Goal: Information Seeking & Learning: Learn about a topic

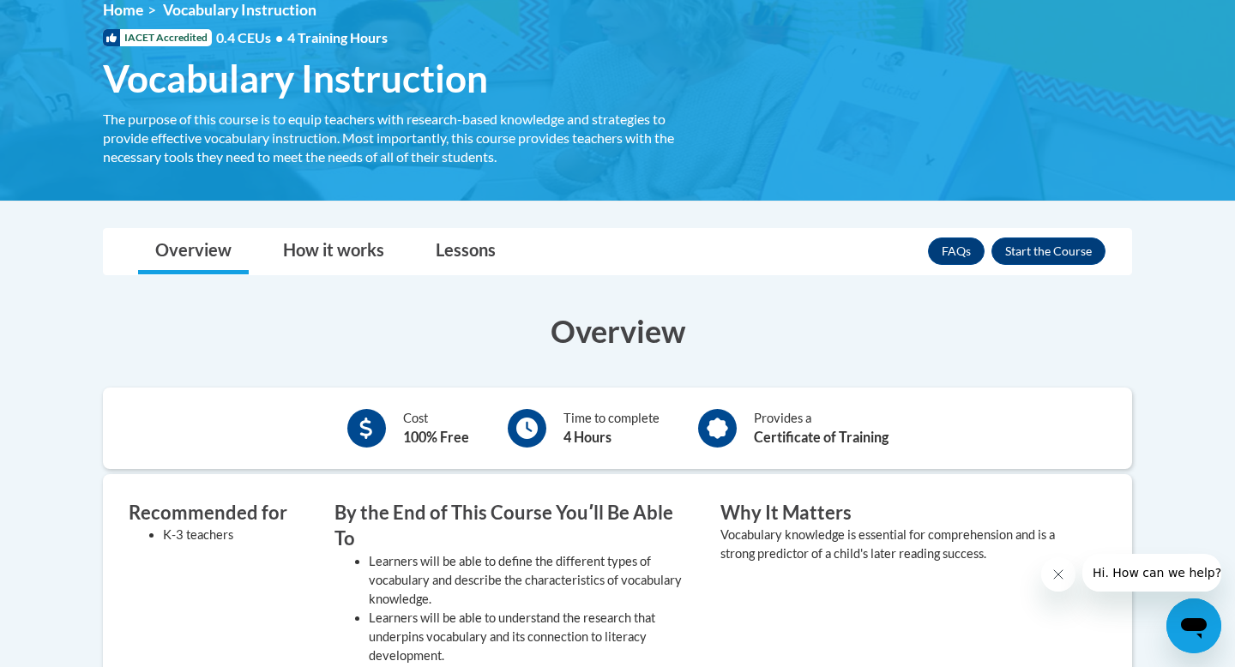
scroll to position [246, 0]
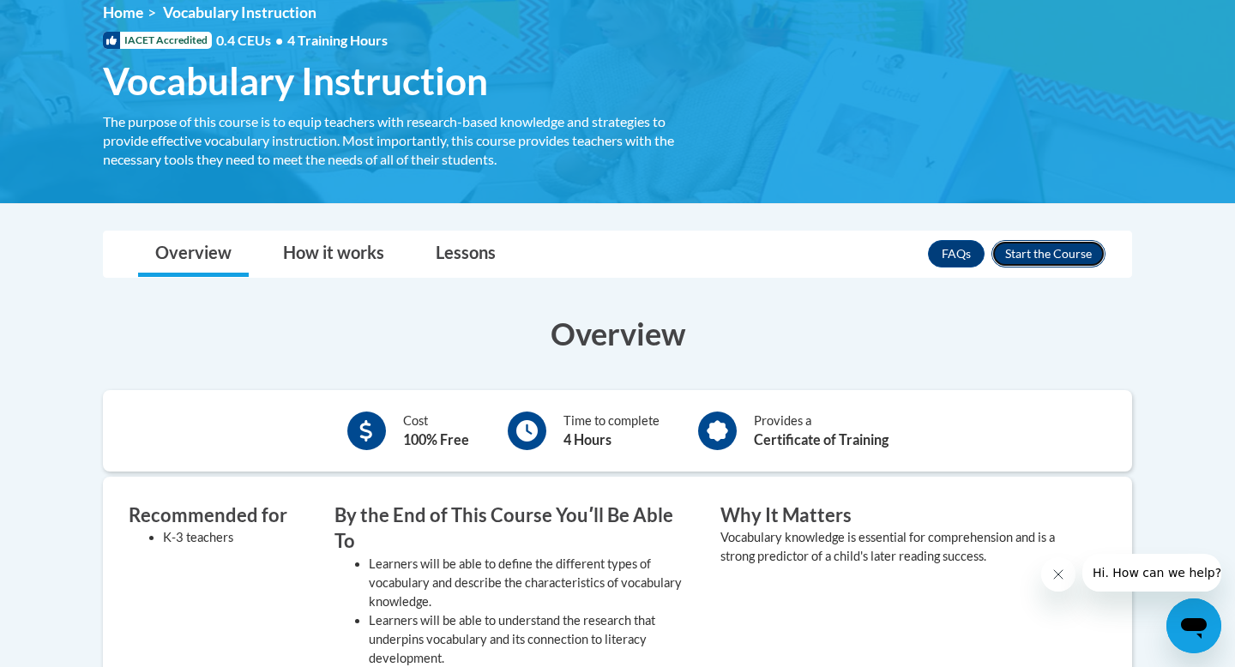
click at [1047, 255] on button "Enroll" at bounding box center [1049, 253] width 114 height 27
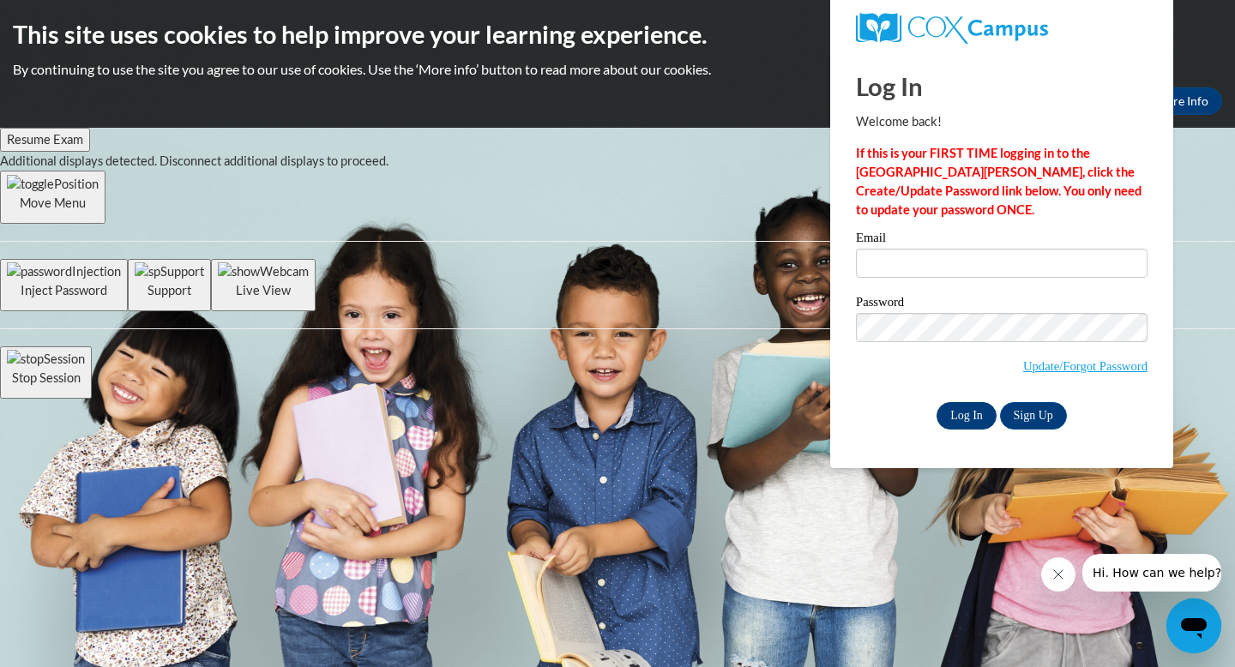
type input "miablackmon13@gmail.com"
click at [980, 416] on input "Log In" at bounding box center [967, 415] width 60 height 27
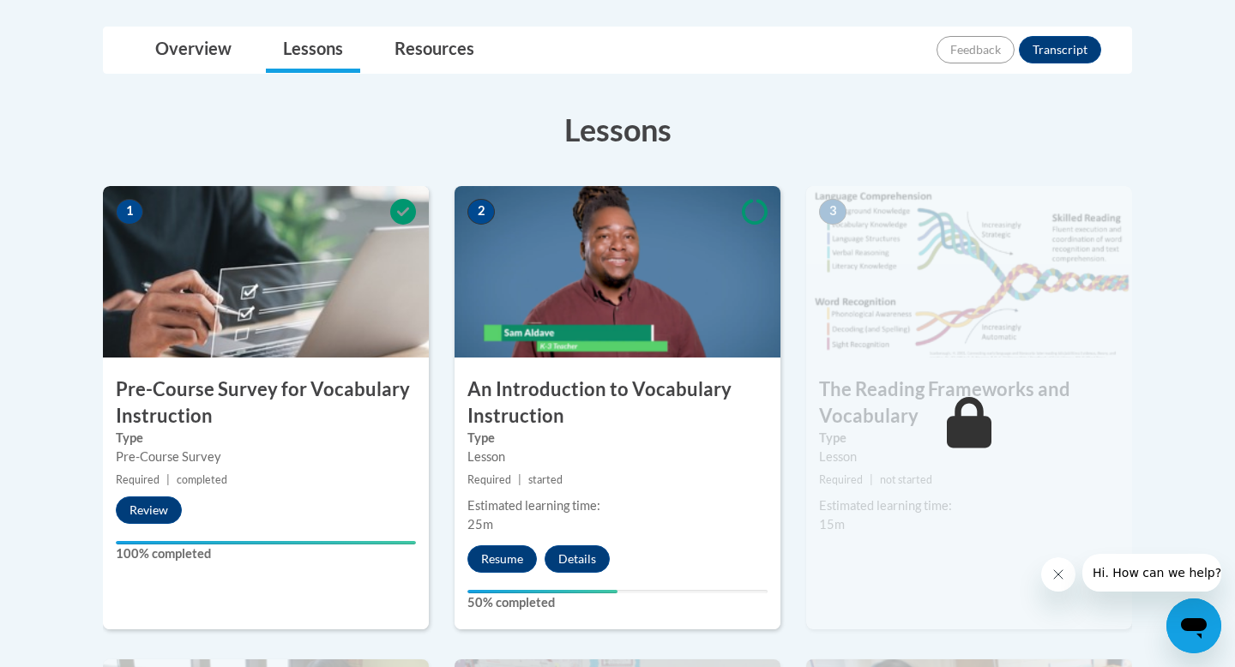
scroll to position [399, 0]
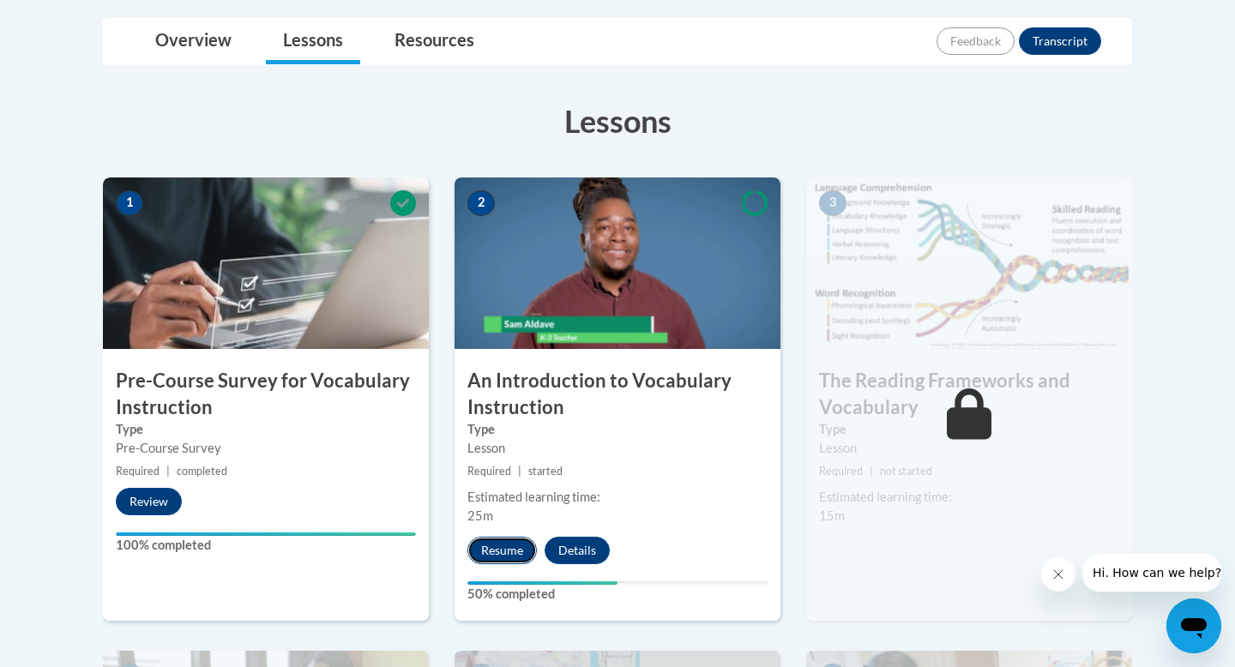
click at [493, 552] on button "Resume" at bounding box center [501, 550] width 69 height 27
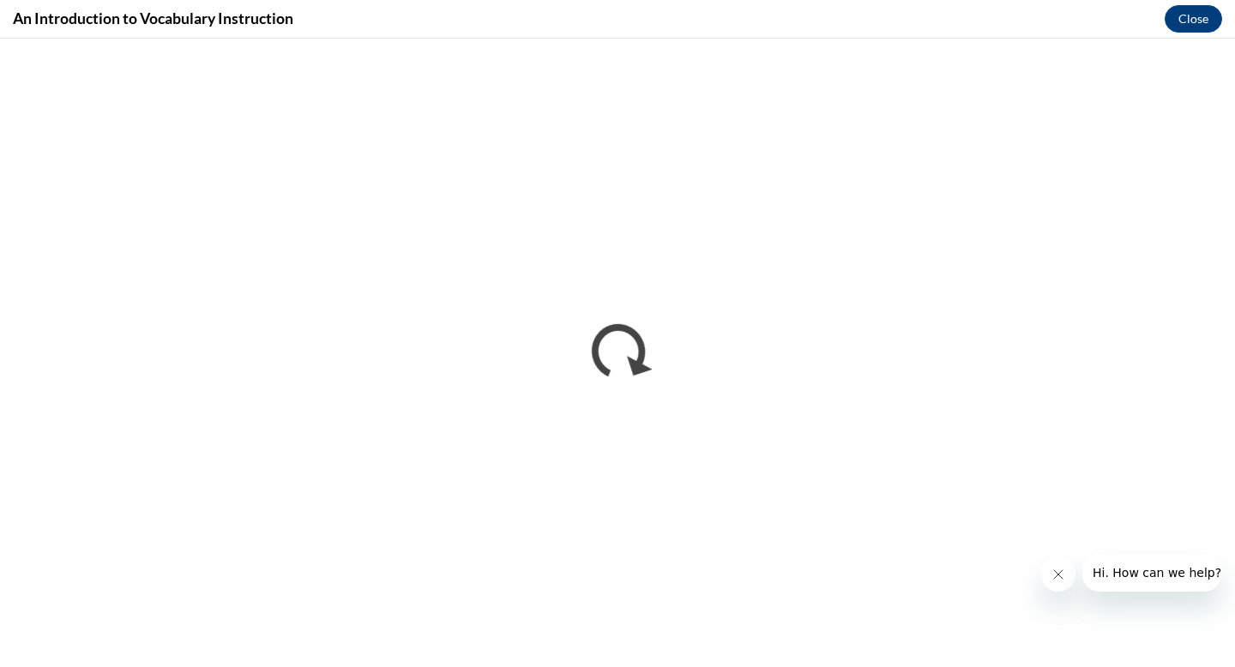
scroll to position [0, 0]
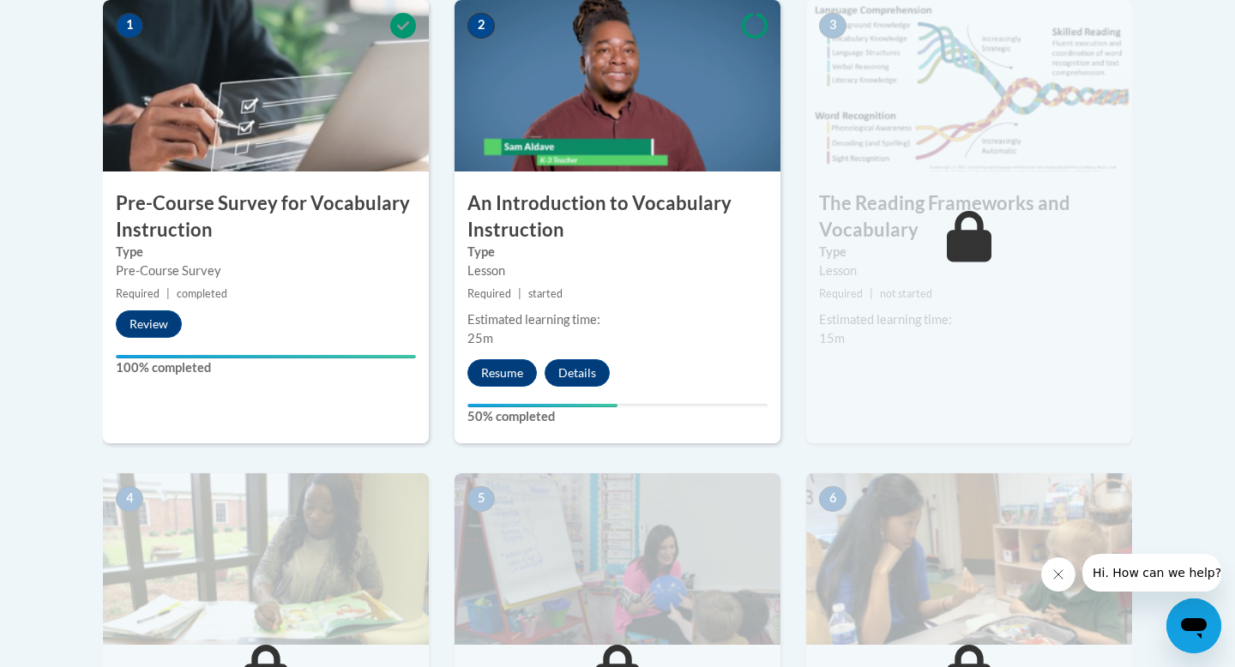
scroll to position [646, 0]
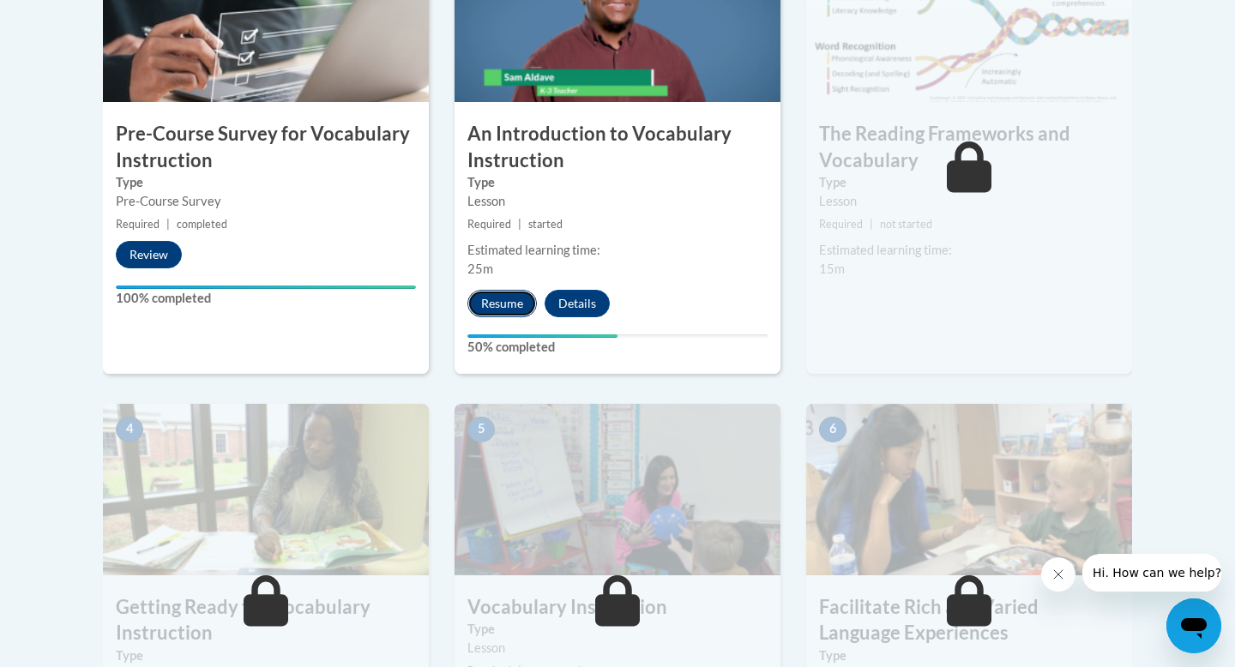
click at [503, 305] on button "Resume" at bounding box center [501, 303] width 69 height 27
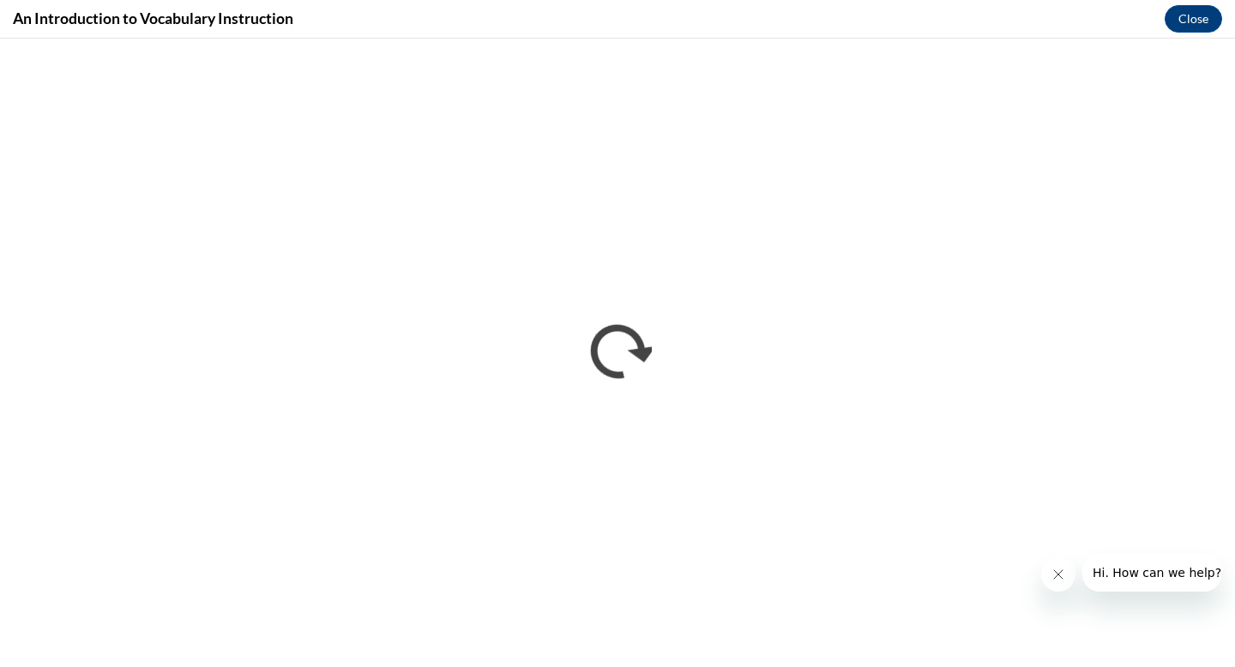
scroll to position [0, 0]
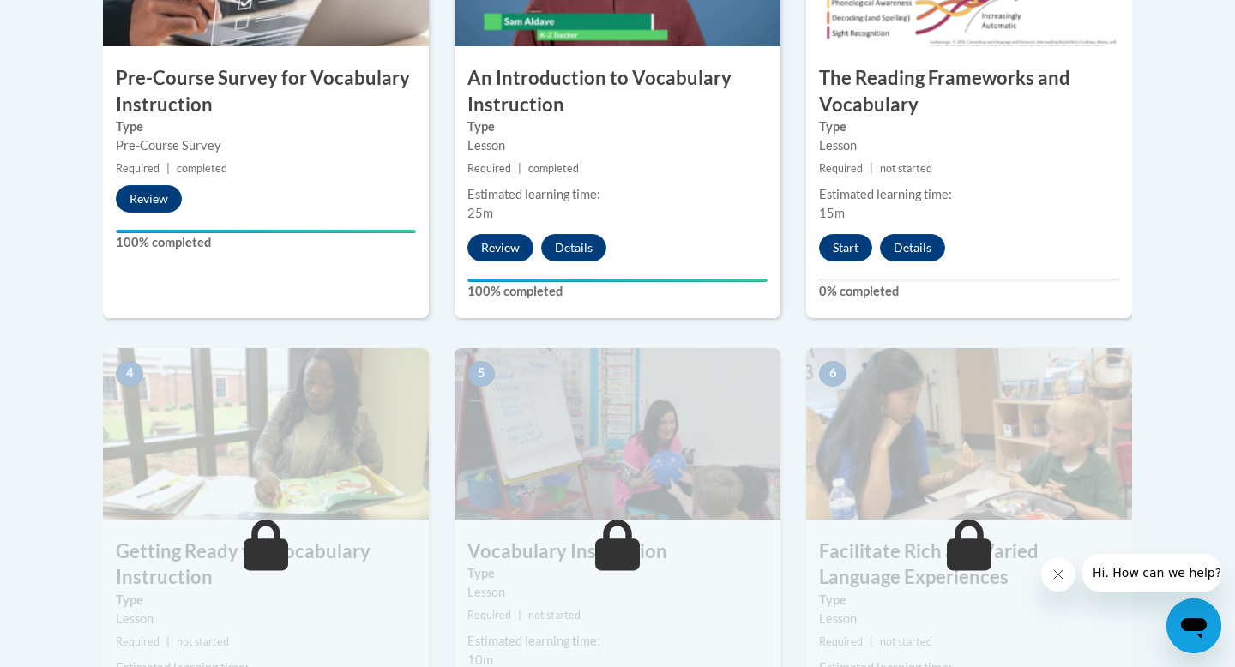
scroll to position [700, 0]
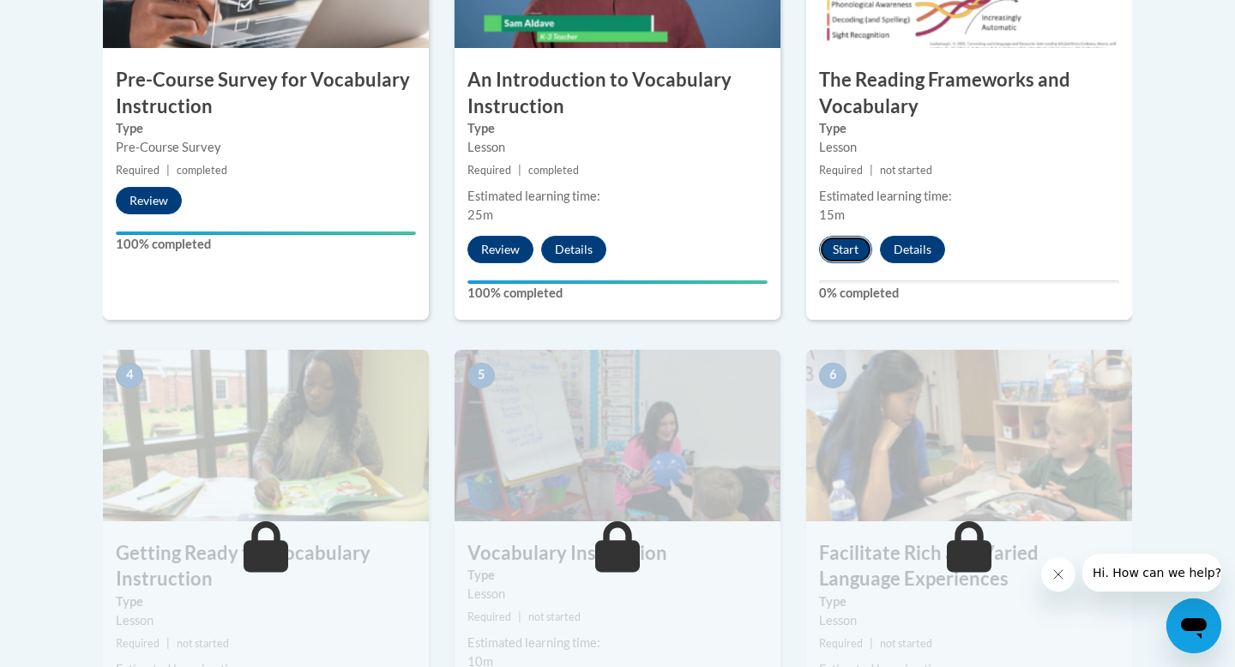
click at [859, 243] on button "Start" at bounding box center [845, 249] width 53 height 27
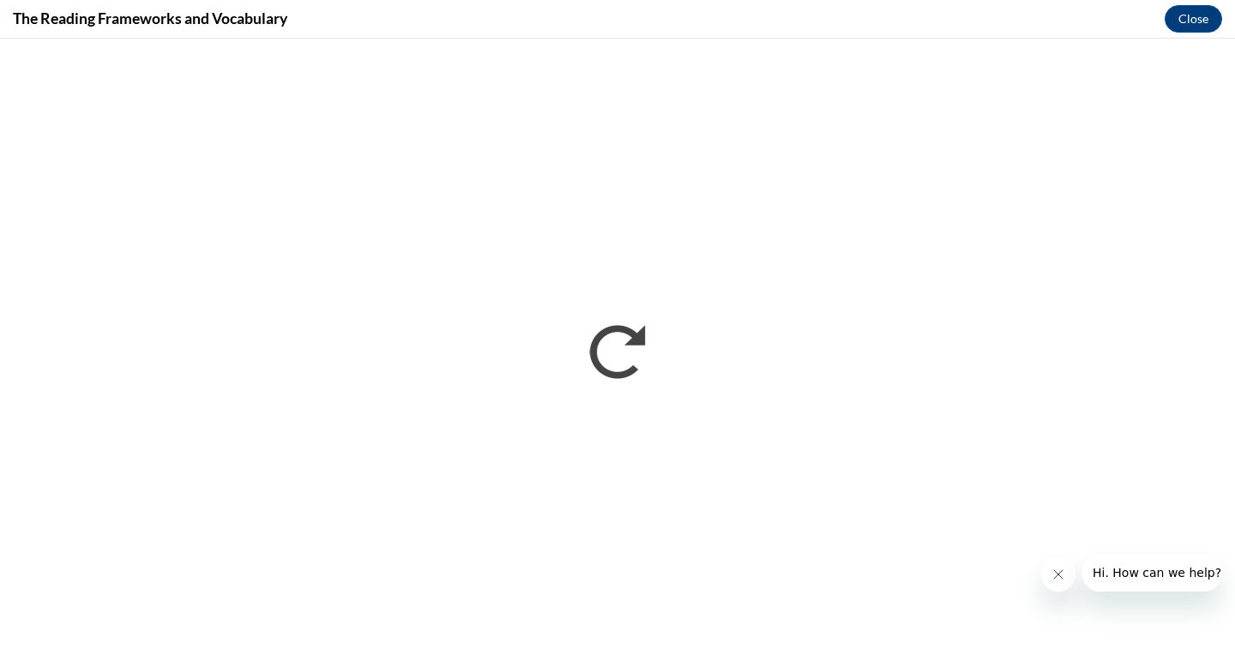
scroll to position [0, 0]
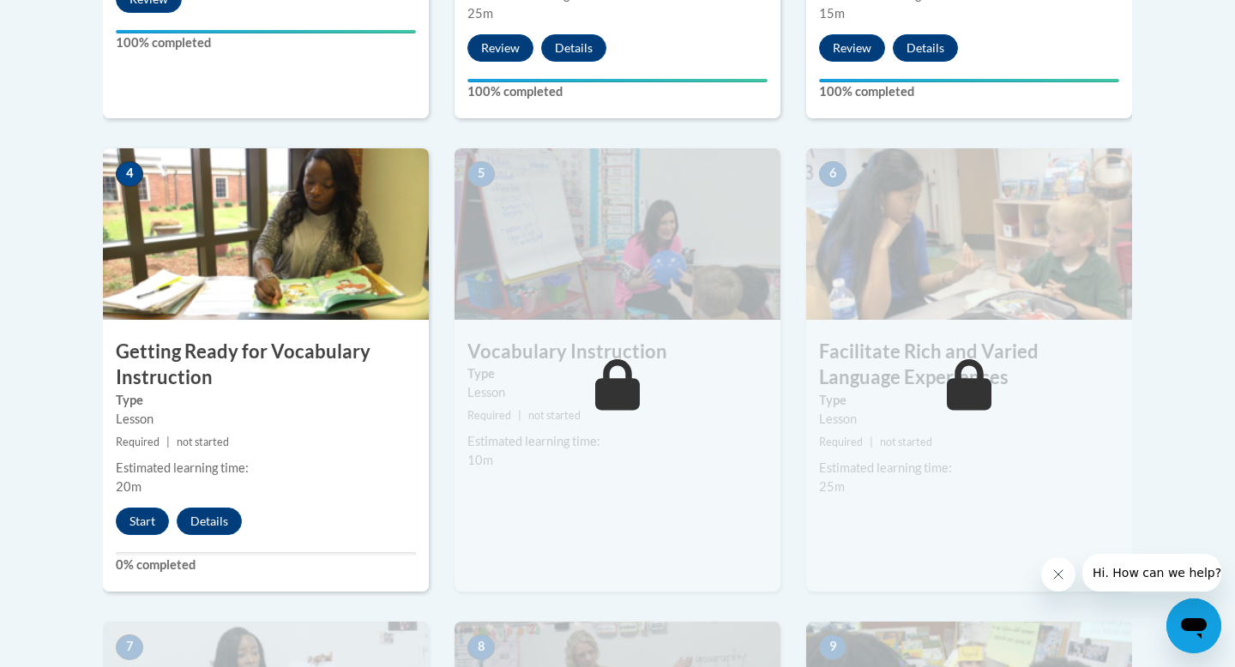
scroll to position [1019, 0]
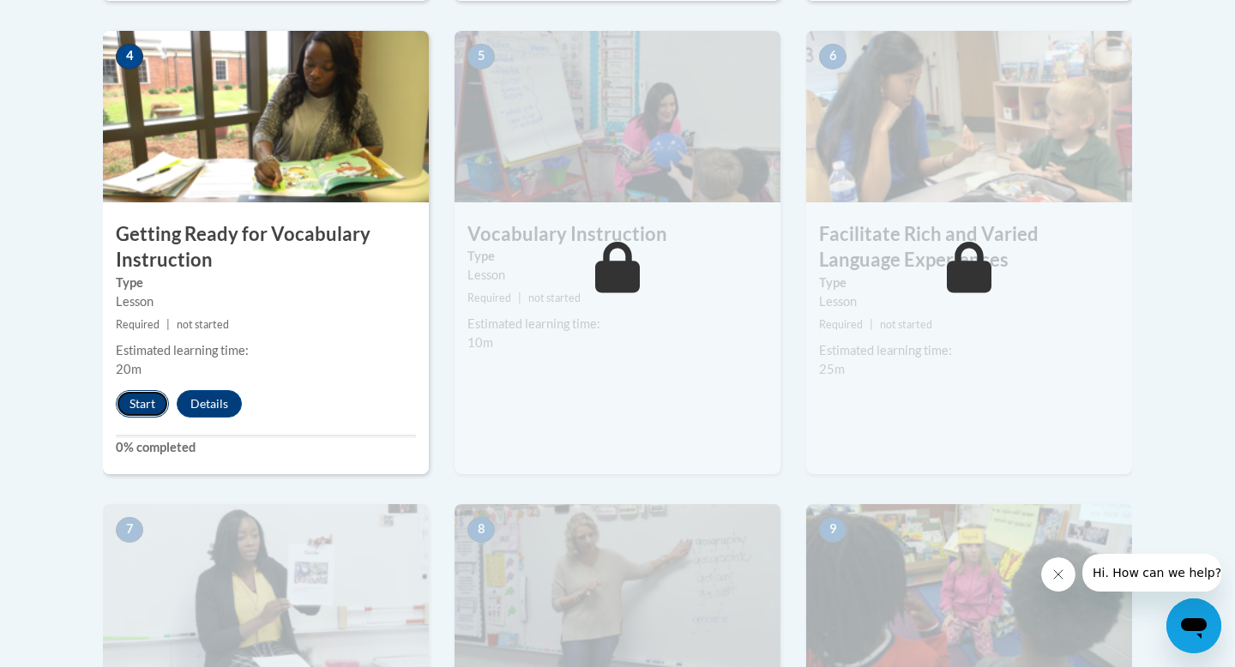
click at [148, 407] on button "Start" at bounding box center [142, 403] width 53 height 27
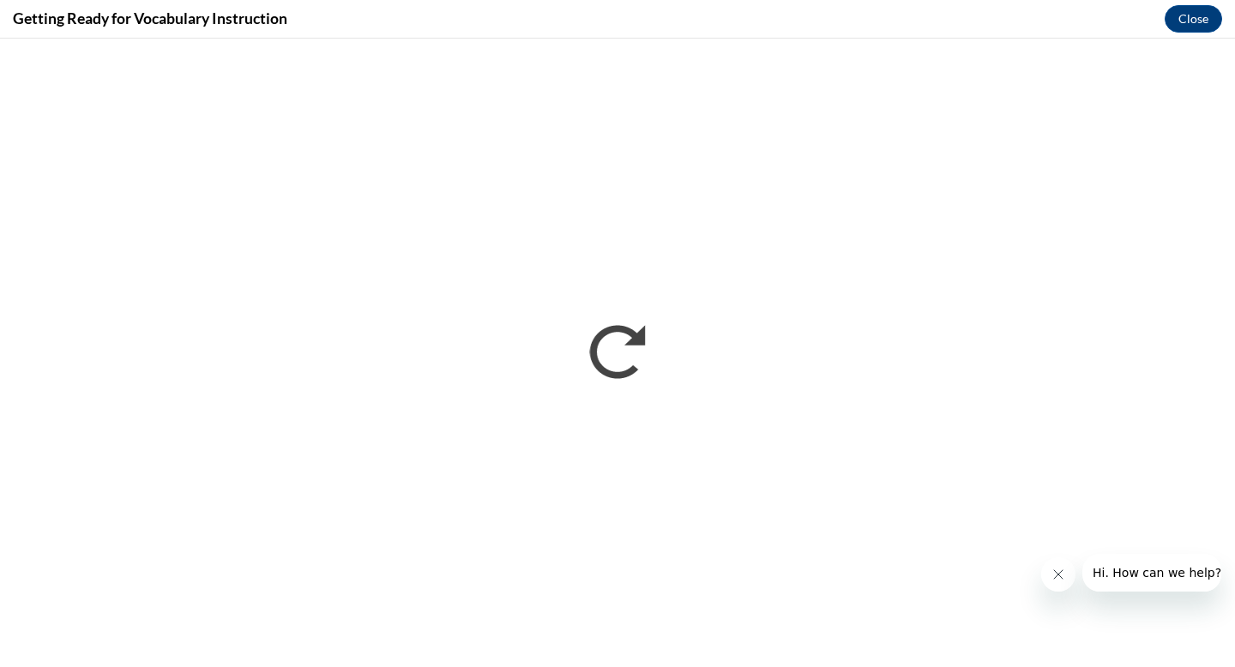
scroll to position [0, 0]
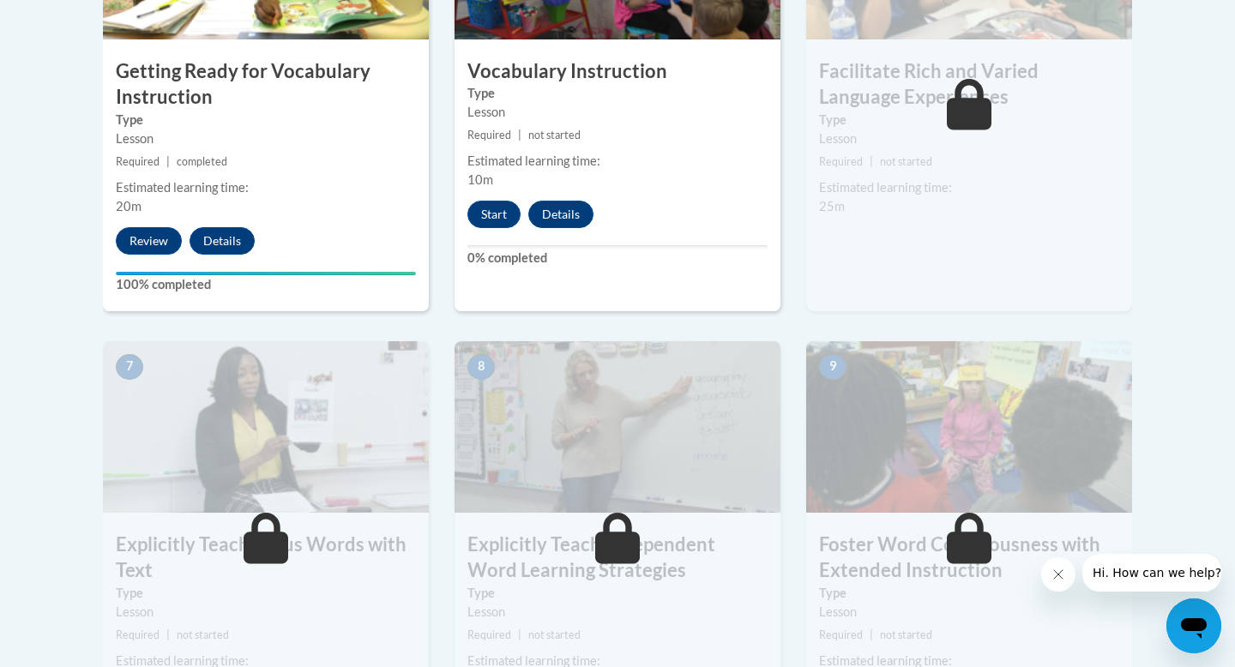
scroll to position [1186, 0]
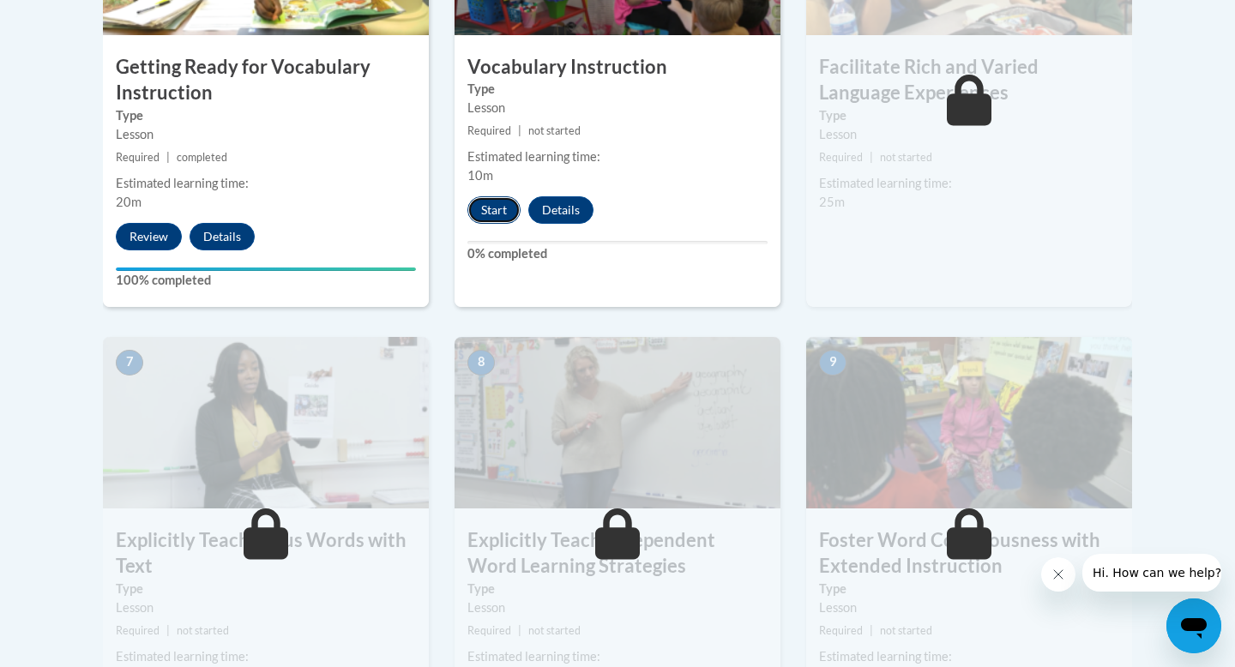
click at [492, 217] on button "Start" at bounding box center [493, 209] width 53 height 27
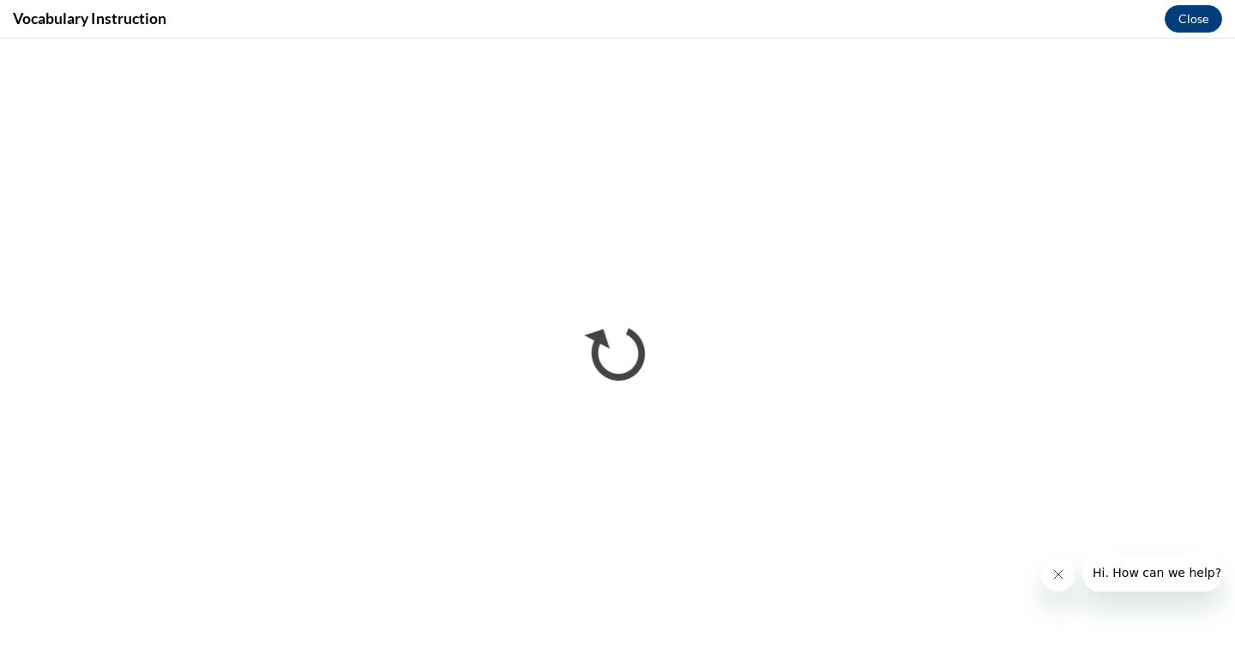
scroll to position [0, 0]
click at [781, 666] on iframe "</div></body> </html>" at bounding box center [617, 353] width 1235 height 629
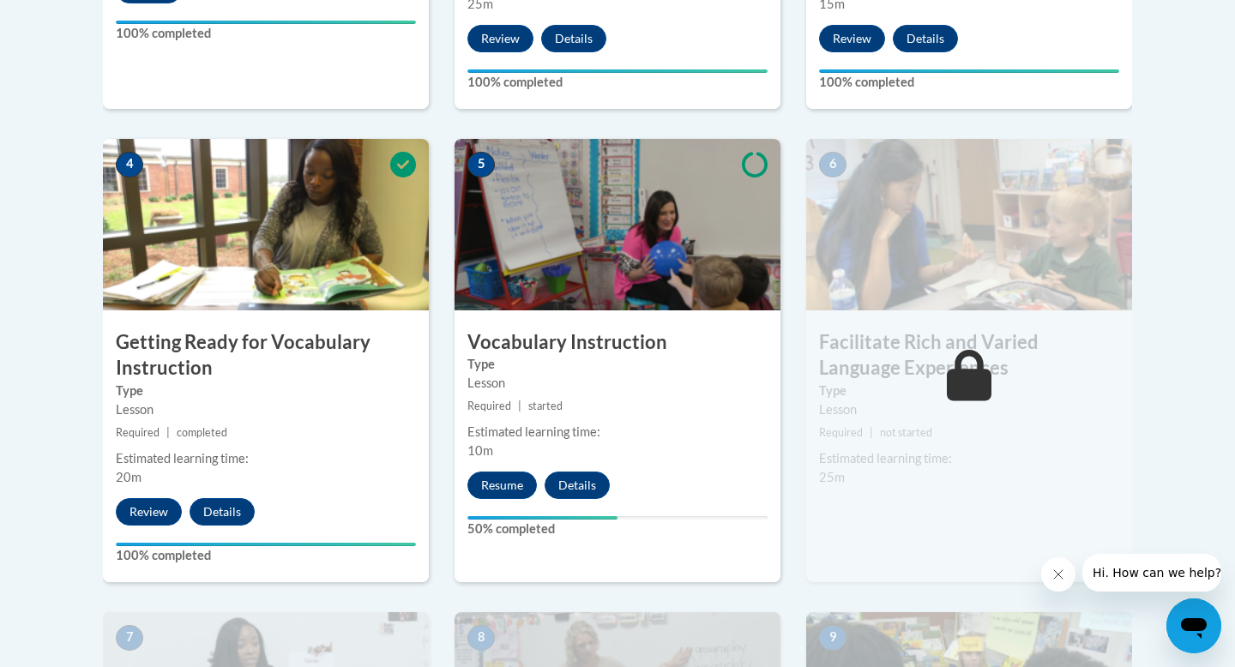
scroll to position [1040, 0]
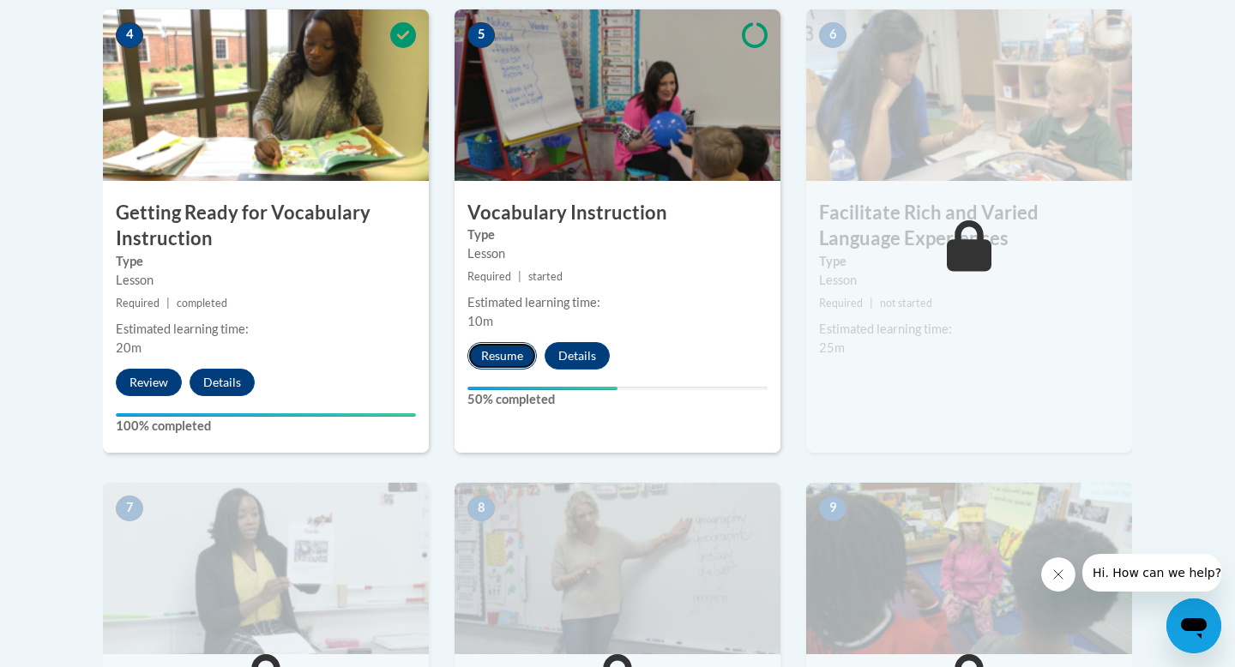
click at [498, 358] on button "Resume" at bounding box center [501, 355] width 69 height 27
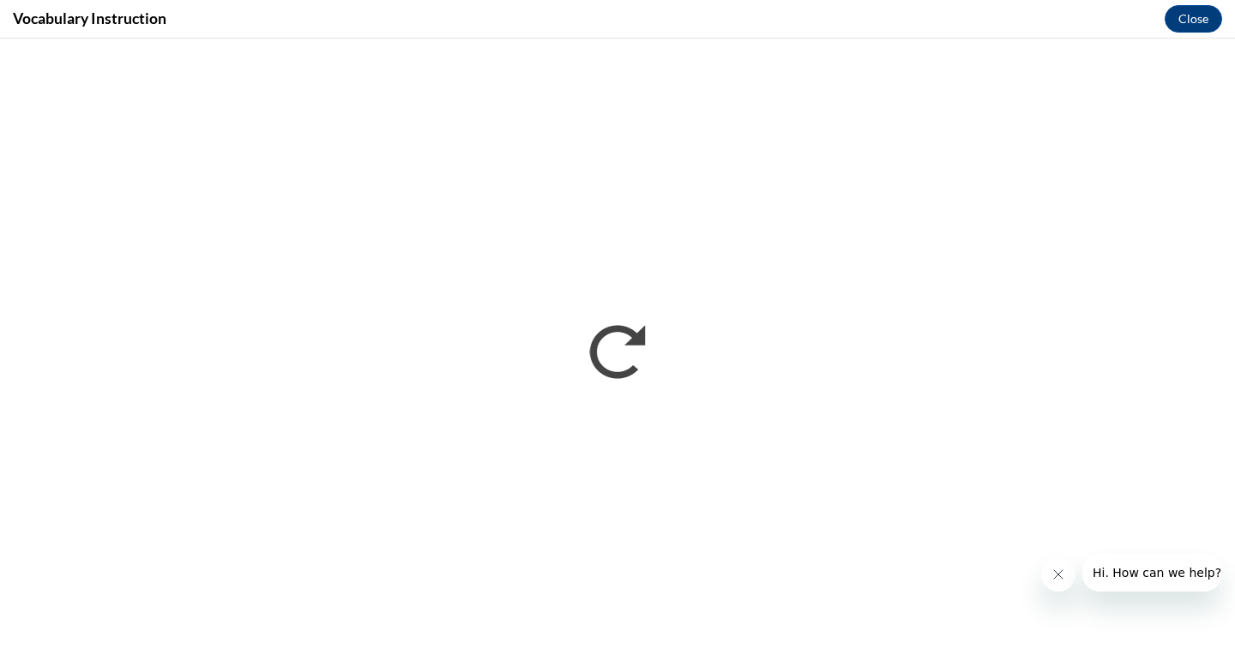
scroll to position [0, 0]
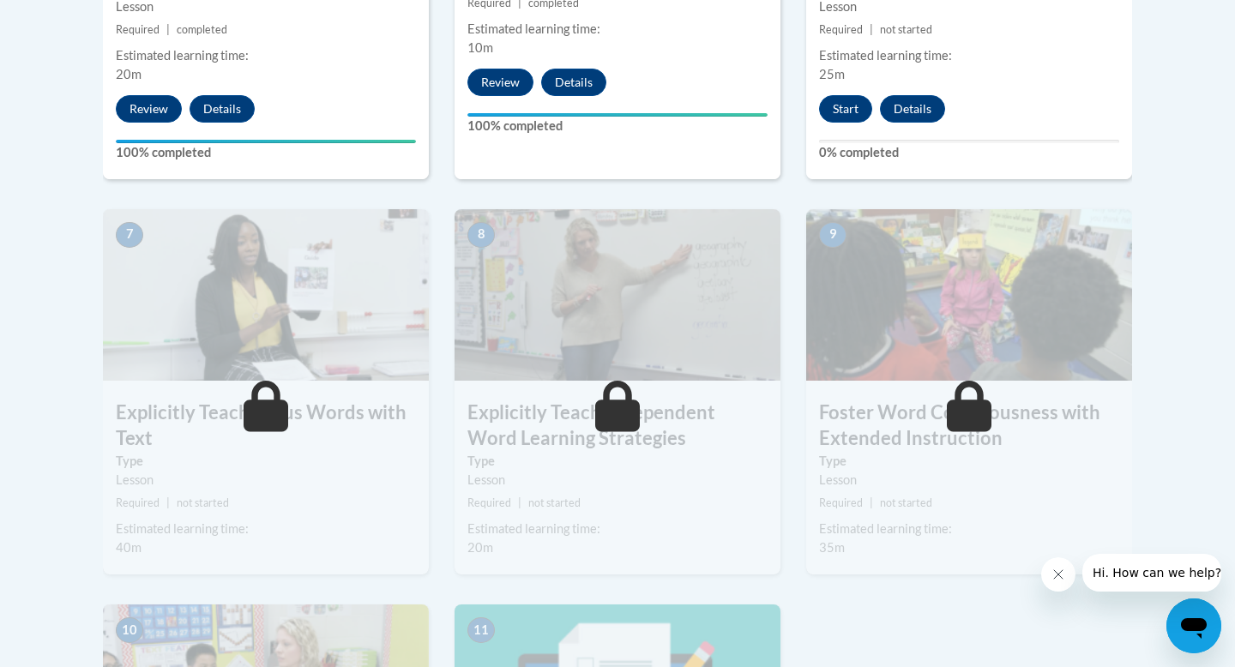
scroll to position [1308, 0]
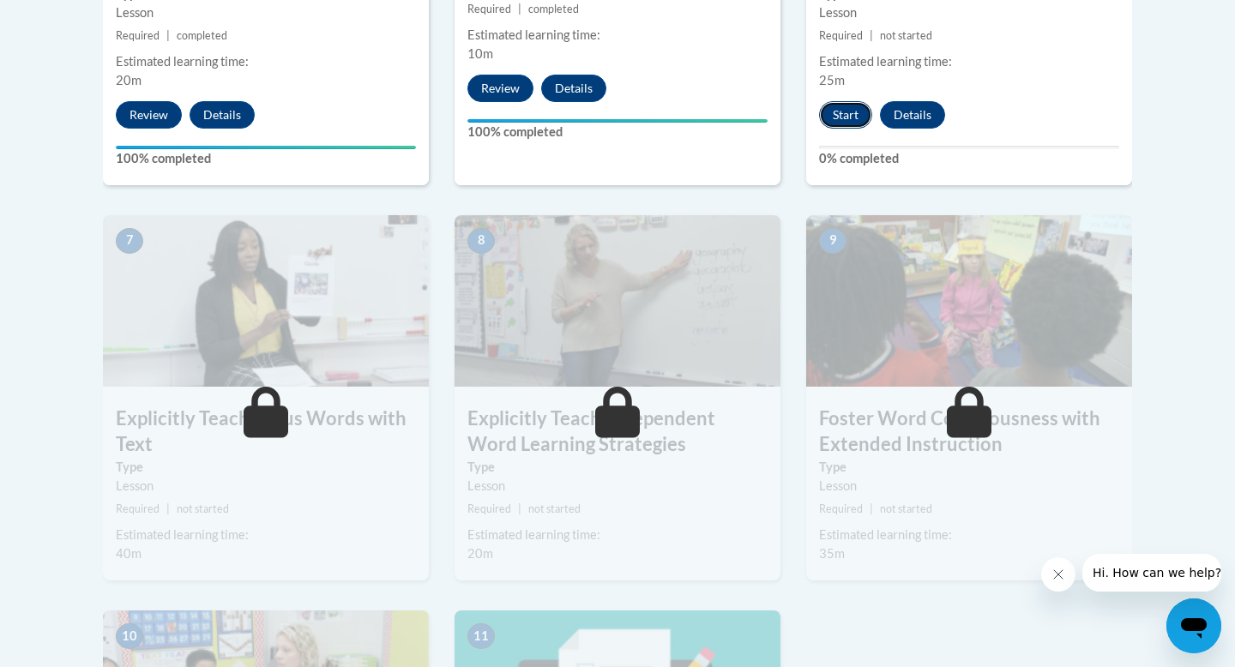
click at [850, 105] on button "Start" at bounding box center [845, 114] width 53 height 27
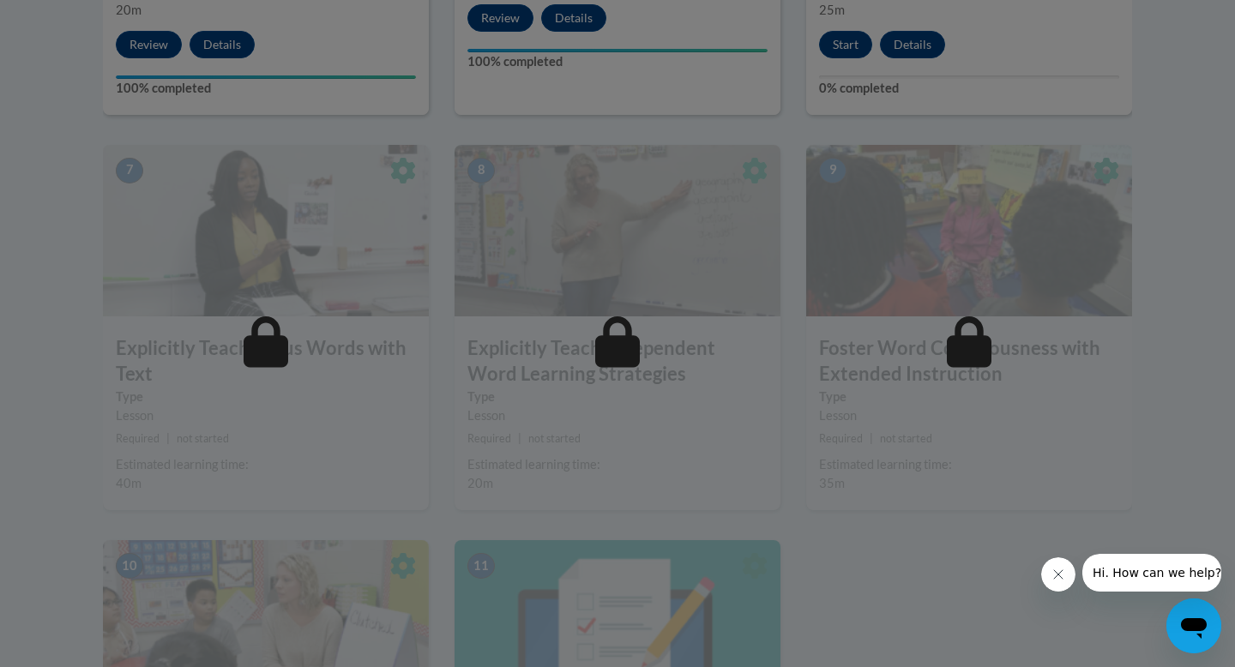
scroll to position [1450, 0]
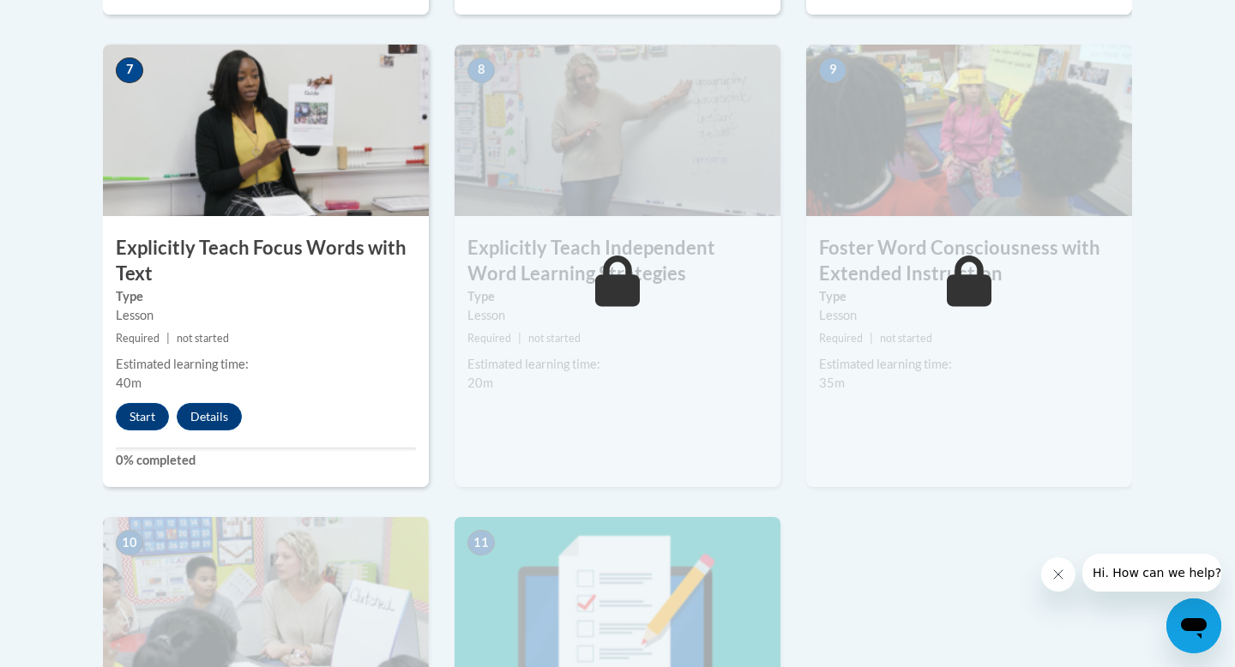
scroll to position [1492, 0]
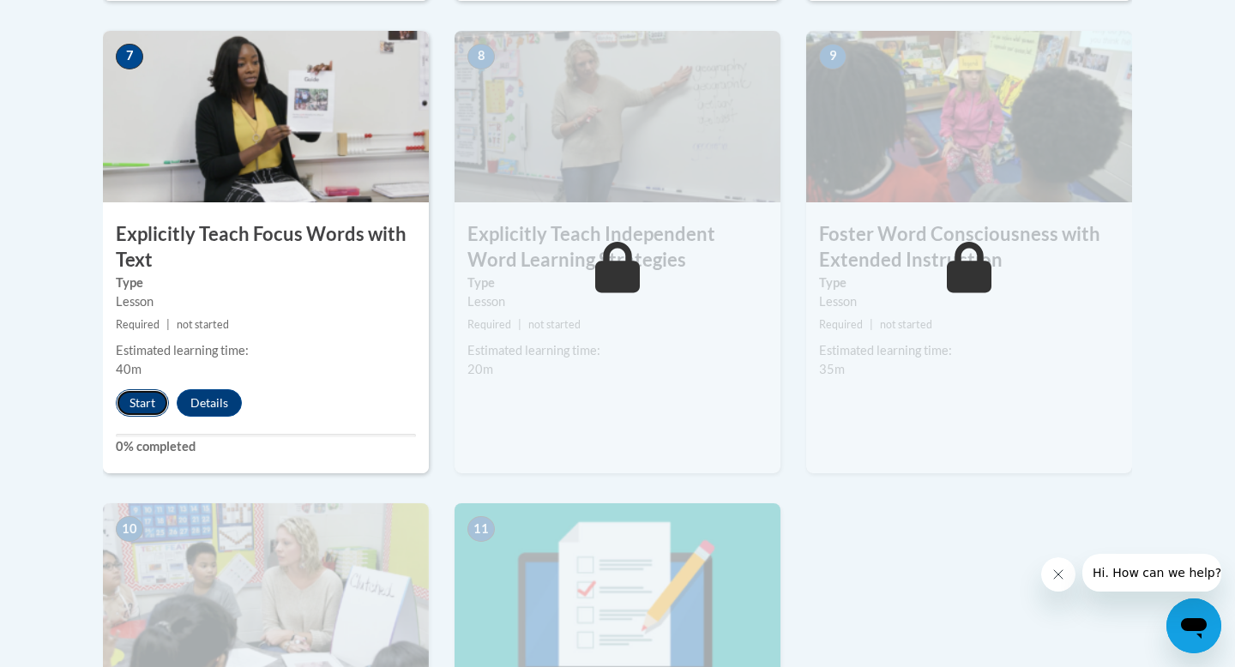
click at [149, 405] on button "Start" at bounding box center [142, 402] width 53 height 27
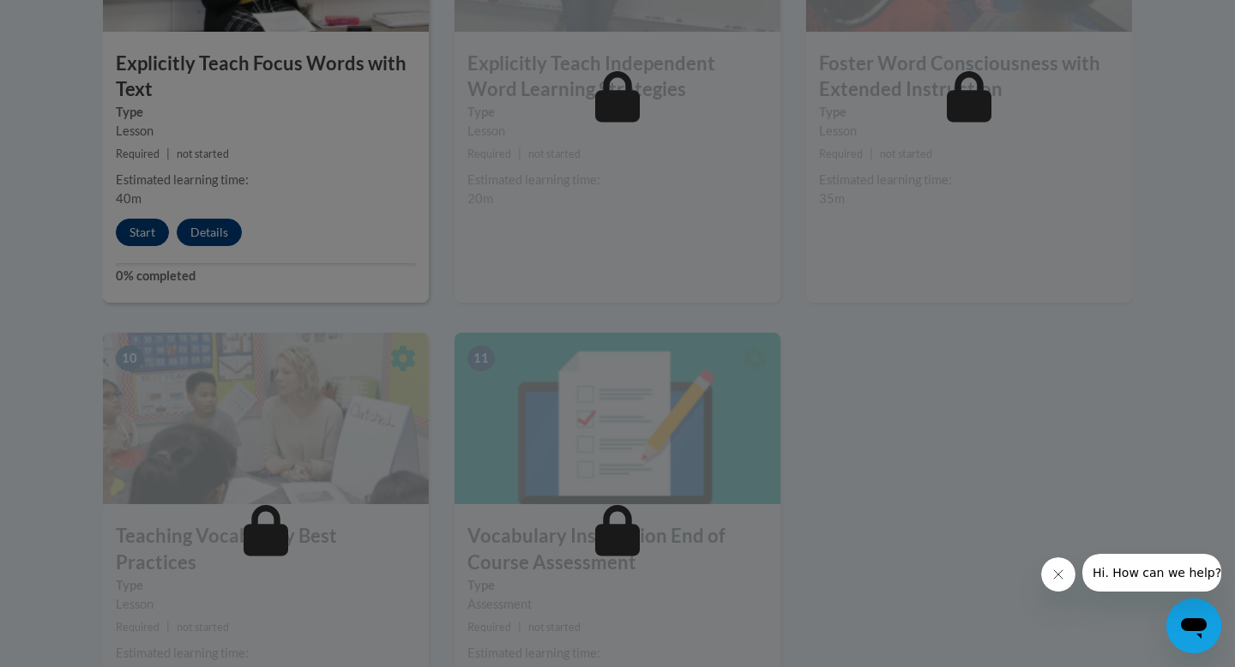
scroll to position [1673, 0]
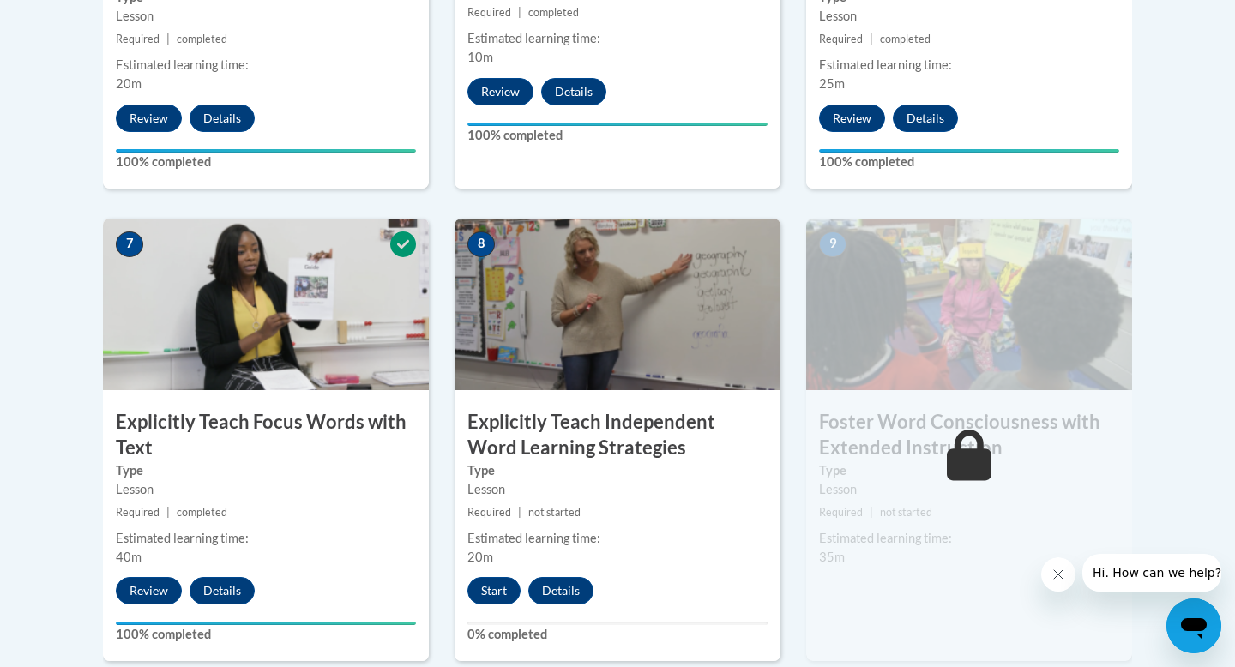
scroll to position [1315, 0]
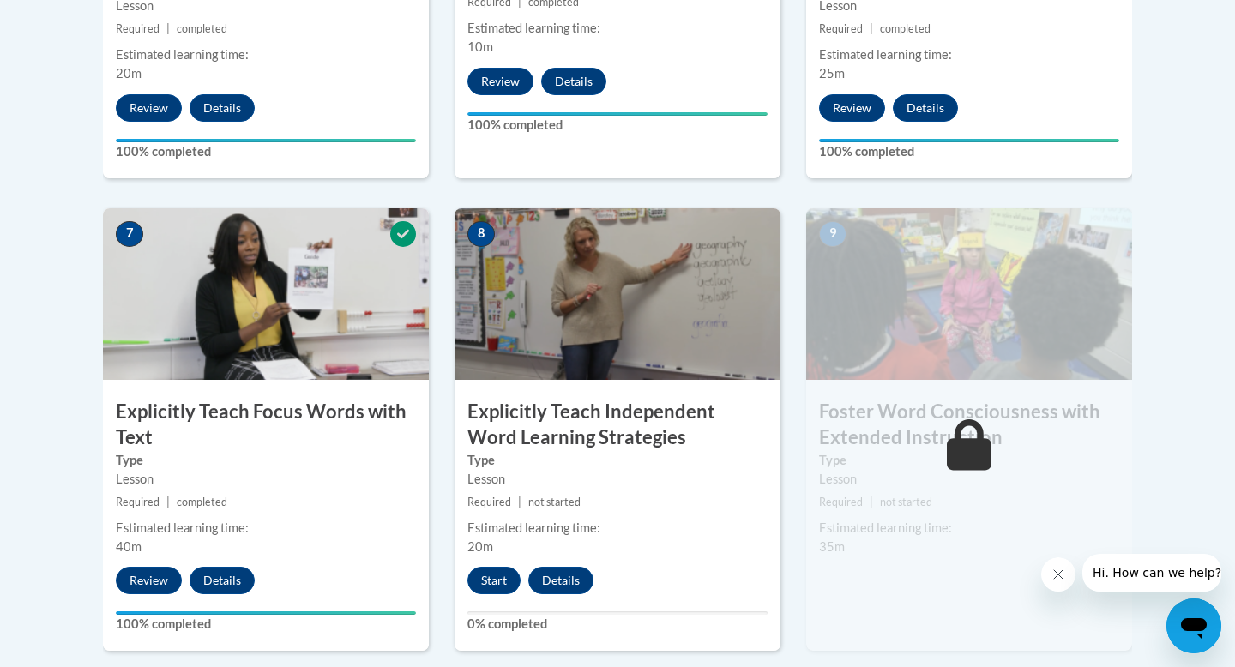
click at [500, 595] on div "8 Explicitly Teach Independent Word Learning Strategies Type Lesson Required | …" at bounding box center [618, 429] width 326 height 443
click at [500, 589] on button "Start" at bounding box center [493, 580] width 53 height 27
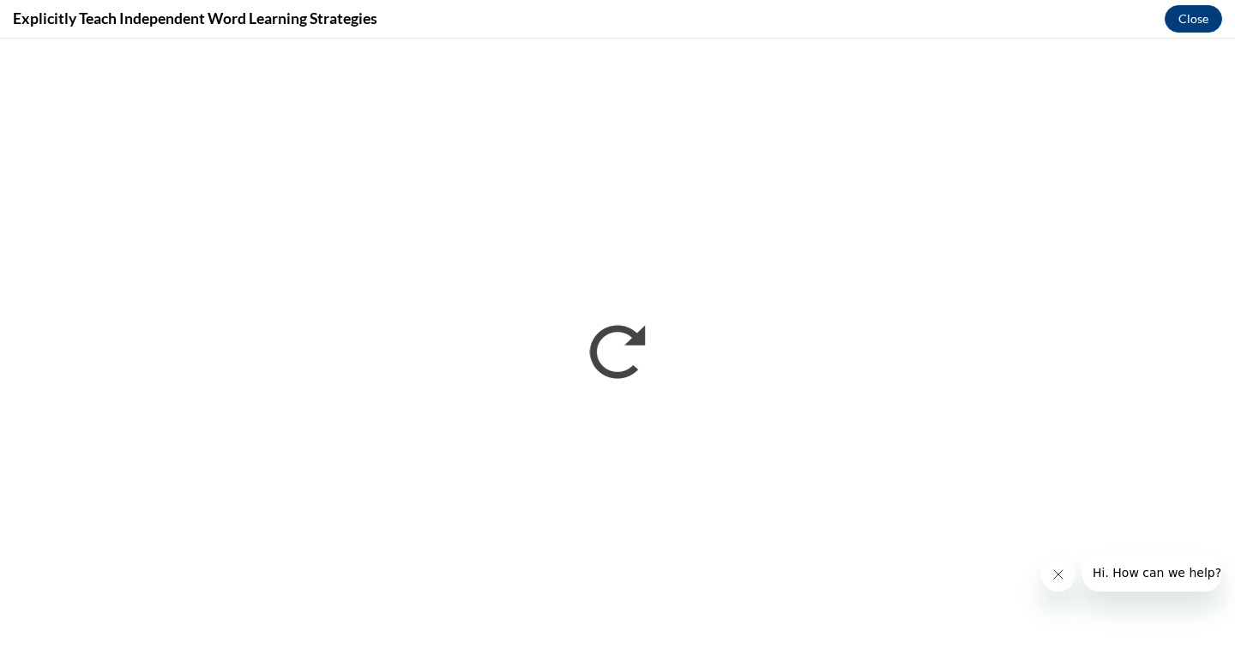
scroll to position [0, 0]
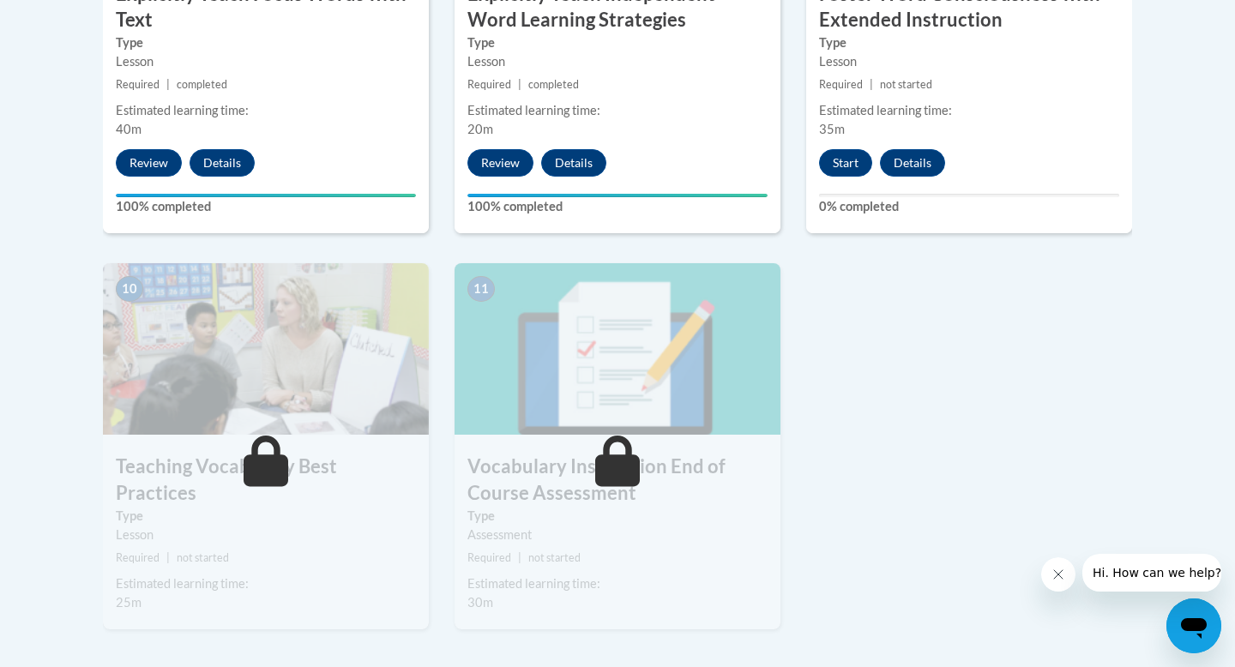
scroll to position [1736, 0]
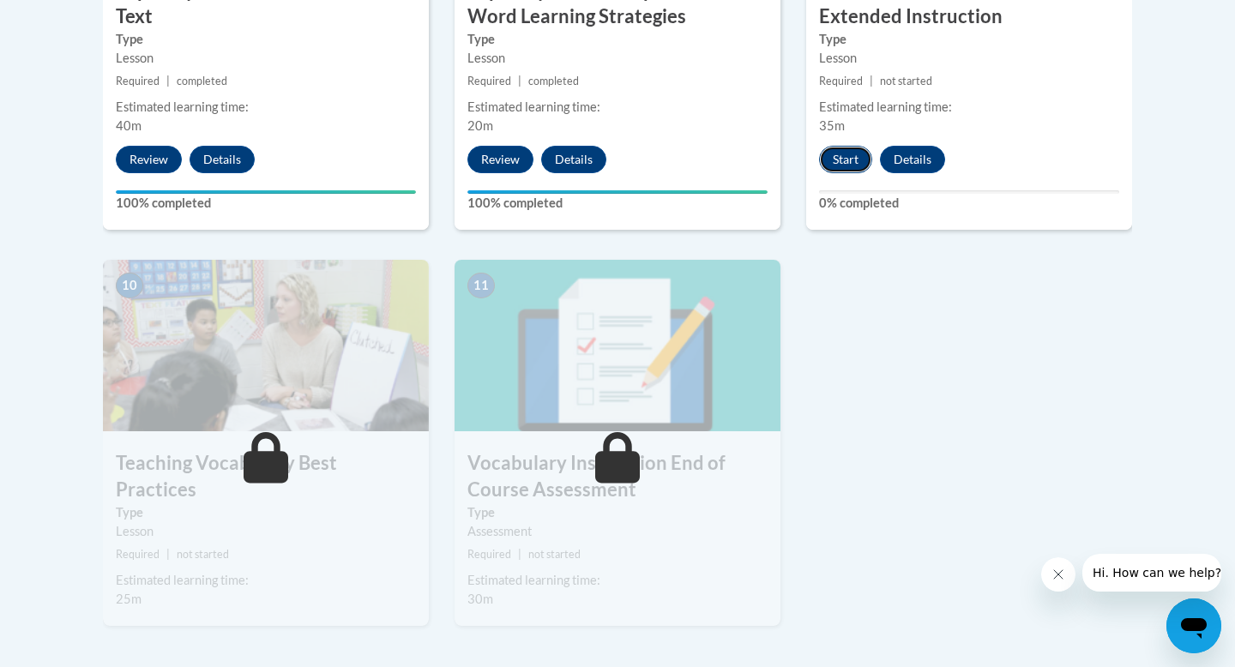
click at [849, 153] on button "Start" at bounding box center [845, 159] width 53 height 27
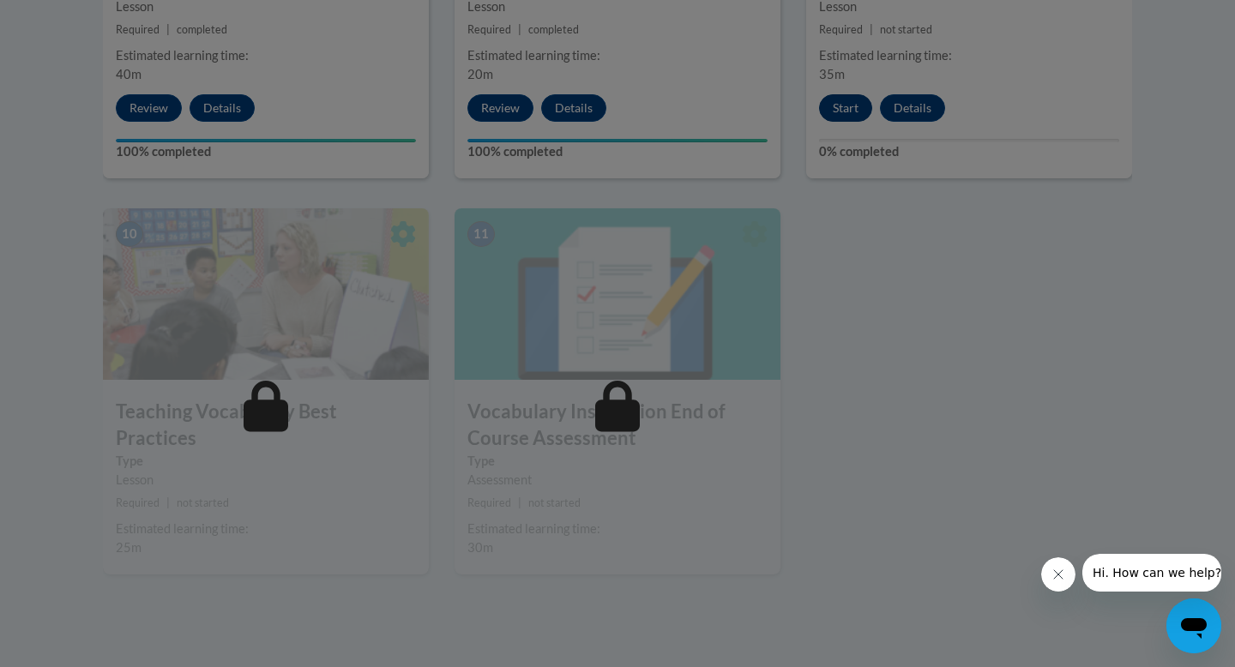
scroll to position [1829, 0]
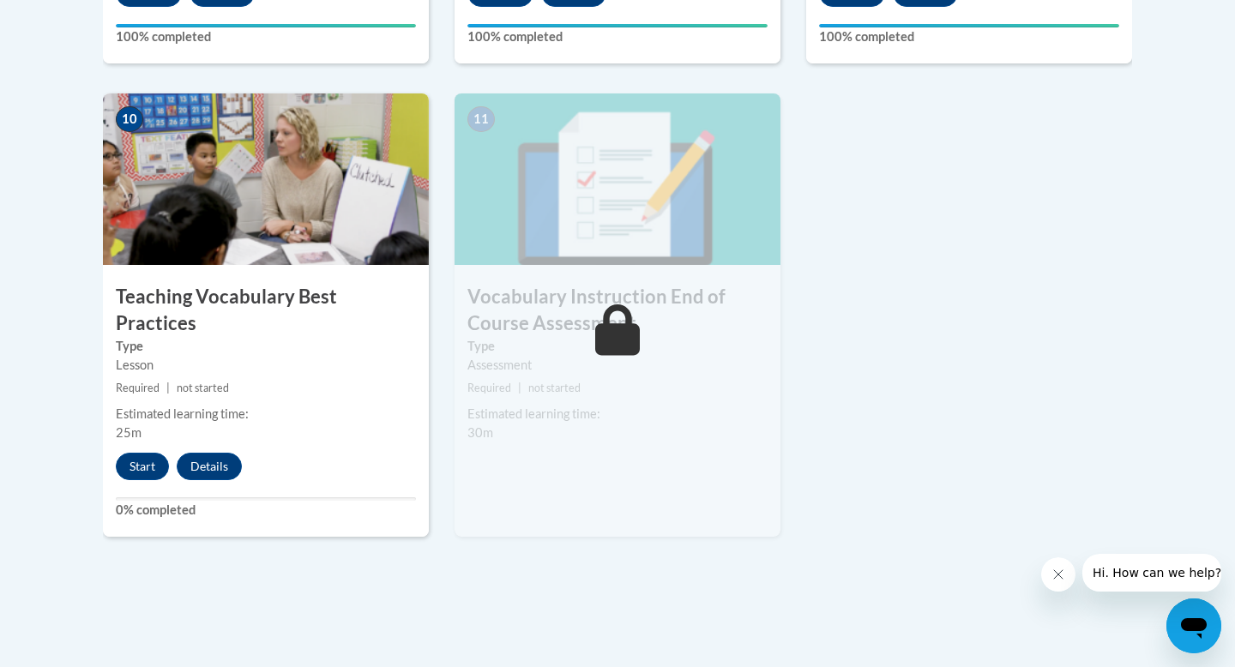
scroll to position [1903, 0]
click at [159, 452] on button "Start" at bounding box center [142, 465] width 53 height 27
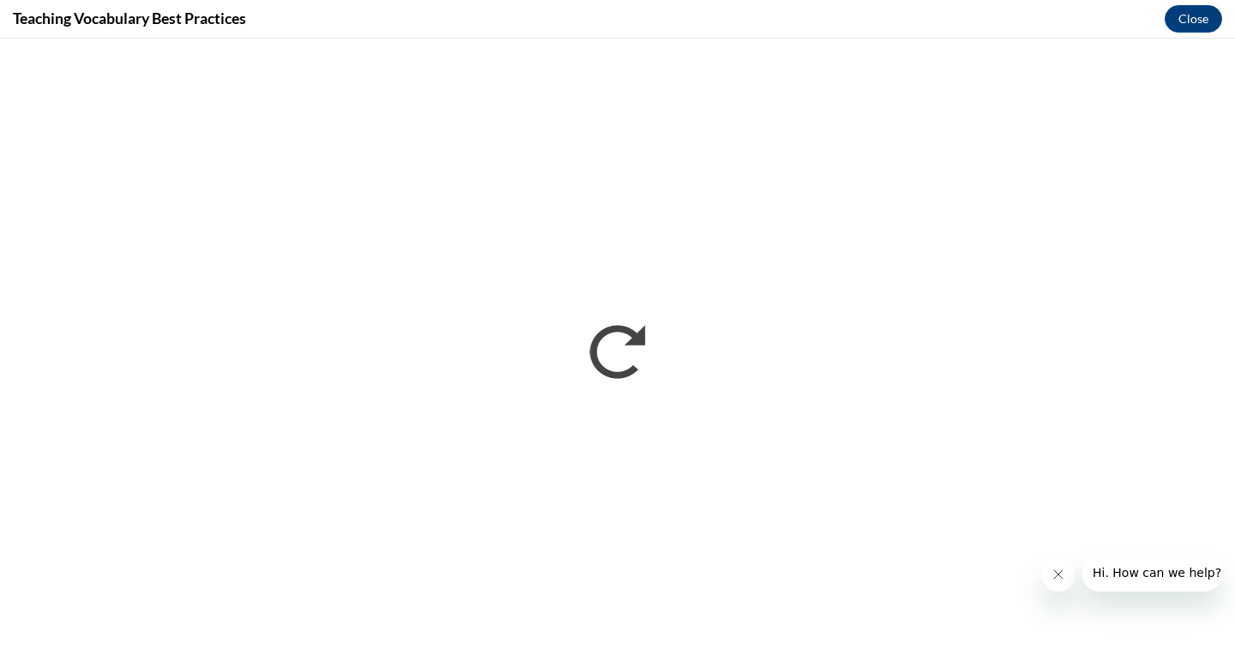
scroll to position [0, 0]
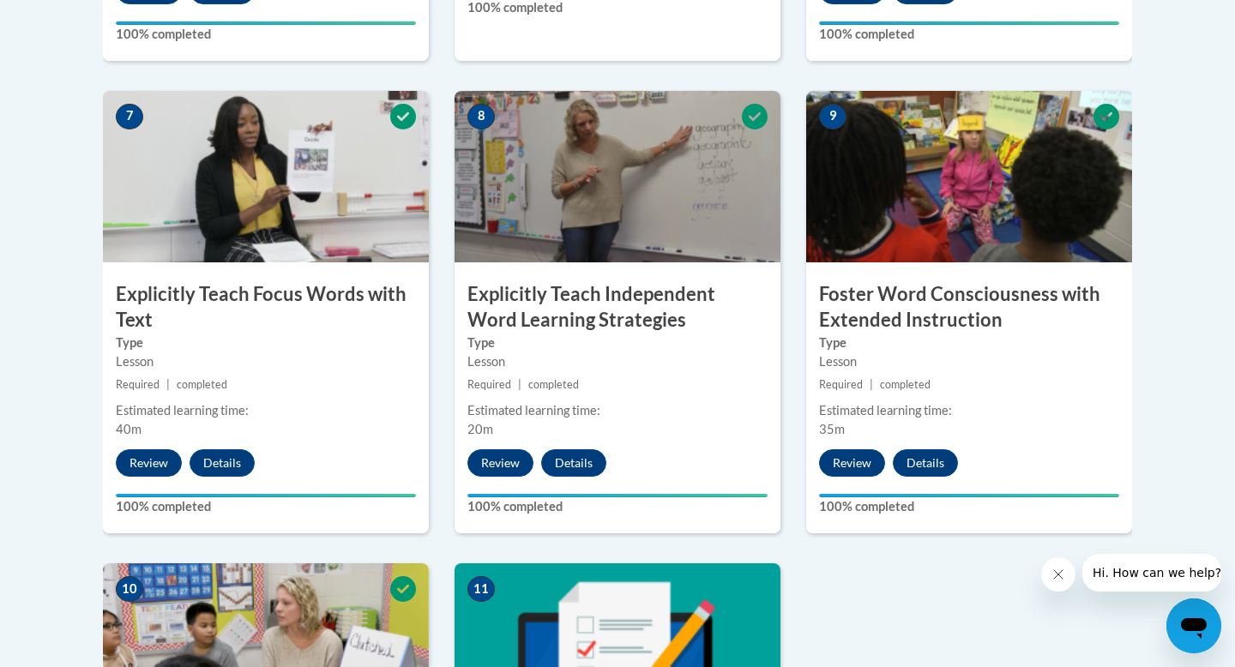
scroll to position [1764, 0]
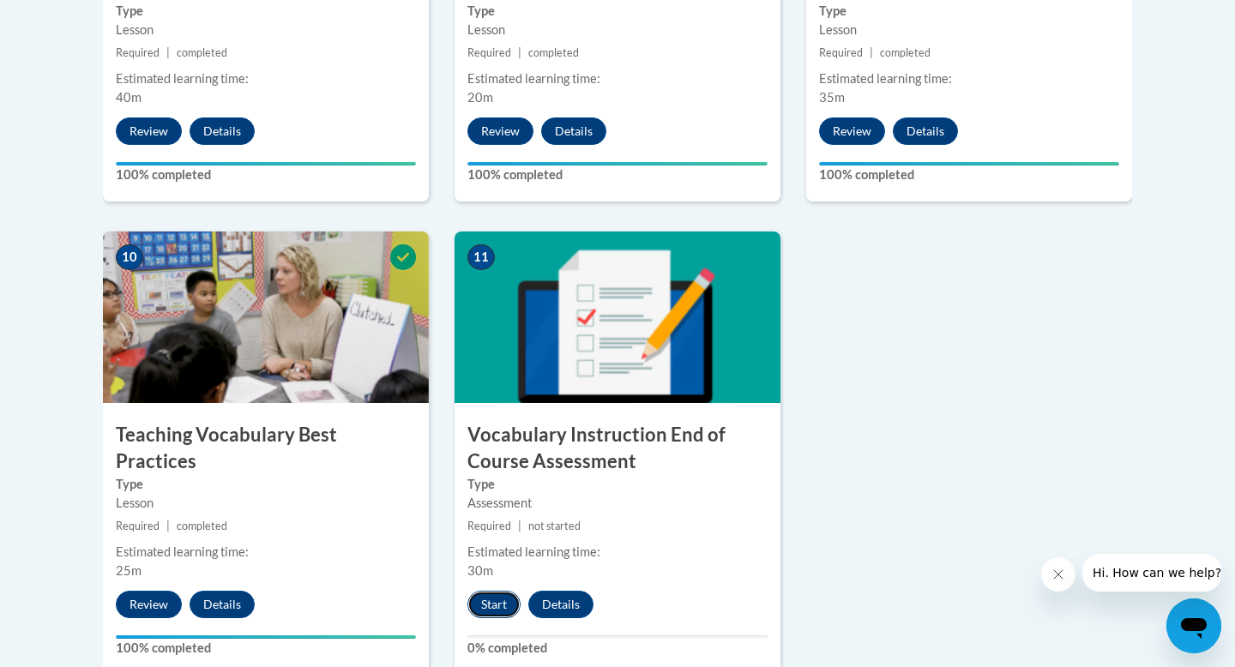
click at [492, 611] on button "Start" at bounding box center [493, 604] width 53 height 27
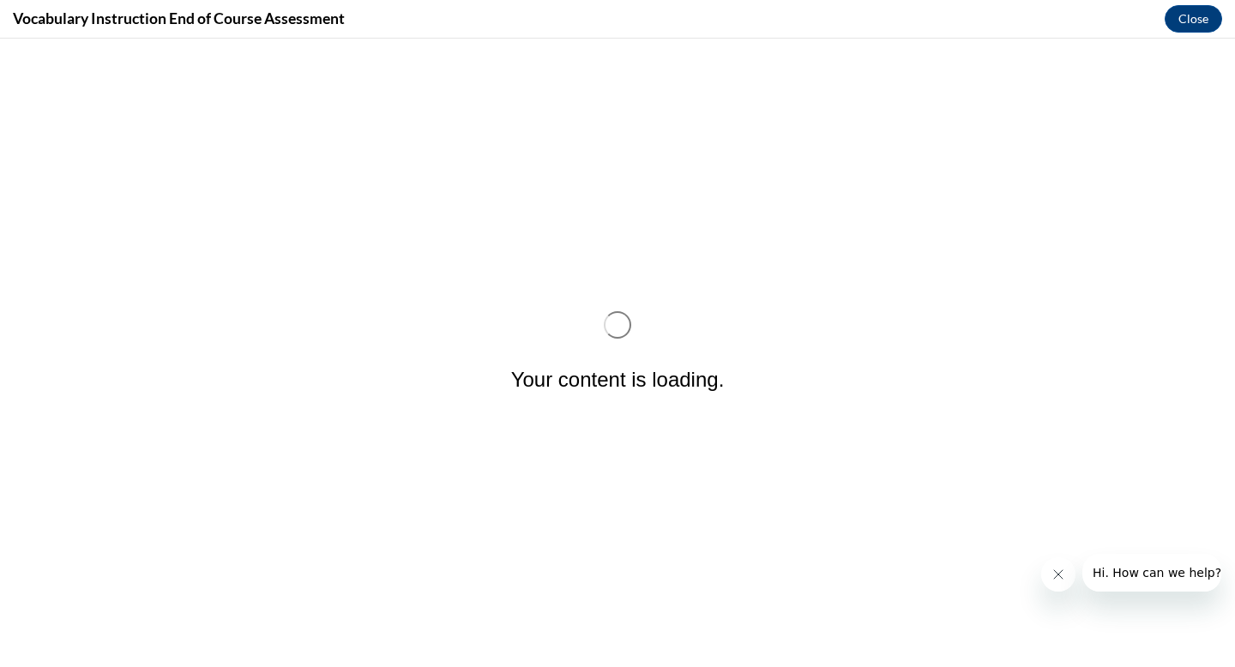
scroll to position [0, 0]
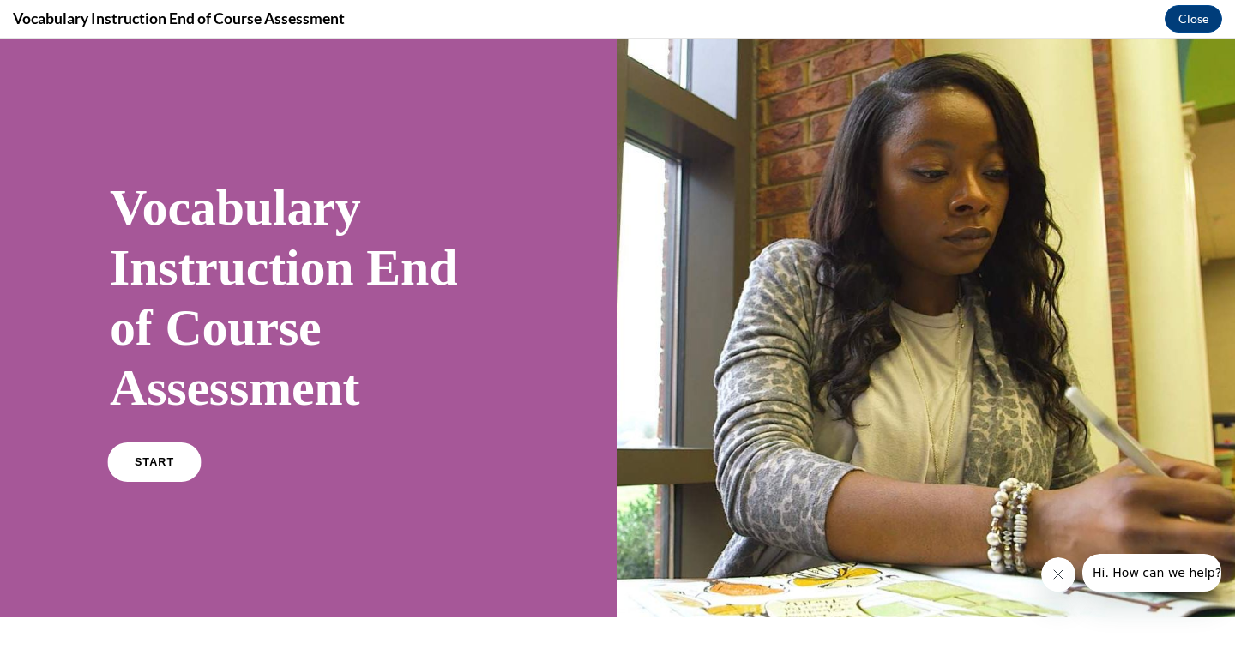
click at [155, 477] on link "START" at bounding box center [153, 462] width 93 height 39
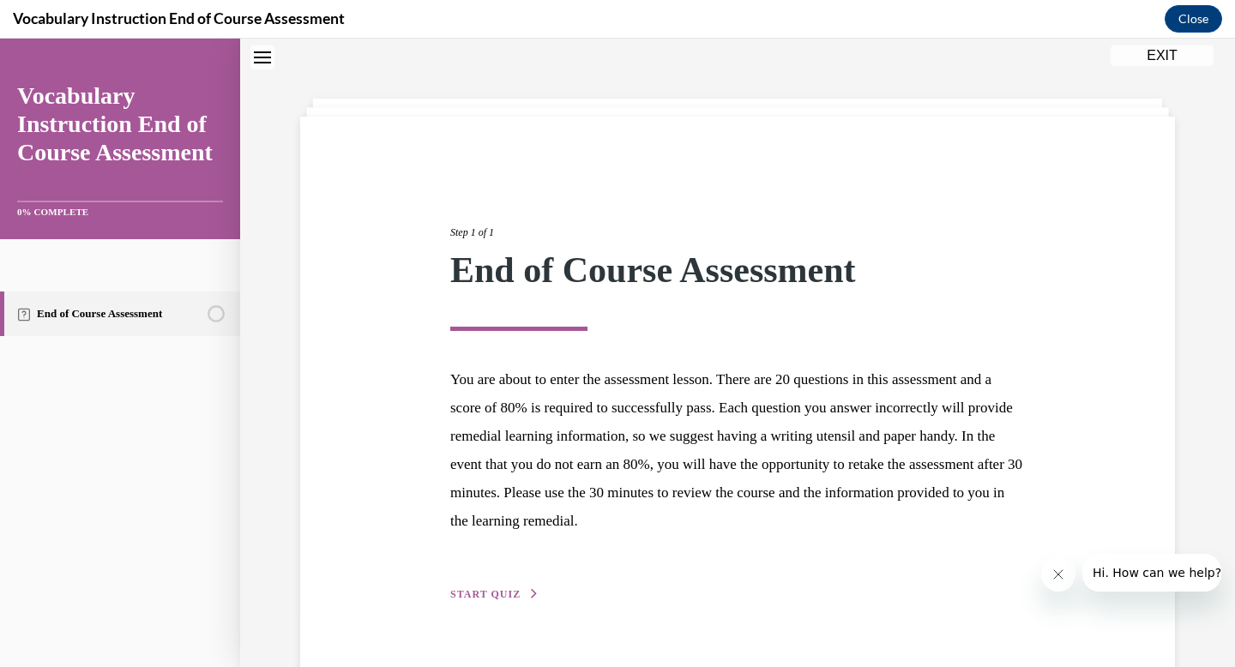
scroll to position [92, 0]
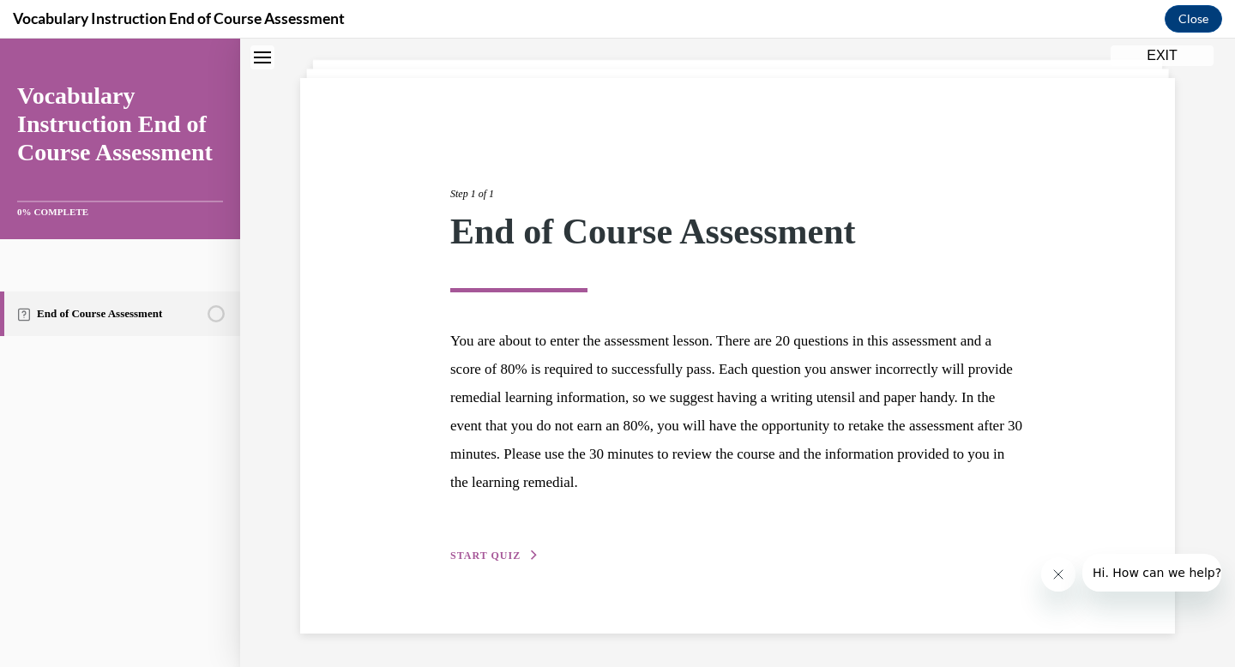
click at [508, 558] on span "START QUIZ" at bounding box center [485, 556] width 70 height 12
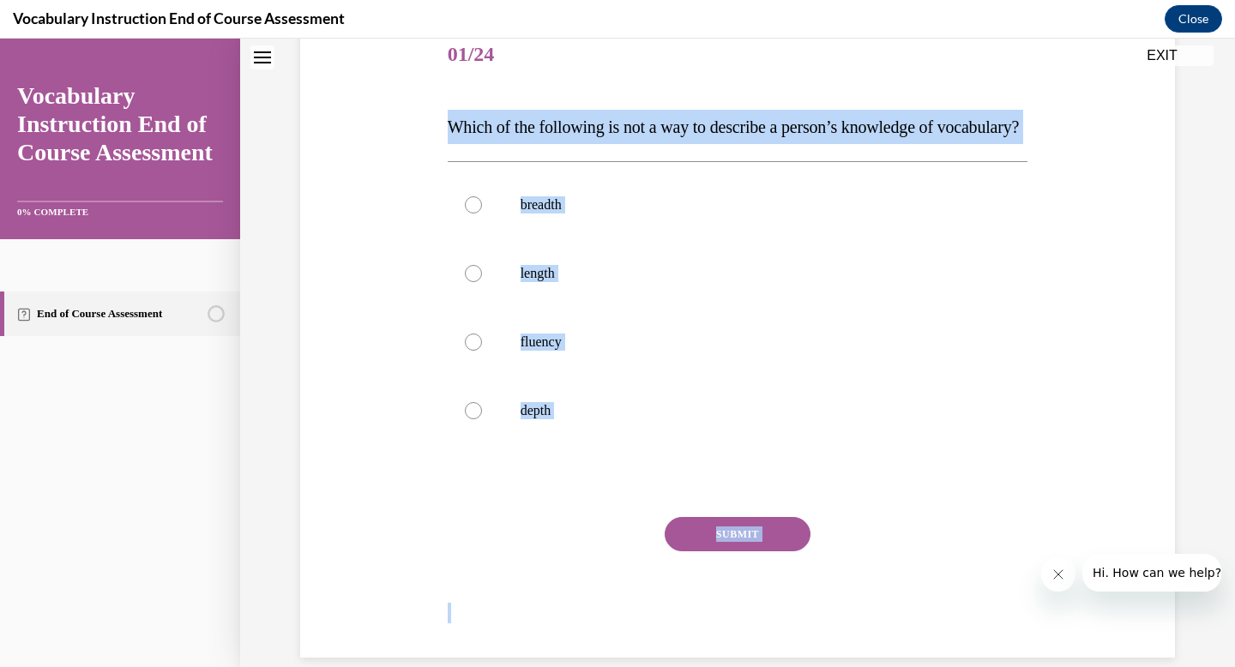
scroll to position [276, 0]
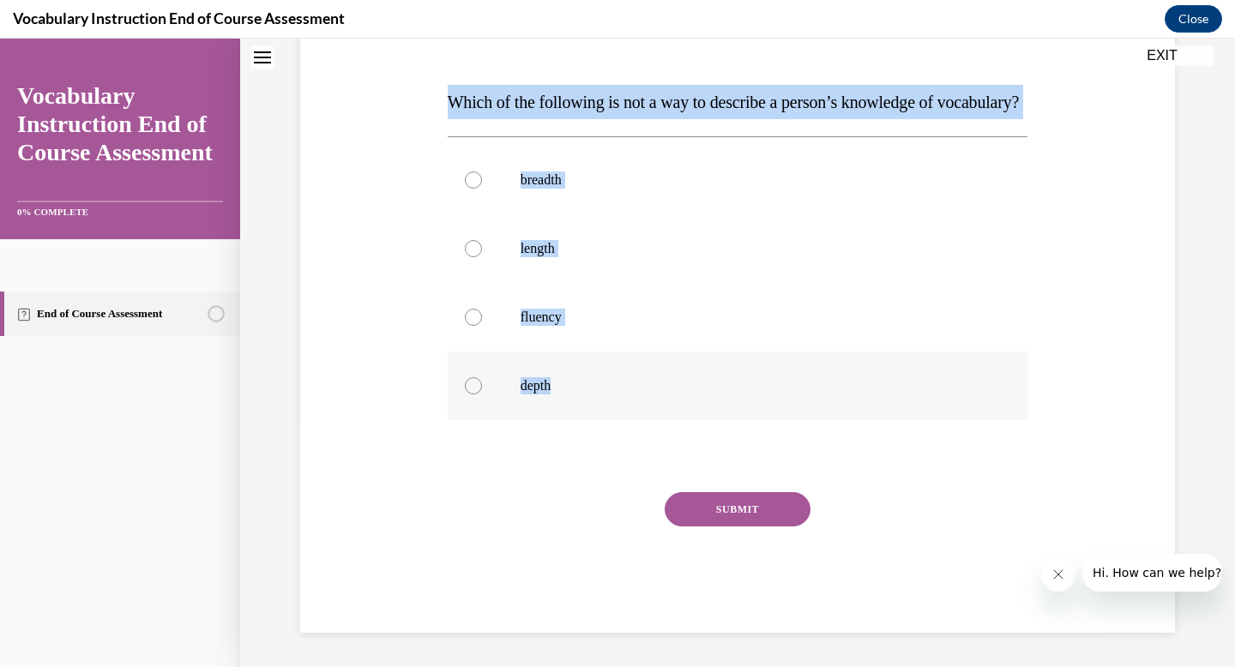
drag, startPoint x: 440, startPoint y: 244, endPoint x: 631, endPoint y: 414, distance: 255.8
click at [631, 414] on div "Question 01/24 Which of the following is not a way to describe a person’s knowl…" at bounding box center [737, 289] width 883 height 688
copy div "Which of the following is not a way to describe a person’s knowledge of vocabul…"
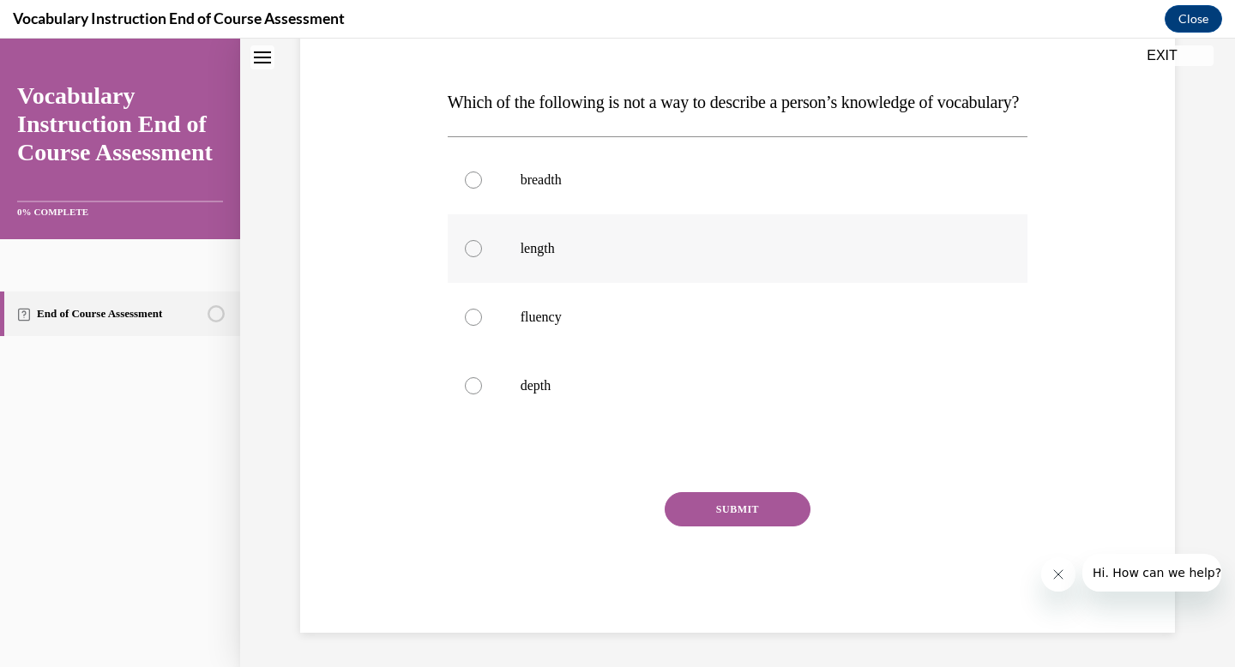
click at [545, 252] on p "length" at bounding box center [753, 248] width 465 height 17
click at [482, 252] on input "length" at bounding box center [473, 248] width 17 height 17
radio input "true"
click at [737, 503] on button "SUBMIT" at bounding box center [738, 509] width 146 height 34
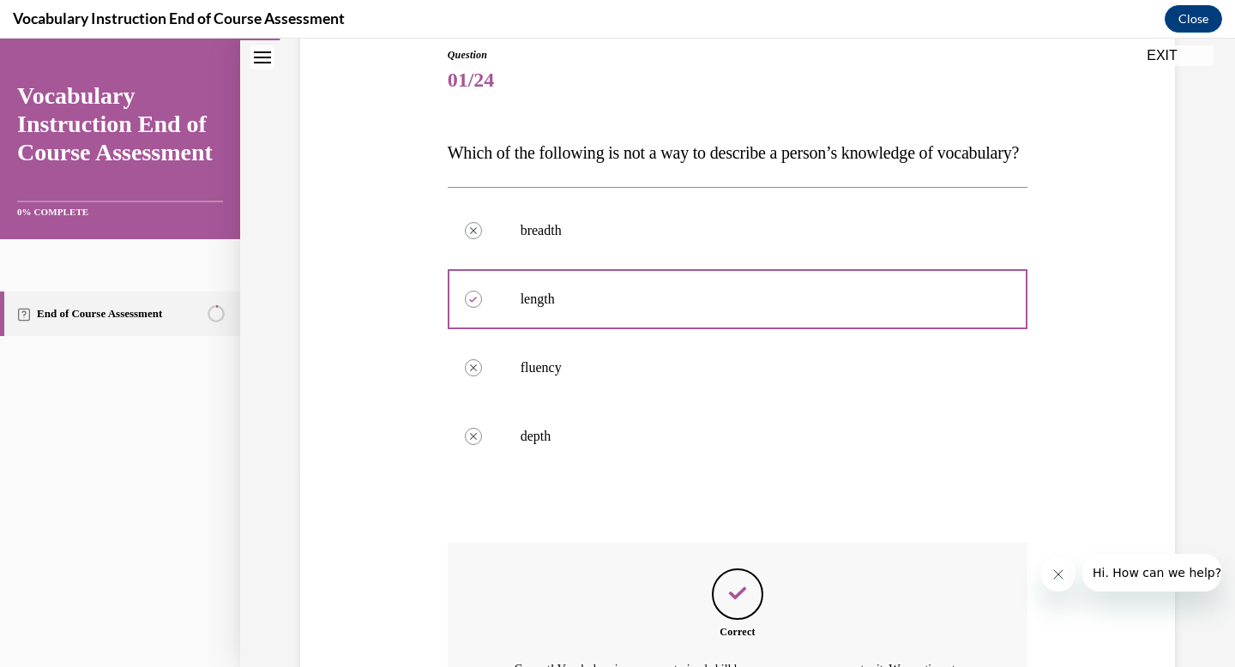
scroll to position [435, 0]
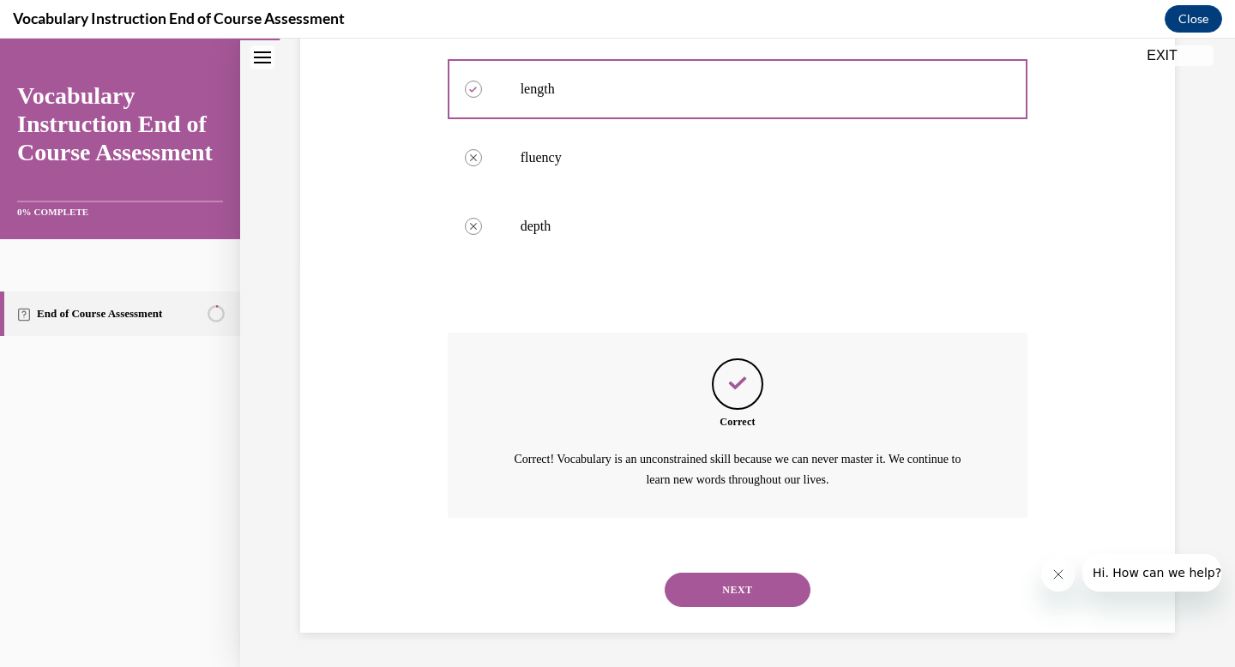
click at [720, 594] on button "NEXT" at bounding box center [738, 590] width 146 height 34
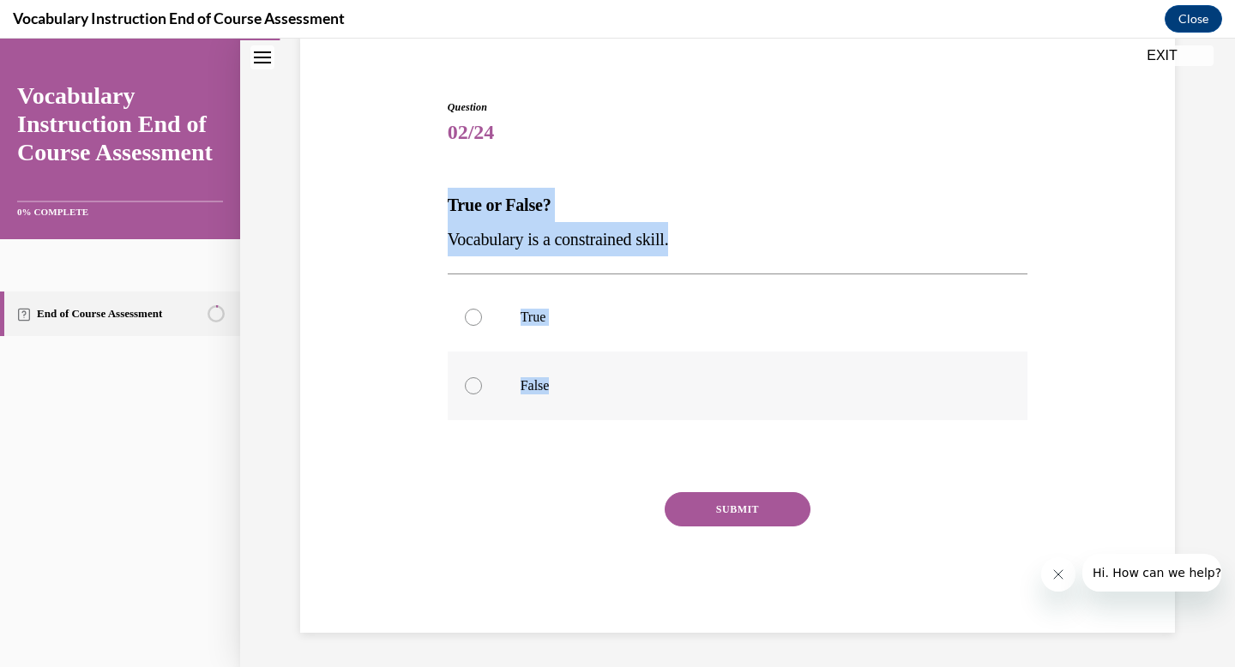
drag, startPoint x: 429, startPoint y: 187, endPoint x: 690, endPoint y: 395, distance: 334.5
click at [691, 395] on div "Question 02/24 True or False? Vocabulary is a constrained skill. True False Inc…" at bounding box center [737, 340] width 883 height 585
copy div "True or False? Vocabulary is a constrained skill. True False"
click at [539, 380] on p "False" at bounding box center [753, 385] width 465 height 17
click at [482, 380] on input "False" at bounding box center [473, 385] width 17 height 17
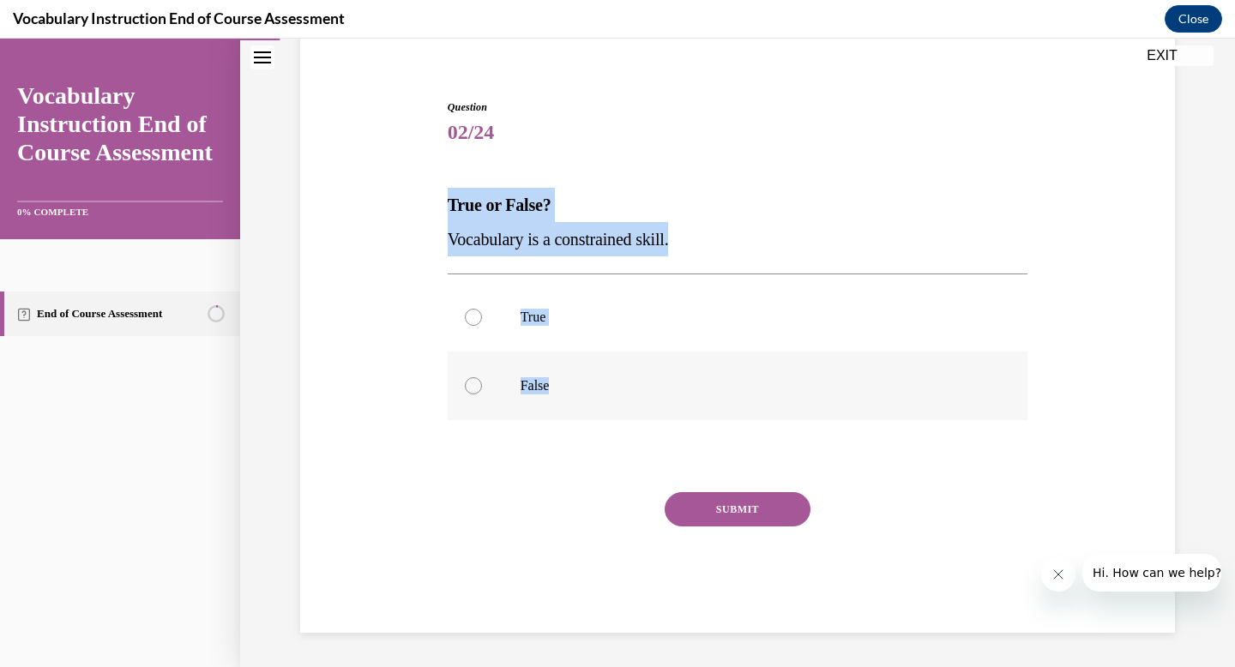
radio input "true"
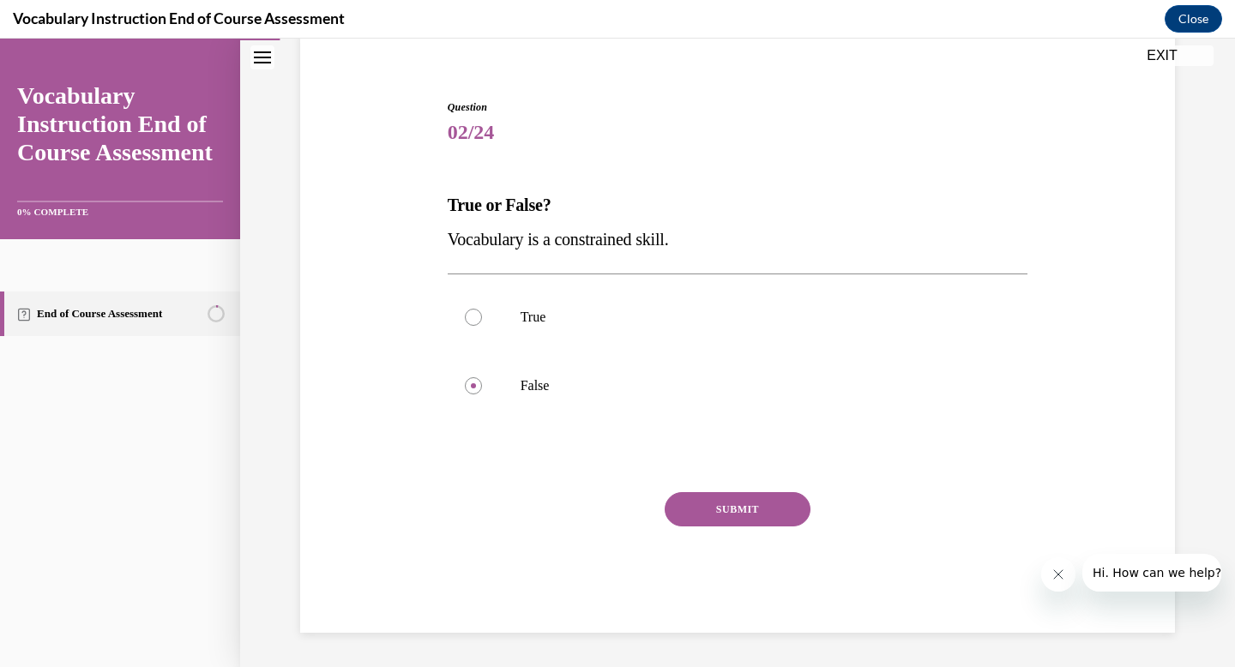
click at [753, 497] on button "SUBMIT" at bounding box center [738, 509] width 146 height 34
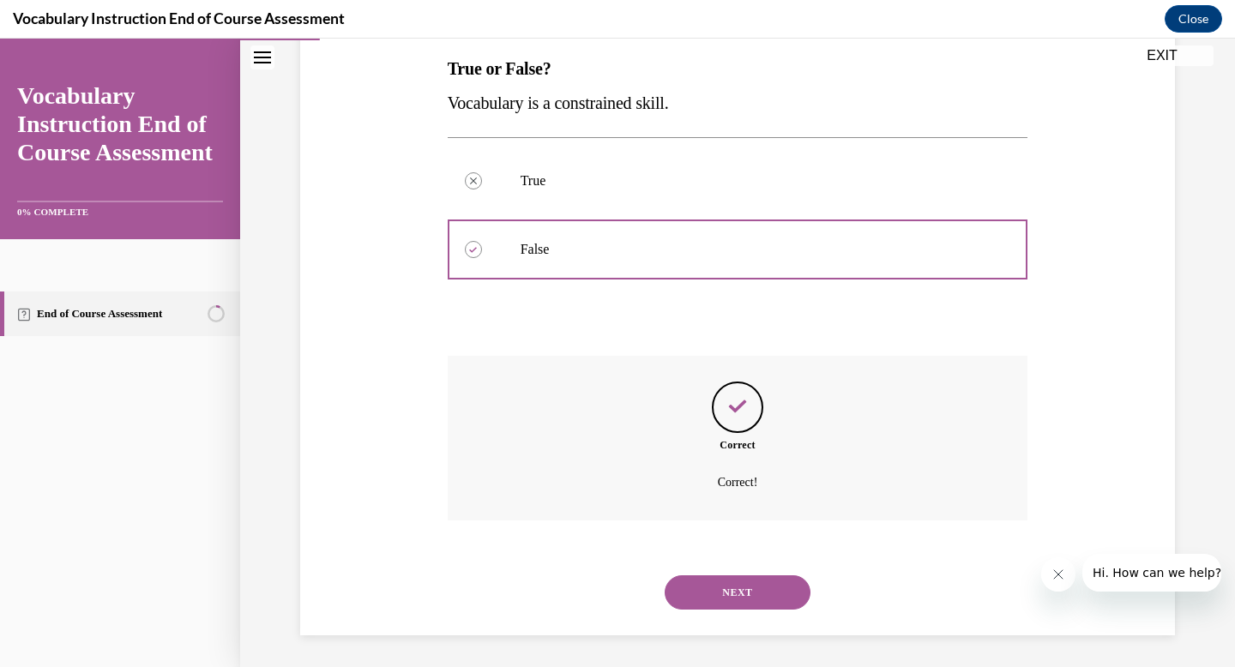
scroll to position [278, 0]
click at [727, 604] on button "NEXT" at bounding box center [738, 590] width 146 height 34
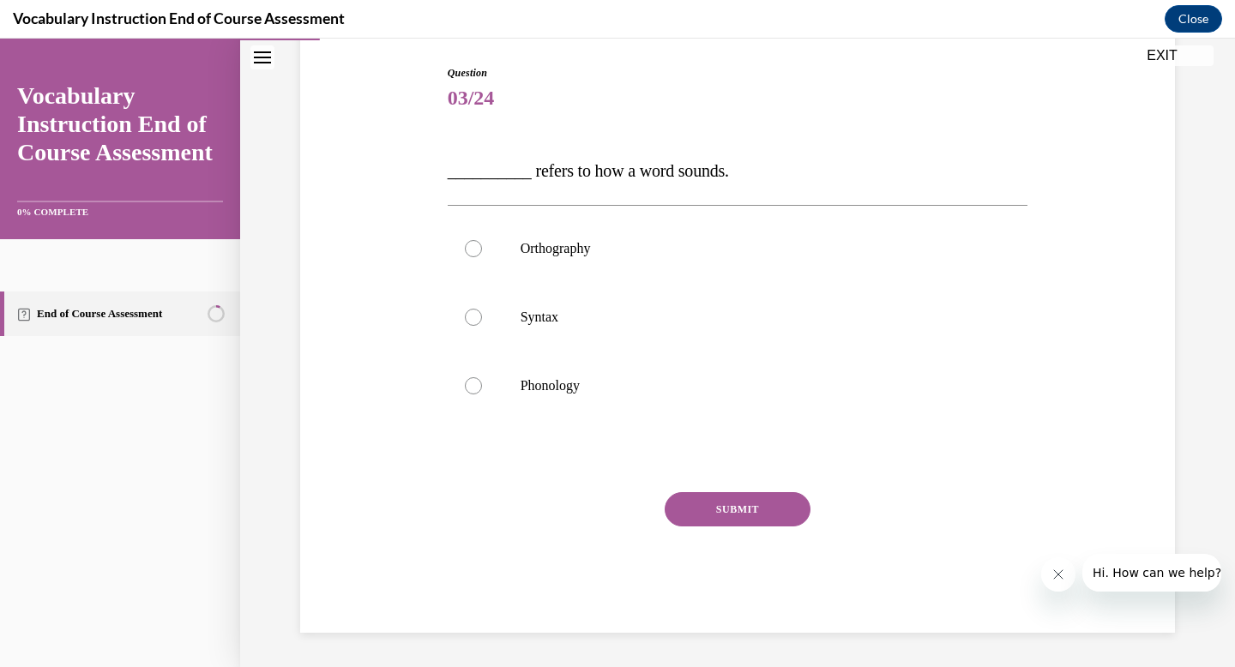
scroll to position [173, 0]
click at [733, 590] on div "SUBMIT NEXT" at bounding box center [738, 562] width 581 height 141
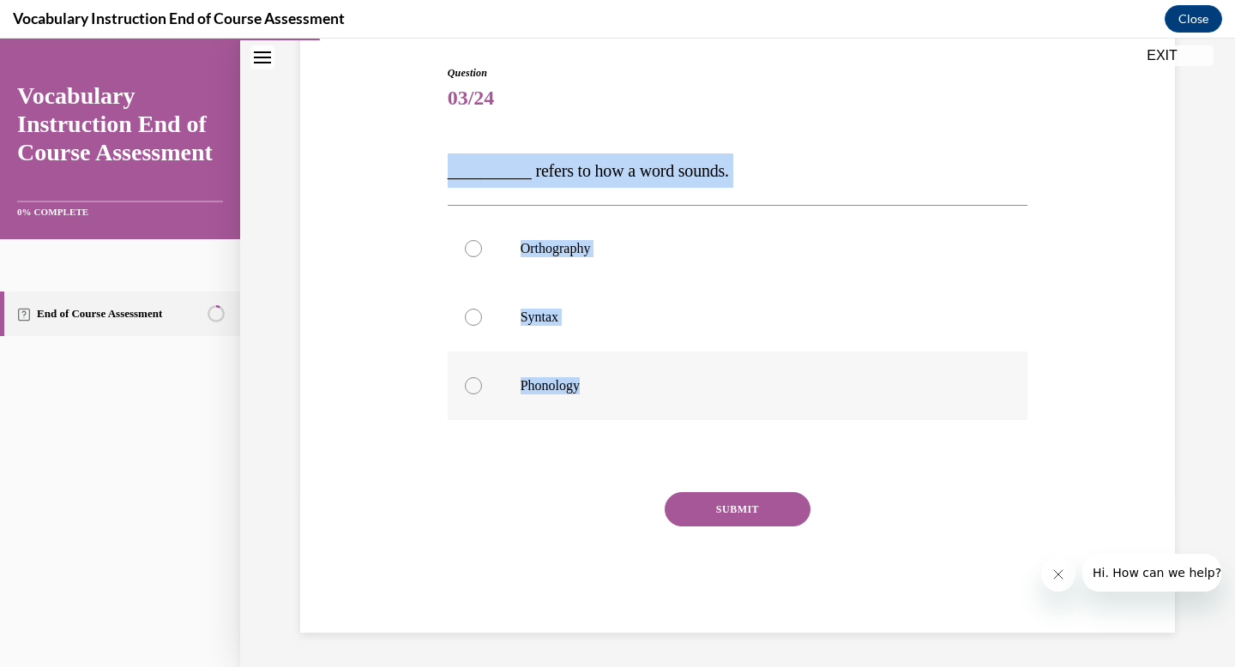
drag, startPoint x: 431, startPoint y: 149, endPoint x: 704, endPoint y: 382, distance: 359.0
click at [704, 382] on div "Question 03/24 __________ refers to how a word sounds. Orthography Syntax Phono…" at bounding box center [737, 323] width 883 height 619
copy div "__________ refers to how a word sounds. Orthography Syntax Phonology"
click at [549, 398] on label "Phonology" at bounding box center [738, 386] width 581 height 69
click at [482, 395] on input "Phonology" at bounding box center [473, 385] width 17 height 17
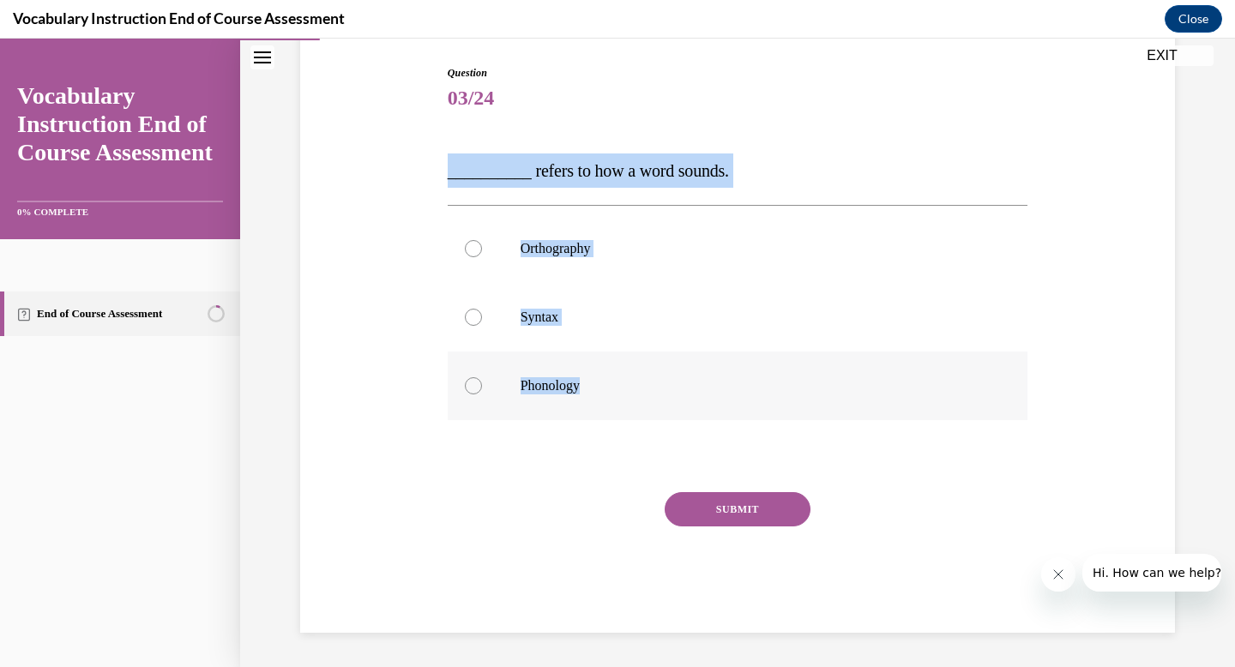
radio input "true"
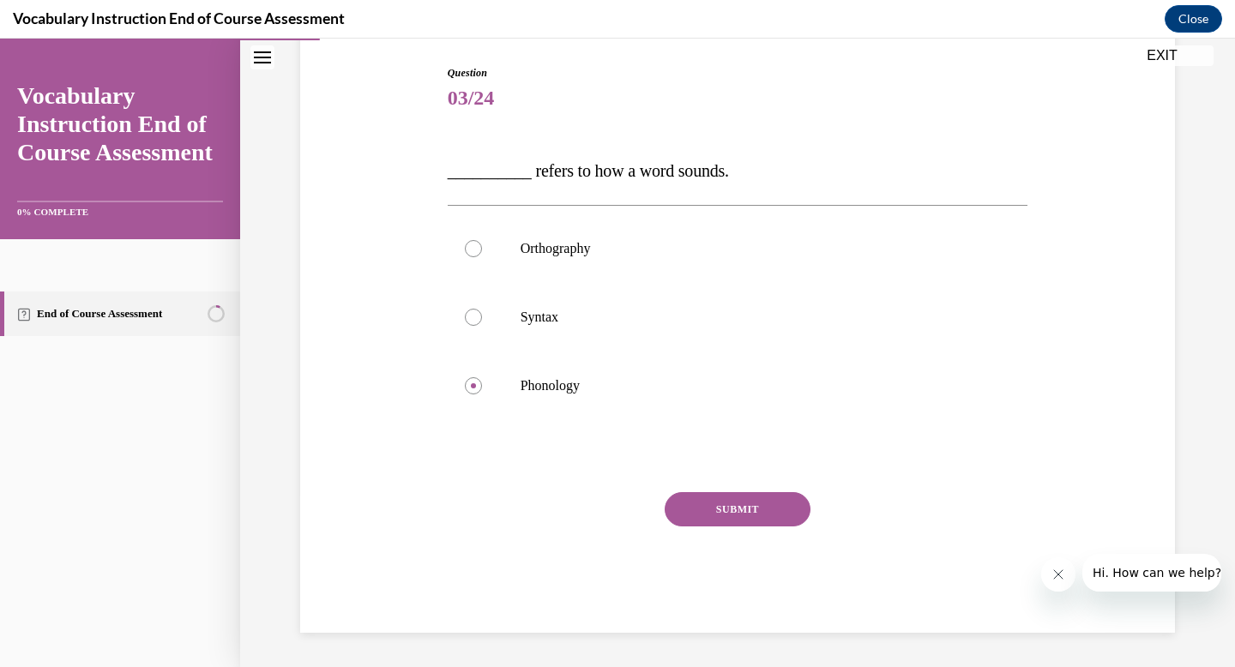
click at [714, 480] on div "Question 03/24 __________ refers to how a word sounds. Orthography Syntax Phono…" at bounding box center [738, 349] width 581 height 568
click at [714, 496] on button "SUBMIT" at bounding box center [738, 509] width 146 height 34
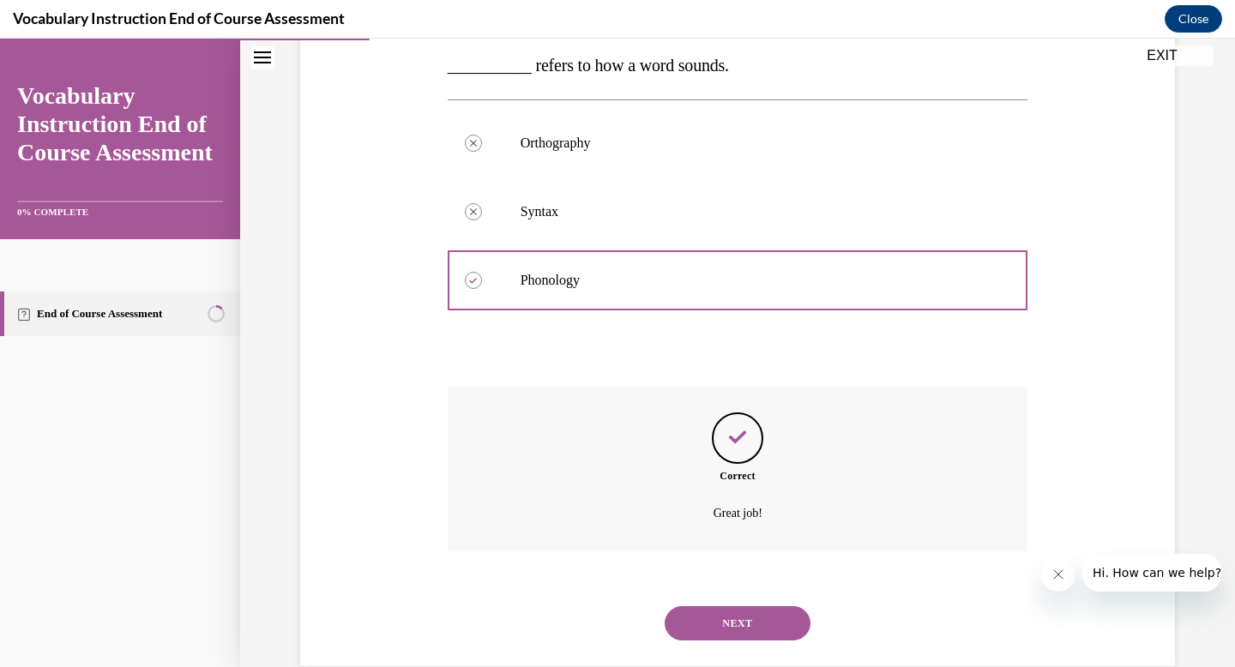
scroll to position [312, 0]
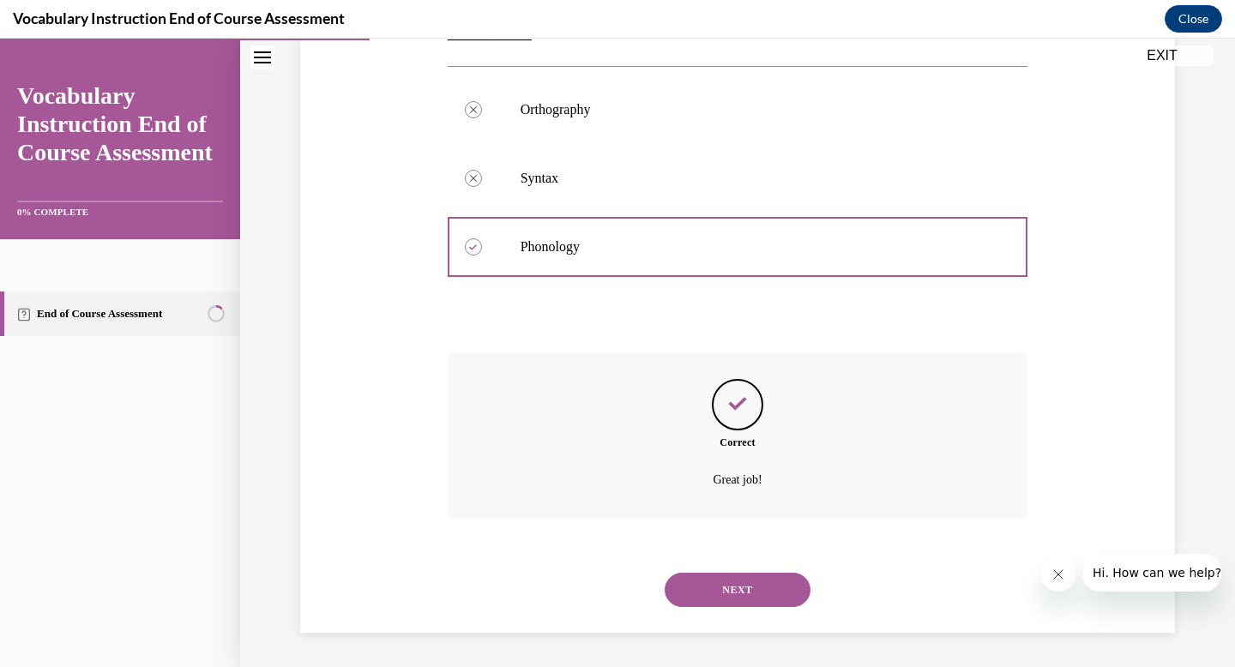
click at [732, 578] on button "NEXT" at bounding box center [738, 590] width 146 height 34
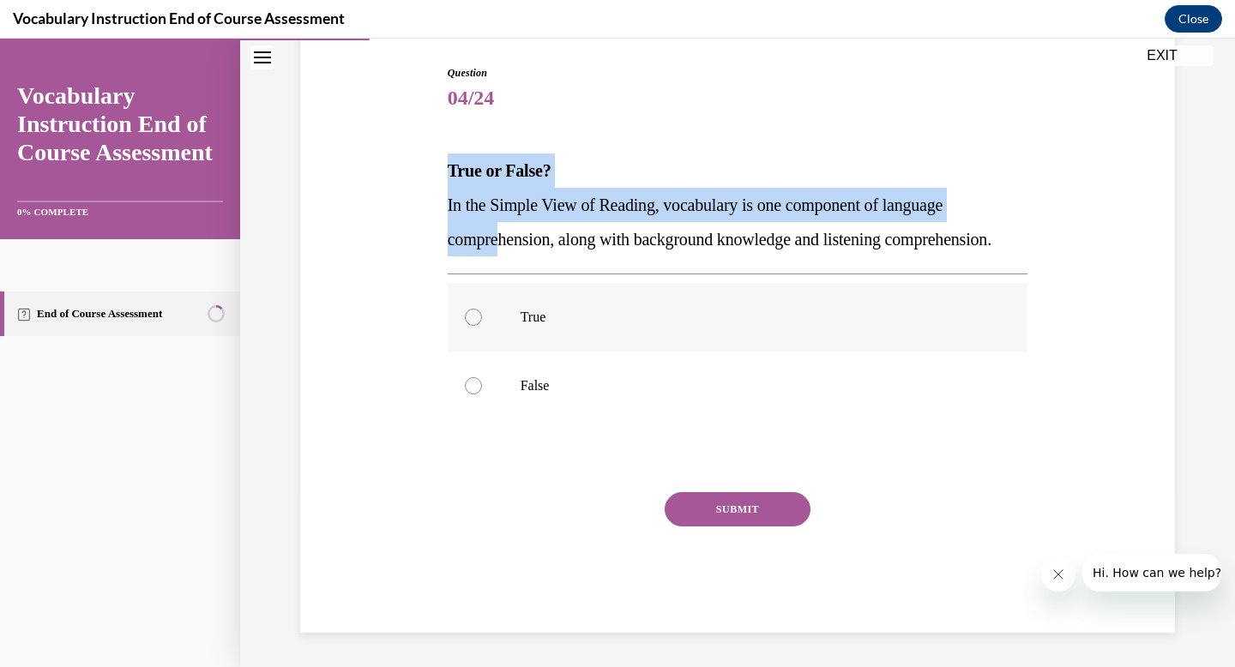
scroll to position [208, 0]
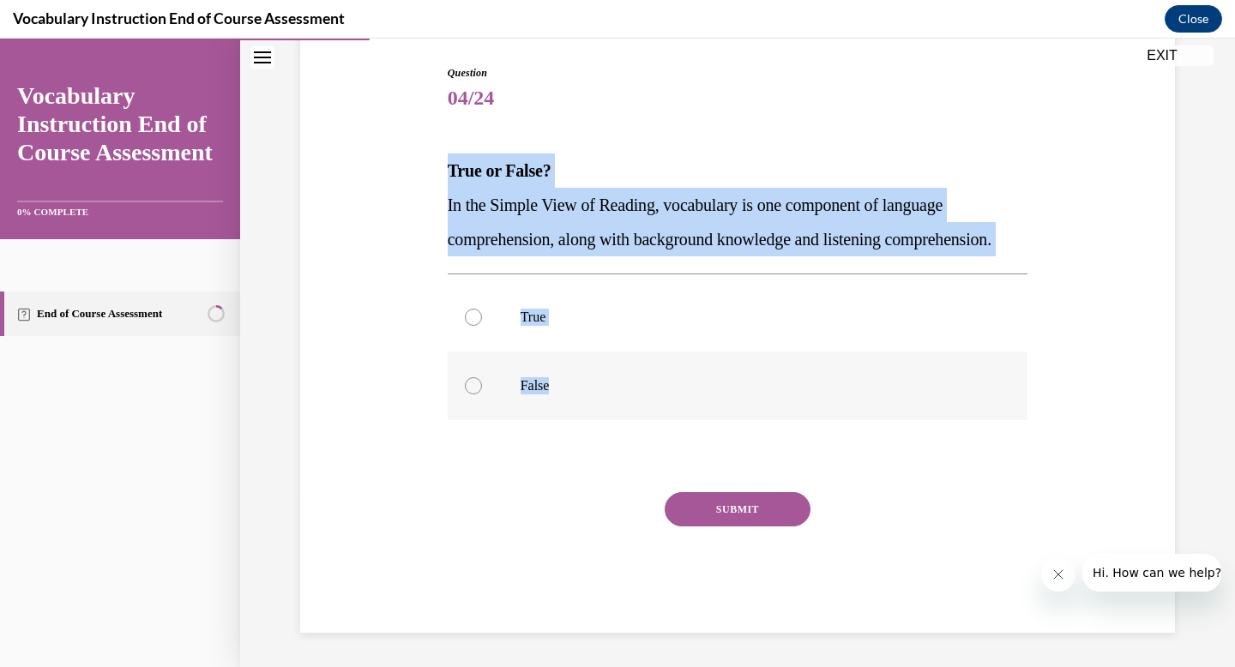
drag, startPoint x: 438, startPoint y: 148, endPoint x: 672, endPoint y: 407, distance: 348.6
click at [672, 407] on div "Question 04/24 True or False? In the Simple View of Reading, vocabulary is one …" at bounding box center [737, 323] width 883 height 619
copy div "True or False? In the Simple View of Reading, vocabulary is one component of la…"
click at [572, 317] on p "True" at bounding box center [753, 317] width 465 height 17
click at [482, 317] on input "True" at bounding box center [473, 317] width 17 height 17
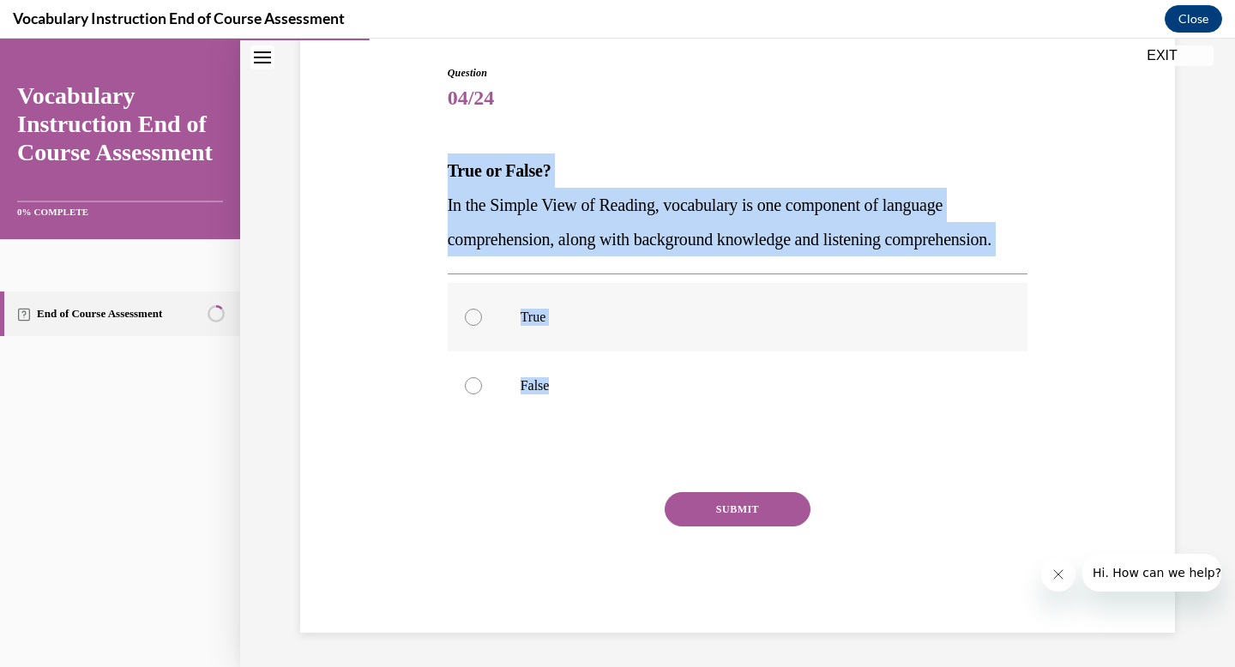
radio input "true"
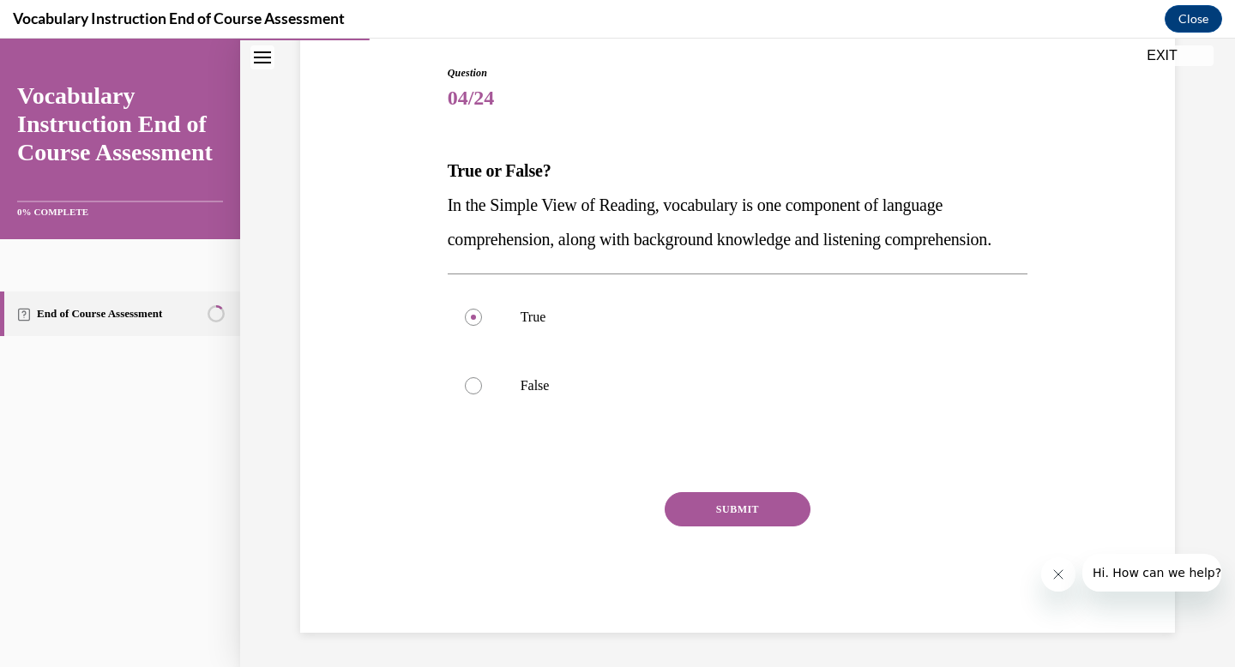
click at [734, 521] on button "SUBMIT" at bounding box center [738, 509] width 146 height 34
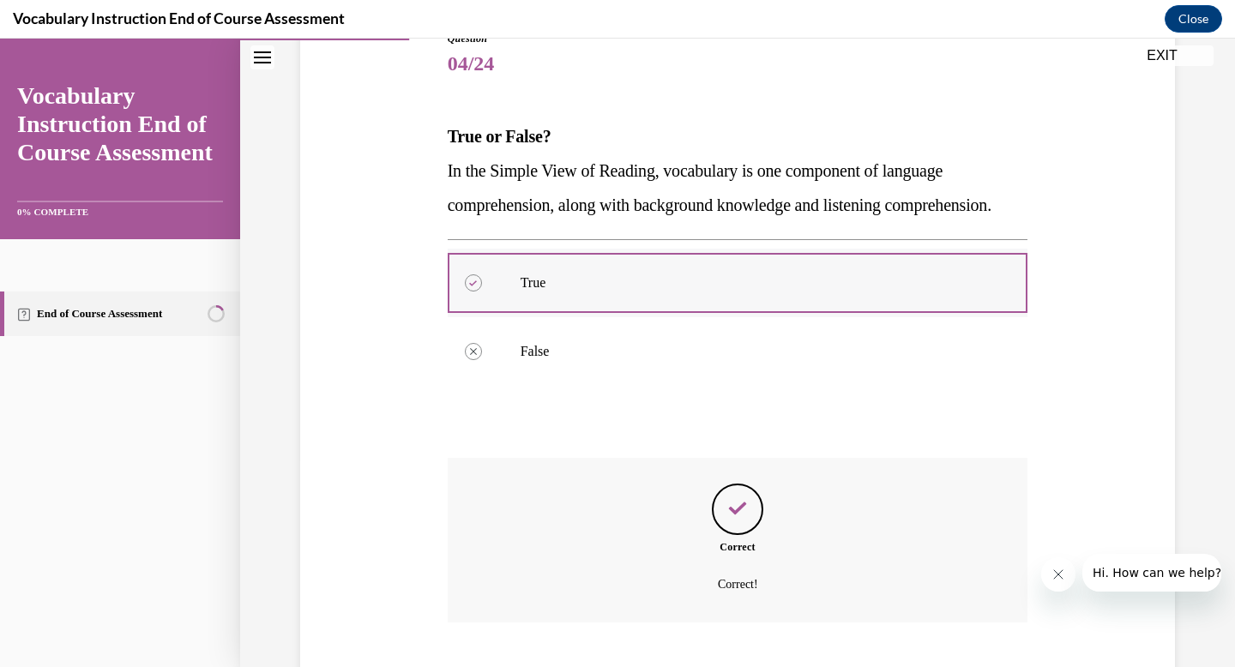
scroll to position [347, 0]
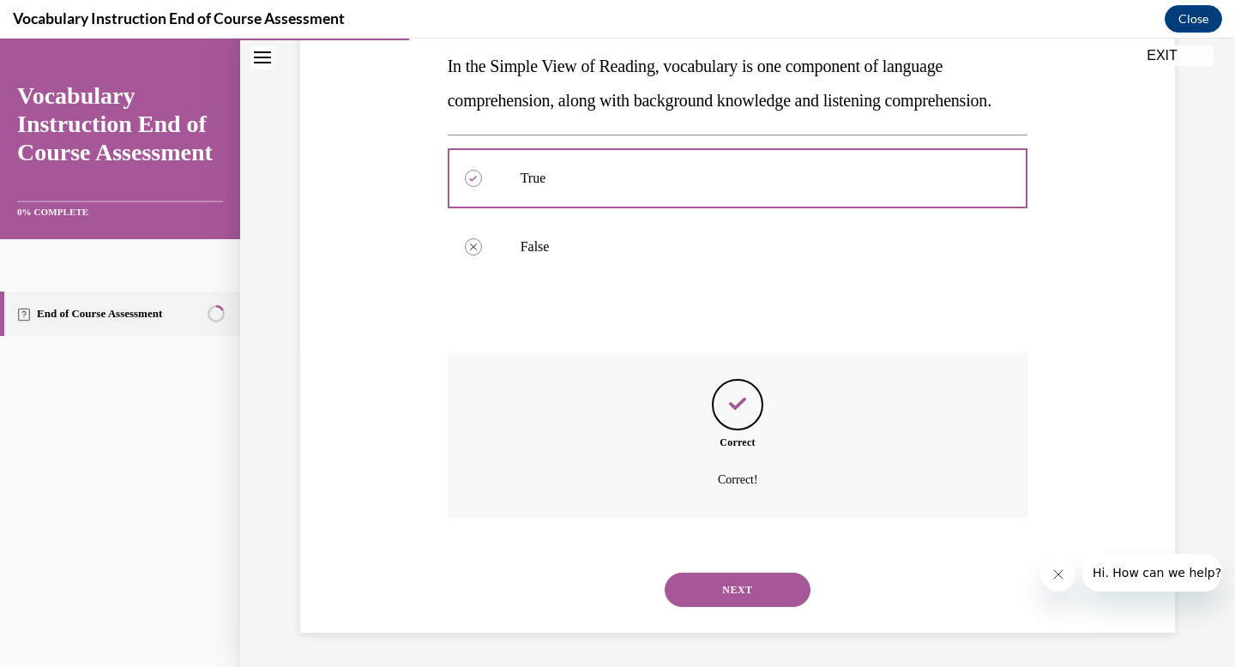
click at [747, 586] on button "NEXT" at bounding box center [738, 590] width 146 height 34
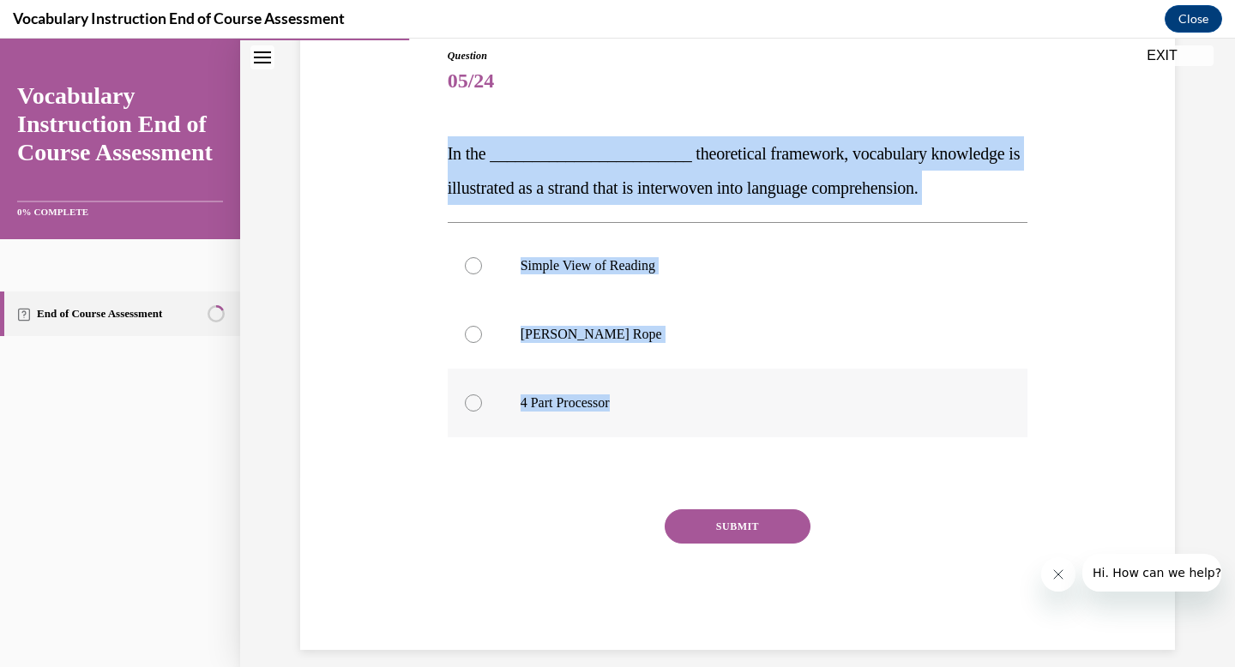
drag, startPoint x: 434, startPoint y: 127, endPoint x: 725, endPoint y: 407, distance: 403.4
click at [725, 407] on div "Question 05/24 In the ________________________ theoretical framework, vocabular…" at bounding box center [737, 324] width 883 height 654
copy div "In the ________________________ theoretical framework, vocabulary knowledge is …"
click at [576, 340] on p "Scarborough's Rope" at bounding box center [753, 334] width 465 height 17
click at [482, 340] on input "Scarborough's Rope" at bounding box center [473, 334] width 17 height 17
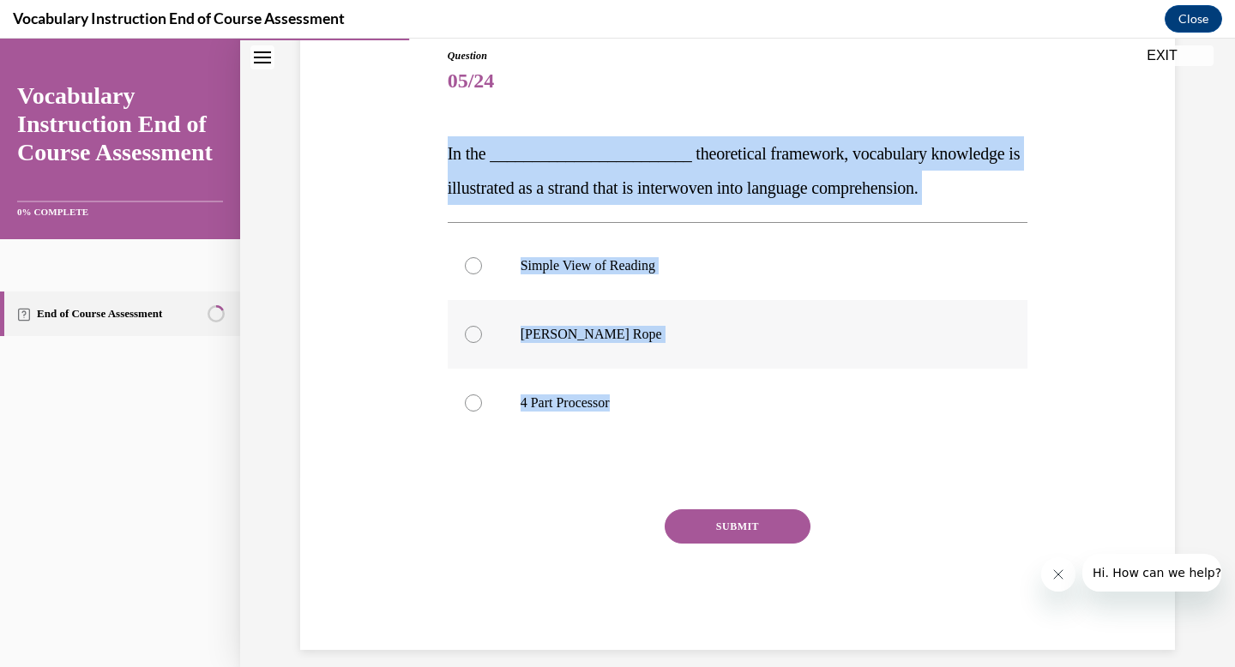
radio input "true"
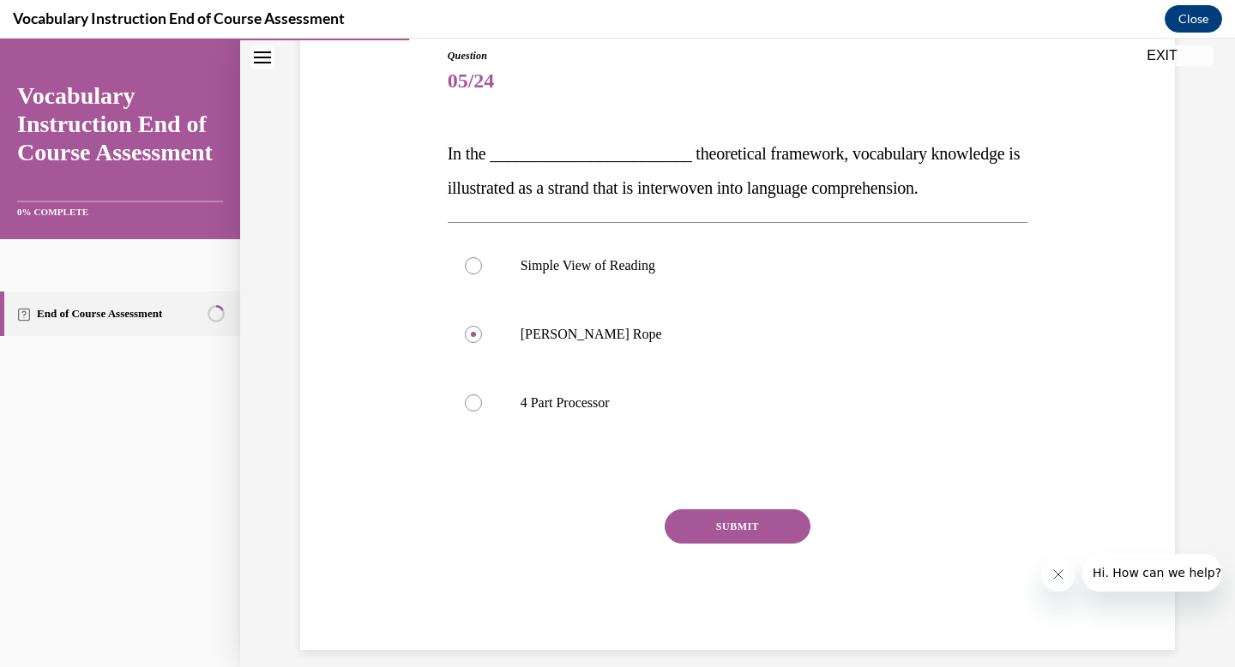
click at [742, 516] on button "SUBMIT" at bounding box center [738, 526] width 146 height 34
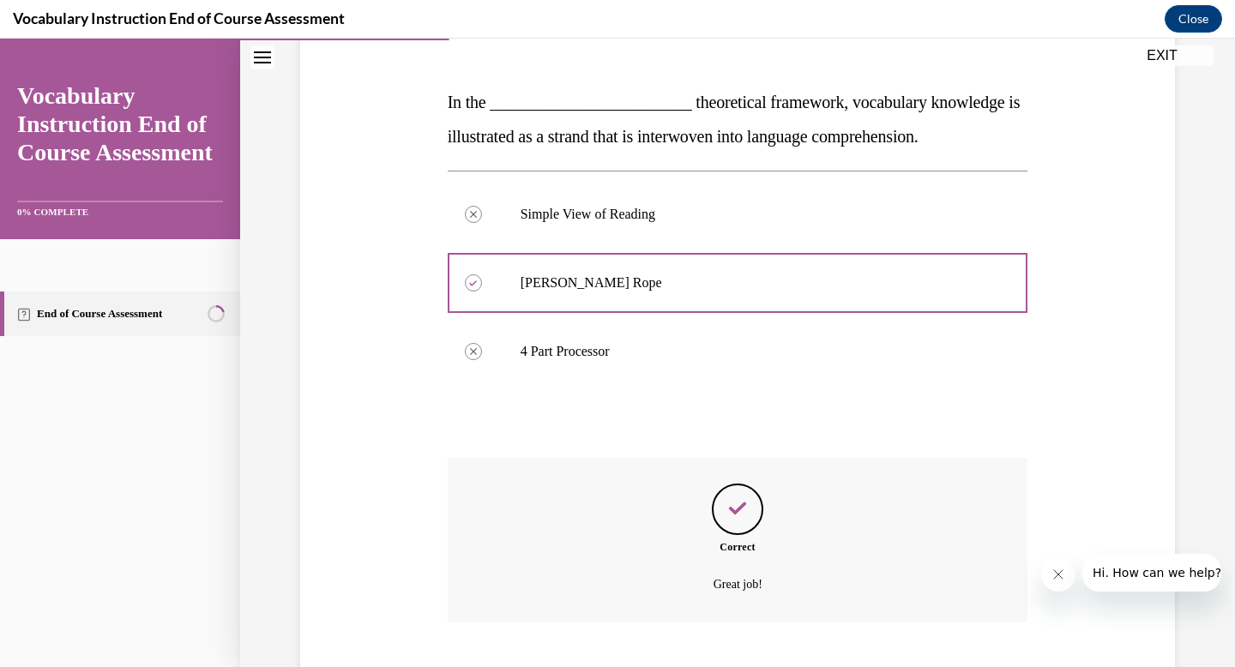
scroll to position [347, 0]
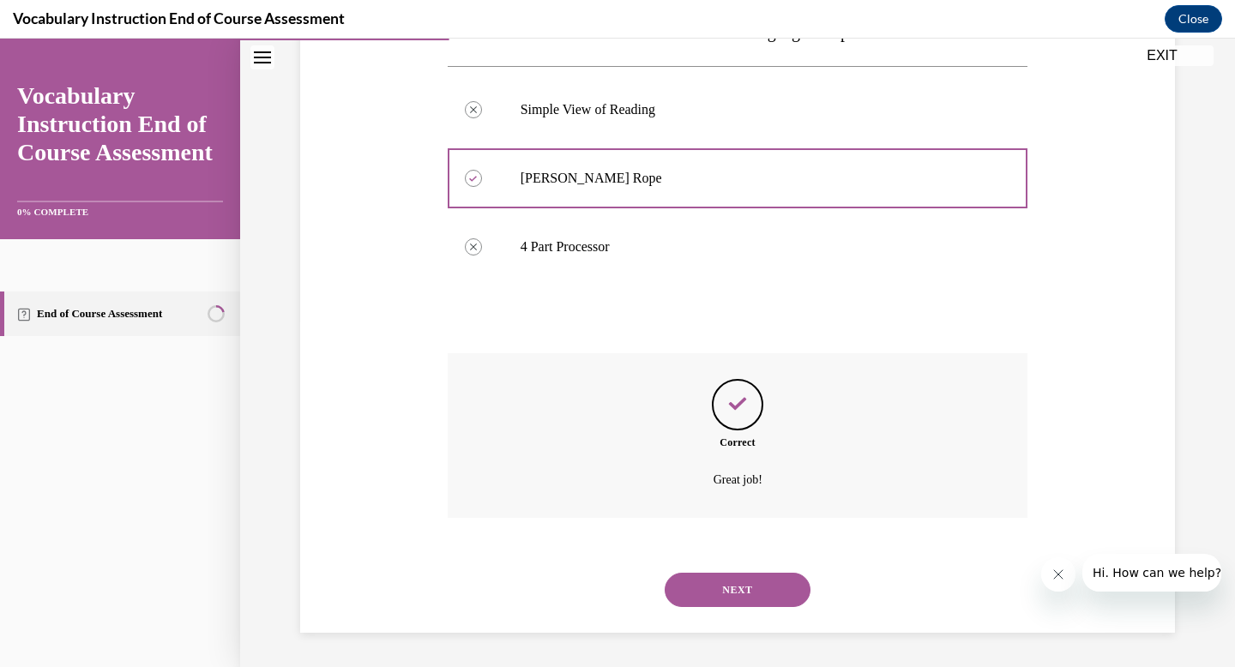
click at [737, 594] on button "NEXT" at bounding box center [738, 590] width 146 height 34
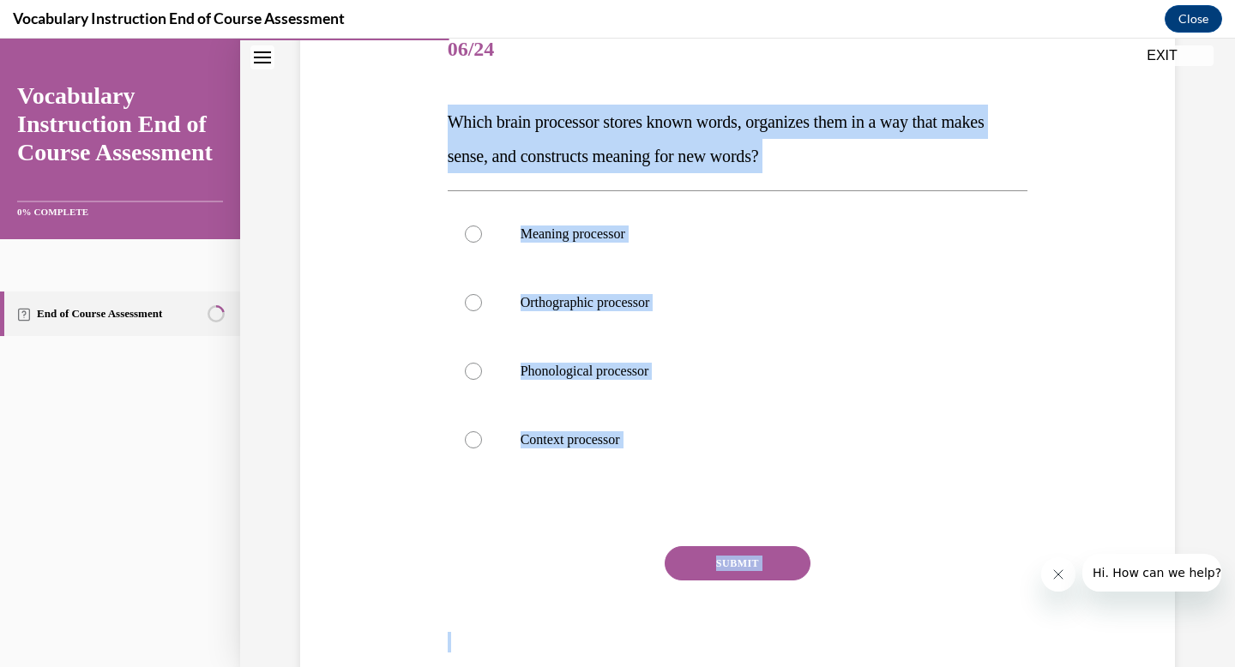
scroll to position [247, 0]
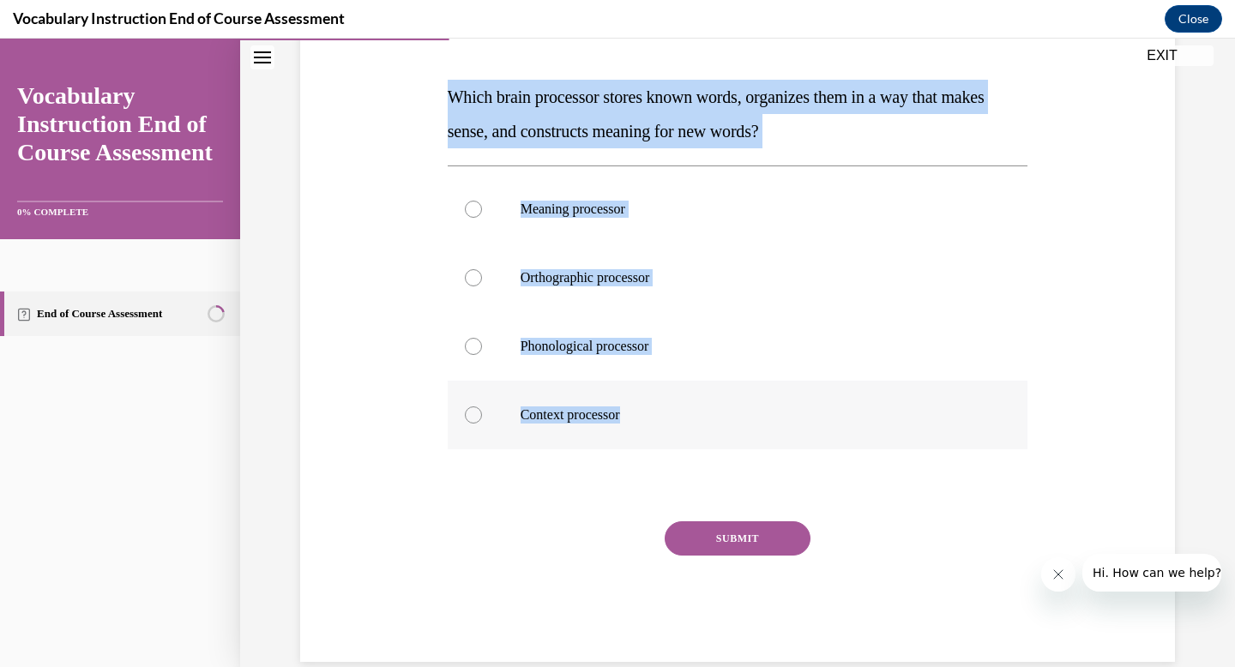
drag, startPoint x: 436, startPoint y: 314, endPoint x: 818, endPoint y: 434, distance: 400.9
click at [818, 434] on div "Question 06/24 Which brain processor stores known words, organizes them in a wa…" at bounding box center [737, 301] width 883 height 722
copy div "Which brain processor stores known words, organizes them in a way that makes se…"
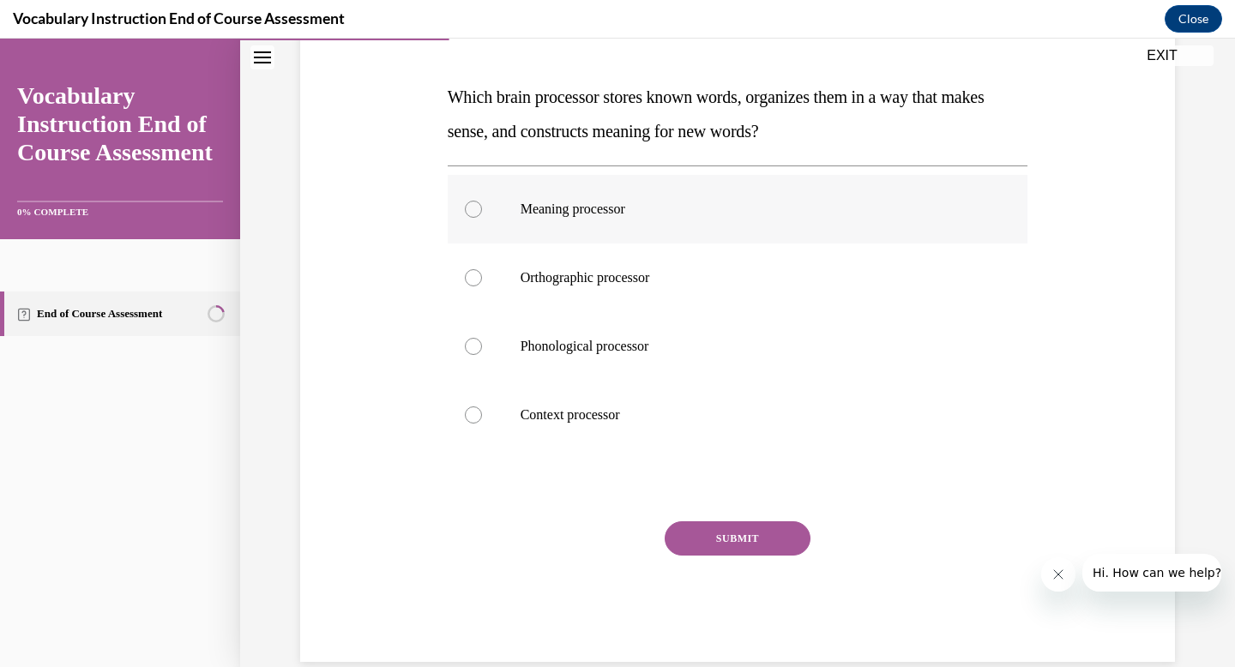
click at [643, 214] on p "Meaning processor" at bounding box center [753, 209] width 465 height 17
click at [482, 214] on input "Meaning processor" at bounding box center [473, 209] width 17 height 17
radio input "true"
click at [746, 518] on div "Question 06/24 Which brain processor stores known words, organizes them in a wa…" at bounding box center [738, 326] width 581 height 671
click at [744, 537] on button "SUBMIT" at bounding box center [738, 538] width 146 height 34
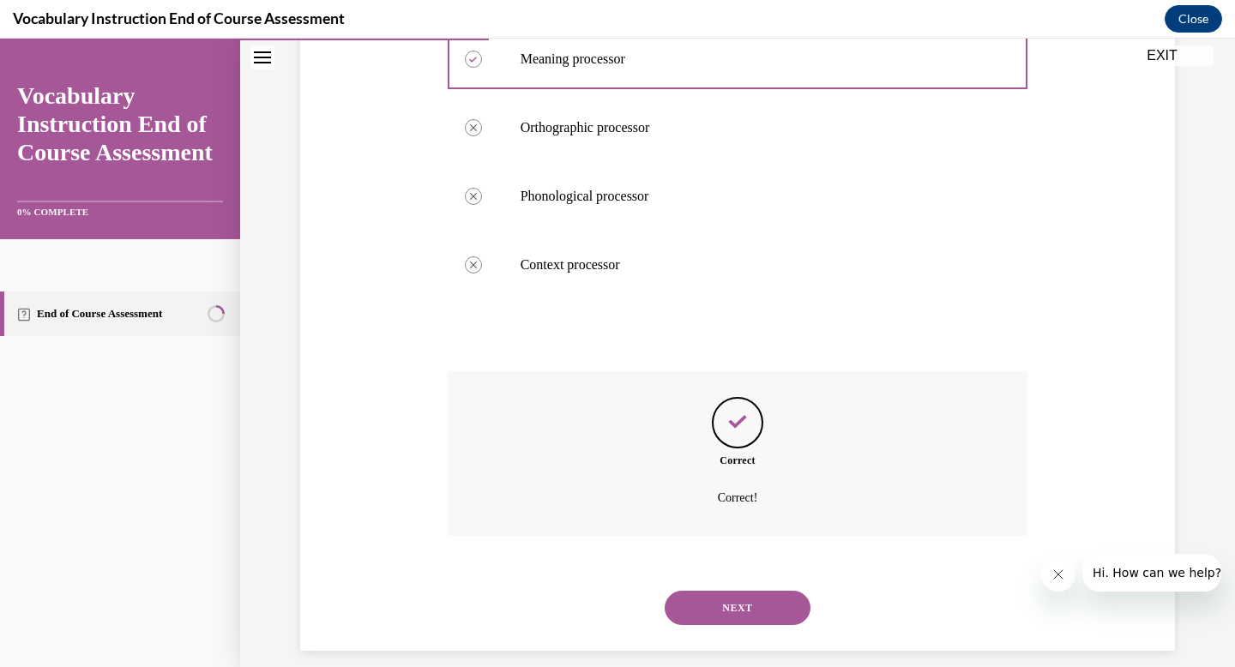
scroll to position [415, 0]
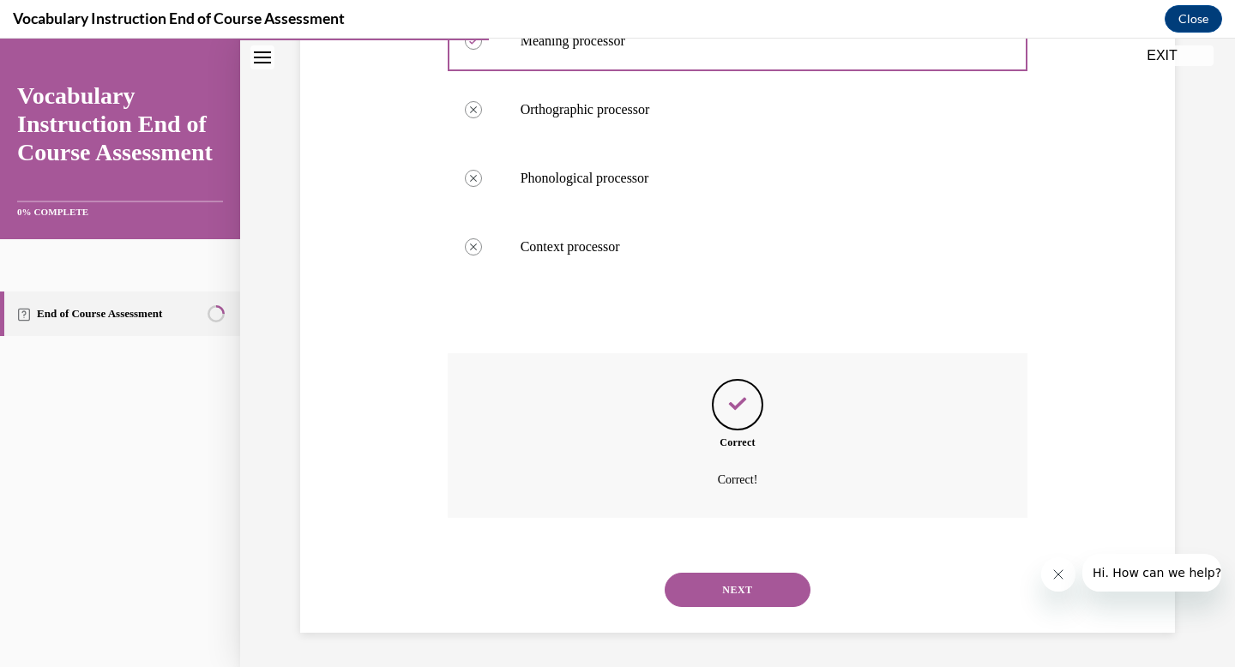
click at [747, 615] on div "NEXT" at bounding box center [738, 590] width 581 height 69
click at [747, 592] on button "NEXT" at bounding box center [738, 590] width 146 height 34
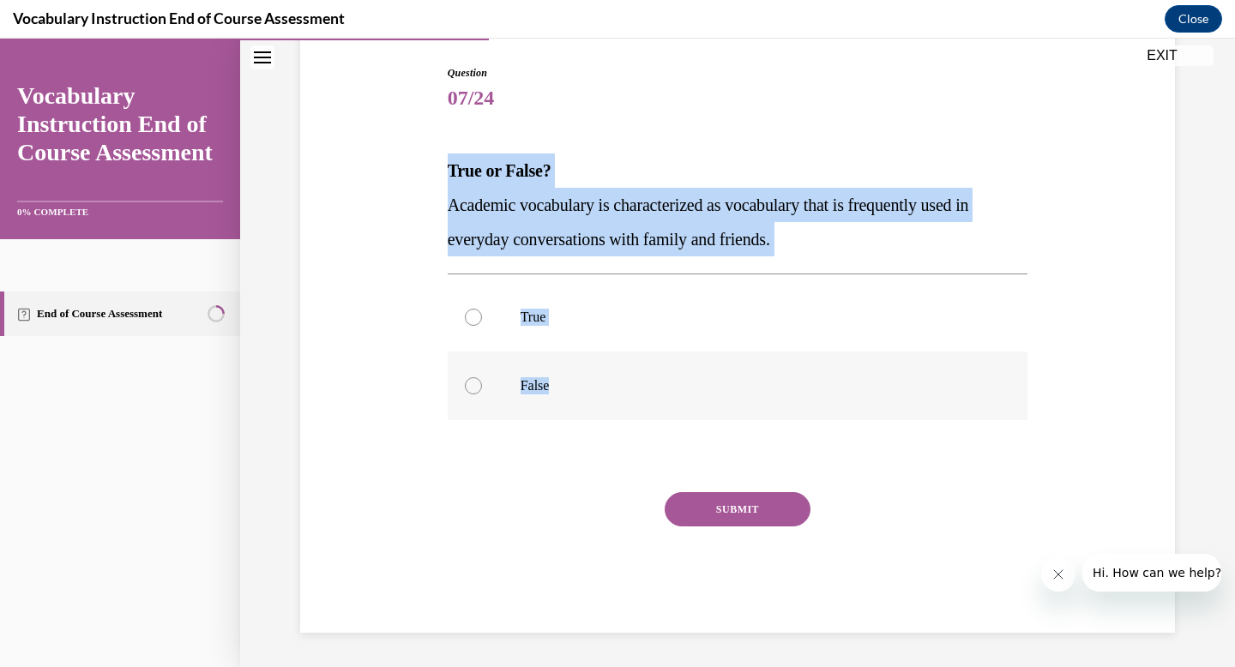
drag, startPoint x: 442, startPoint y: 160, endPoint x: 611, endPoint y: 398, distance: 292.2
click at [611, 398] on div "Question 07/24 True or False? Academic vocabulary is characterized as vocabular…" at bounding box center [737, 323] width 883 height 619
copy div "True or False? Academic vocabulary is characterized as vocabulary that is frequ…"
click at [544, 395] on label "False" at bounding box center [738, 386] width 581 height 69
click at [482, 395] on input "False" at bounding box center [473, 385] width 17 height 17
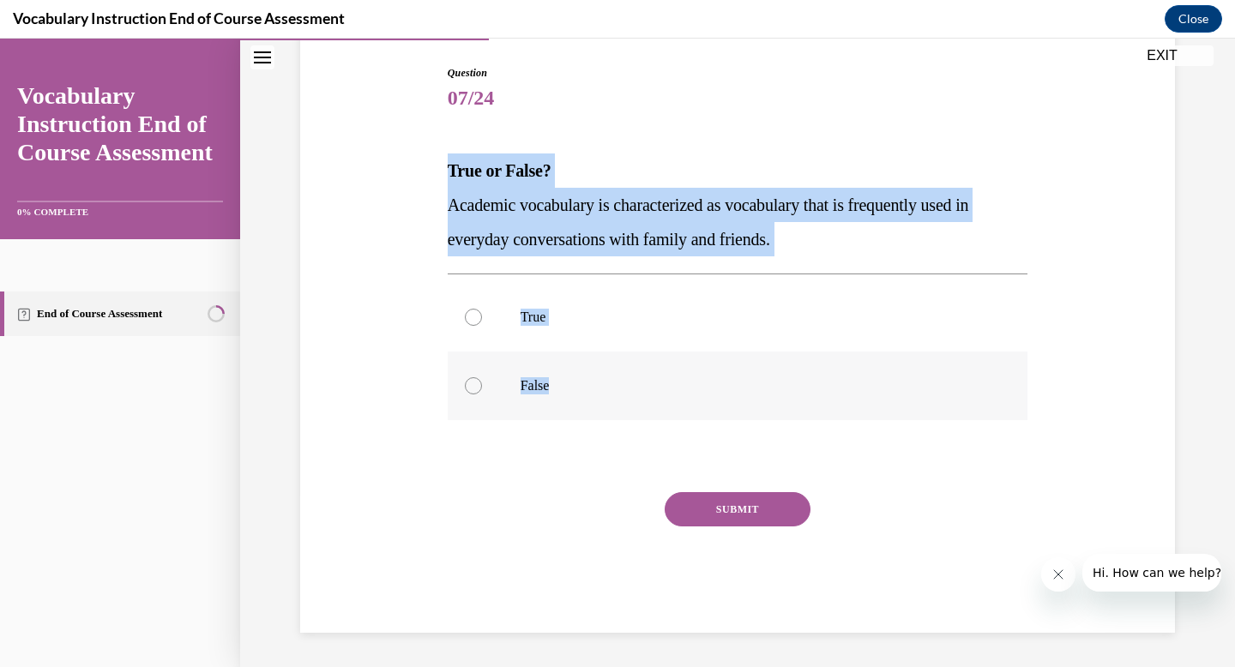
radio input "true"
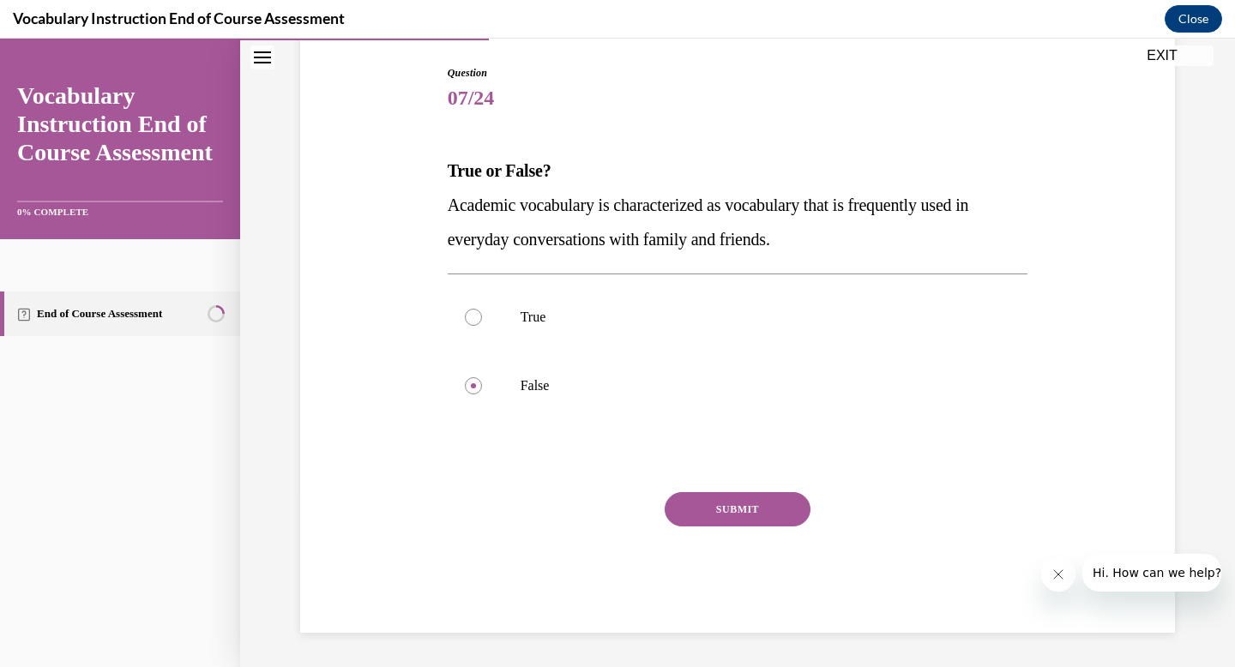
click at [746, 547] on div "SUBMIT" at bounding box center [738, 535] width 581 height 86
click at [746, 521] on button "SUBMIT" at bounding box center [738, 509] width 146 height 34
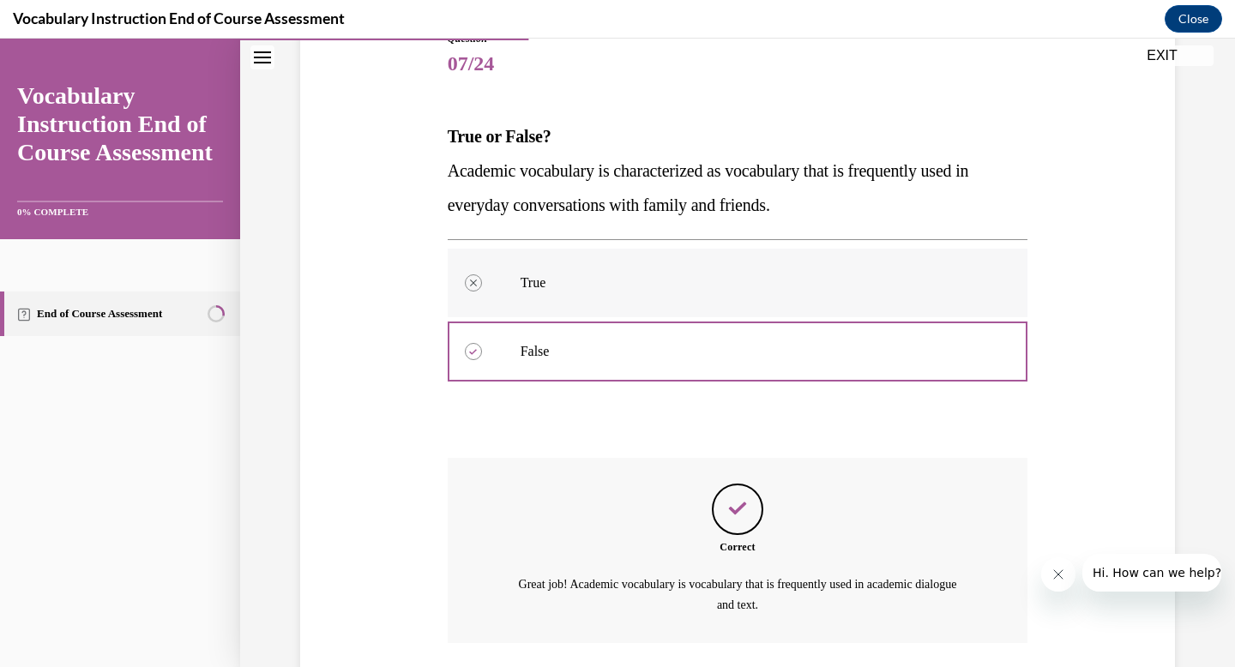
scroll to position [332, 0]
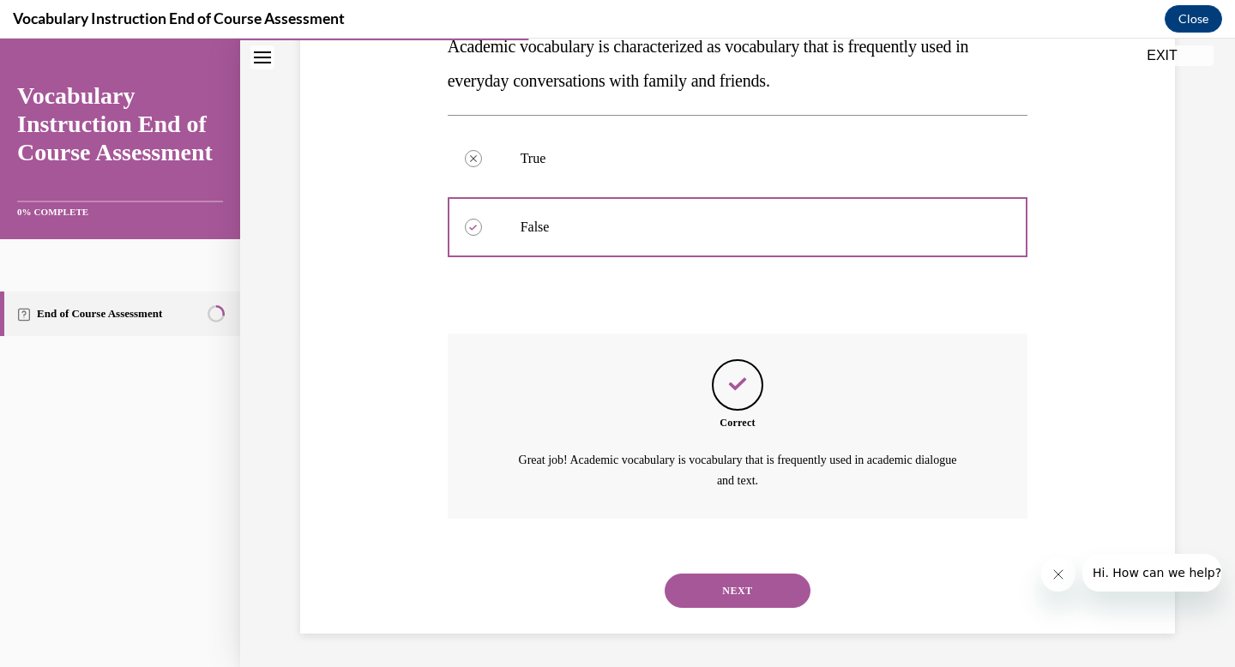
click at [688, 571] on div "NEXT" at bounding box center [738, 591] width 581 height 69
click at [694, 588] on button "NEXT" at bounding box center [738, 591] width 146 height 34
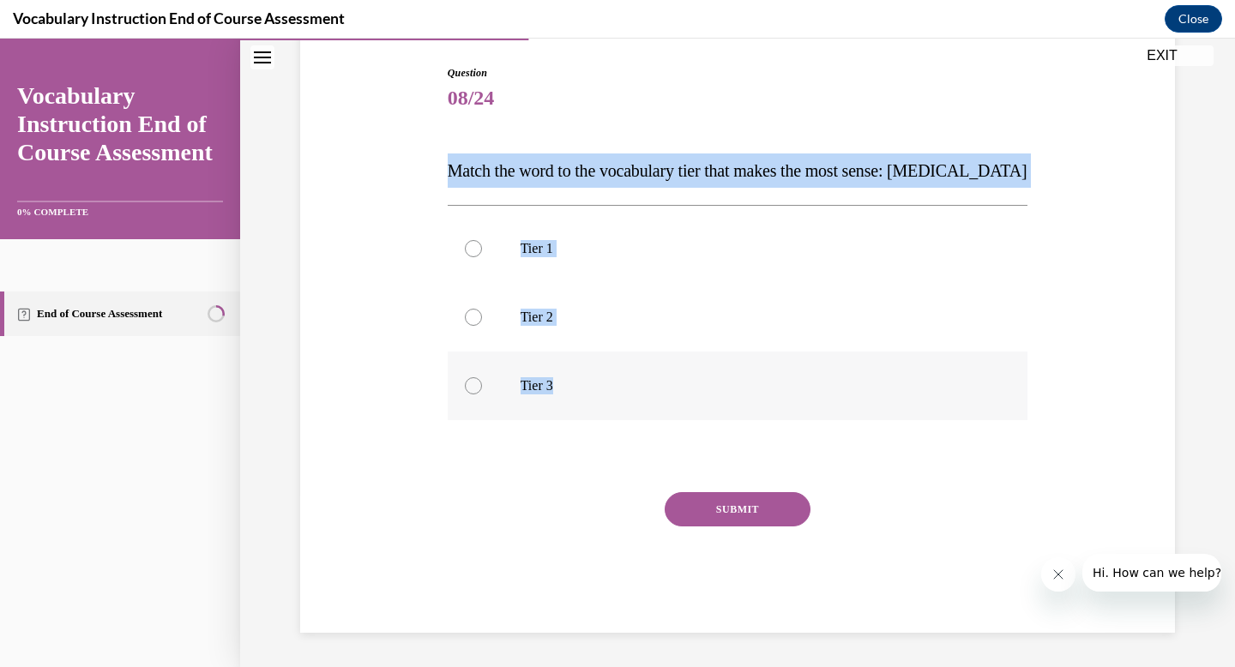
drag, startPoint x: 429, startPoint y: 160, endPoint x: 645, endPoint y: 398, distance: 321.2
click at [645, 398] on div "Question 08/24 Match the word to the vocabulary tier that makes the most sense:…" at bounding box center [737, 323] width 883 height 619
copy div "Match the word to the vocabulary tier that makes the most sense: anaphylaxis Ti…"
click at [552, 389] on p "Tier 3" at bounding box center [753, 385] width 465 height 17
click at [482, 389] on input "Tier 3" at bounding box center [473, 385] width 17 height 17
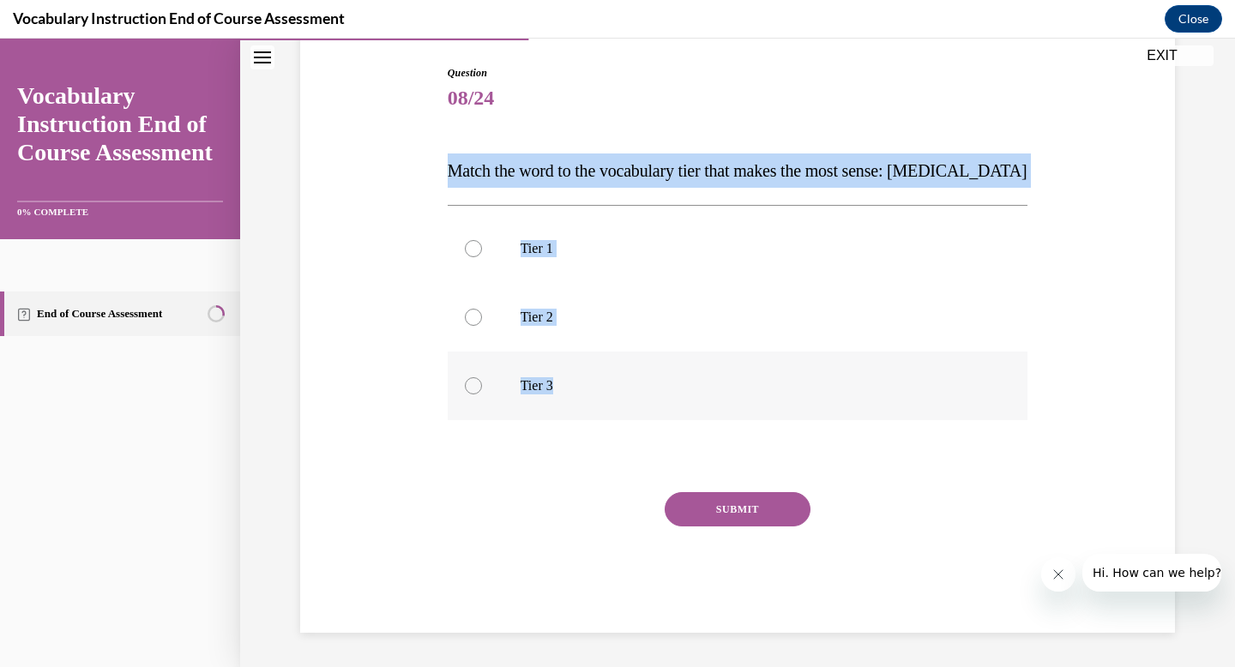
radio input "true"
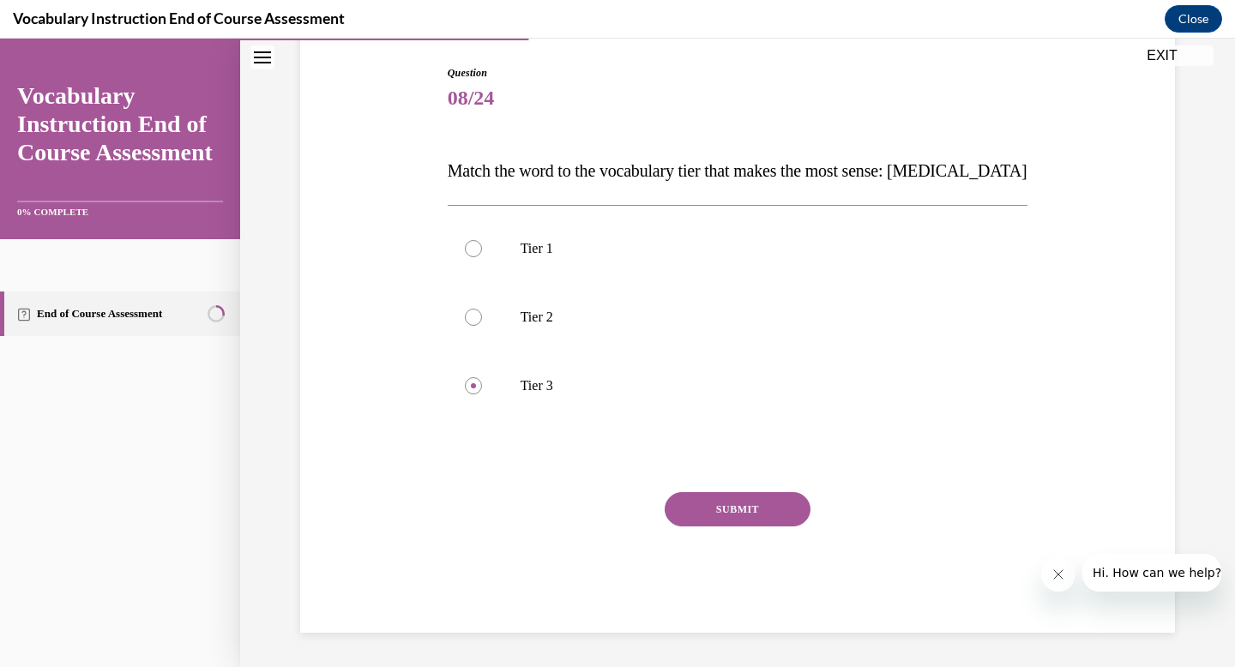
click at [734, 505] on button "SUBMIT" at bounding box center [738, 509] width 146 height 34
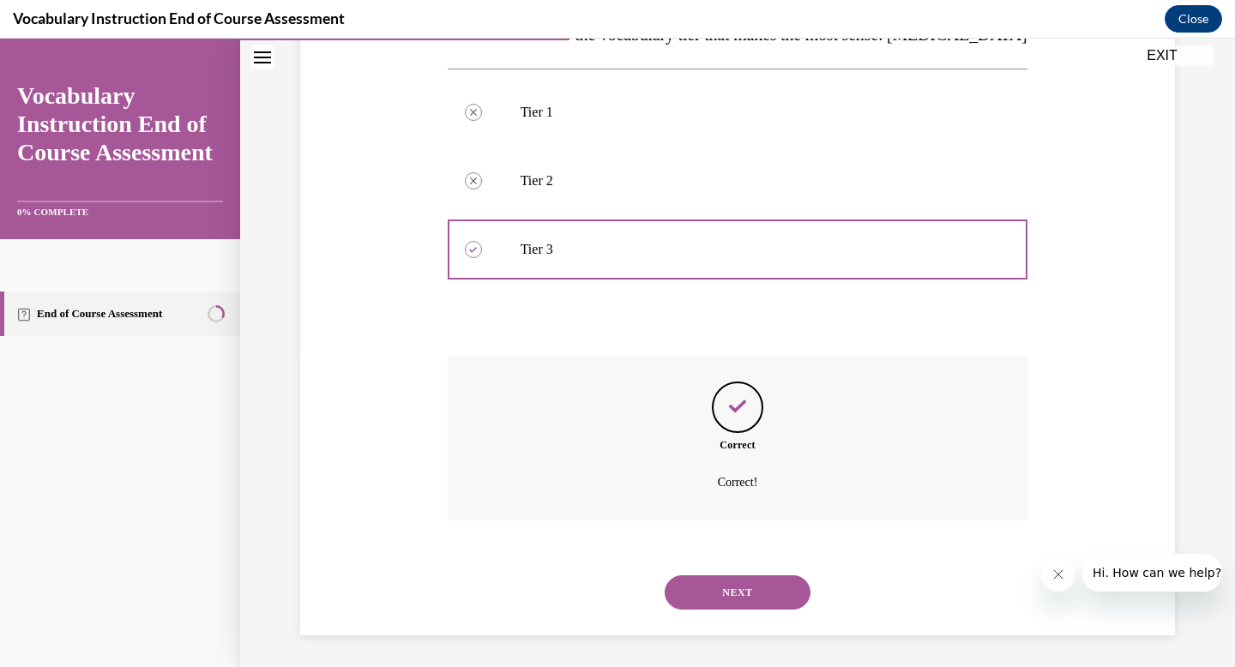
scroll to position [312, 0]
click at [710, 585] on button "NEXT" at bounding box center [738, 590] width 146 height 34
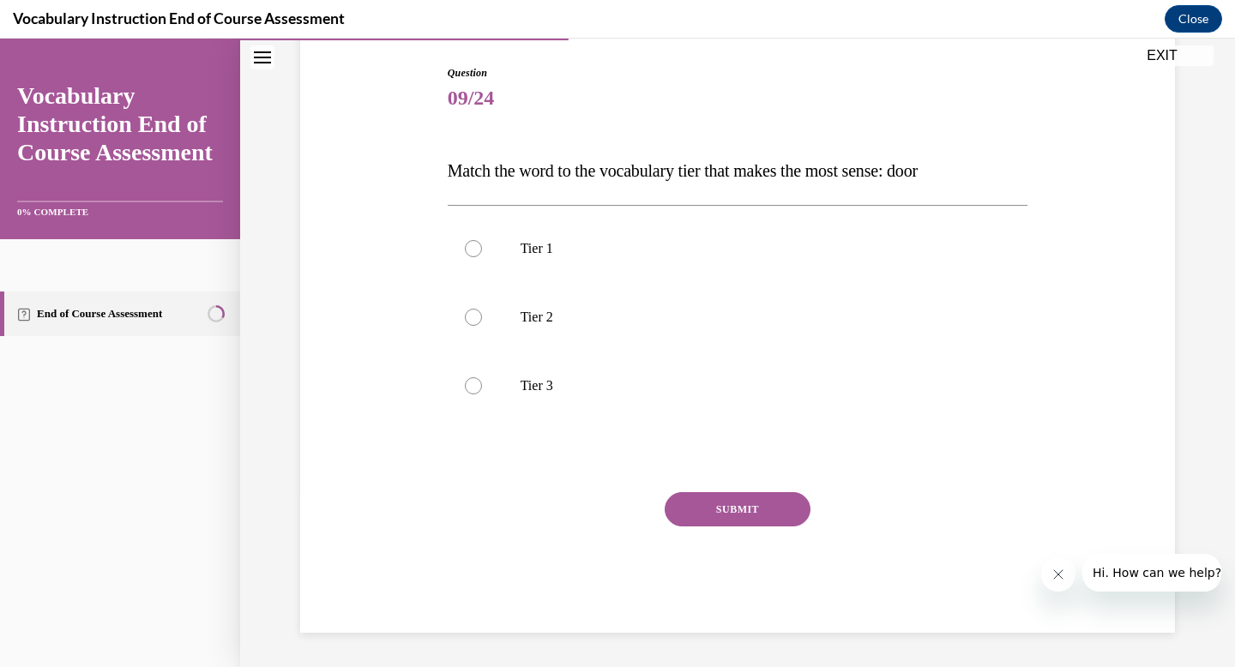
scroll to position [173, 0]
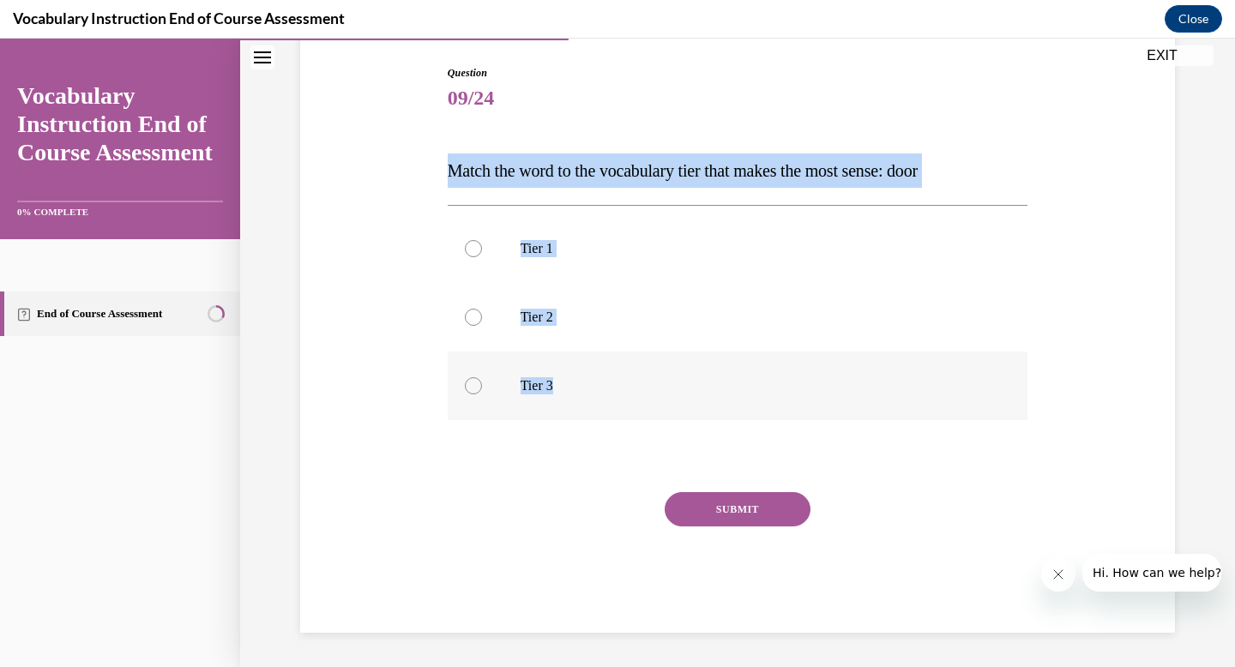
drag, startPoint x: 442, startPoint y: 164, endPoint x: 630, endPoint y: 411, distance: 310.3
click at [630, 411] on div "Question 09/24 Match the word to the vocabulary tier that makes the most sense:…" at bounding box center [737, 323] width 883 height 619
copy div "Match the word to the vocabulary tier that makes the most sense: door Tier 1 Ti…"
click at [540, 238] on label "Tier 1" at bounding box center [738, 248] width 581 height 69
click at [482, 240] on input "Tier 1" at bounding box center [473, 248] width 17 height 17
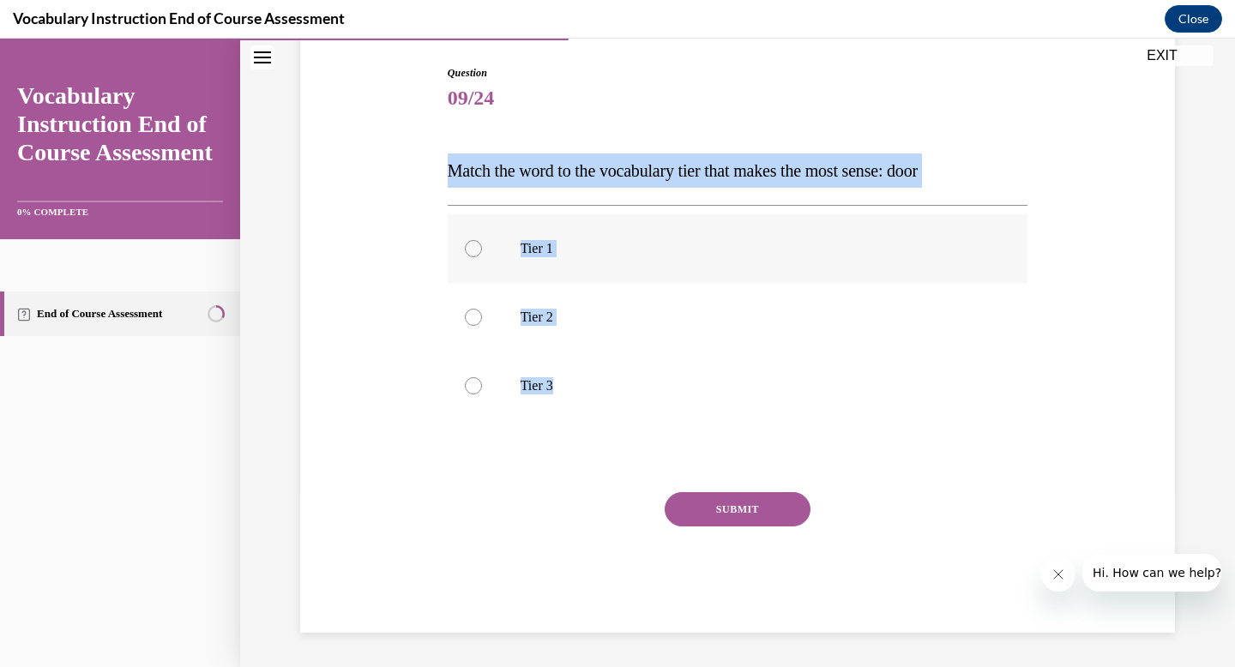
radio input "true"
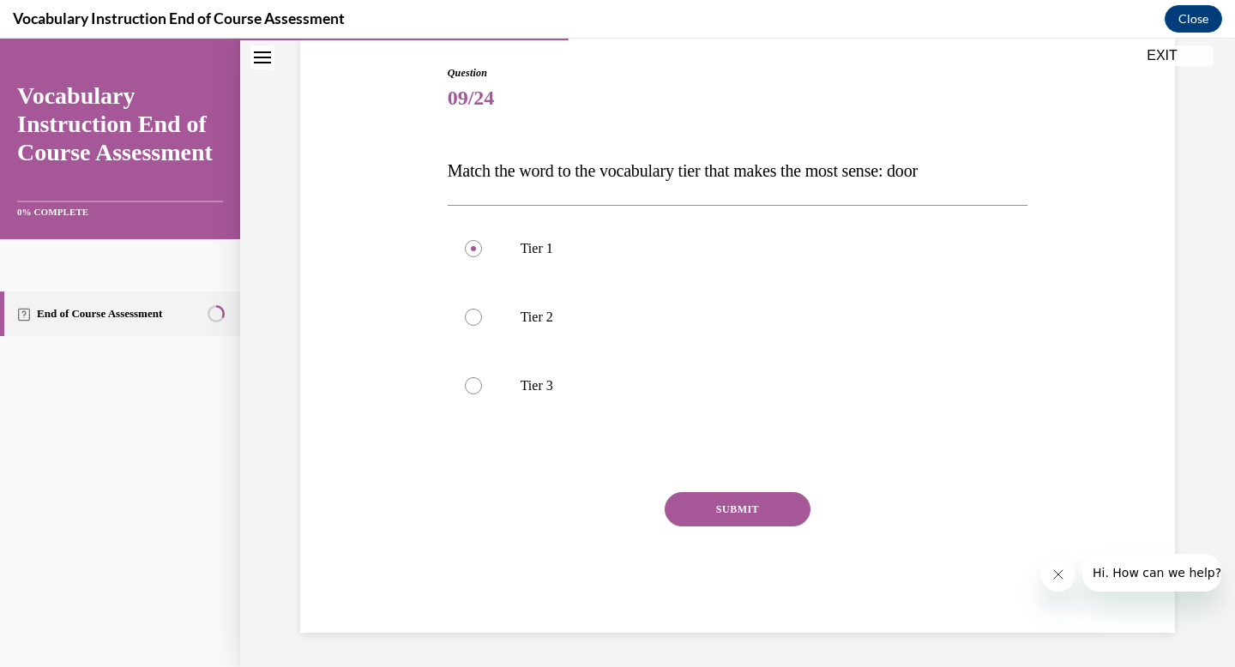
click at [744, 517] on button "SUBMIT" at bounding box center [738, 509] width 146 height 34
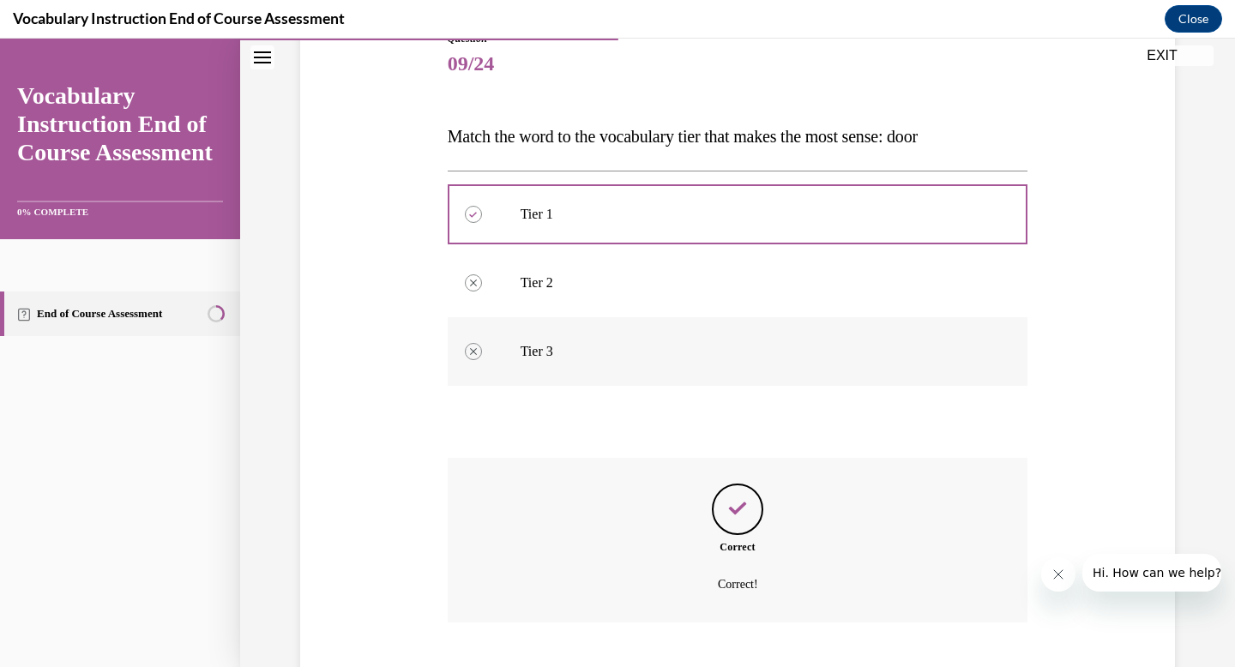
scroll to position [312, 0]
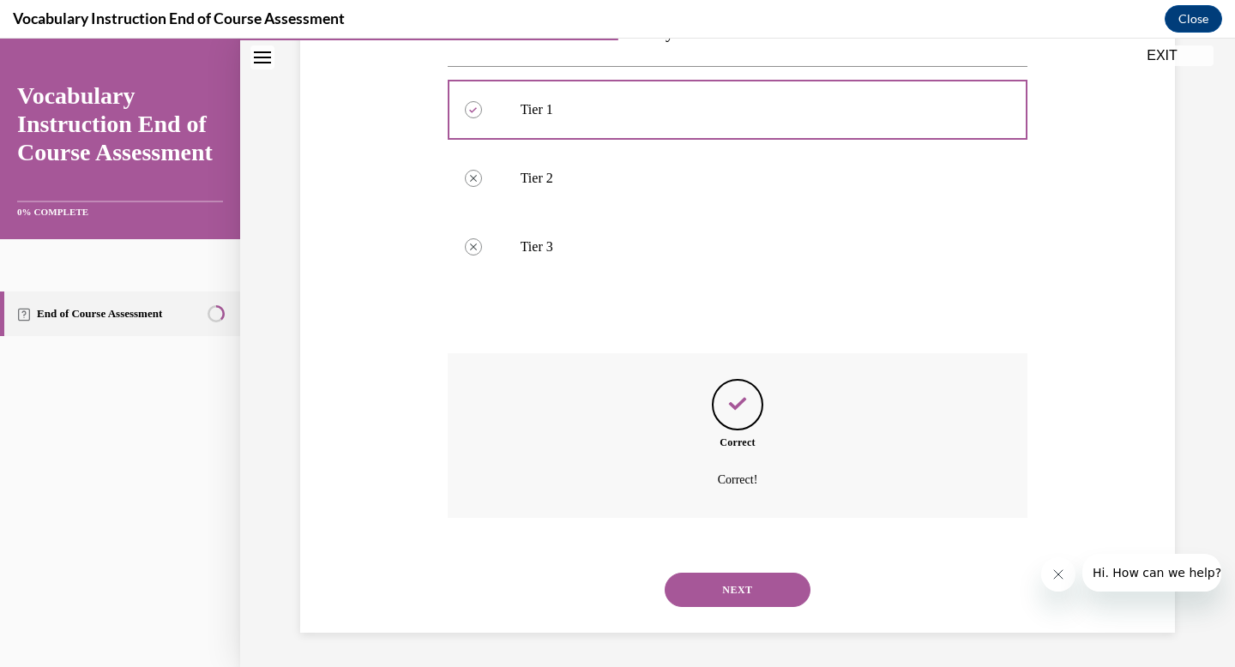
click at [726, 576] on button "NEXT" at bounding box center [738, 590] width 146 height 34
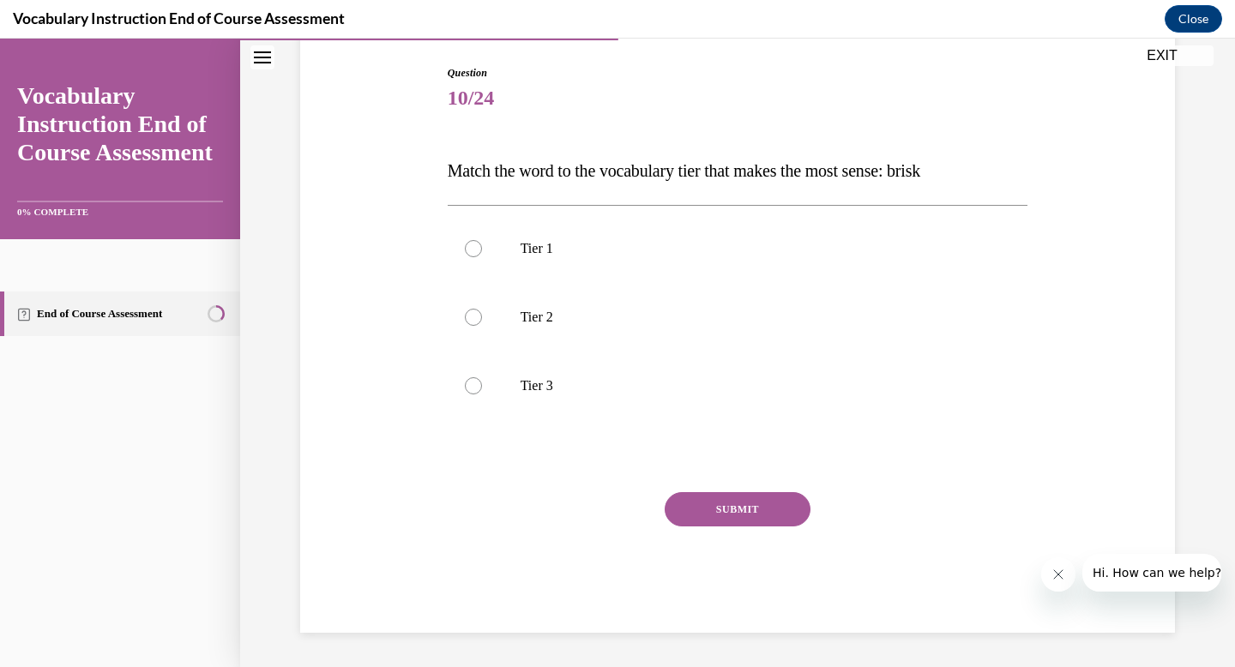
scroll to position [173, 0]
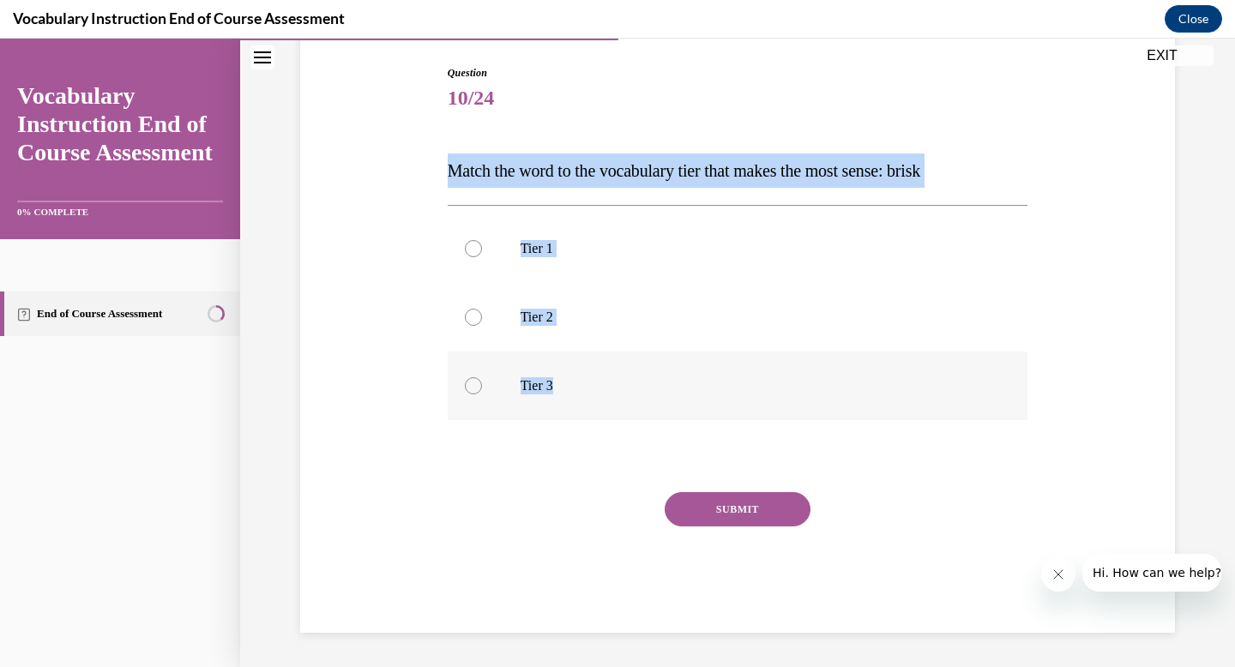
drag, startPoint x: 431, startPoint y: 136, endPoint x: 657, endPoint y: 416, distance: 359.8
click at [657, 416] on div "Question 10/24 Match the word to the vocabulary tier that makes the most sense:…" at bounding box center [737, 323] width 883 height 619
copy div "Match the word to the vocabulary tier that makes the most sense: brisk Tier 1 T…"
click at [507, 335] on label "Tier 2" at bounding box center [738, 317] width 581 height 69
click at [482, 326] on input "Tier 2" at bounding box center [473, 317] width 17 height 17
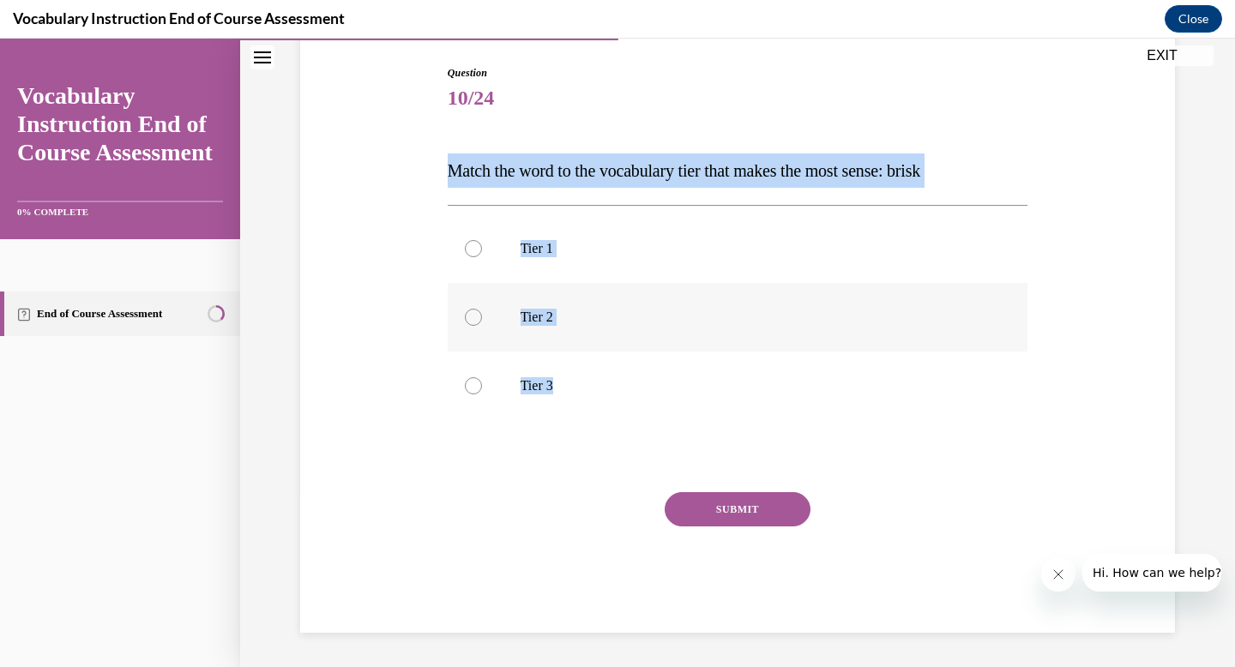
radio input "true"
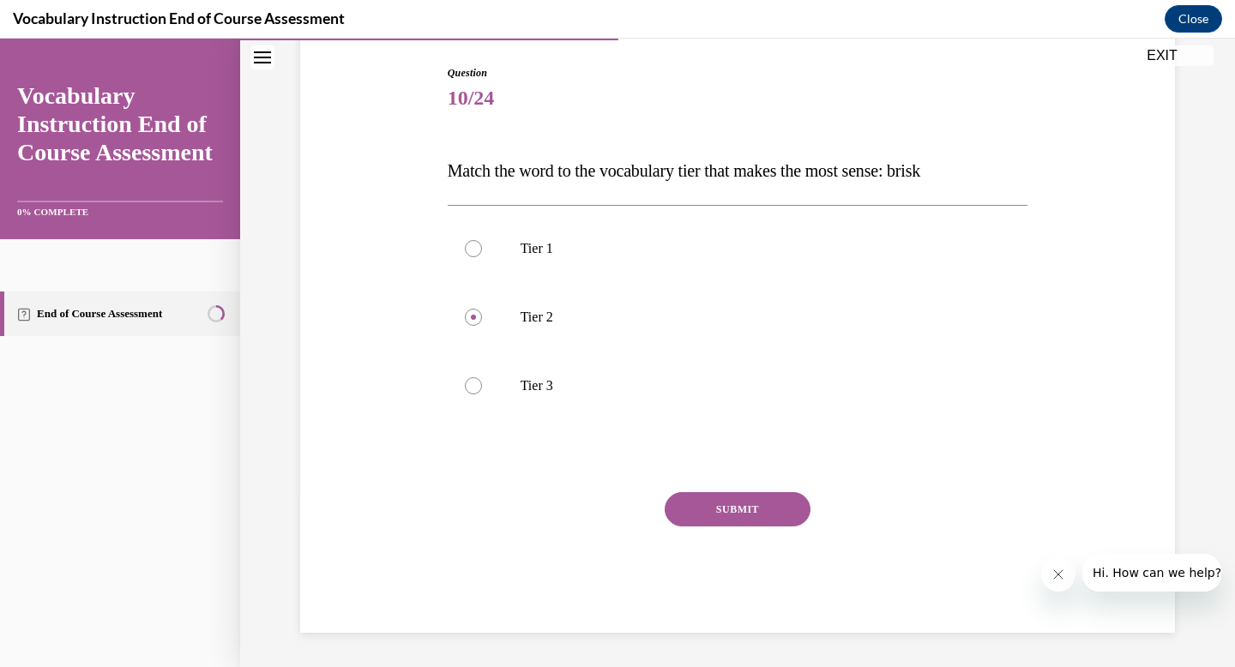
click at [735, 518] on button "SUBMIT" at bounding box center [738, 509] width 146 height 34
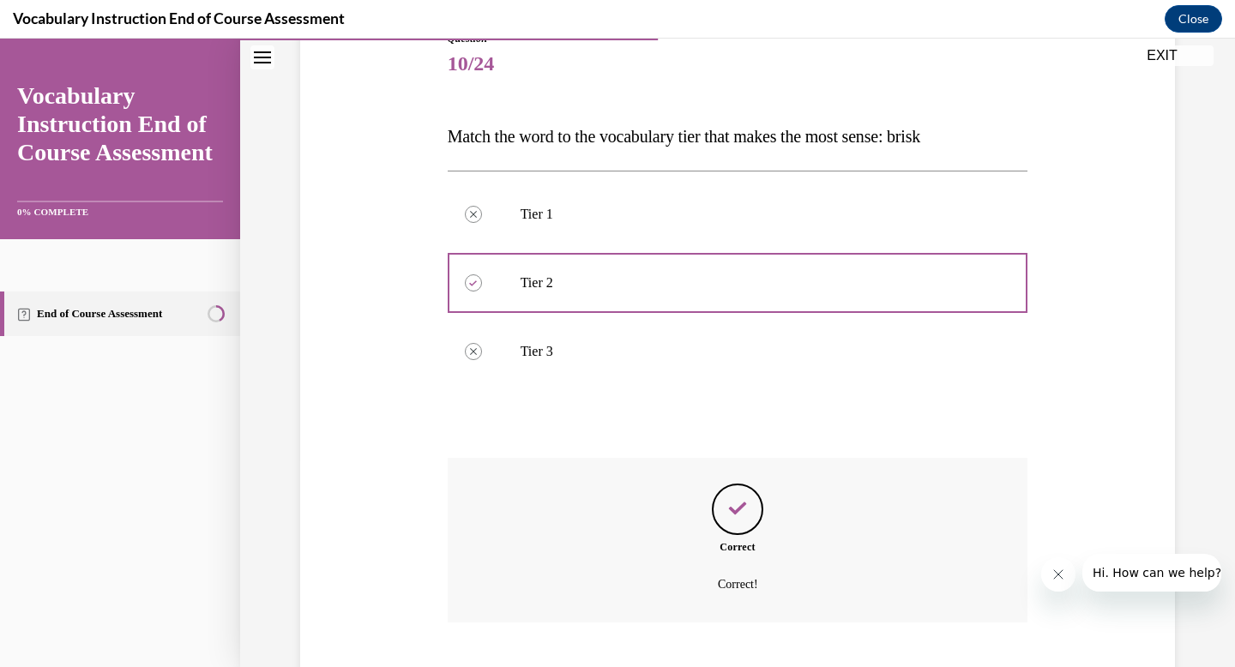
scroll to position [312, 0]
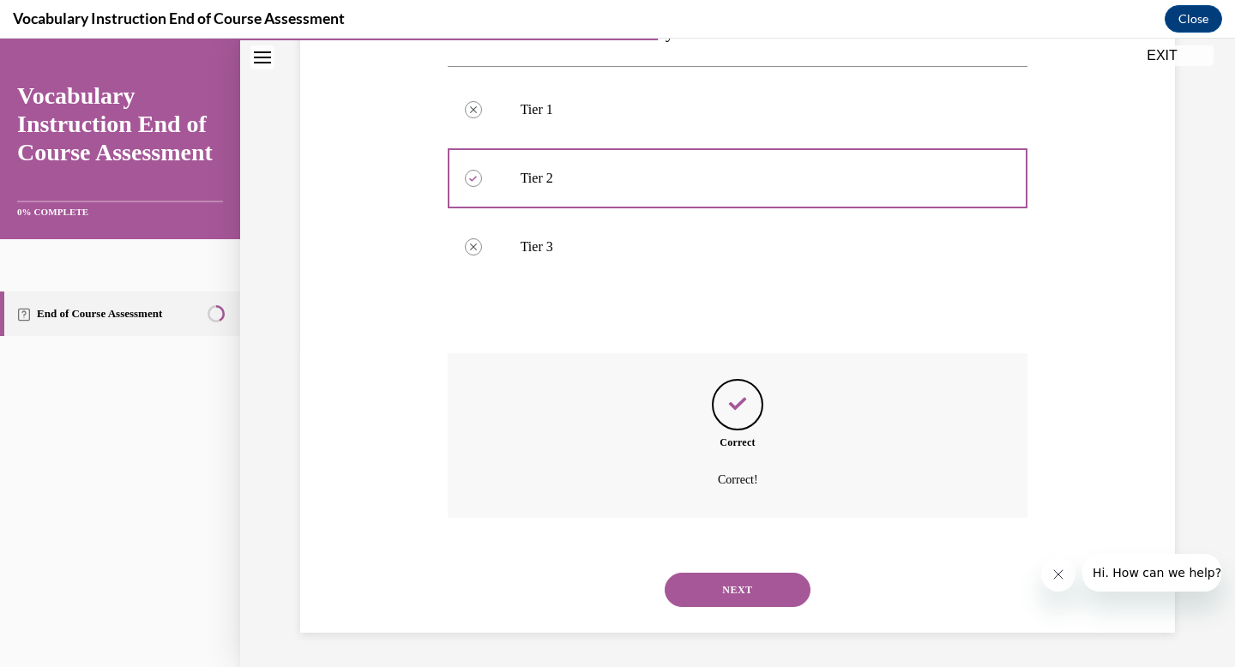
click at [720, 576] on button "NEXT" at bounding box center [738, 590] width 146 height 34
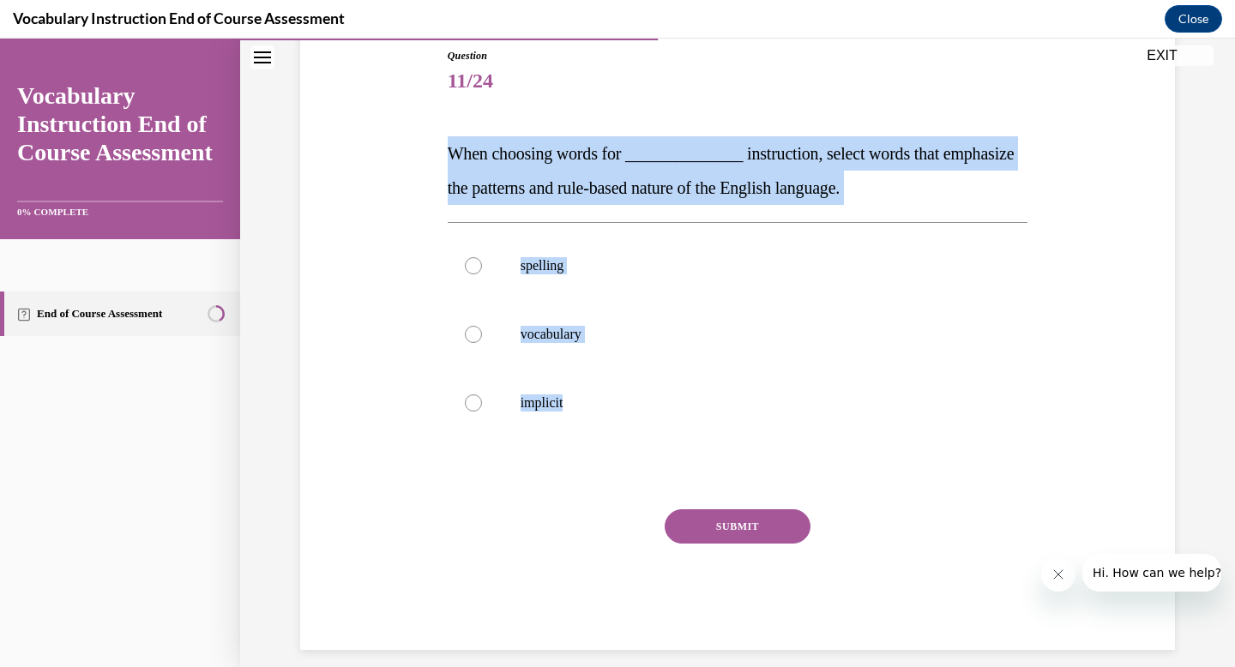
drag, startPoint x: 425, startPoint y: 146, endPoint x: 762, endPoint y: 490, distance: 481.0
click at [762, 490] on div "Question 11/24 When choosing words for ______________ instruction, select words…" at bounding box center [737, 324] width 883 height 654
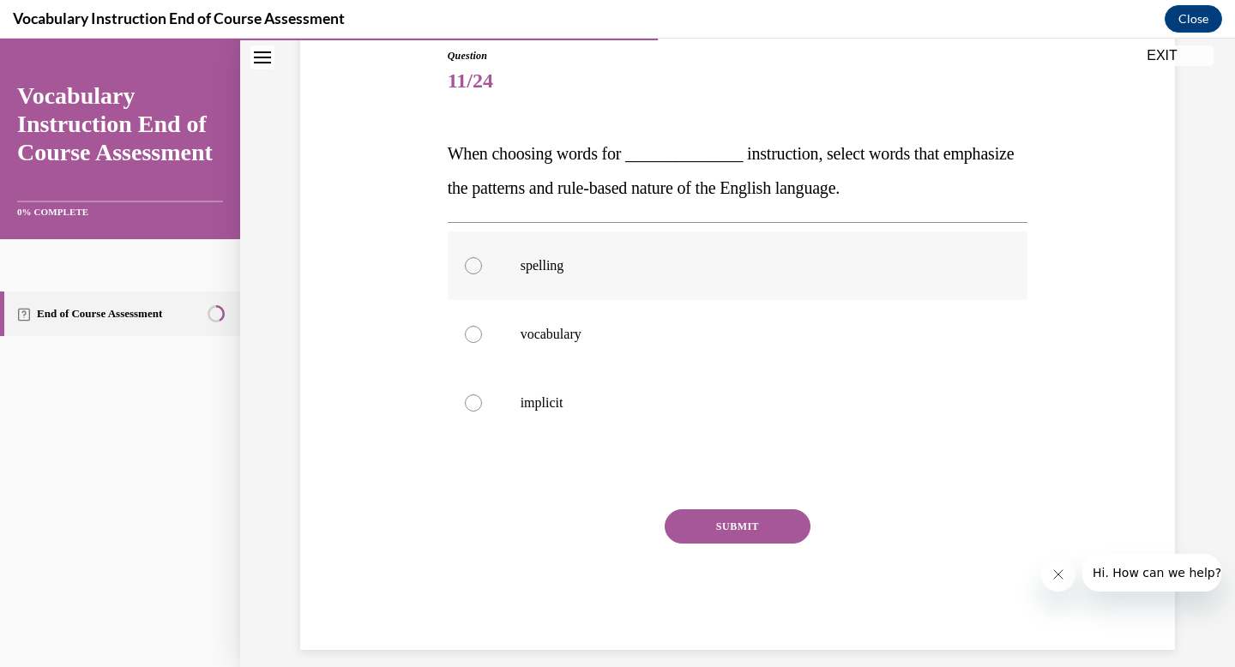
click at [515, 256] on label "spelling" at bounding box center [738, 266] width 581 height 69
click at [482, 257] on input "spelling" at bounding box center [473, 265] width 17 height 17
radio input "true"
click at [718, 533] on button "SUBMIT" at bounding box center [738, 526] width 146 height 34
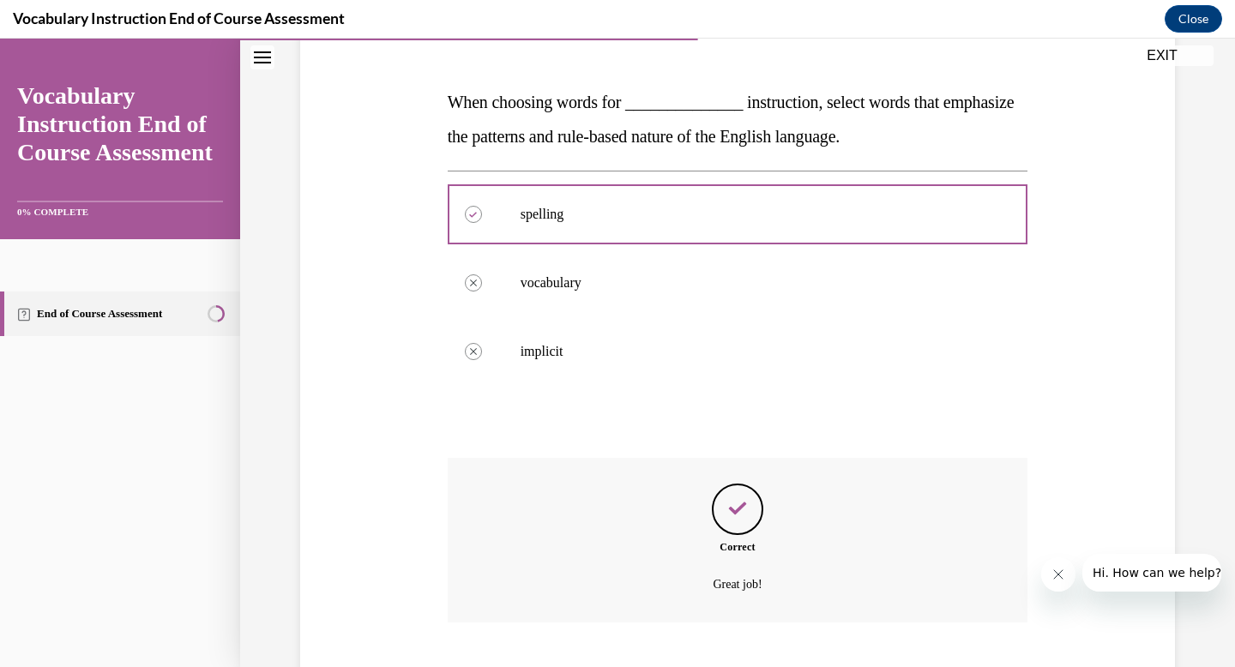
scroll to position [347, 0]
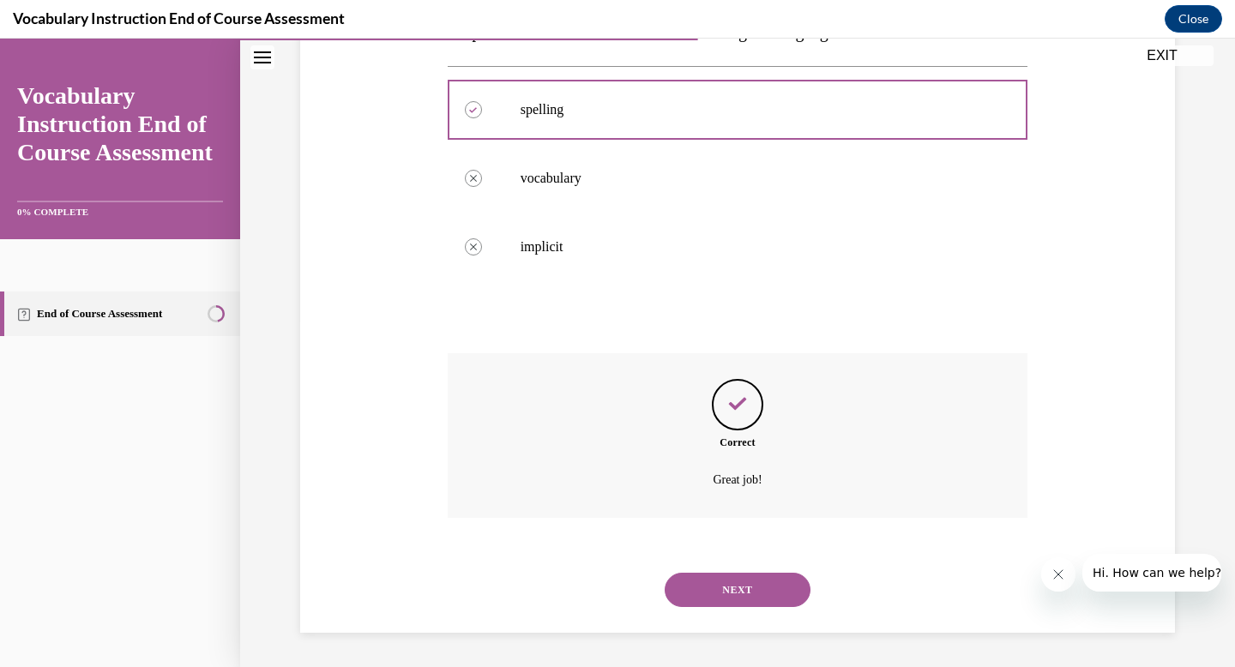
click at [742, 596] on button "NEXT" at bounding box center [738, 590] width 146 height 34
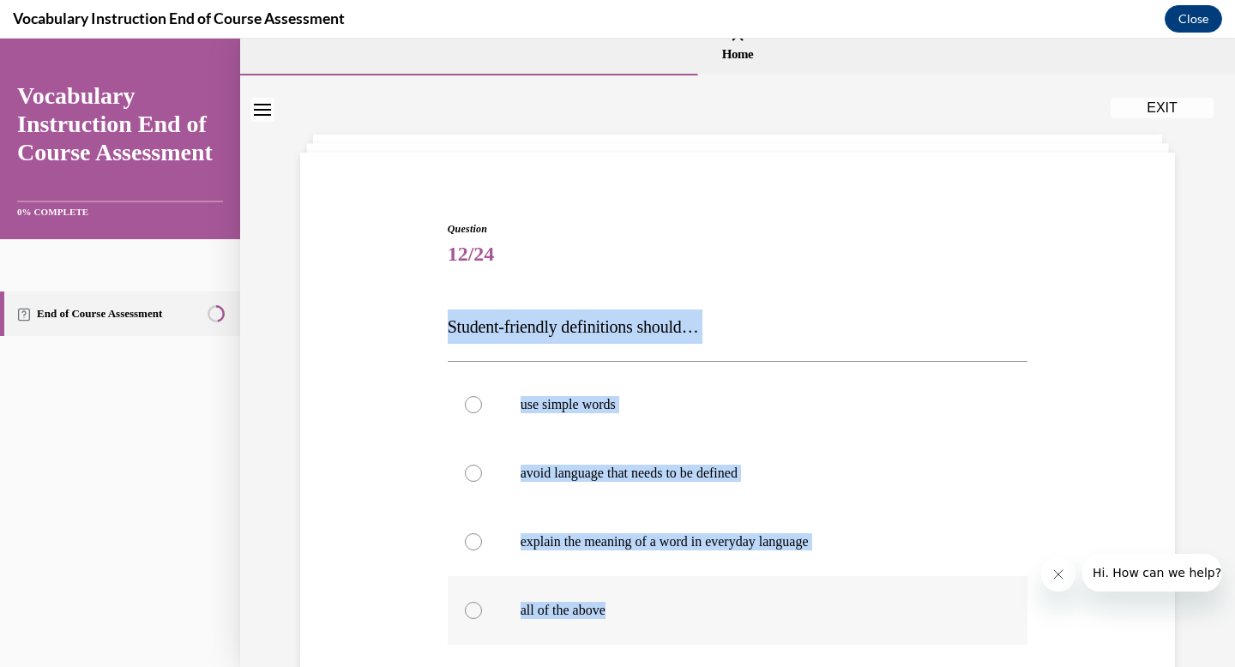
scroll to position [26, 0]
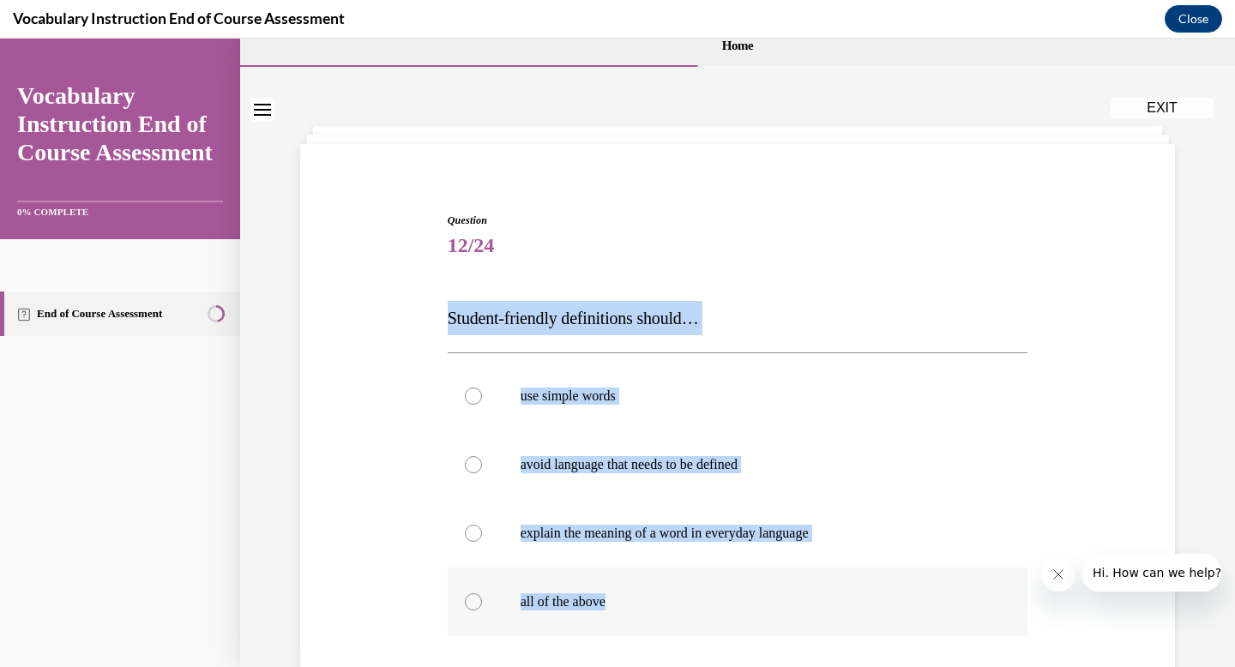
drag, startPoint x: 425, startPoint y: 319, endPoint x: 737, endPoint y: 660, distance: 462.0
click at [737, 660] on div "Question 12/24 Student-friendly definitions should… use simple words avoid lang…" at bounding box center [737, 505] width 883 height 688
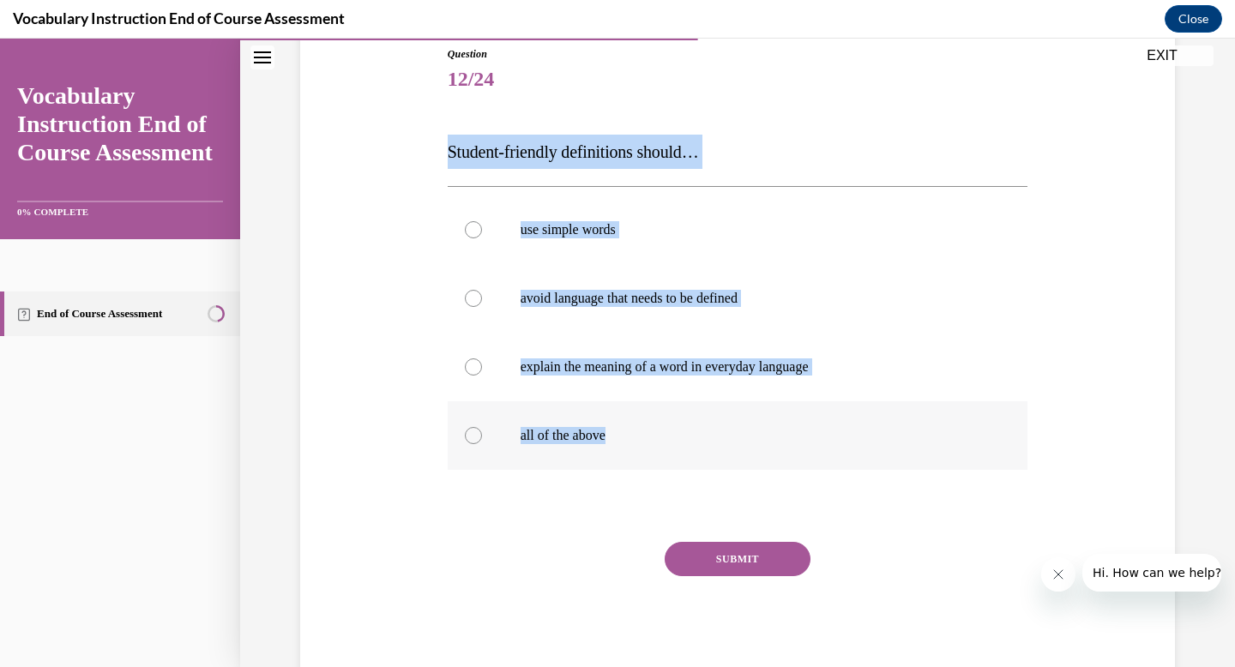
scroll to position [236, 0]
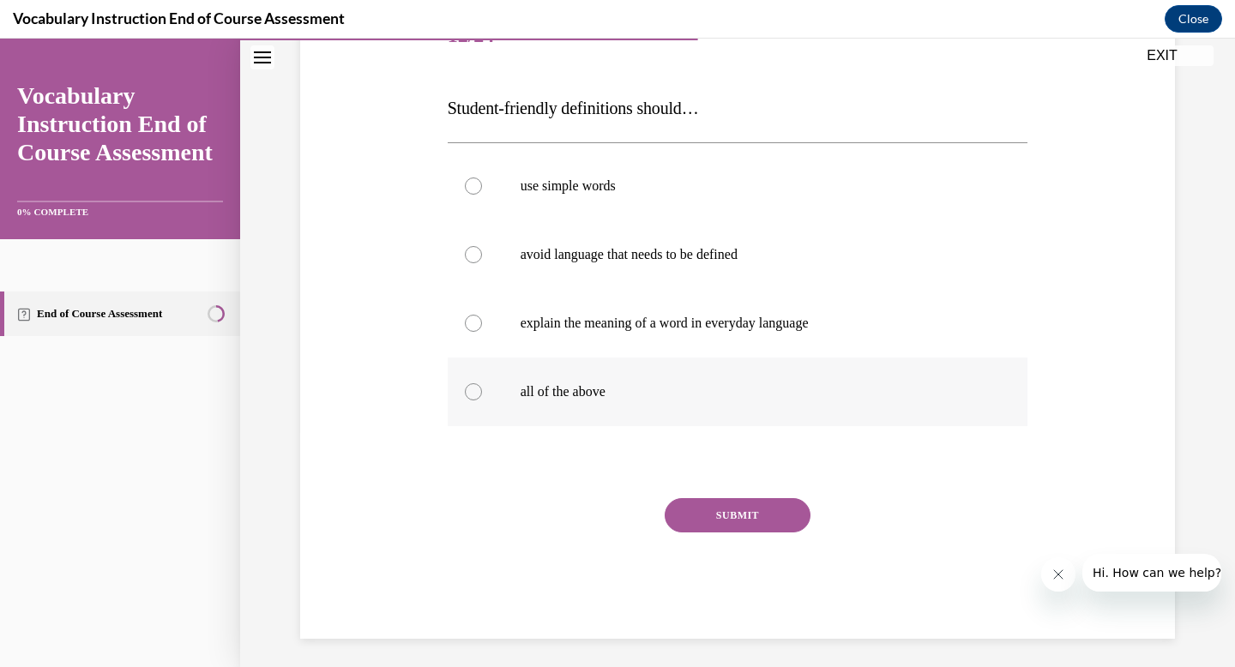
click at [575, 373] on label "all of the above" at bounding box center [738, 392] width 581 height 69
click at [482, 383] on input "all of the above" at bounding box center [473, 391] width 17 height 17
radio input "true"
click at [724, 520] on button "SUBMIT" at bounding box center [738, 515] width 146 height 34
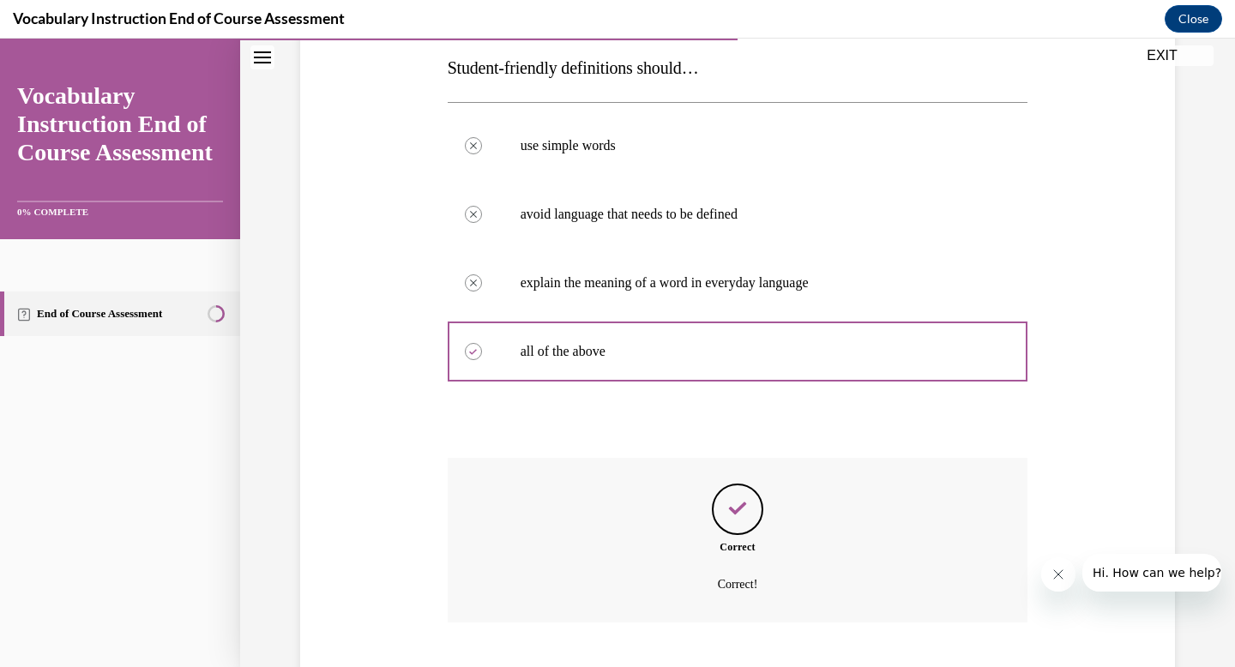
scroll to position [381, 0]
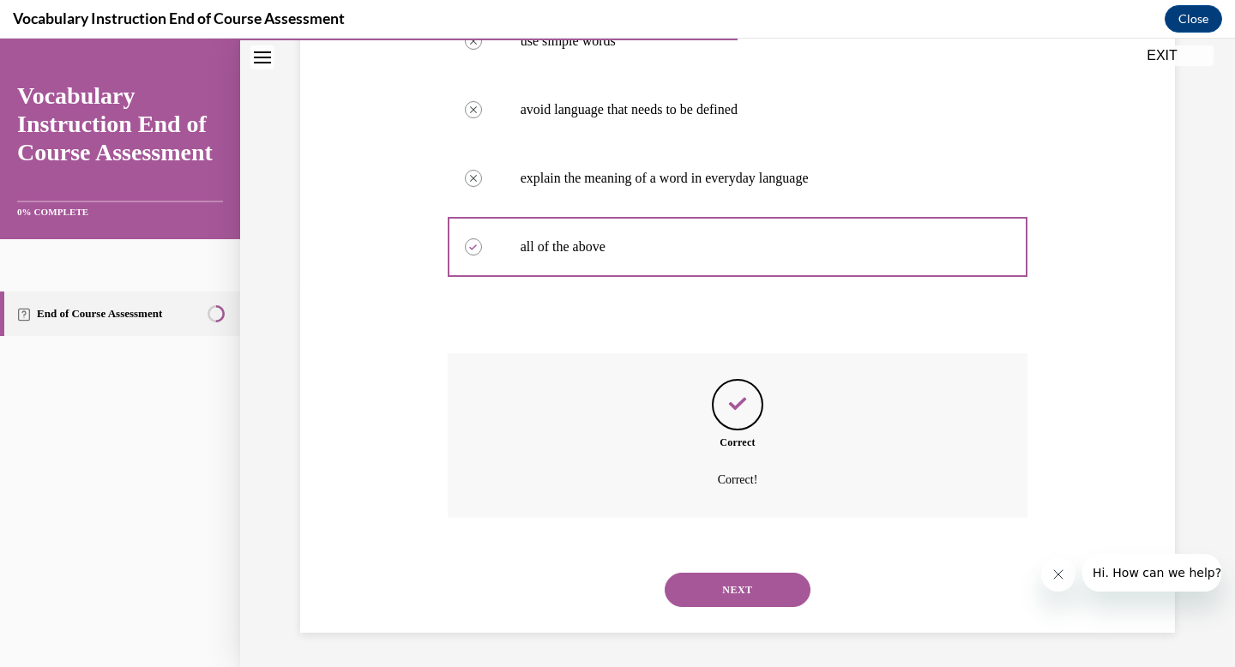
click at [705, 582] on button "NEXT" at bounding box center [738, 590] width 146 height 34
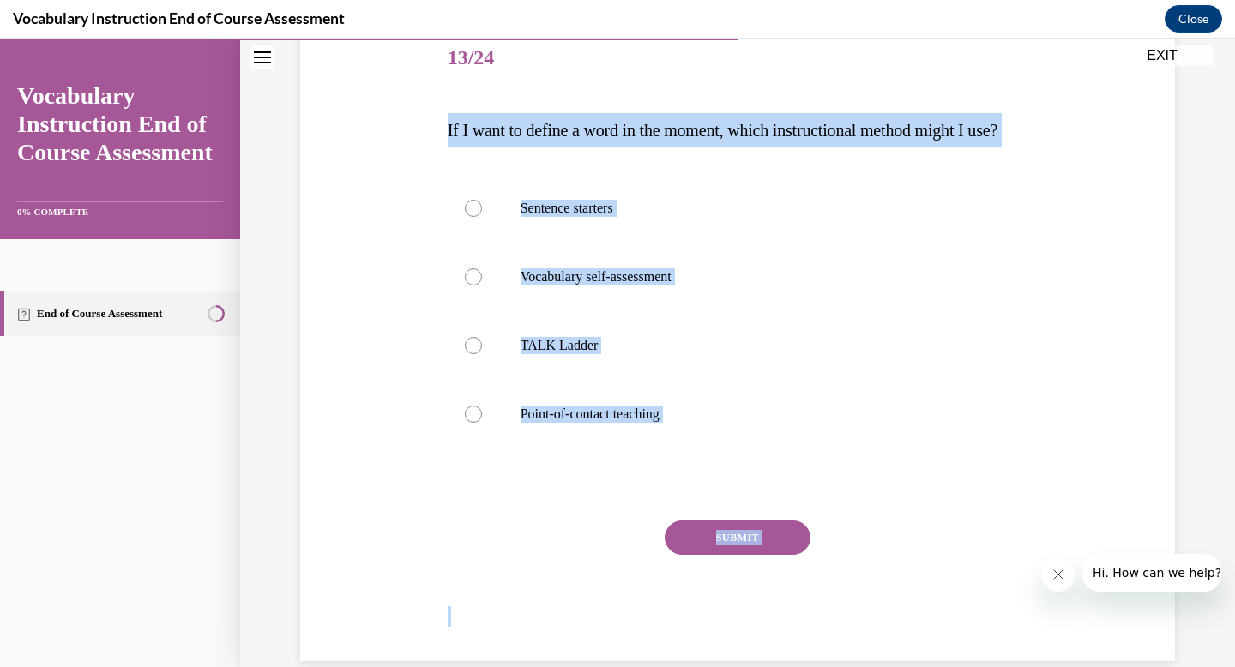
scroll to position [246, 0]
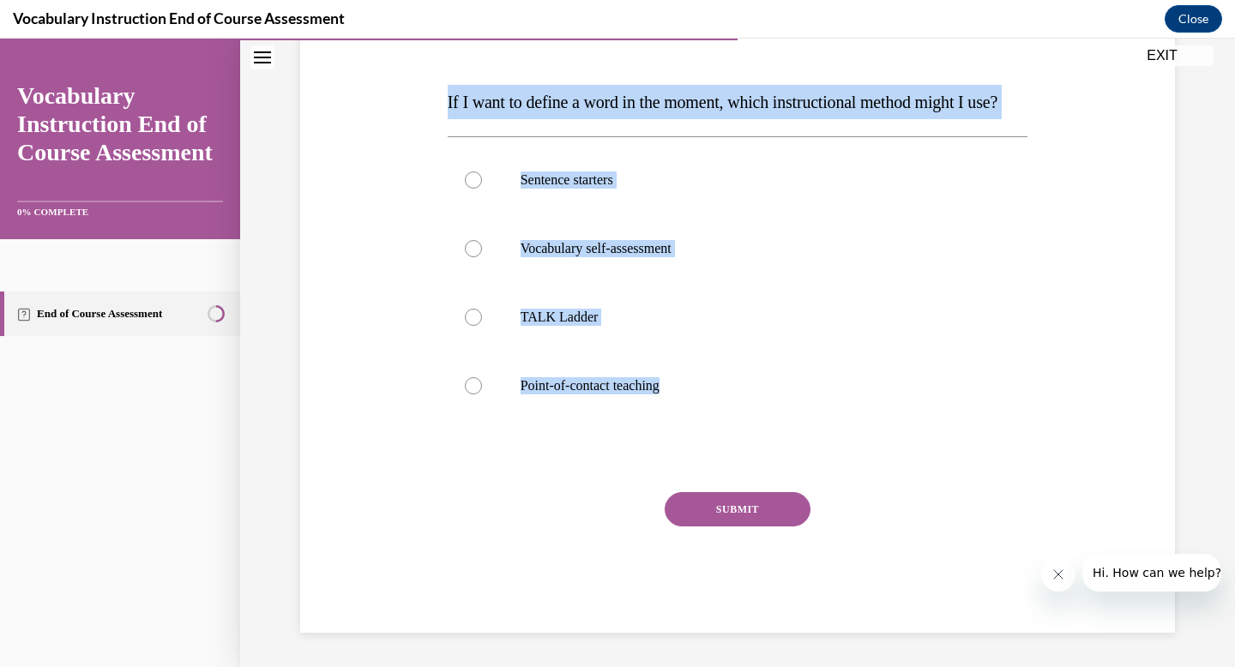
drag, startPoint x: 422, startPoint y: 345, endPoint x: 733, endPoint y: 516, distance: 355.5
click at [733, 516] on div "Question 13/24 If I want to define a word in the moment, which instructional me…" at bounding box center [737, 289] width 883 height 688
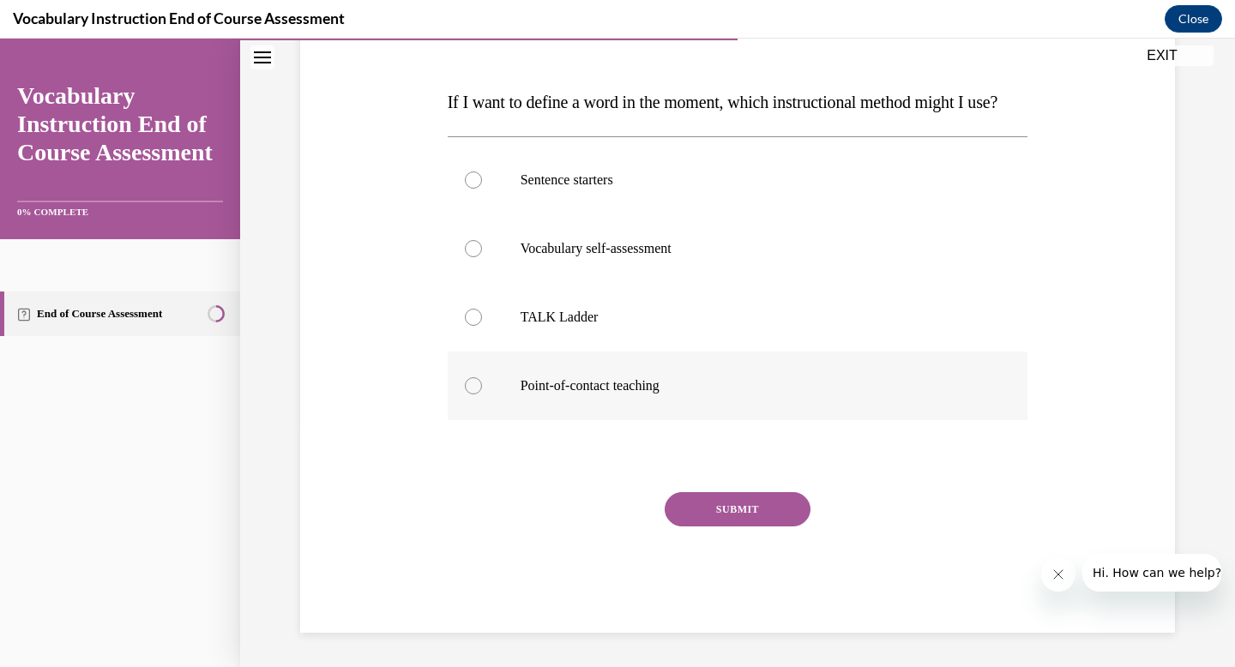
click at [570, 407] on label "Point-of-contact teaching" at bounding box center [738, 386] width 581 height 69
click at [482, 395] on input "Point-of-contact teaching" at bounding box center [473, 385] width 17 height 17
radio input "true"
click at [714, 527] on button "SUBMIT" at bounding box center [738, 509] width 146 height 34
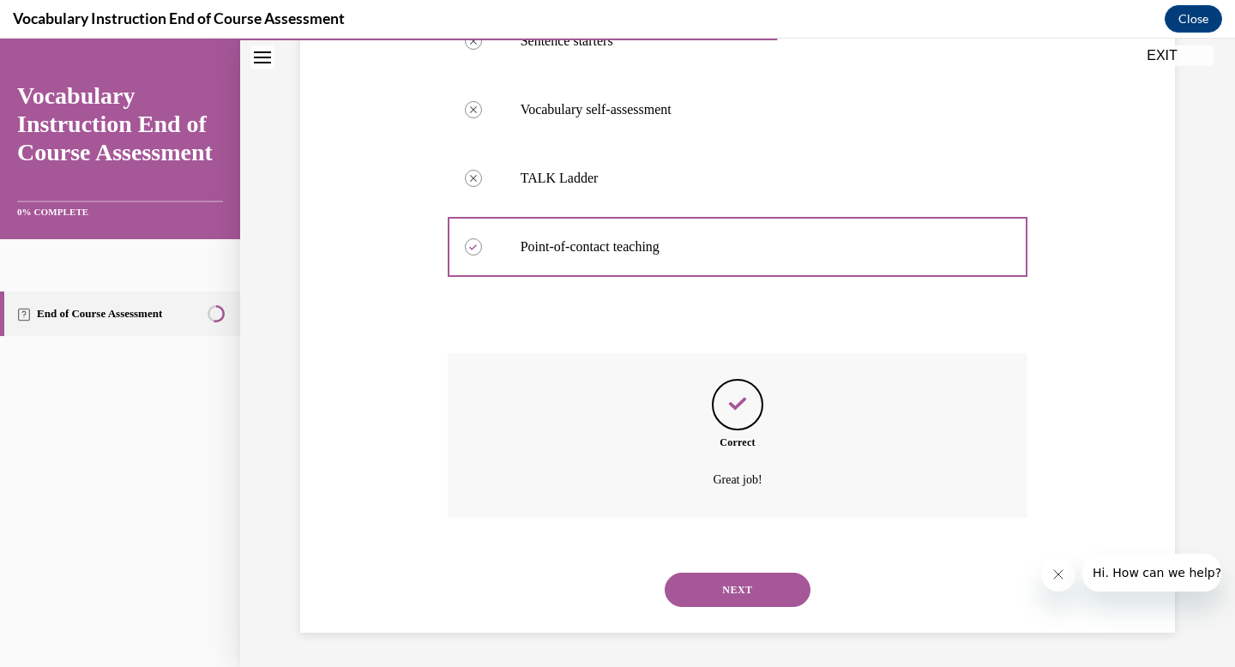
scroll to position [415, 0]
click at [744, 596] on button "NEXT" at bounding box center [738, 590] width 146 height 34
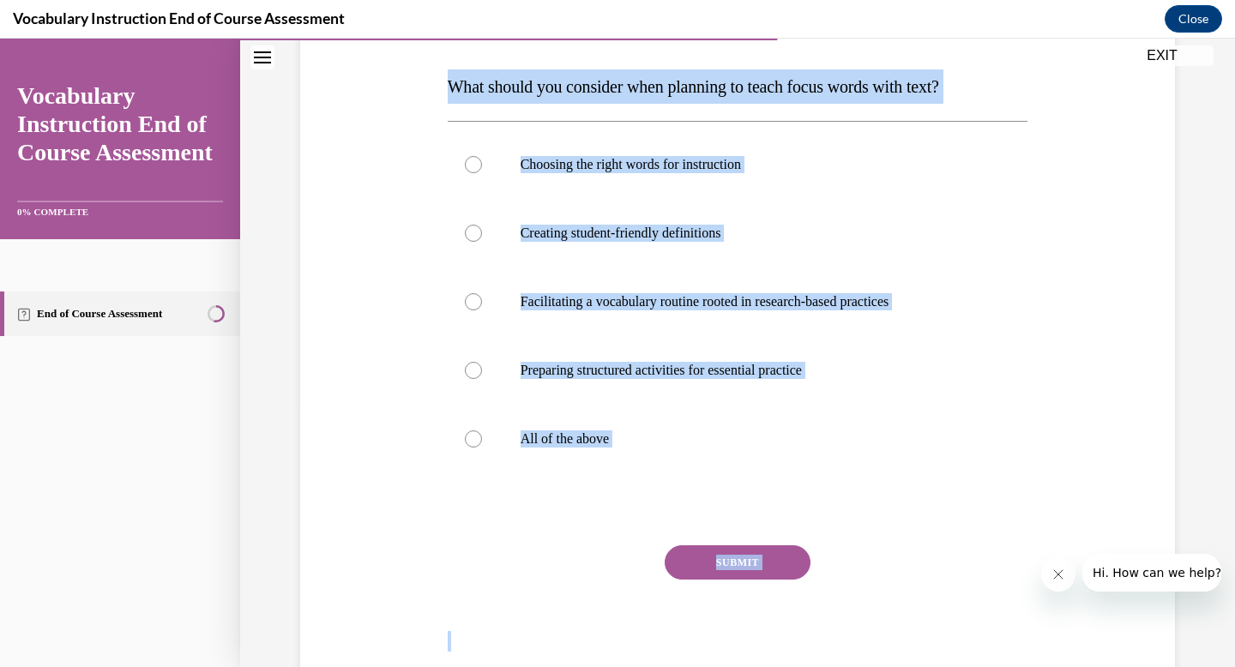
scroll to position [300, 0]
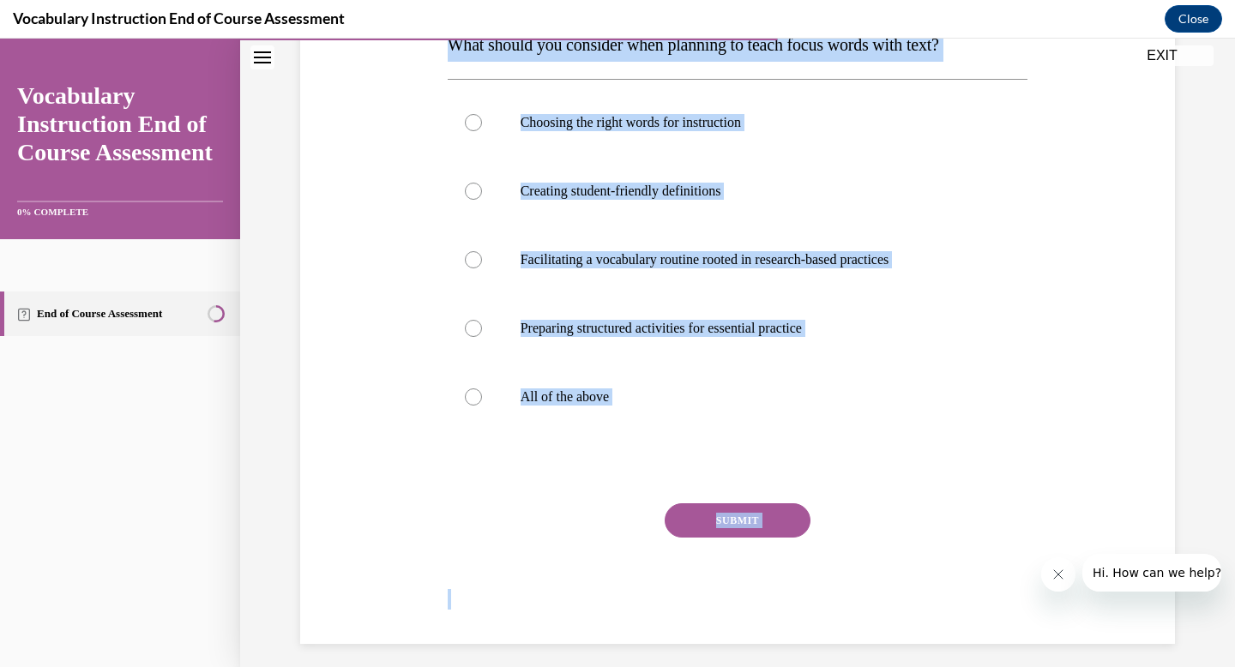
drag, startPoint x: 435, startPoint y: 338, endPoint x: 898, endPoint y: 660, distance: 563.9
click at [898, 660] on div "Question 14/24 What should you consider when planning to teach focus words with…" at bounding box center [737, 235] width 995 height 885
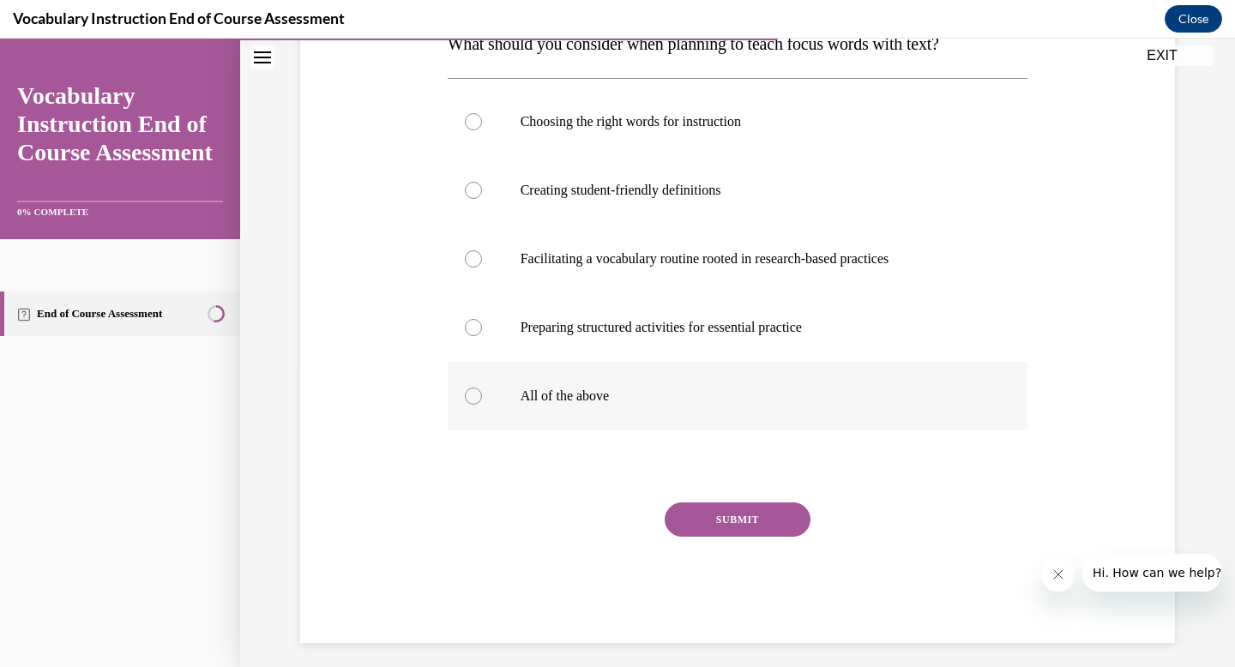
click at [588, 397] on p "All of the above" at bounding box center [753, 396] width 465 height 17
click at [482, 397] on input "All of the above" at bounding box center [473, 396] width 17 height 17
radio input "true"
click at [753, 503] on button "SUBMIT" at bounding box center [738, 520] width 146 height 34
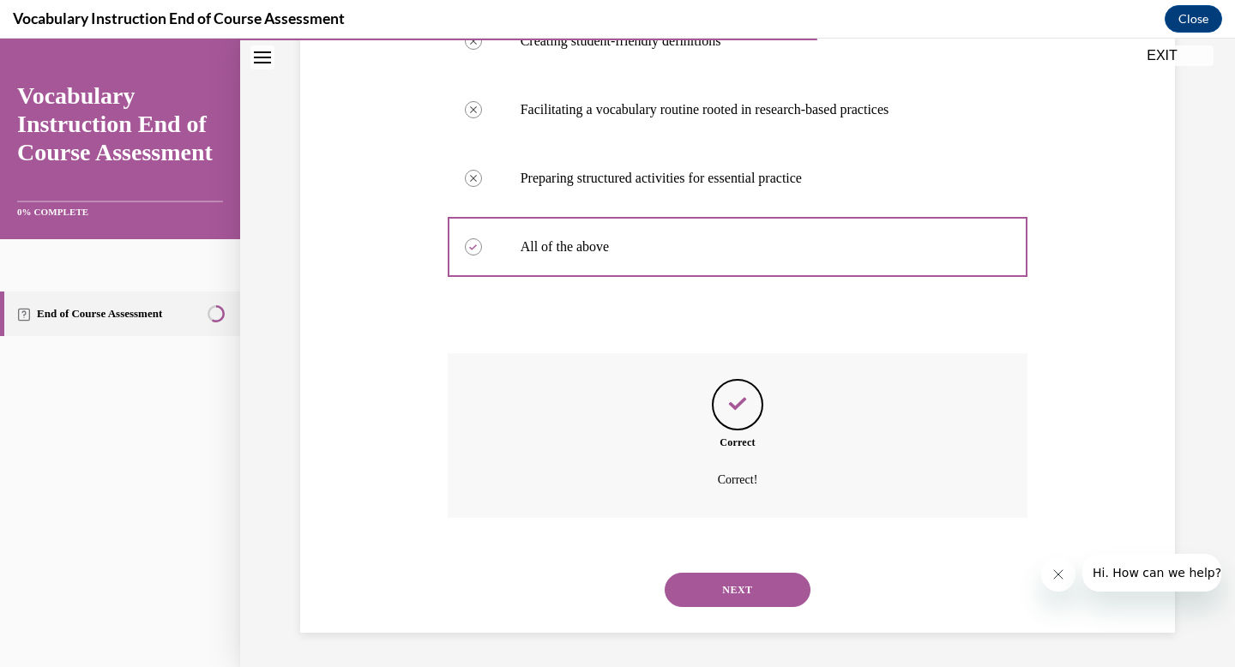
click at [741, 594] on button "NEXT" at bounding box center [738, 590] width 146 height 34
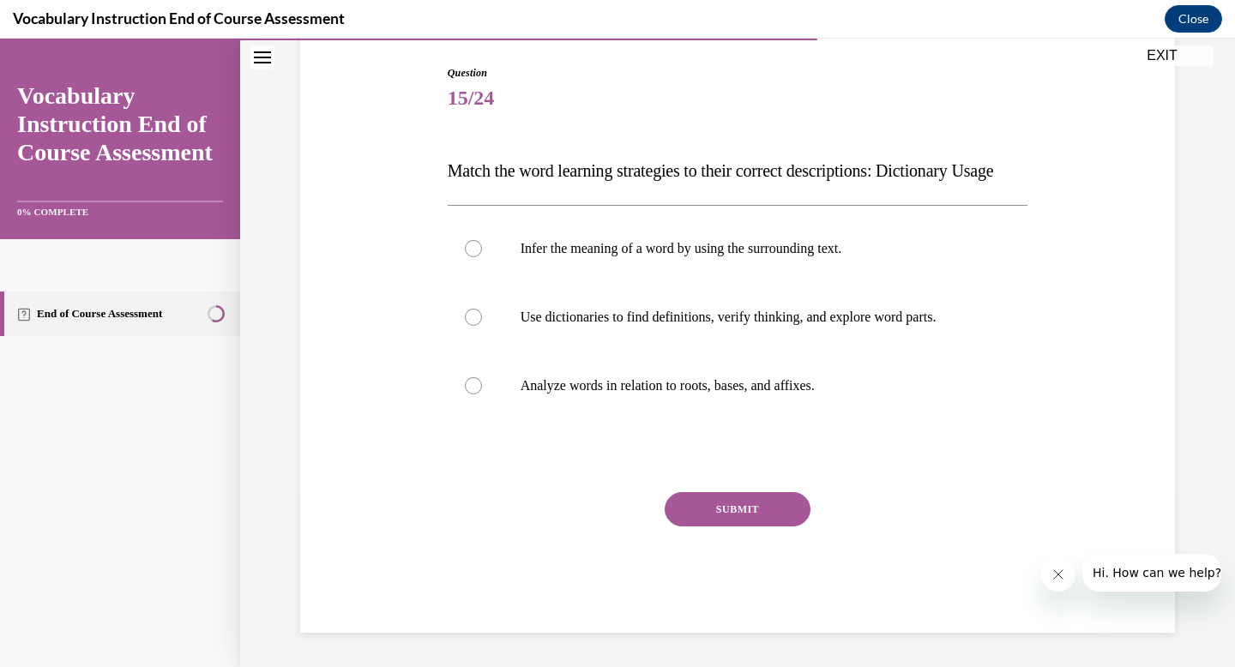
scroll to position [190, 0]
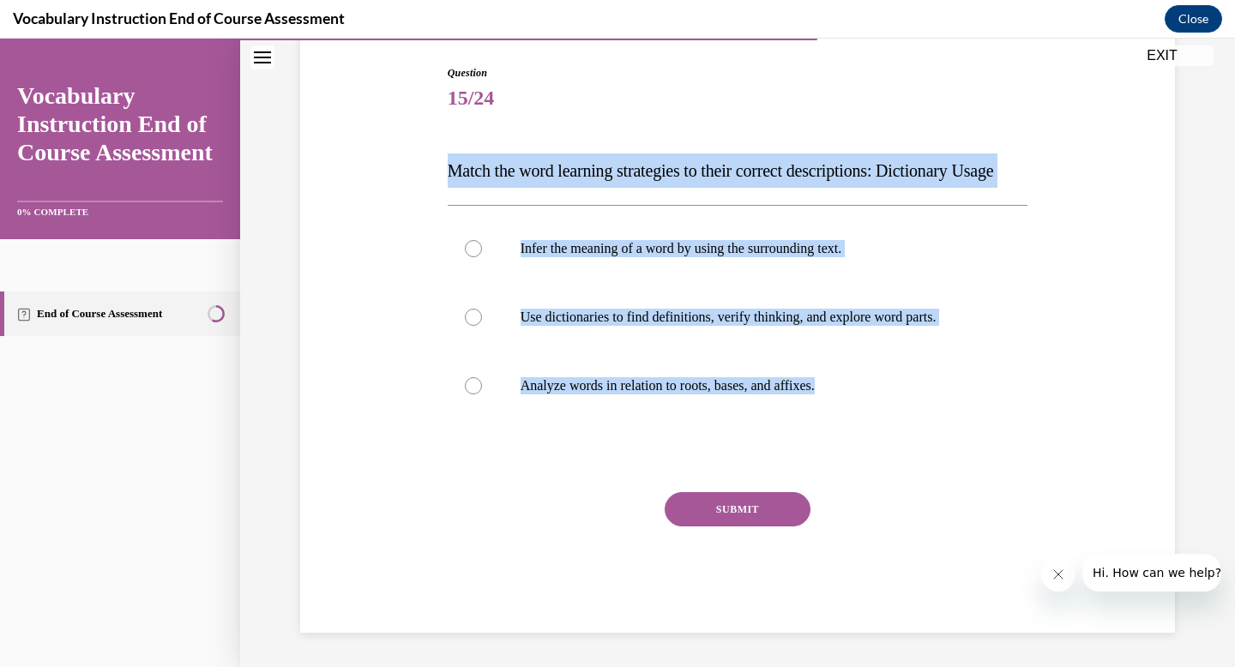
drag, startPoint x: 432, startPoint y: 134, endPoint x: 969, endPoint y: 437, distance: 616.4
click at [969, 437] on div "Question 15/24 Match the word learning strategies to their correct descriptions…" at bounding box center [737, 323] width 883 height 619
click at [791, 326] on p "Use dictionaries to find definitions, verify thinking, and explore word parts." at bounding box center [753, 317] width 465 height 17
click at [482, 326] on input "Use dictionaries to find definitions, verify thinking, and explore word parts." at bounding box center [473, 317] width 17 height 17
radio input "true"
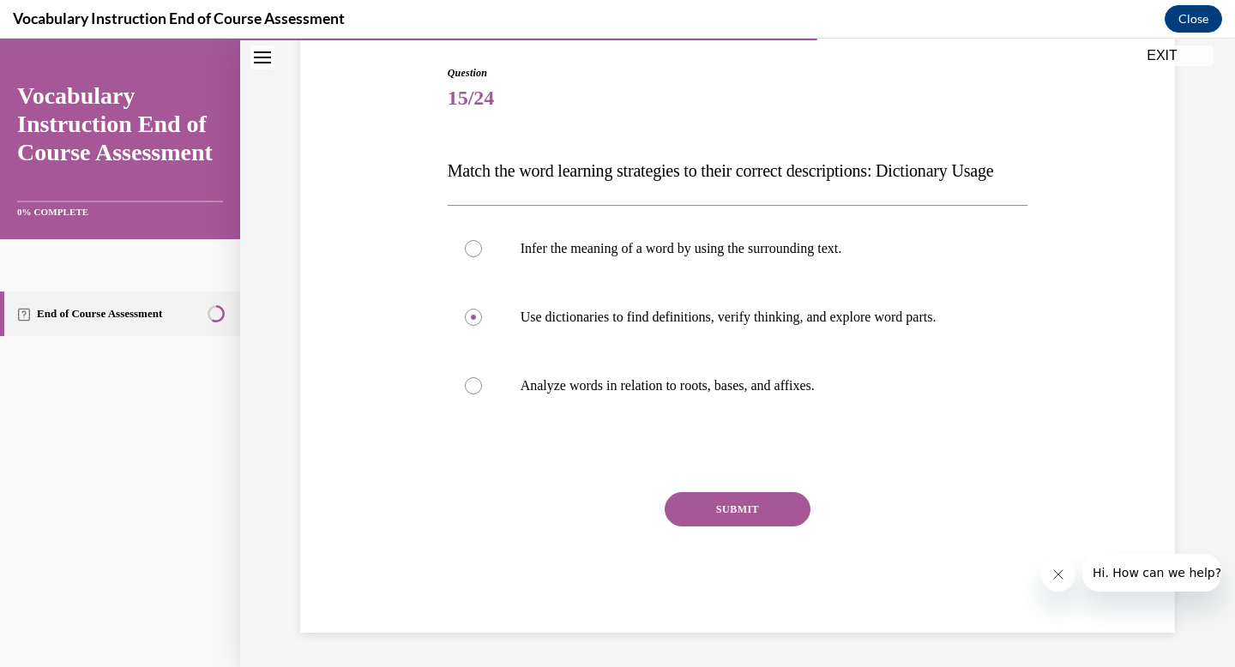
click at [774, 527] on button "SUBMIT" at bounding box center [738, 509] width 146 height 34
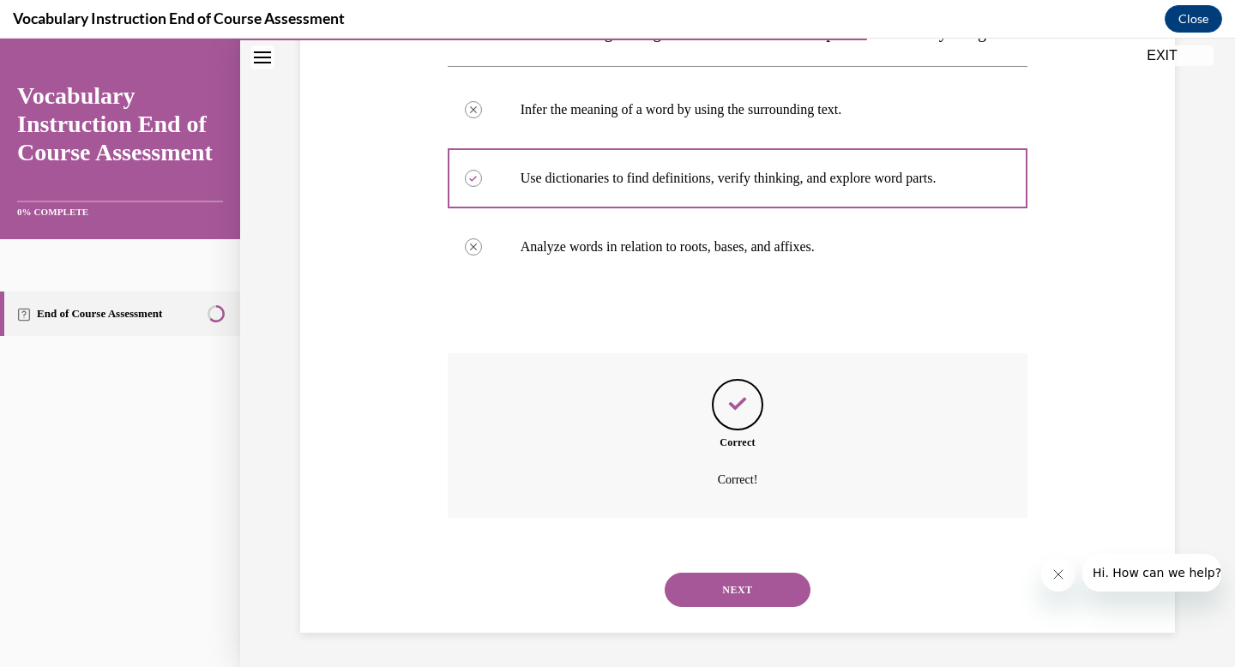
scroll to position [347, 0]
click at [729, 601] on button "NEXT" at bounding box center [738, 590] width 146 height 34
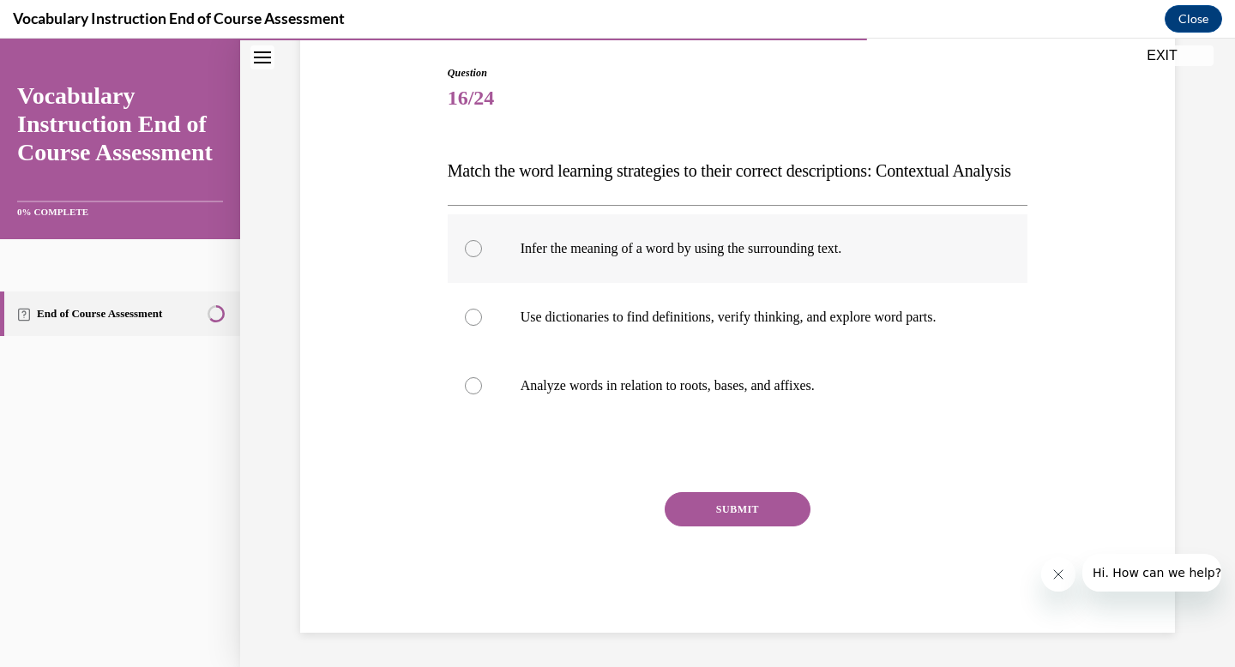
scroll to position [208, 0]
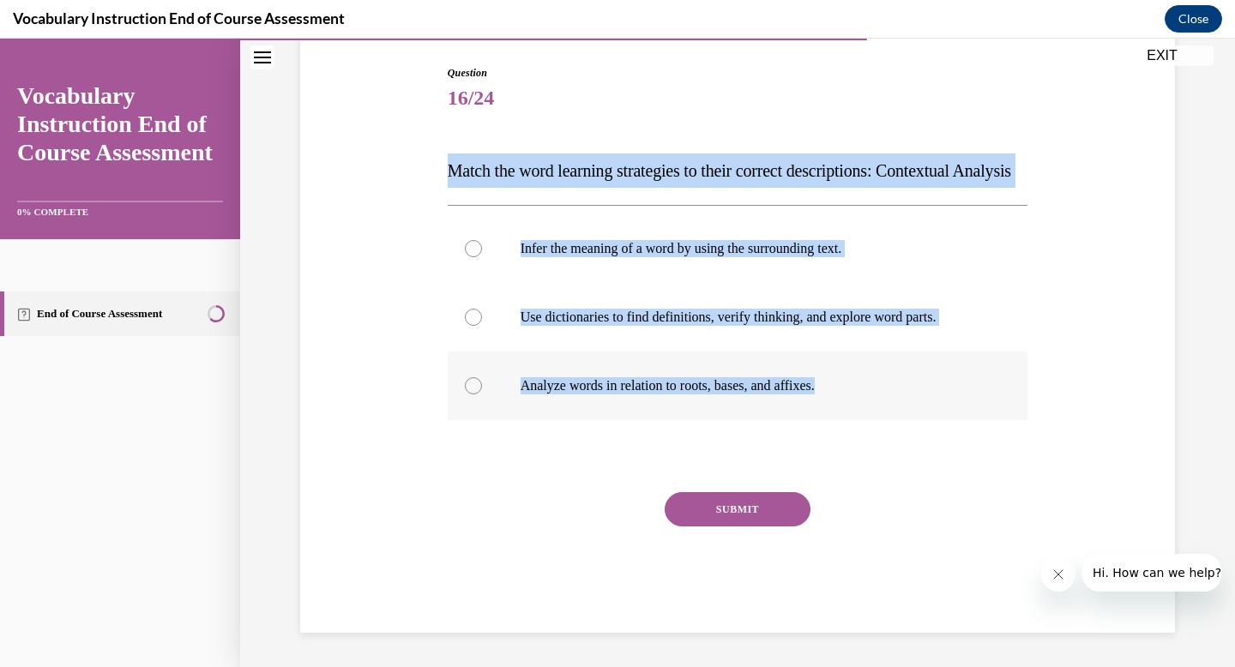
drag, startPoint x: 430, startPoint y: 142, endPoint x: 979, endPoint y: 413, distance: 612.6
click at [979, 413] on div "Question 16/24 Match the word learning strategies to their correct descriptions…" at bounding box center [737, 323] width 883 height 619
click at [744, 253] on p "Infer the meaning of a word by using the surrounding text." at bounding box center [753, 248] width 465 height 17
click at [482, 253] on input "Infer the meaning of a word by using the surrounding text." at bounding box center [473, 248] width 17 height 17
radio input "true"
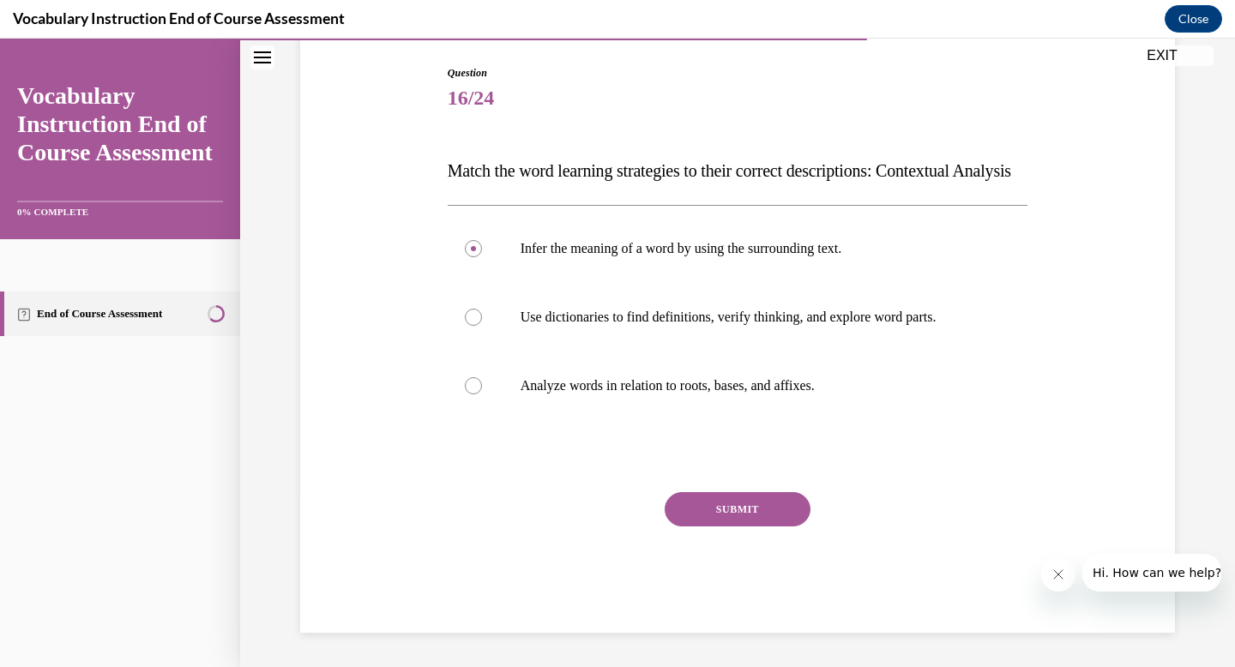
click at [755, 503] on button "SUBMIT" at bounding box center [738, 509] width 146 height 34
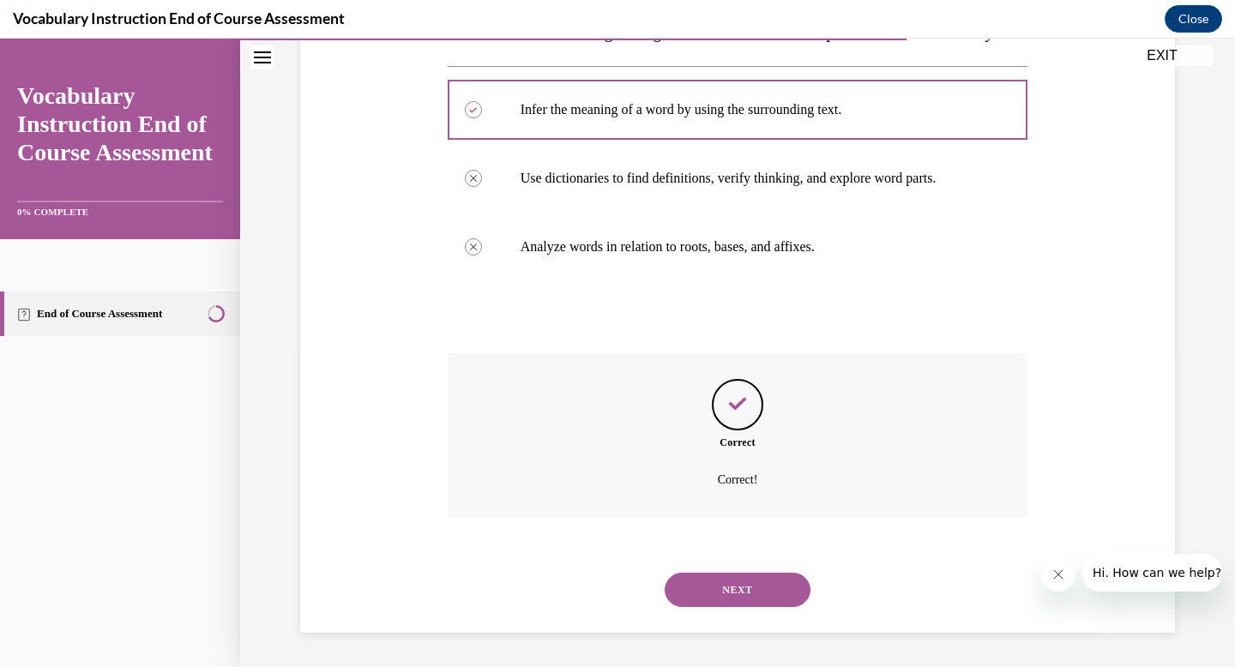
click at [763, 587] on button "NEXT" at bounding box center [738, 590] width 146 height 34
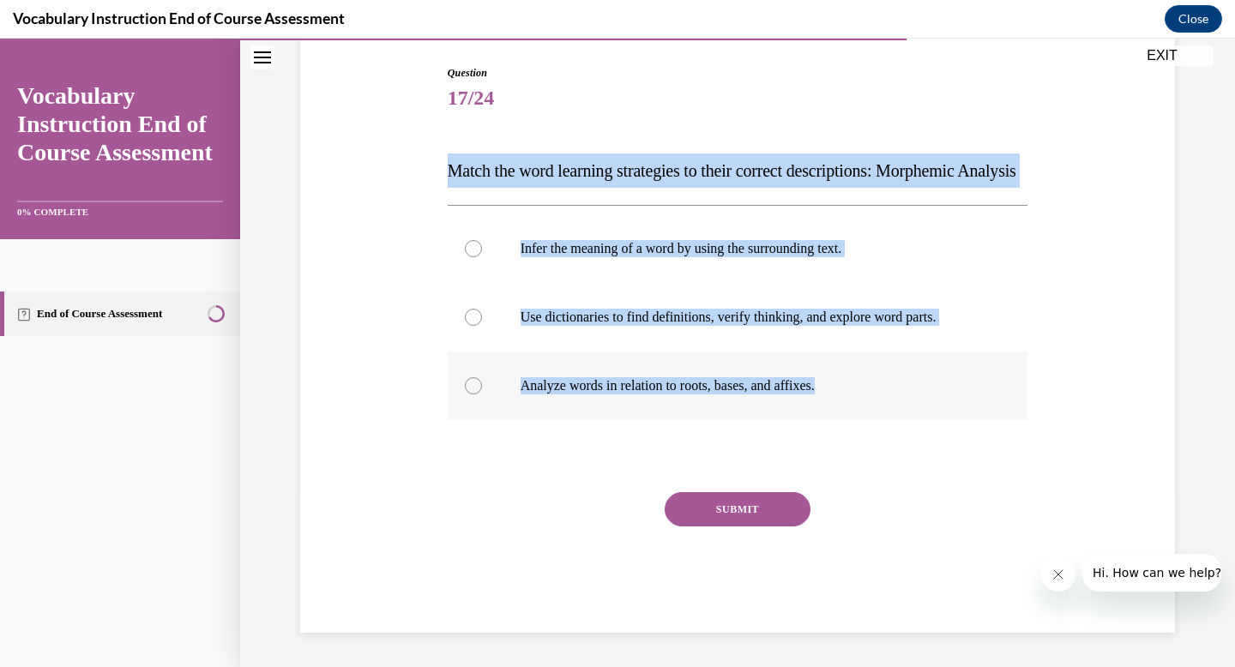
drag, startPoint x: 435, startPoint y: 147, endPoint x: 906, endPoint y: 423, distance: 545.9
click at [906, 423] on div "Question 17/24 Match the word learning strategies to their correct descriptions…" at bounding box center [737, 323] width 883 height 619
click at [749, 414] on label "Analyze words in relation to roots, bases, and affixes." at bounding box center [738, 386] width 581 height 69
click at [482, 395] on input "Analyze words in relation to roots, bases, and affixes." at bounding box center [473, 385] width 17 height 17
radio input "true"
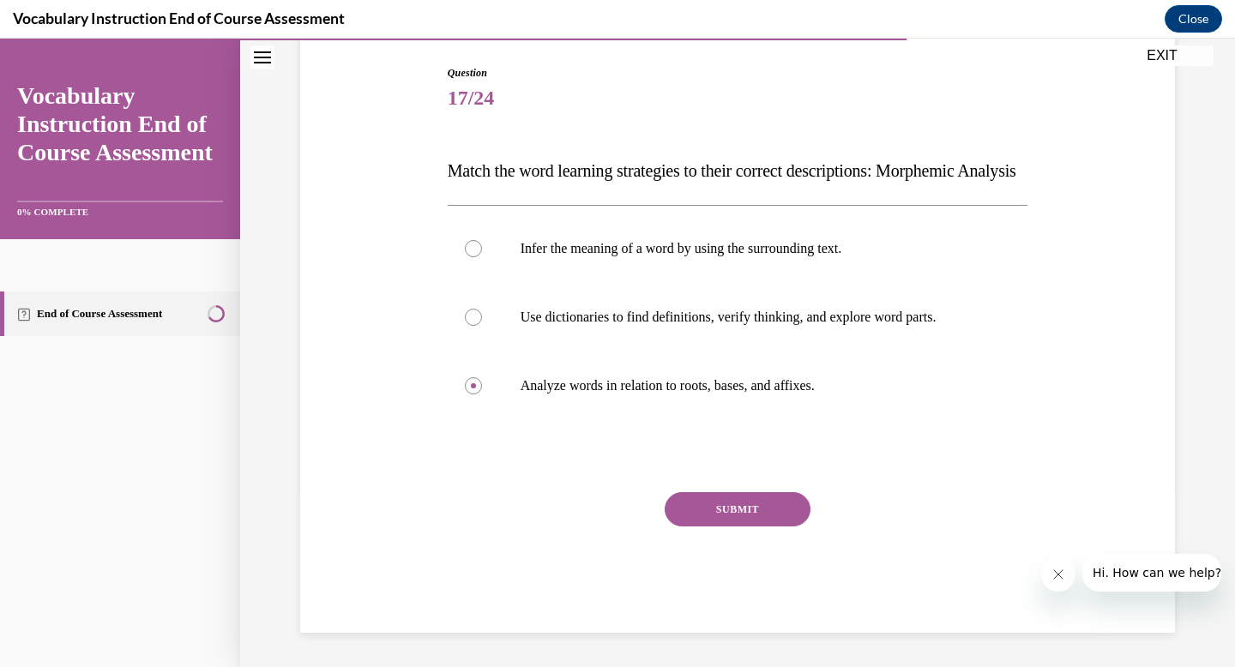
click at [774, 499] on div "Question 17/24 Match the word learning strategies to their correct descriptions…" at bounding box center [738, 349] width 581 height 568
click at [770, 545] on div "SUBMIT" at bounding box center [738, 535] width 581 height 86
click at [745, 522] on button "SUBMIT" at bounding box center [738, 509] width 146 height 34
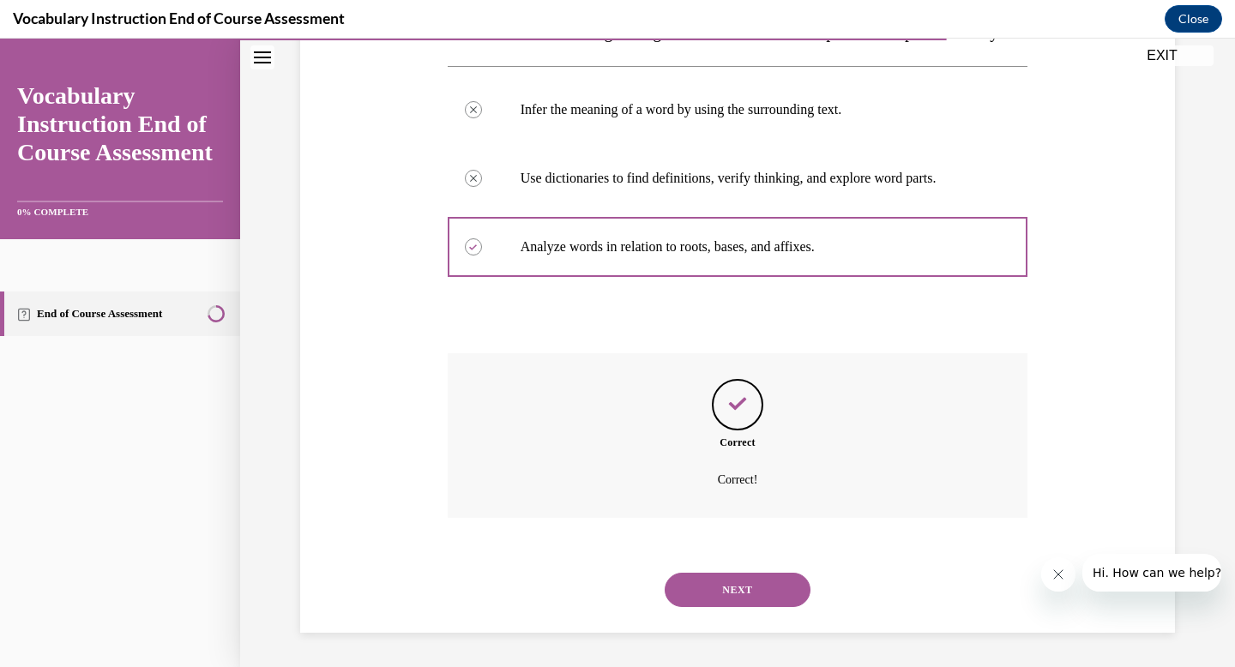
scroll to position [347, 0]
click at [763, 618] on div "NEXT" at bounding box center [738, 590] width 581 height 69
click at [758, 603] on button "NEXT" at bounding box center [738, 590] width 146 height 34
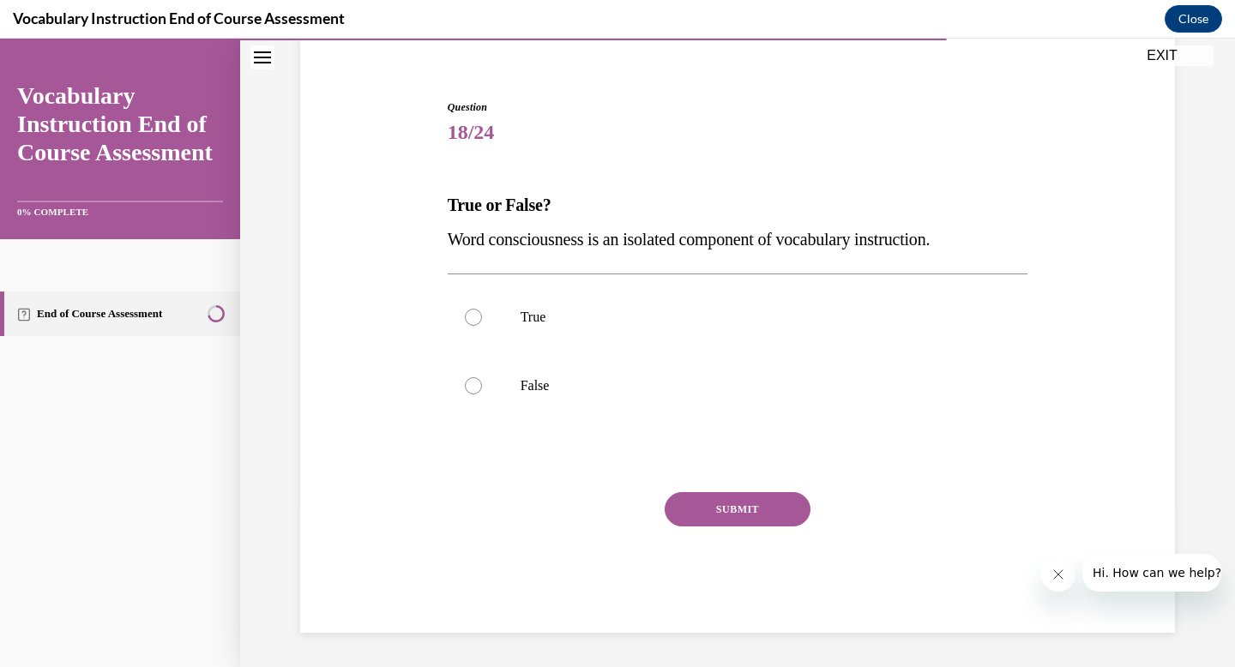
scroll to position [139, 0]
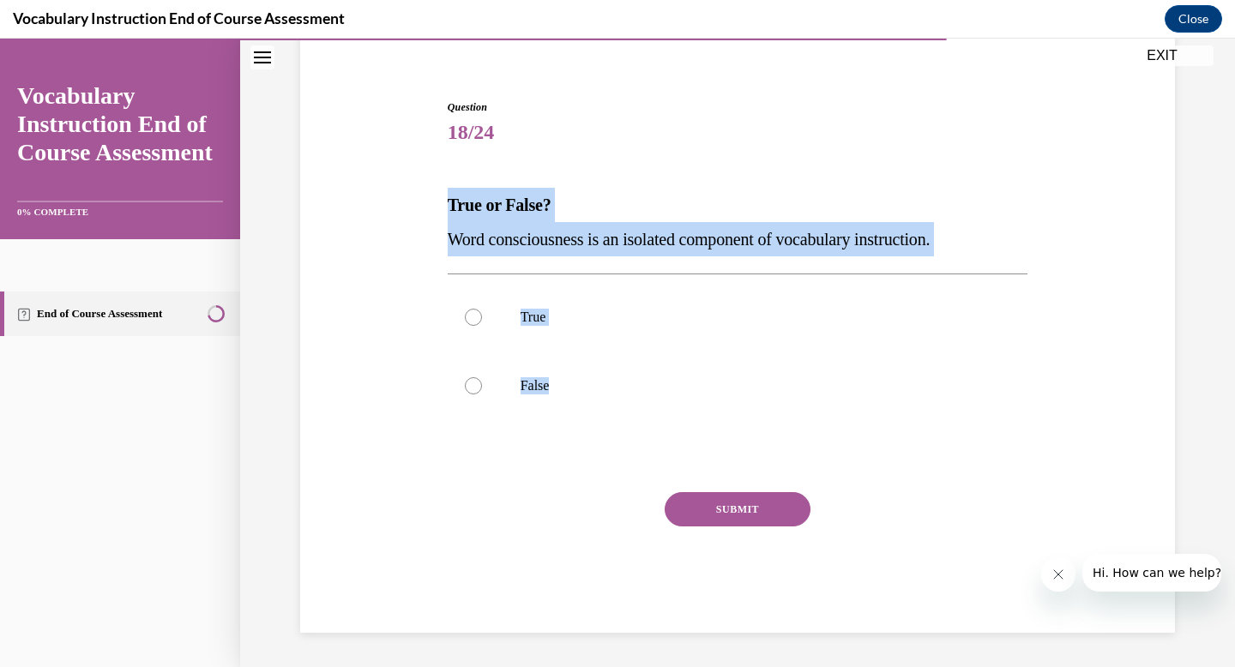
drag, startPoint x: 401, startPoint y: 195, endPoint x: 786, endPoint y: 426, distance: 449.4
click at [787, 427] on div "Question 18/24 True or False? Word consciousness is an isolated component of vo…" at bounding box center [737, 340] width 883 height 585
click at [579, 378] on p "False" at bounding box center [753, 385] width 465 height 17
click at [482, 378] on input "False" at bounding box center [473, 385] width 17 height 17
radio input "true"
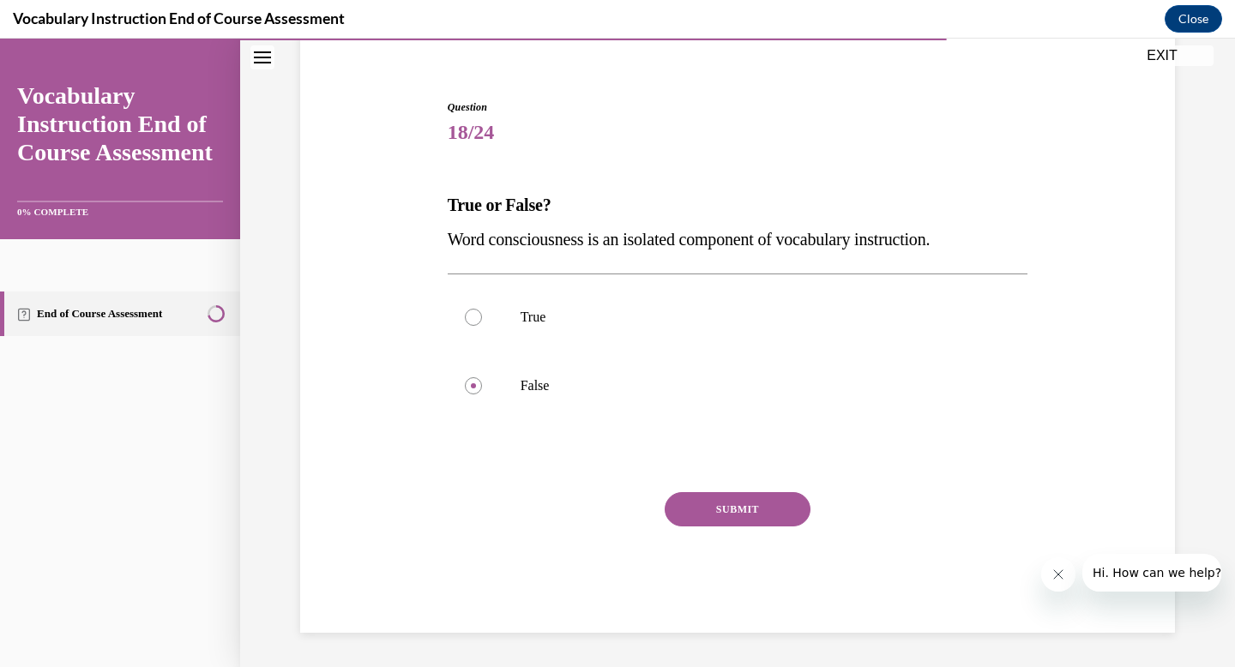
click at [723, 504] on button "SUBMIT" at bounding box center [738, 509] width 146 height 34
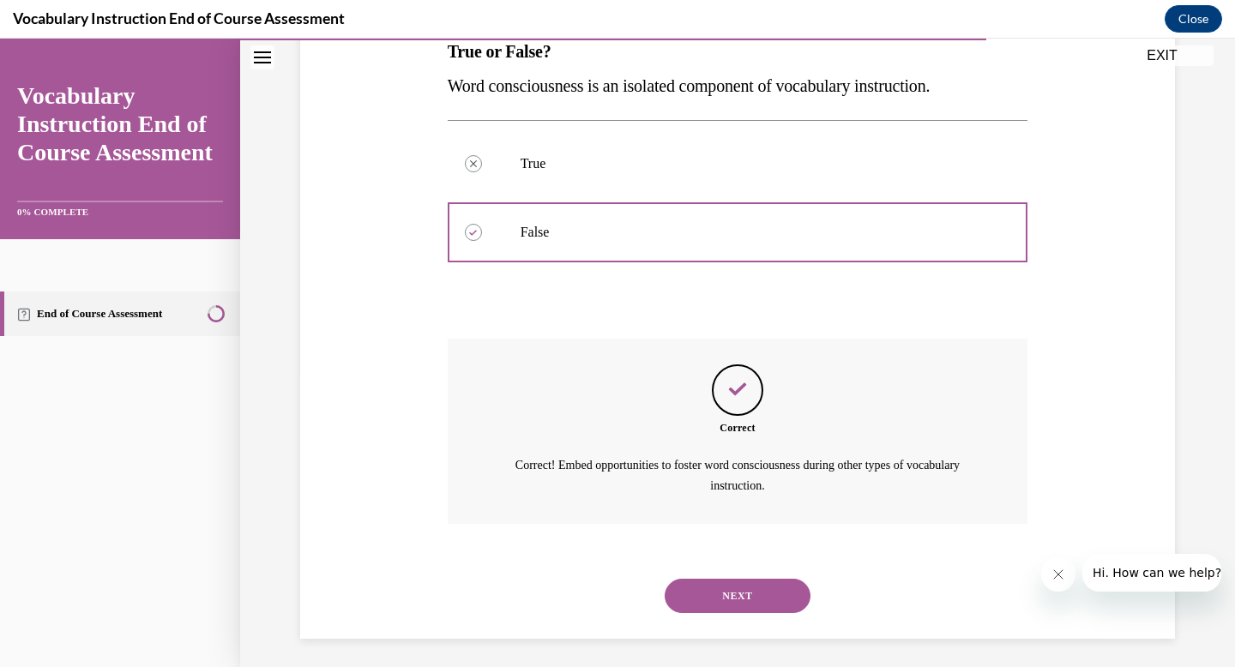
scroll to position [298, 0]
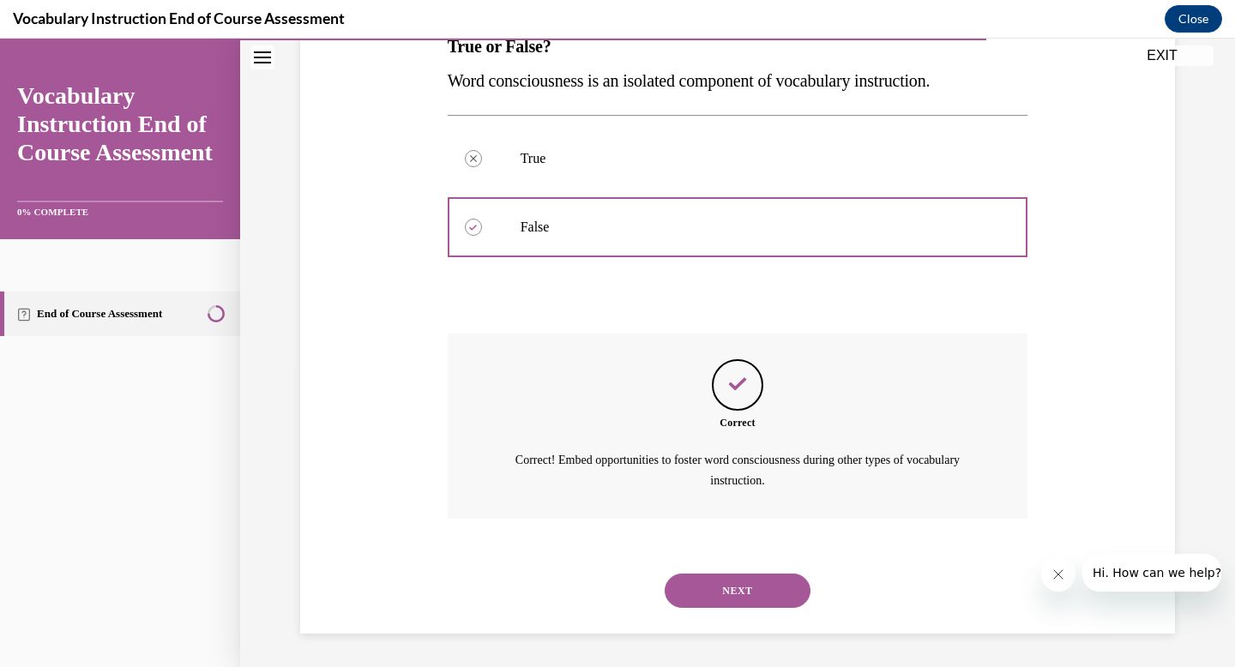
click at [757, 594] on button "NEXT" at bounding box center [738, 591] width 146 height 34
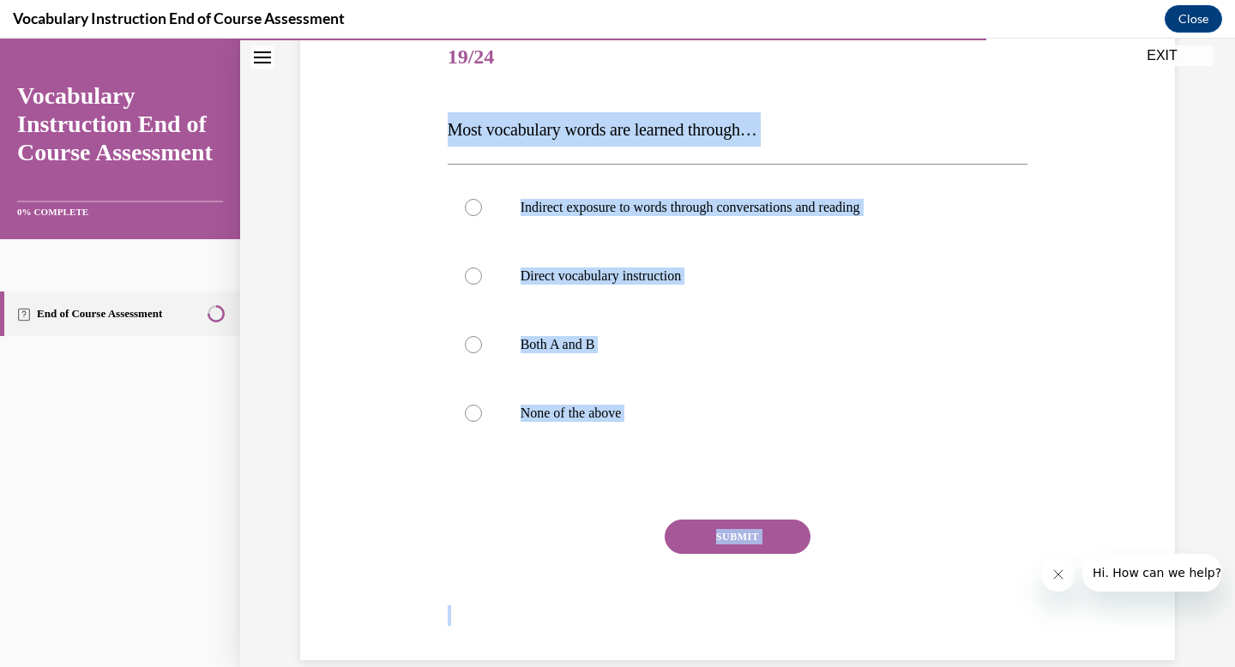
scroll to position [242, 0]
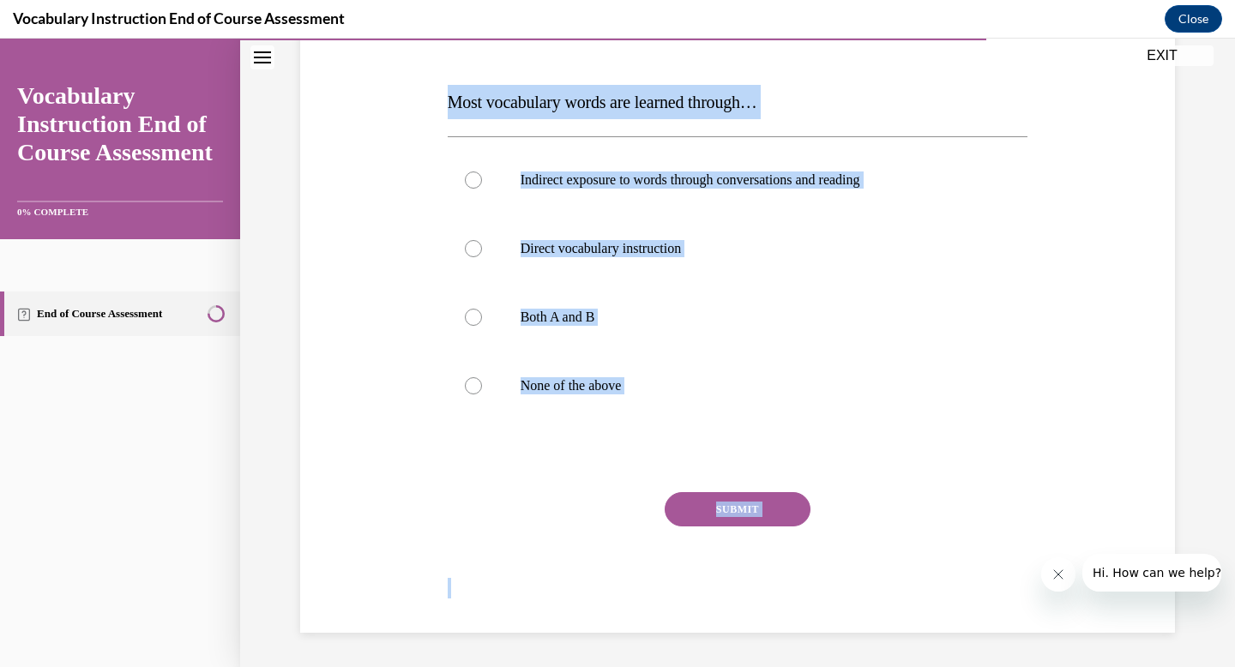
drag, startPoint x: 419, startPoint y: 332, endPoint x: 867, endPoint y: 657, distance: 553.3
click at [867, 657] on div "Question 19/24 Most vocabulary words are learned through… Indirect exposure to …" at bounding box center [737, 259] width 995 height 817
click at [582, 322] on p "Both A and B" at bounding box center [753, 317] width 465 height 17
click at [482, 322] on input "Both A and B" at bounding box center [473, 317] width 17 height 17
radio input "true"
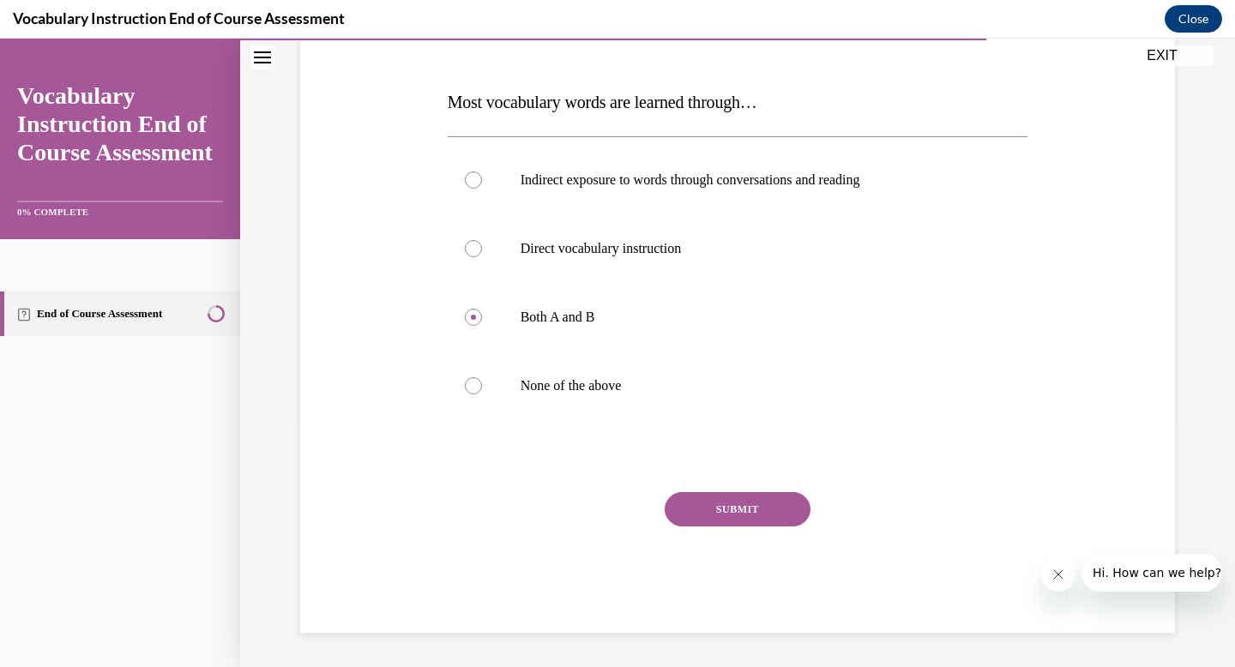
click at [726, 522] on button "SUBMIT" at bounding box center [738, 509] width 146 height 34
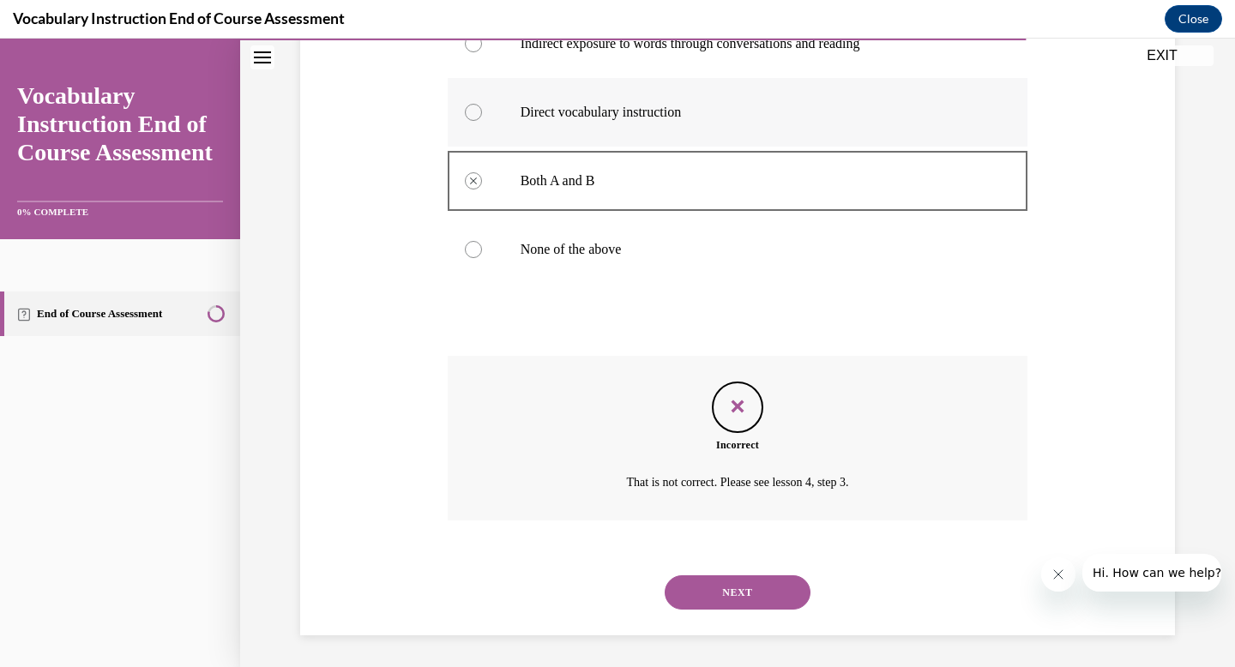
scroll to position [381, 0]
click at [719, 591] on button "NEXT" at bounding box center [738, 590] width 146 height 34
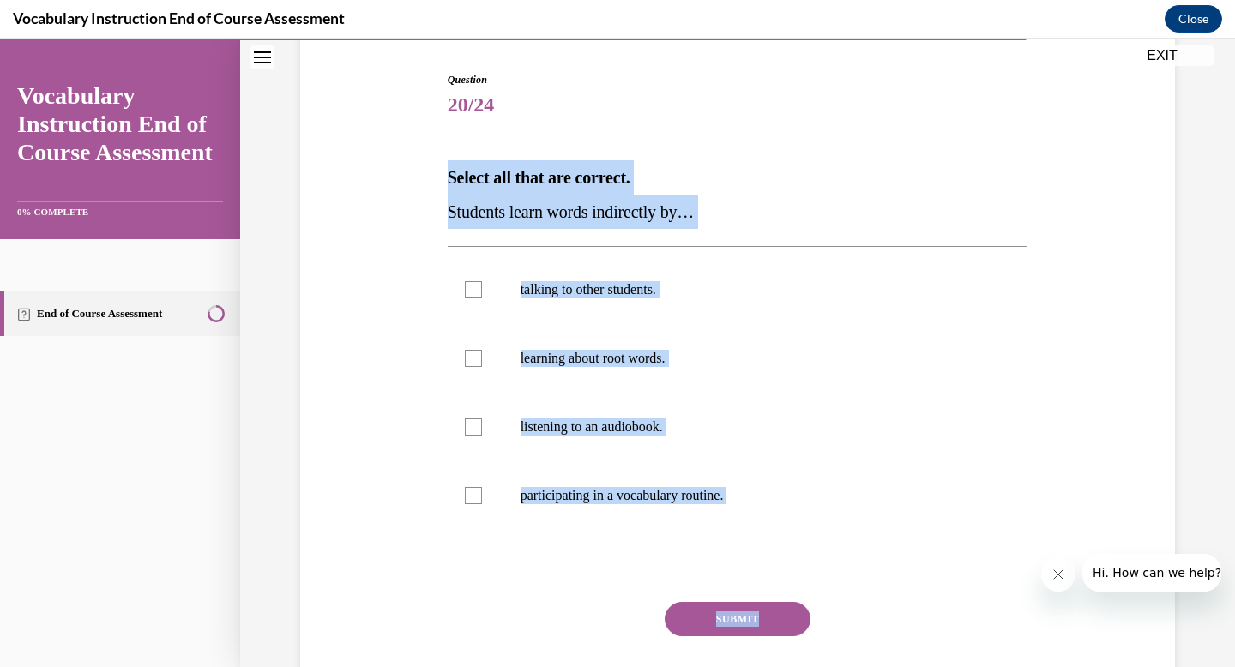
scroll to position [229, 0]
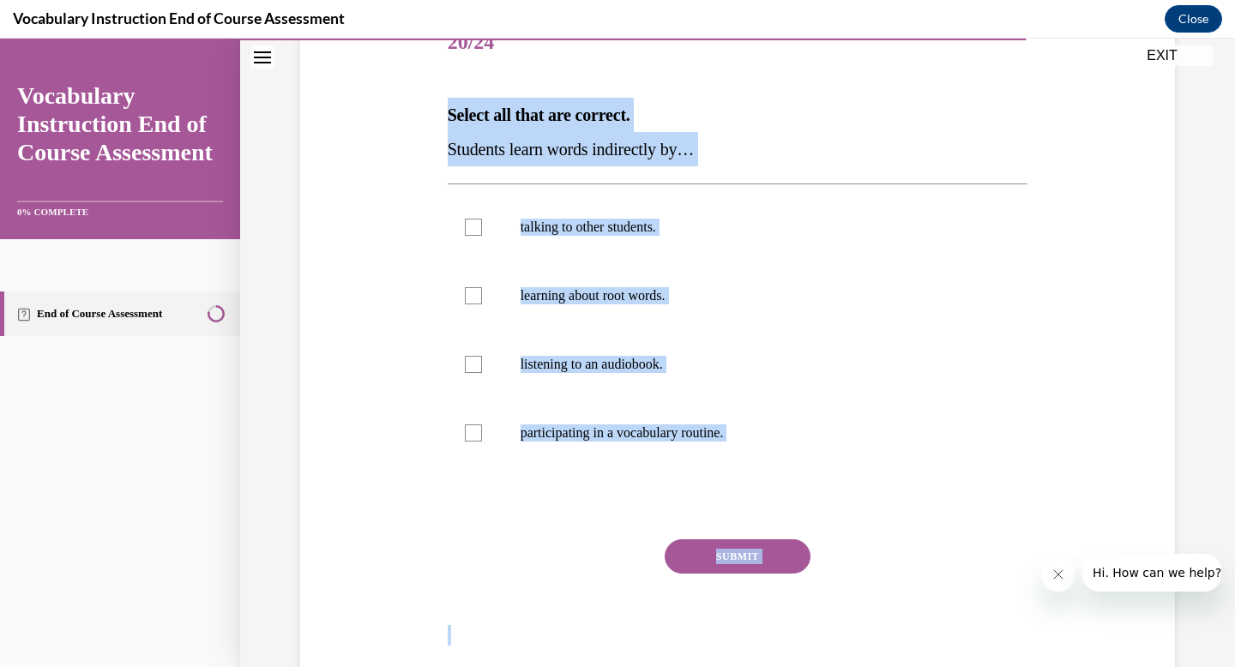
drag, startPoint x: 425, startPoint y: 331, endPoint x: 915, endPoint y: 666, distance: 593.6
click at [915, 666] on div "Question 20/24 Select all that are correct. Students learn words indirectly by……" at bounding box center [737, 319] width 883 height 722
click at [663, 243] on label "talking to other students." at bounding box center [738, 227] width 581 height 69
click at [482, 236] on input "talking to other students." at bounding box center [473, 227] width 17 height 17
checkbox input "true"
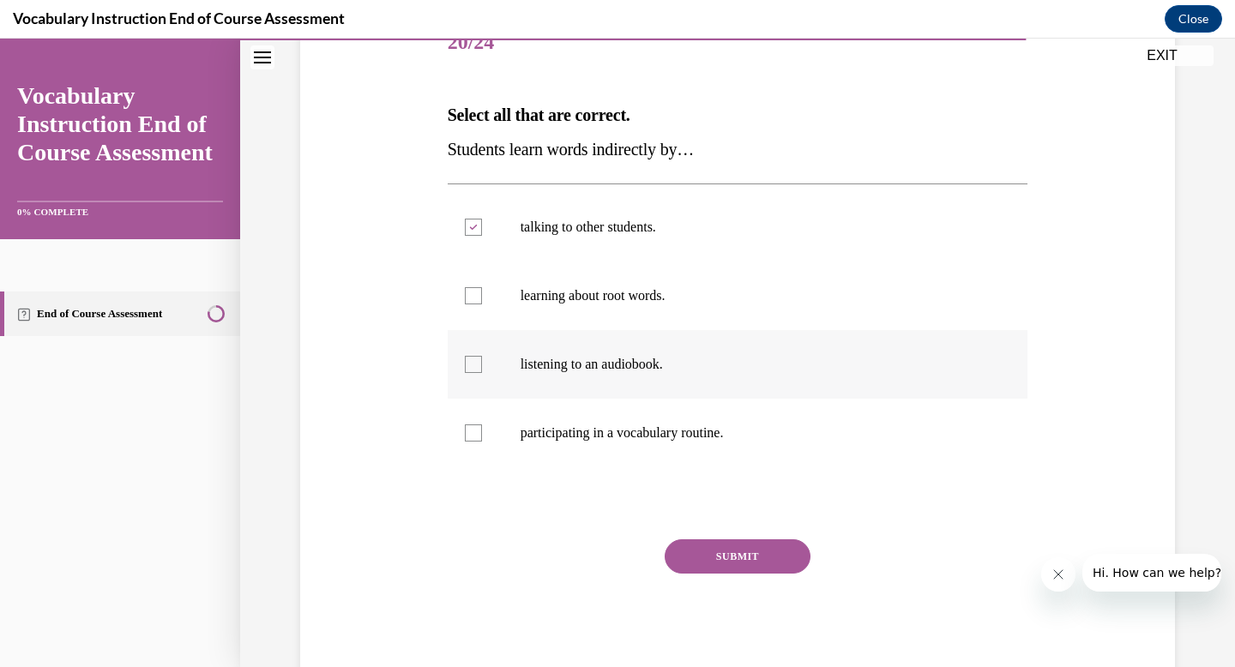
click at [678, 364] on p "listening to an audiobook." at bounding box center [753, 364] width 465 height 17
click at [482, 364] on input "listening to an audiobook." at bounding box center [473, 364] width 17 height 17
checkbox input "true"
click at [740, 553] on button "SUBMIT" at bounding box center [738, 556] width 146 height 34
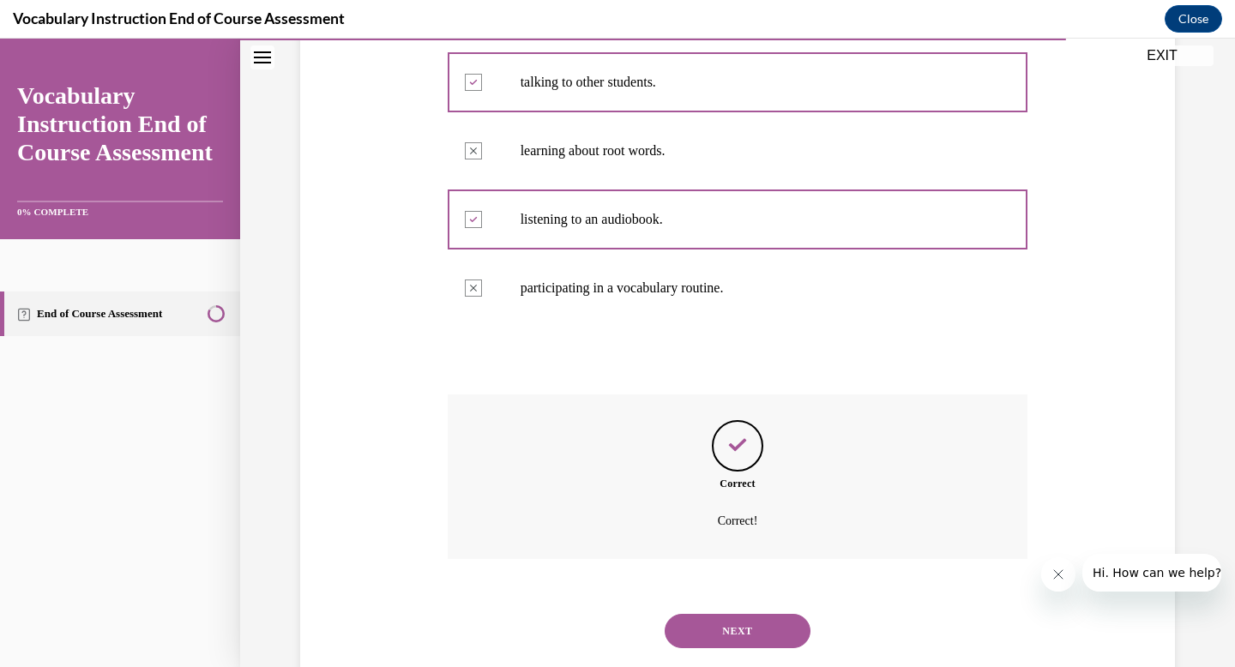
scroll to position [415, 0]
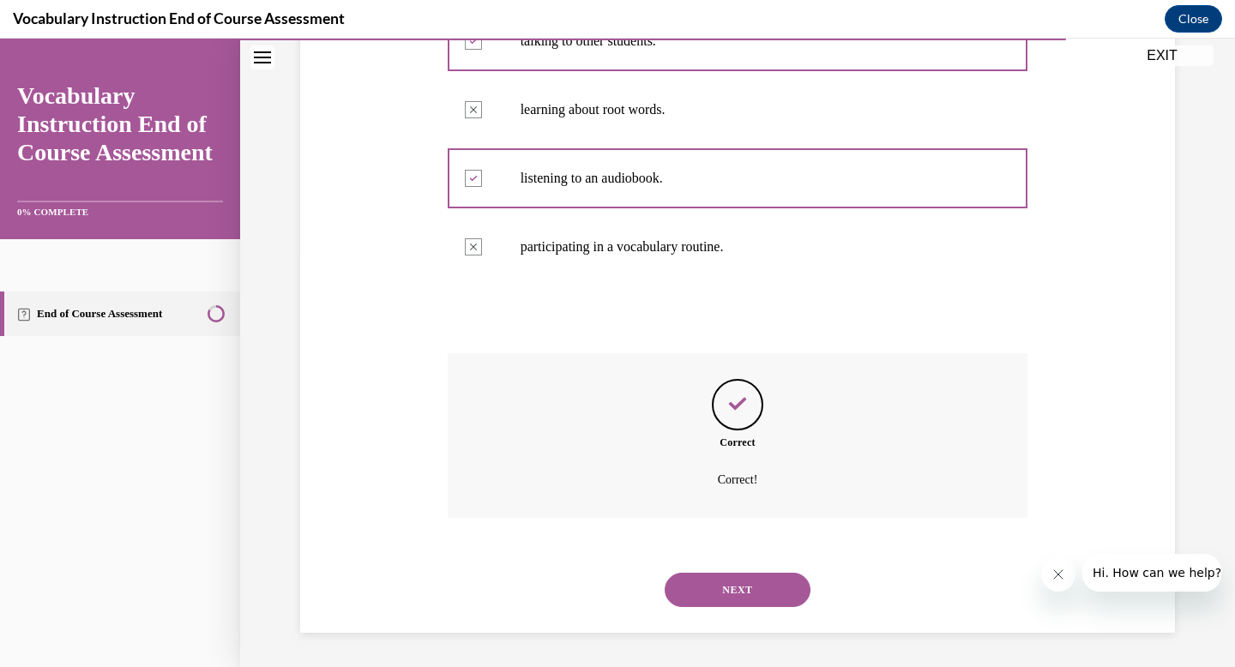
click at [726, 605] on button "NEXT" at bounding box center [738, 590] width 146 height 34
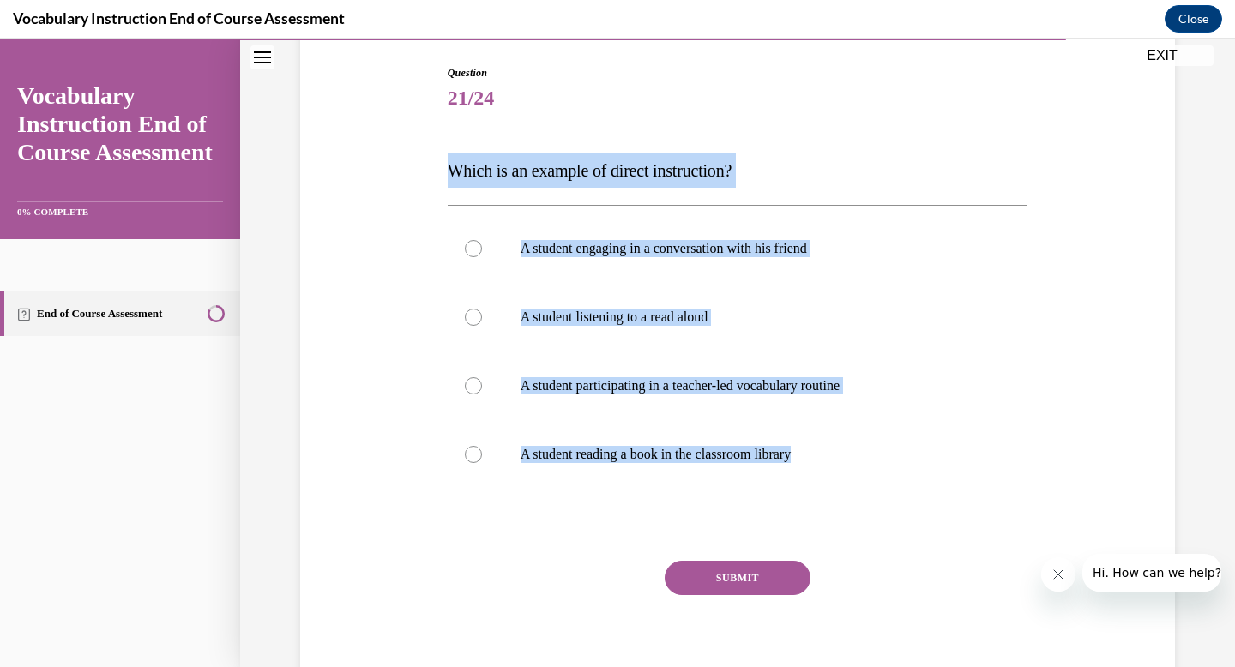
drag, startPoint x: 437, startPoint y: 330, endPoint x: 907, endPoint y: 666, distance: 578.6
click at [907, 666] on div "Question 21/24 Which is an example of direct instruction? A student engaging in…" at bounding box center [737, 358] width 883 height 688
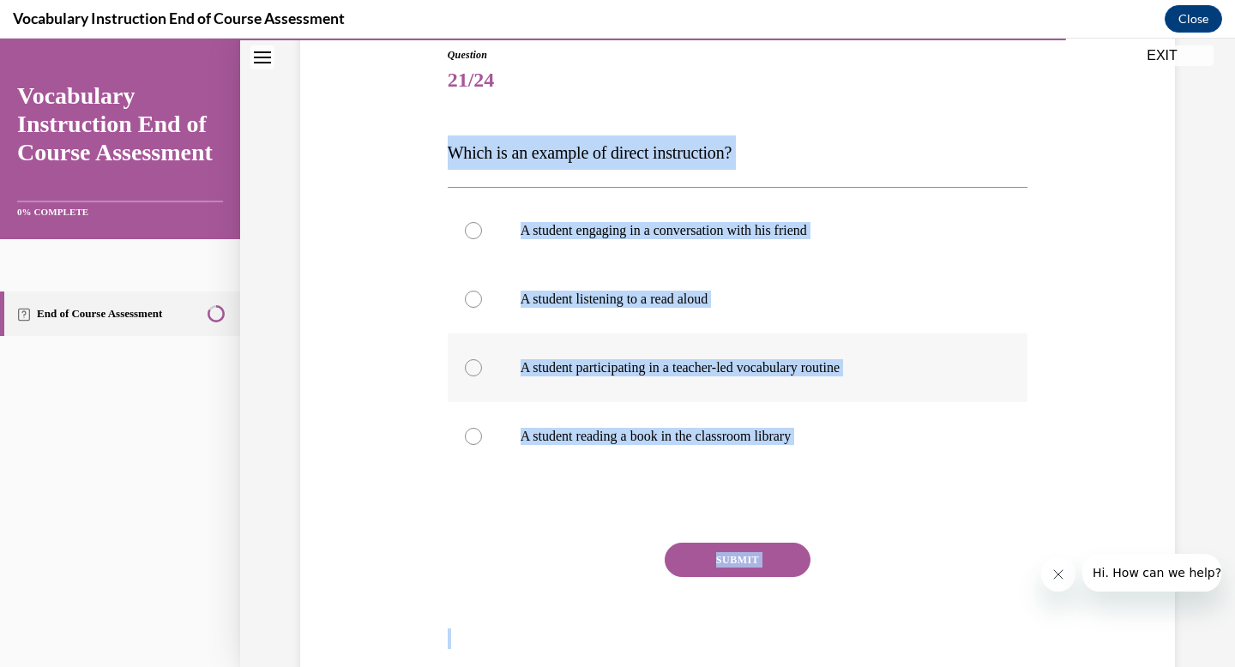
click at [695, 389] on label "A student participating in a teacher-led vocabulary routine" at bounding box center [738, 368] width 581 height 69
click at [482, 377] on input "A student participating in a teacher-led vocabulary routine" at bounding box center [473, 367] width 17 height 17
radio input "true"
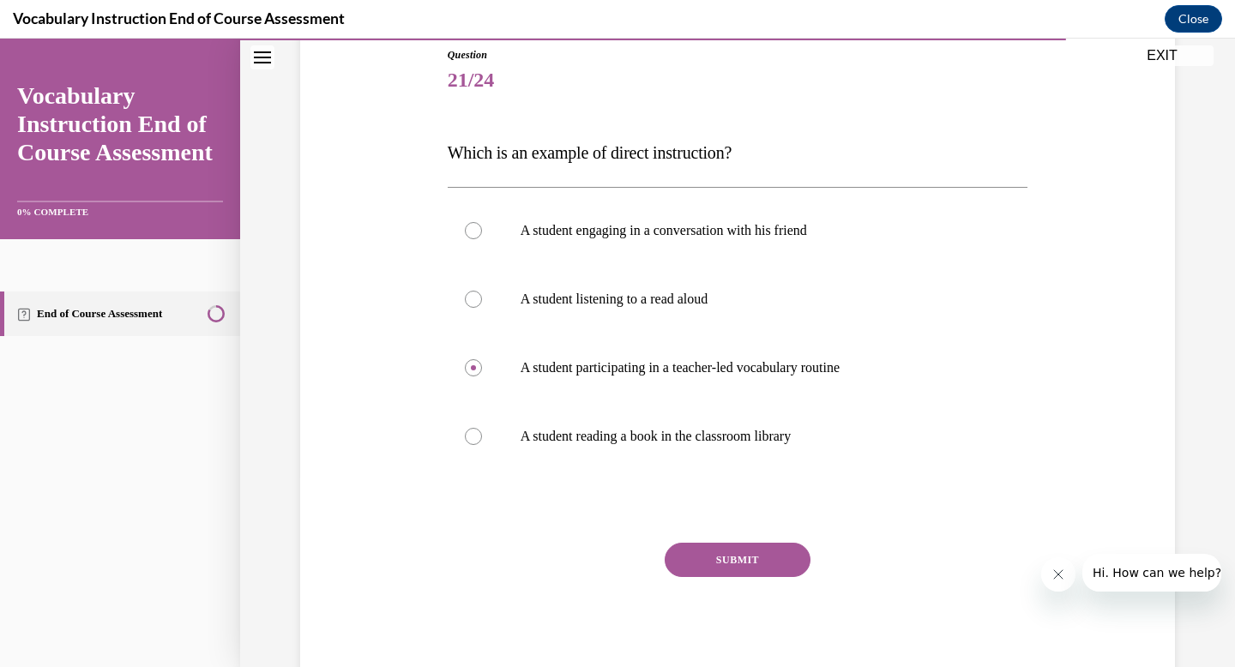
click at [726, 554] on button "SUBMIT" at bounding box center [738, 560] width 146 height 34
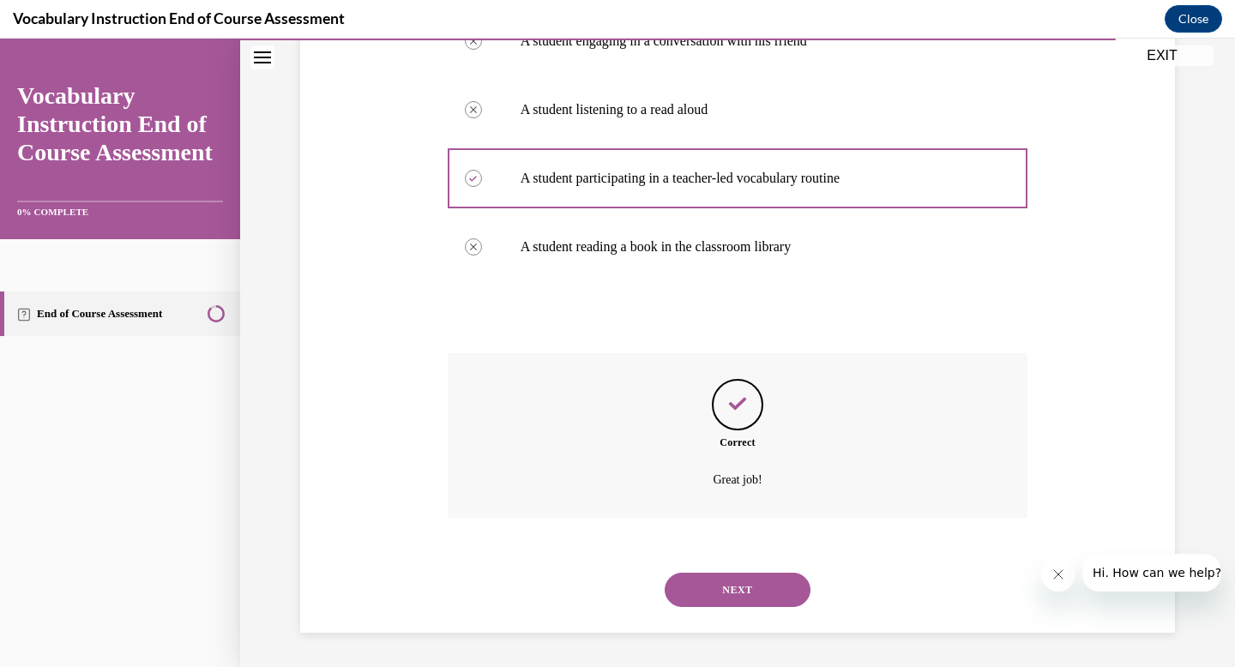
click at [746, 583] on button "NEXT" at bounding box center [738, 590] width 146 height 34
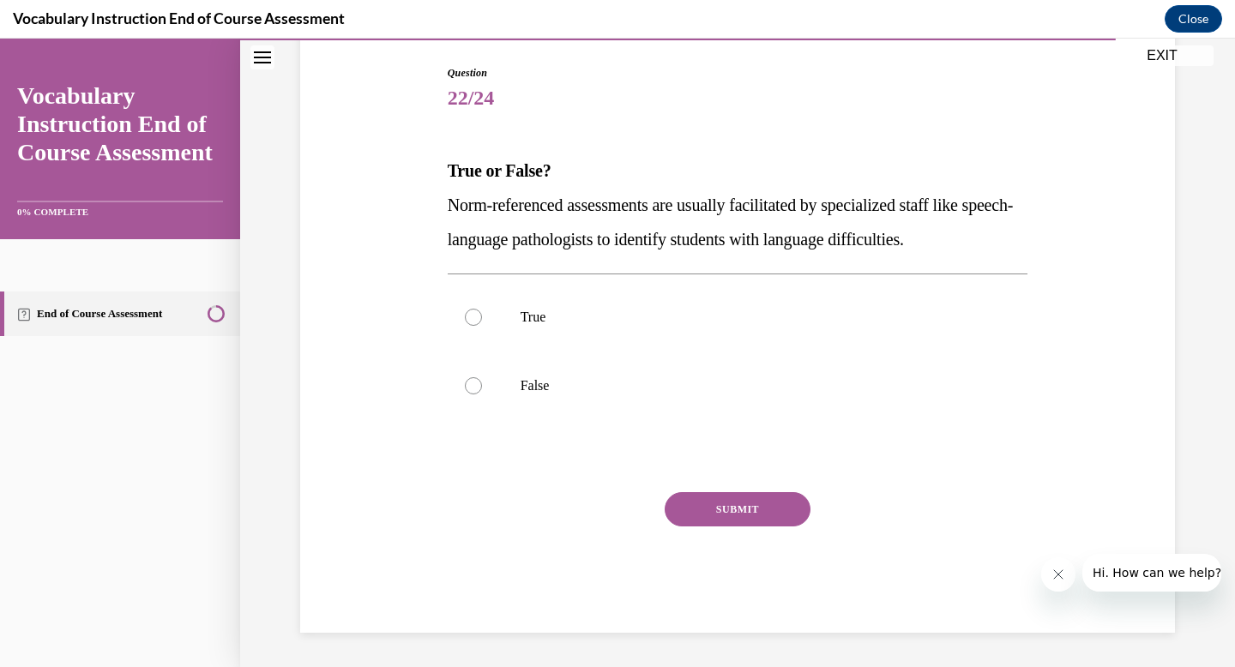
scroll to position [173, 0]
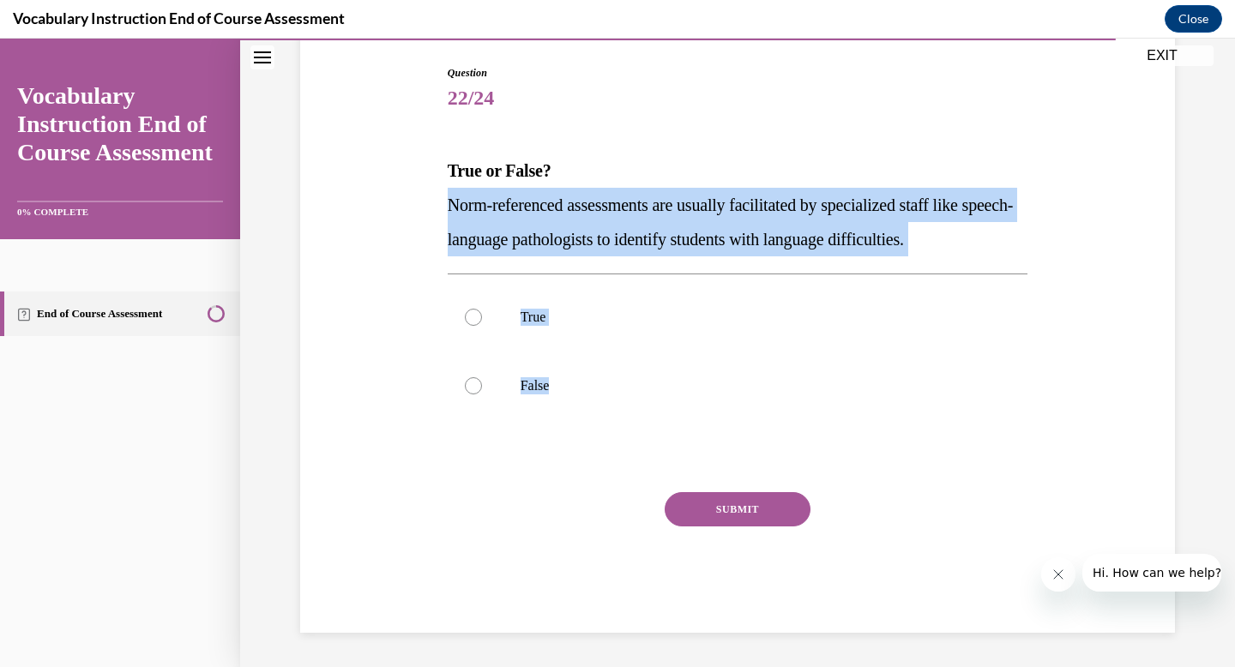
drag, startPoint x: 434, startPoint y: 207, endPoint x: 634, endPoint y: 432, distance: 301.4
click at [634, 432] on div "Question 22/24 True or False? Norm-referenced assessments are usually facilitat…" at bounding box center [737, 323] width 883 height 619
click at [594, 313] on p "True" at bounding box center [753, 317] width 465 height 17
click at [482, 313] on input "True" at bounding box center [473, 317] width 17 height 17
radio input "true"
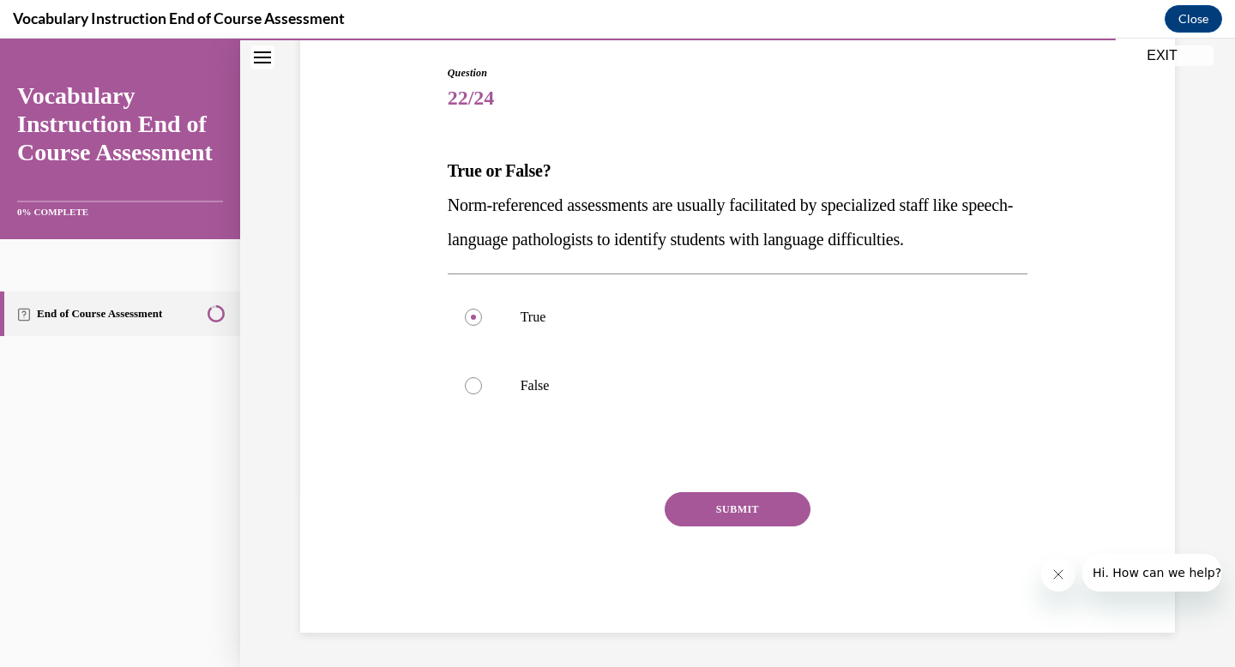
click at [763, 519] on button "SUBMIT" at bounding box center [738, 509] width 146 height 34
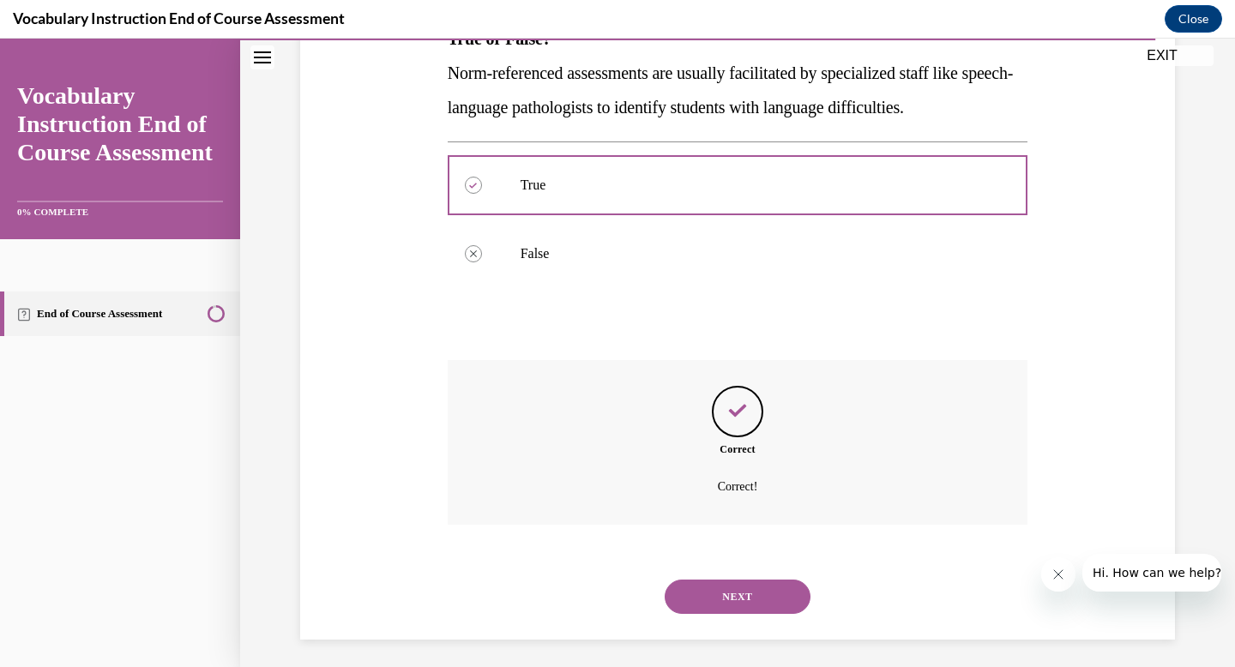
scroll to position [312, 0]
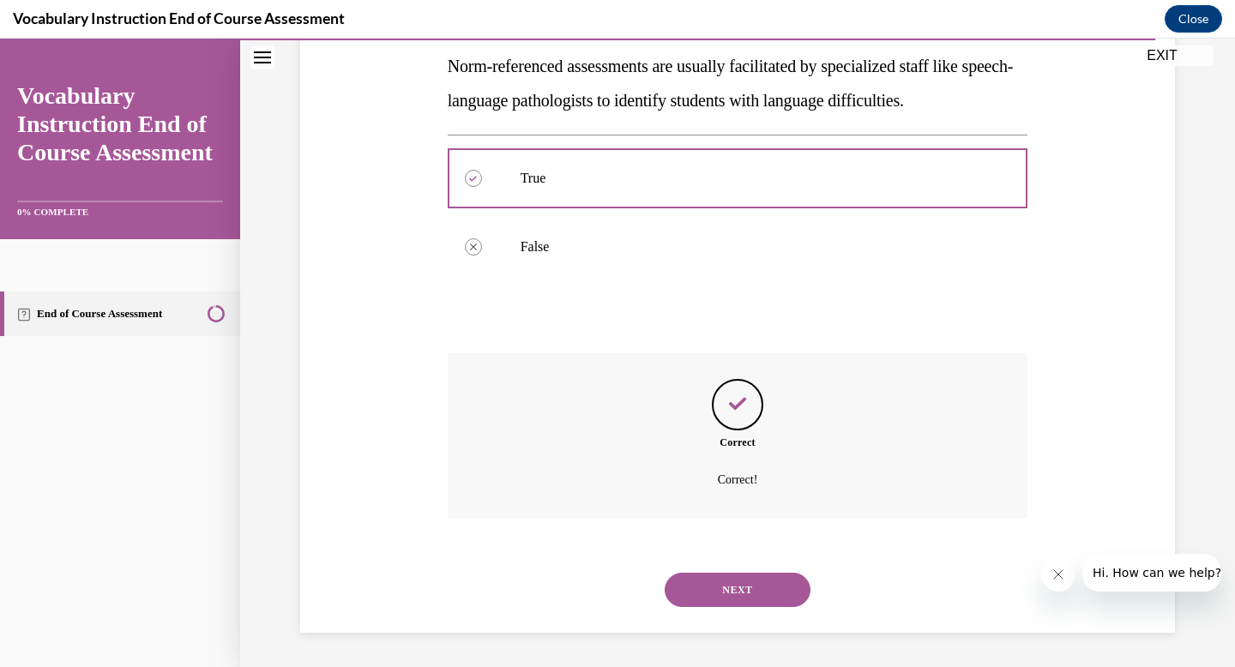
click at [752, 594] on button "NEXT" at bounding box center [738, 590] width 146 height 34
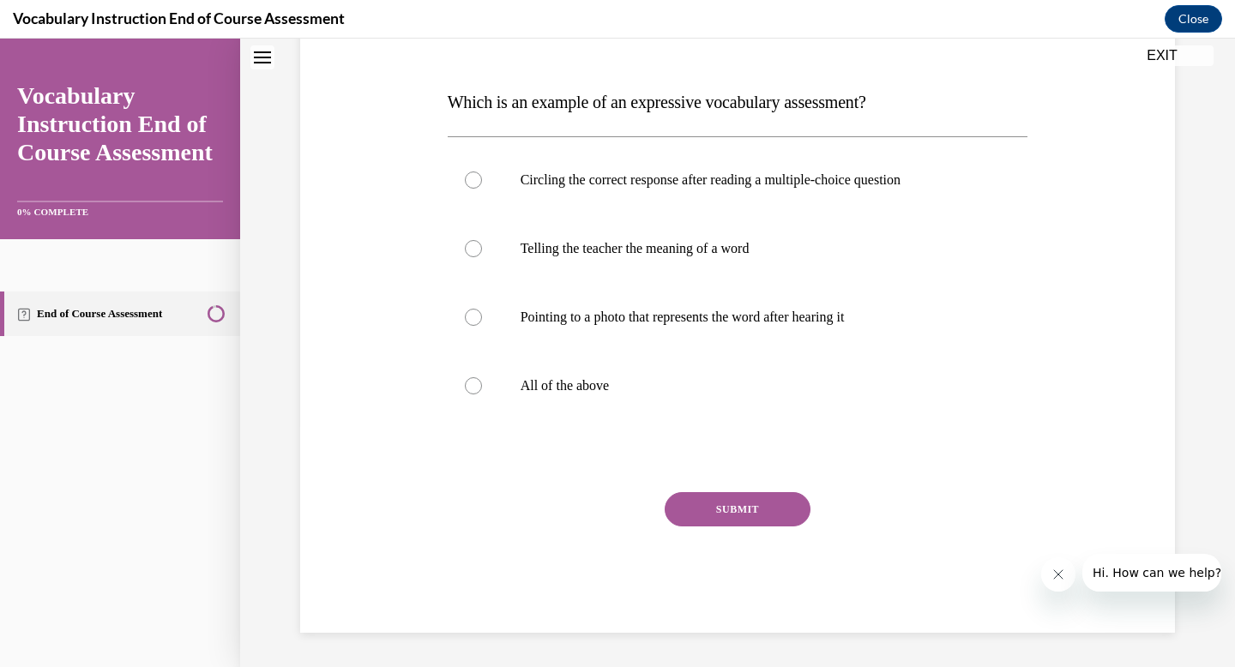
scroll to position [0, 0]
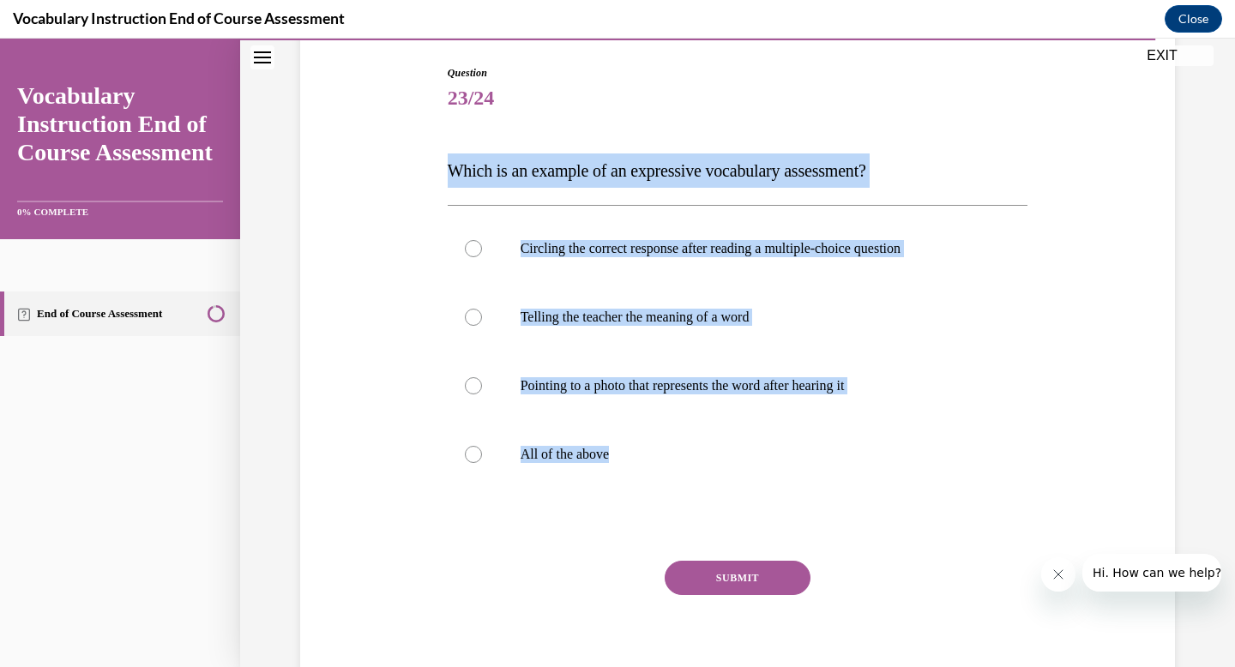
drag, startPoint x: 444, startPoint y: 341, endPoint x: 891, endPoint y: 666, distance: 553.1
click at [891, 666] on div "Question 23/24 Which is an example of an expressive vocabulary assessment? Circ…" at bounding box center [737, 370] width 589 height 662
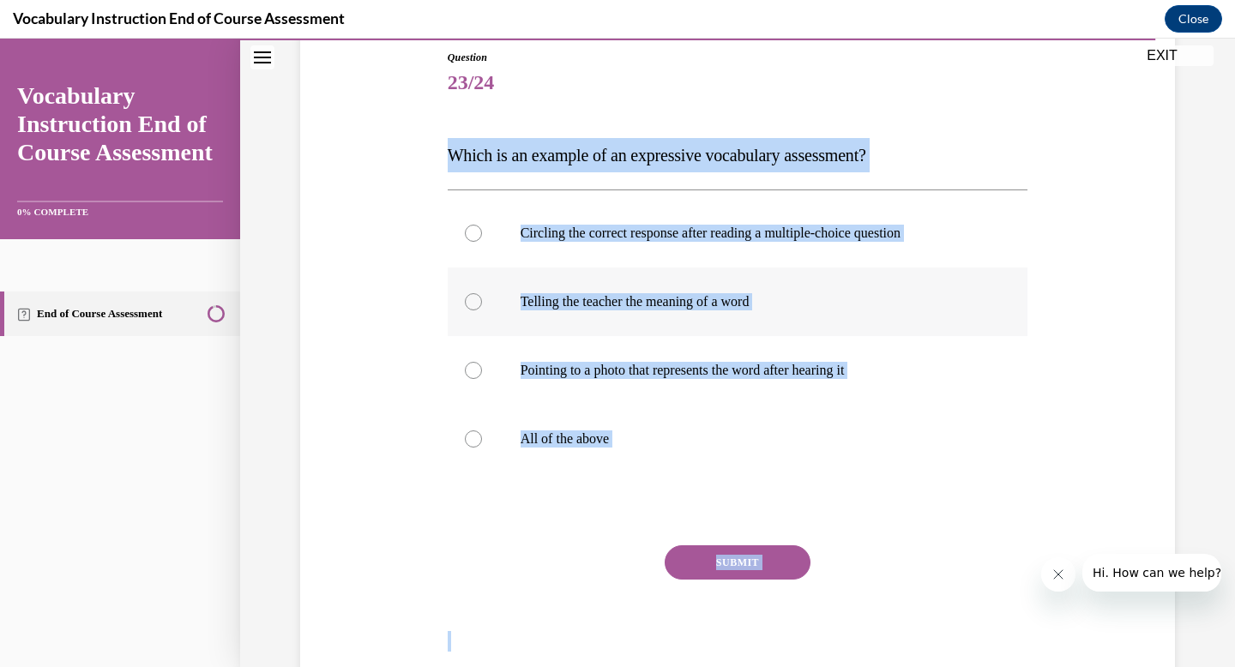
click at [673, 304] on p "Telling the teacher the meaning of a word" at bounding box center [753, 301] width 465 height 17
click at [482, 304] on input "Telling the teacher the meaning of a word" at bounding box center [473, 301] width 17 height 17
radio input "true"
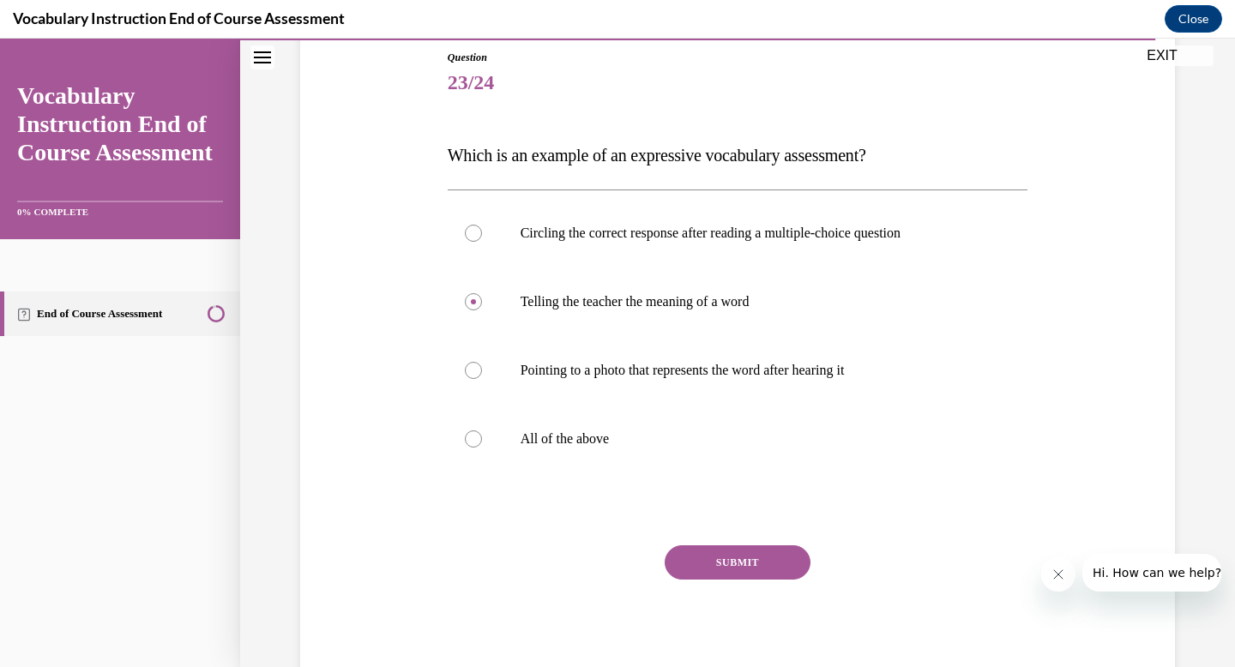
click at [762, 574] on button "SUBMIT" at bounding box center [738, 563] width 146 height 34
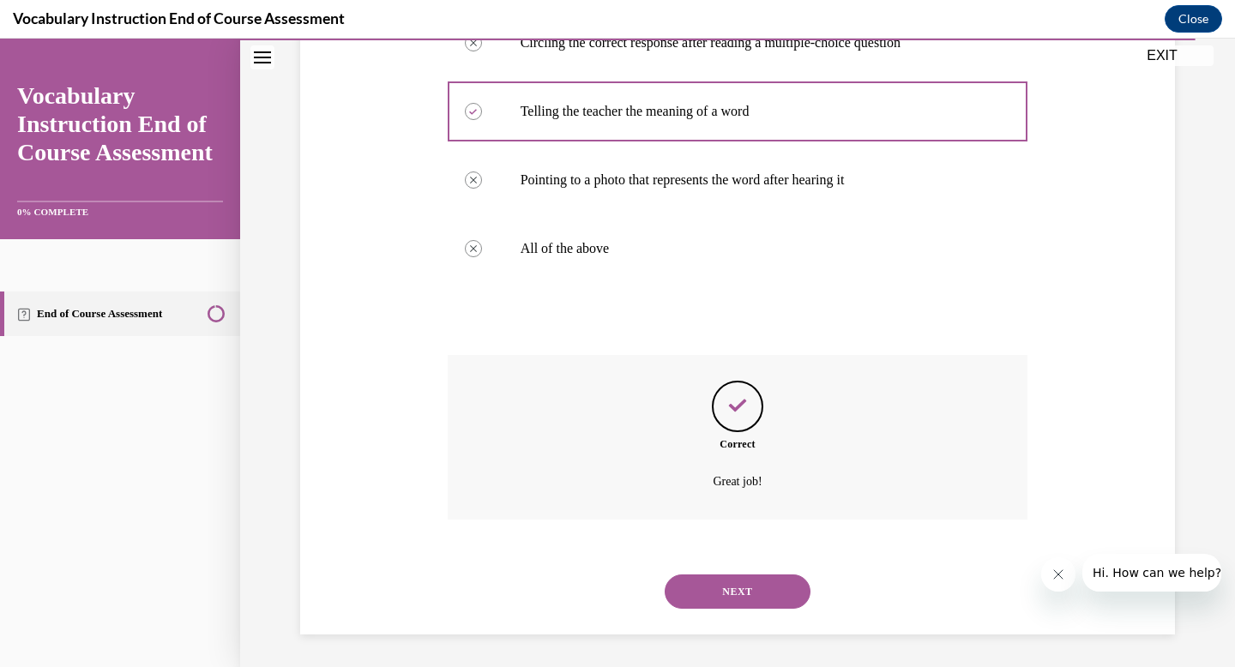
scroll to position [381, 0]
click at [716, 590] on button "NEXT" at bounding box center [738, 590] width 146 height 34
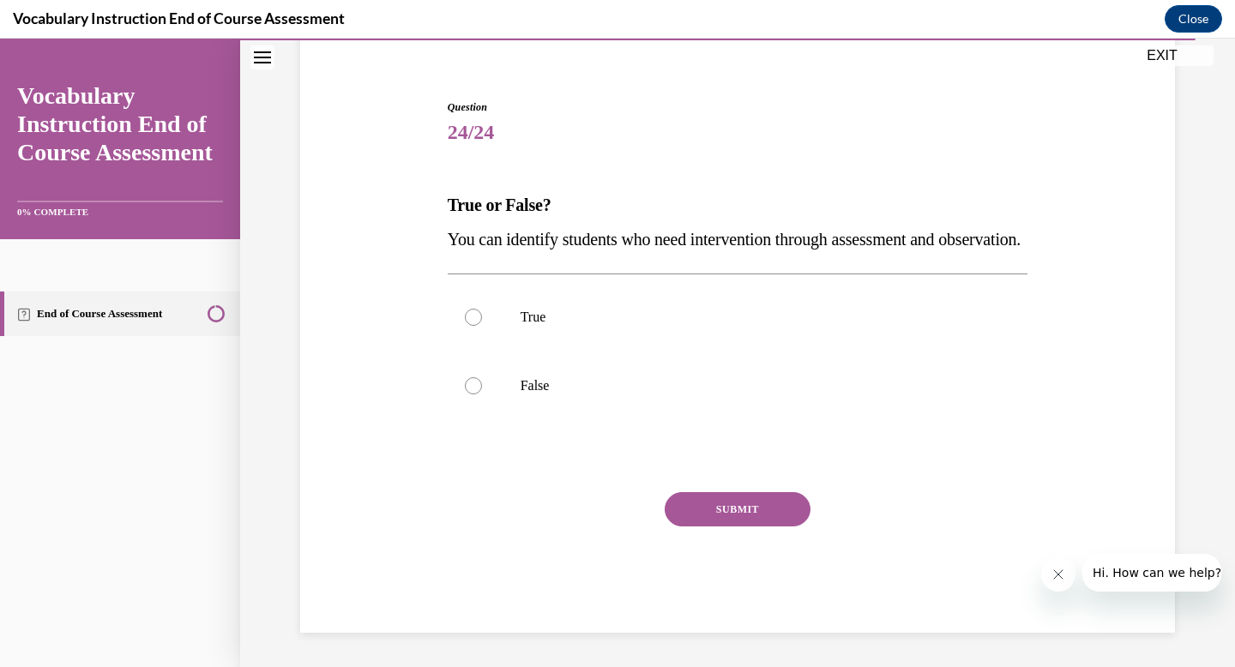
scroll to position [173, 0]
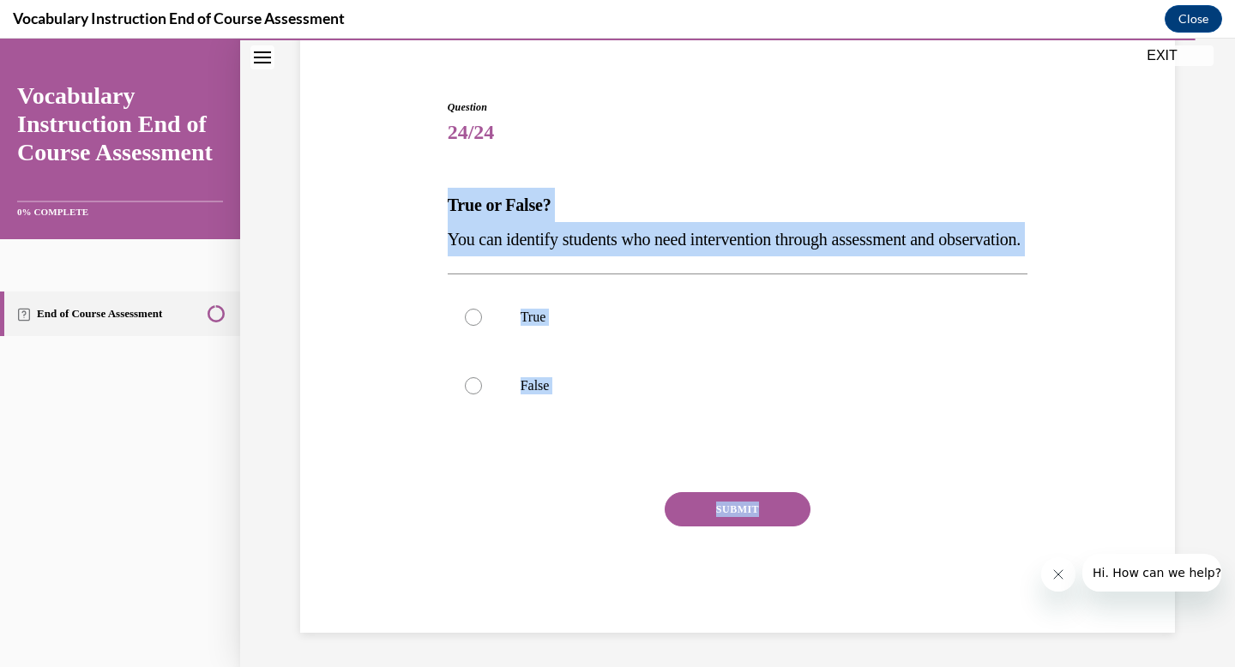
drag, startPoint x: 442, startPoint y: 154, endPoint x: 743, endPoint y: 529, distance: 481.4
click at [743, 529] on div "Question 24/24 True or False? You can identify students who need intervention t…" at bounding box center [737, 340] width 883 height 585
click at [599, 315] on p "True" at bounding box center [753, 317] width 465 height 17
click at [482, 315] on input "True" at bounding box center [473, 317] width 17 height 17
radio input "true"
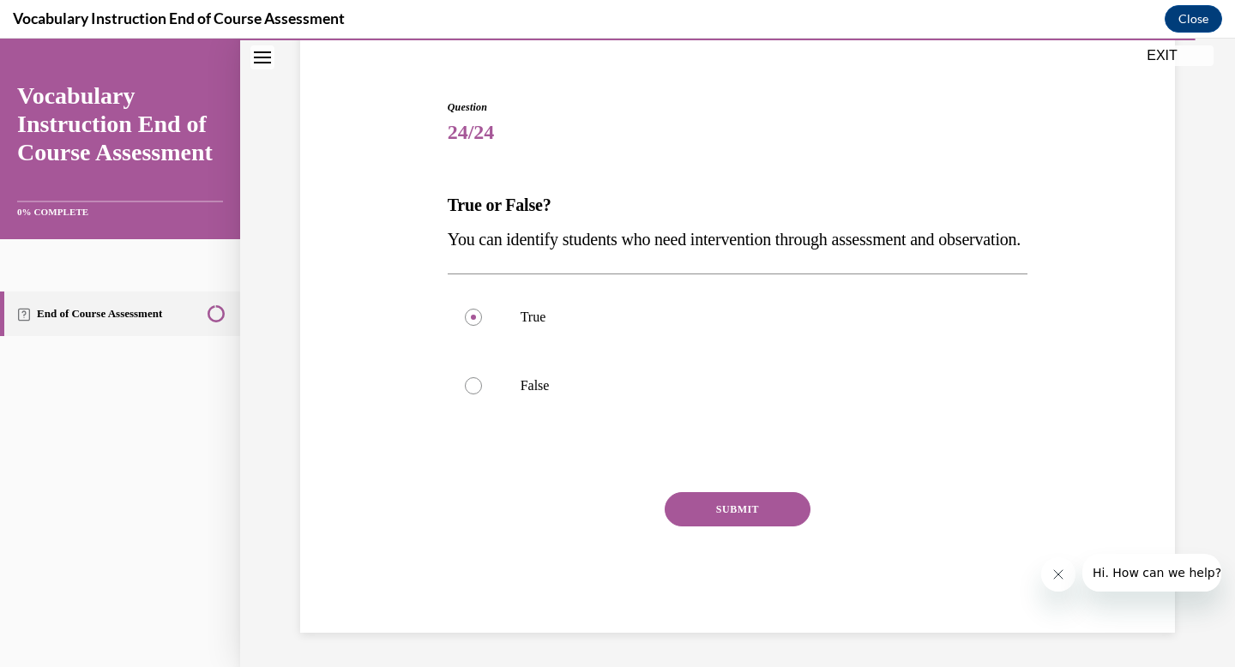
click at [699, 505] on button "SUBMIT" at bounding box center [738, 509] width 146 height 34
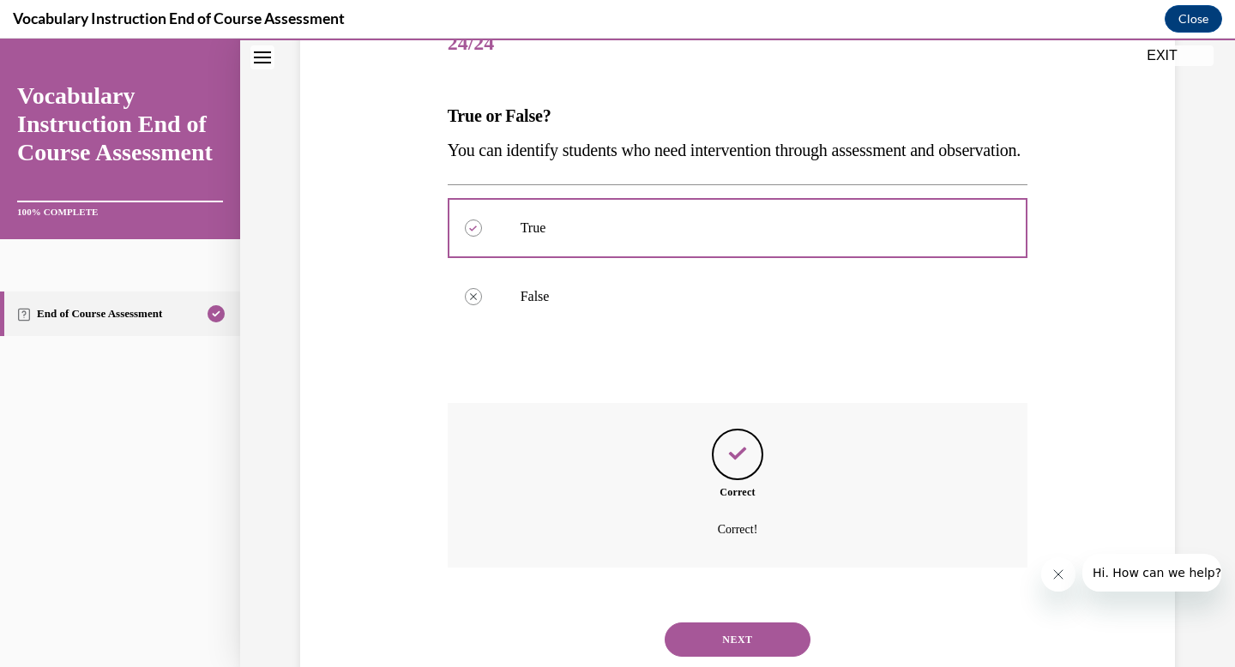
scroll to position [312, 0]
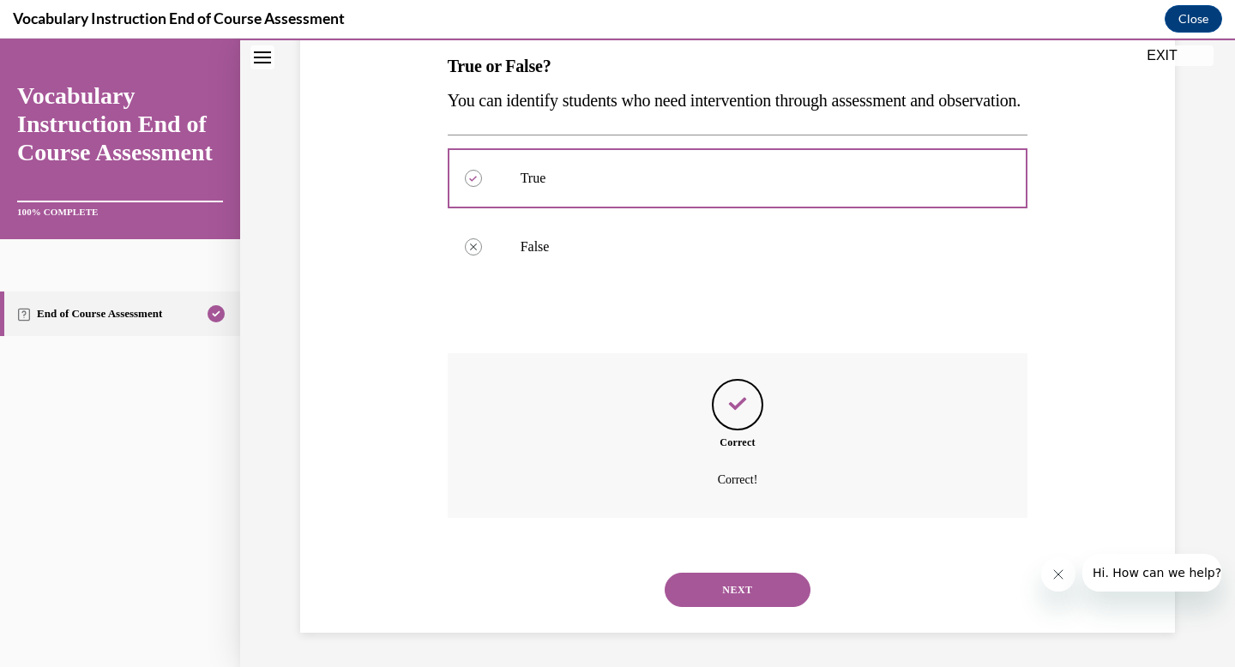
click at [728, 596] on button "NEXT" at bounding box center [738, 590] width 146 height 34
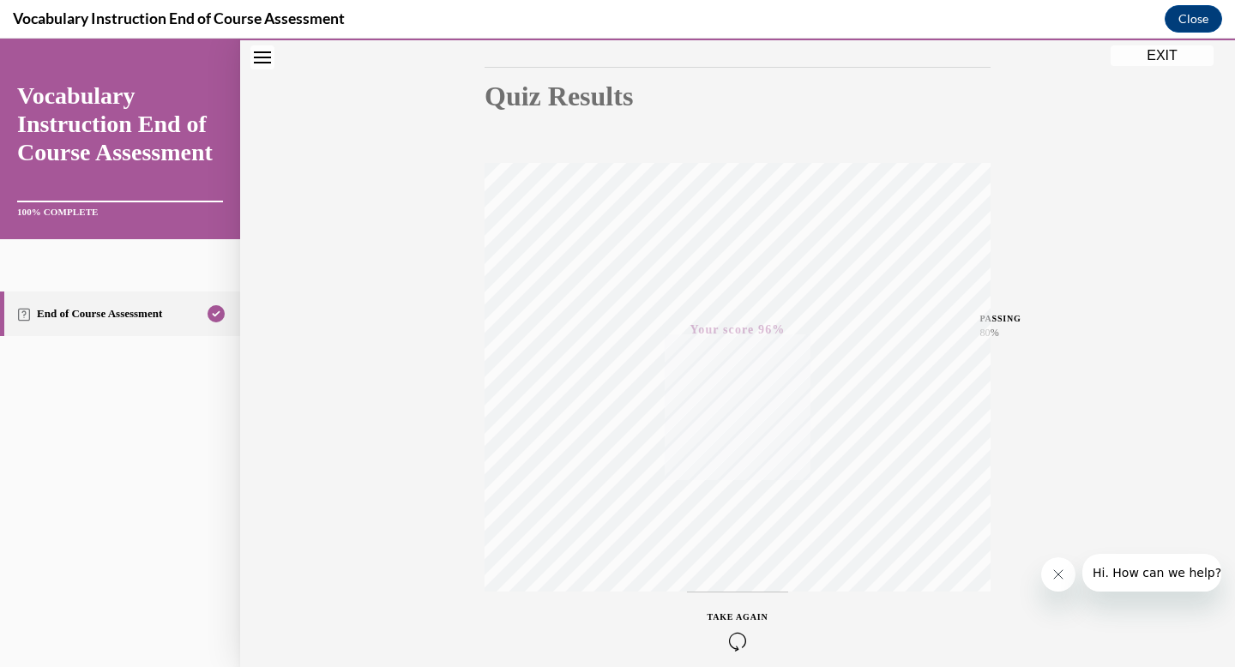
scroll to position [250, 0]
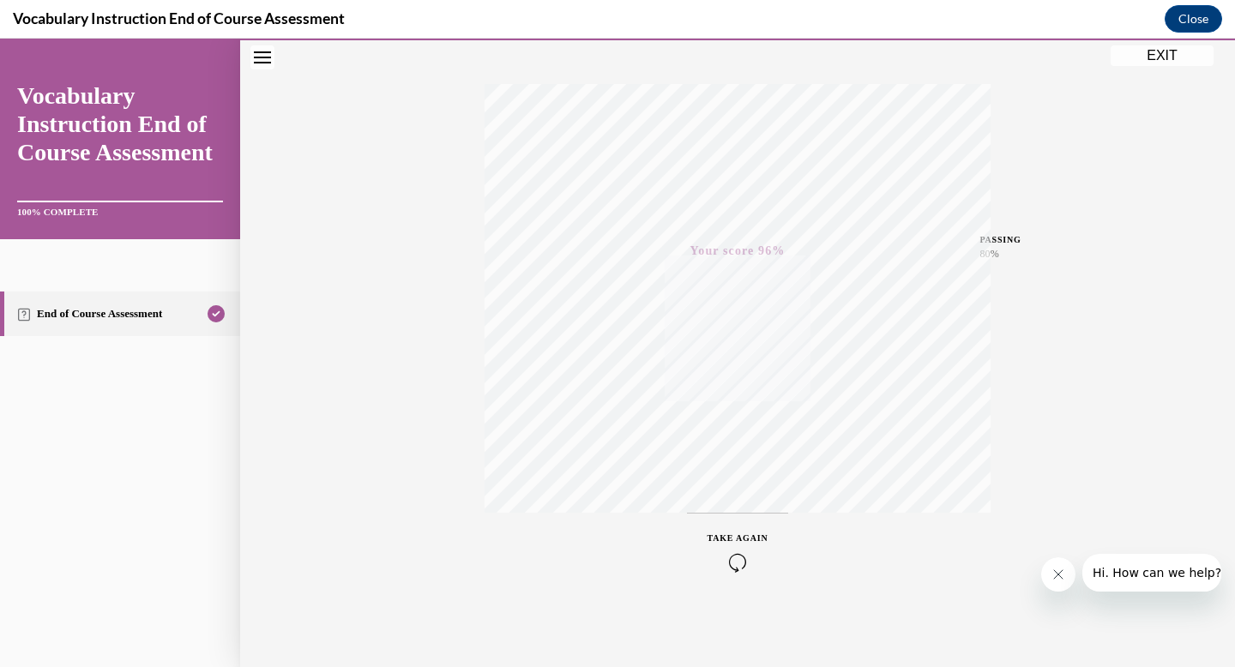
click at [1148, 59] on button "EXIT" at bounding box center [1162, 55] width 103 height 21
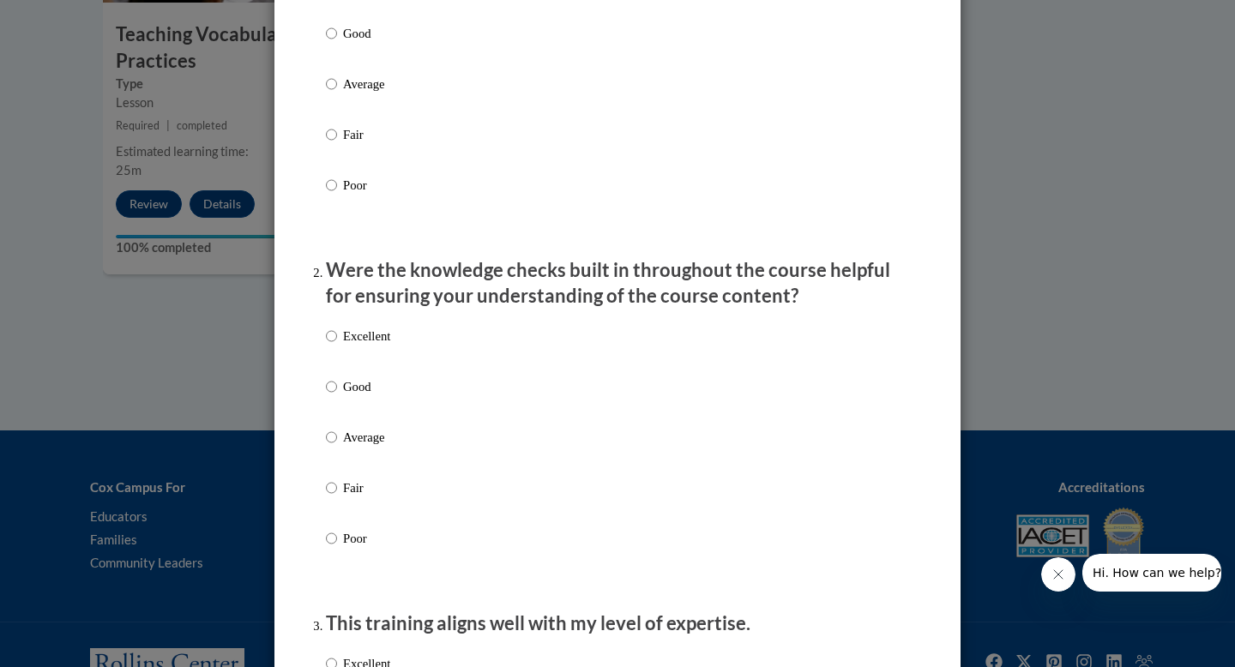
scroll to position [0, 0]
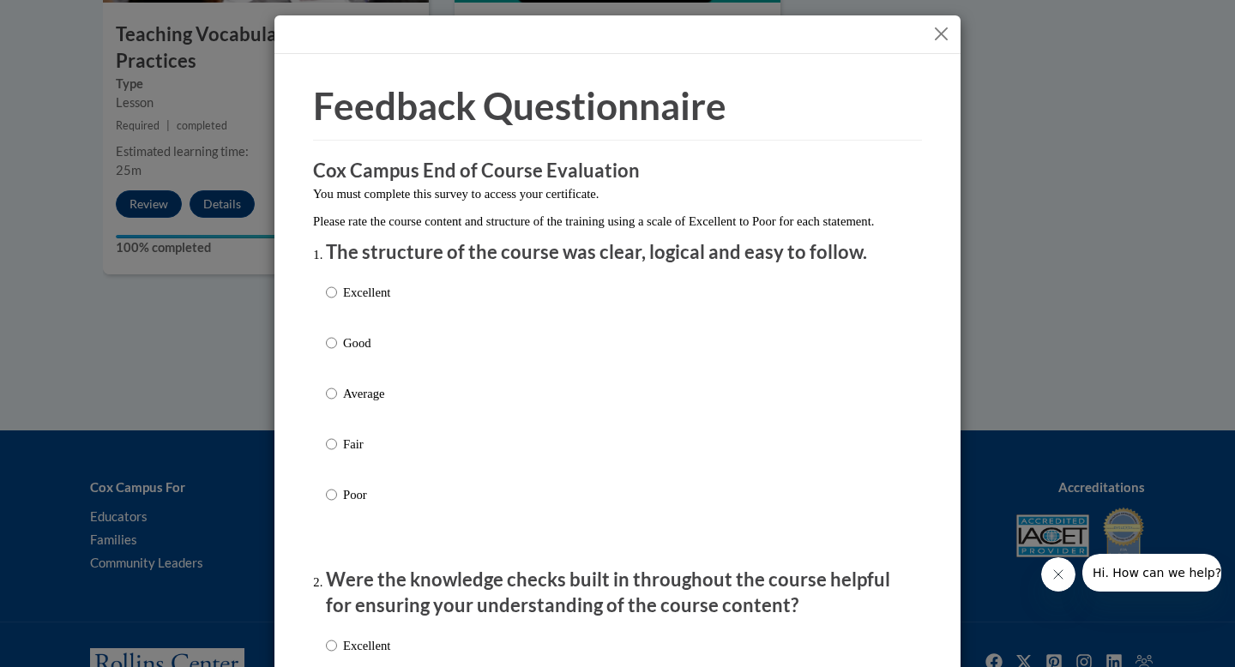
click at [956, 35] on div at bounding box center [617, 34] width 686 height 39
click at [944, 32] on button "Close" at bounding box center [941, 33] width 21 height 21
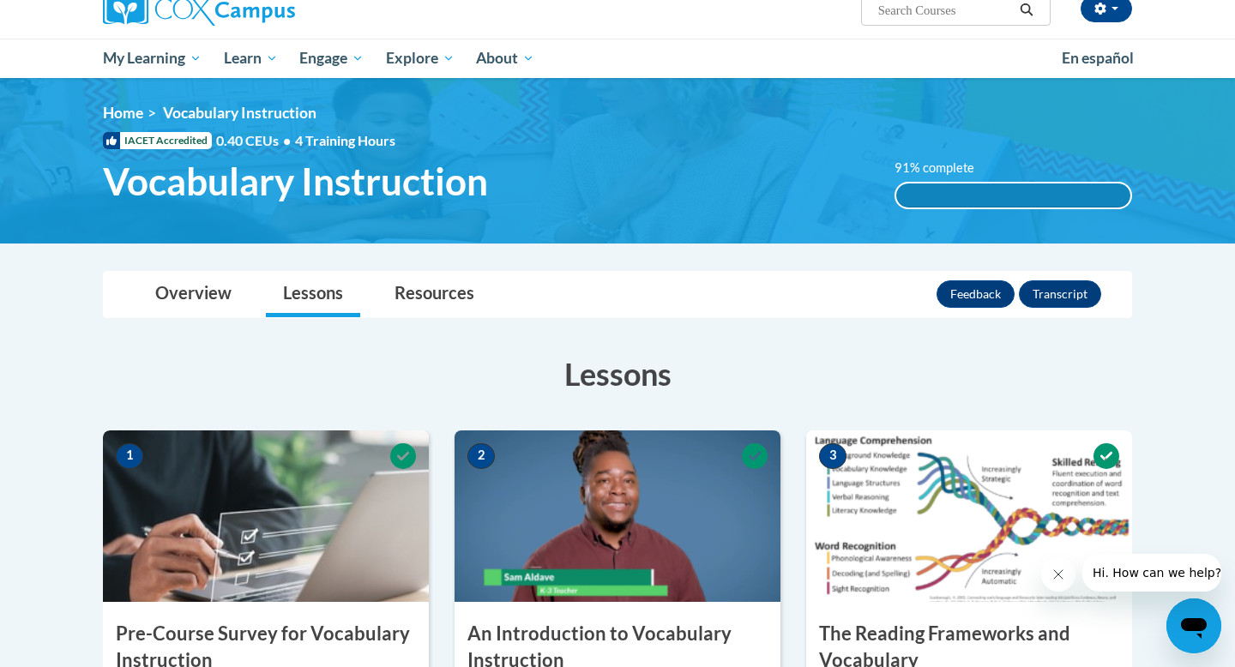
scroll to position [11, 0]
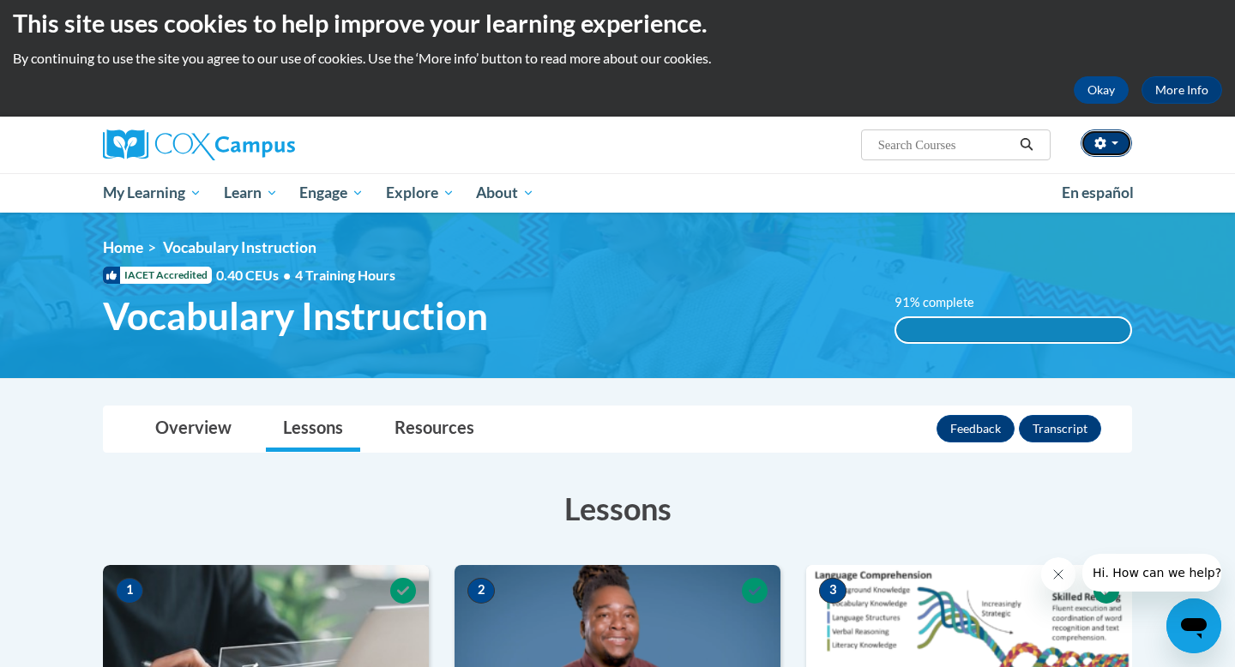
click at [1115, 136] on button "button" at bounding box center [1106, 143] width 51 height 27
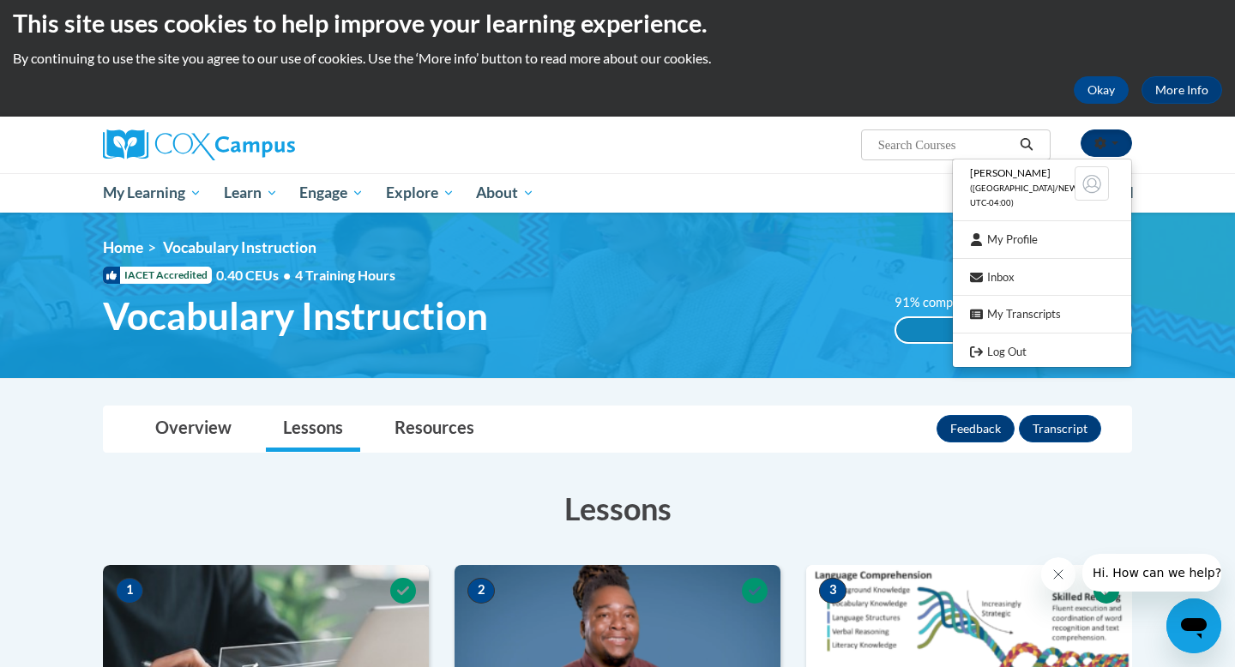
click at [1115, 136] on button "button" at bounding box center [1106, 143] width 51 height 27
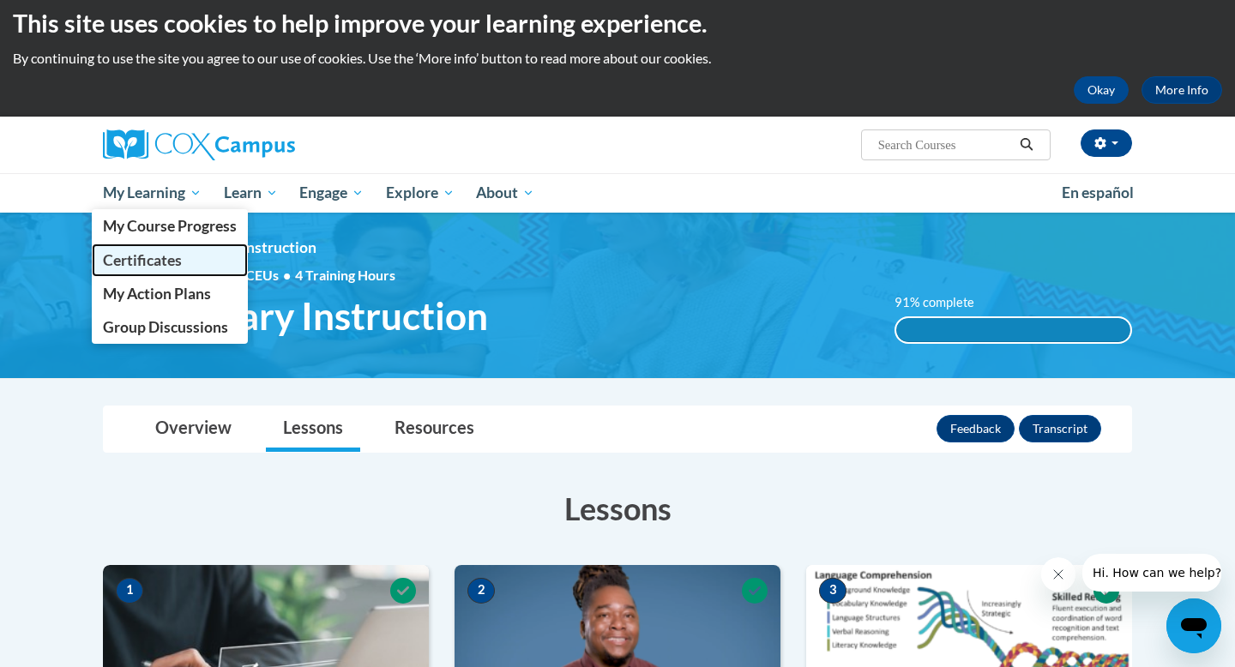
click at [152, 256] on span "Certificates" at bounding box center [142, 260] width 79 height 18
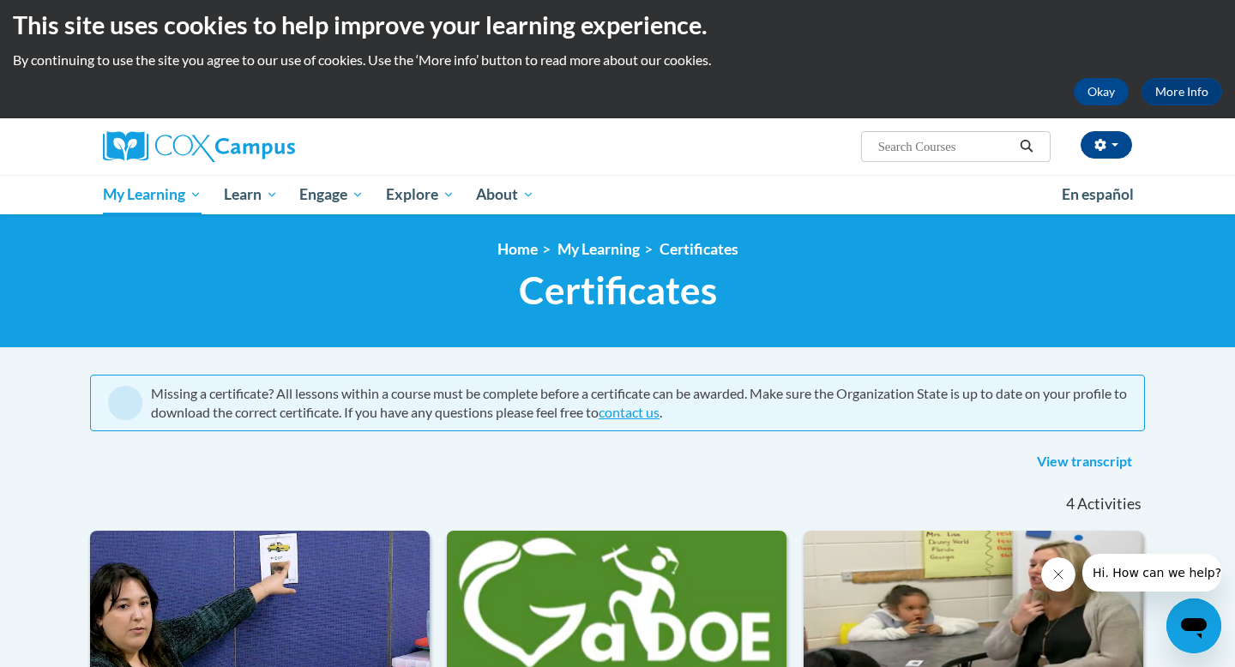
scroll to position [8, 0]
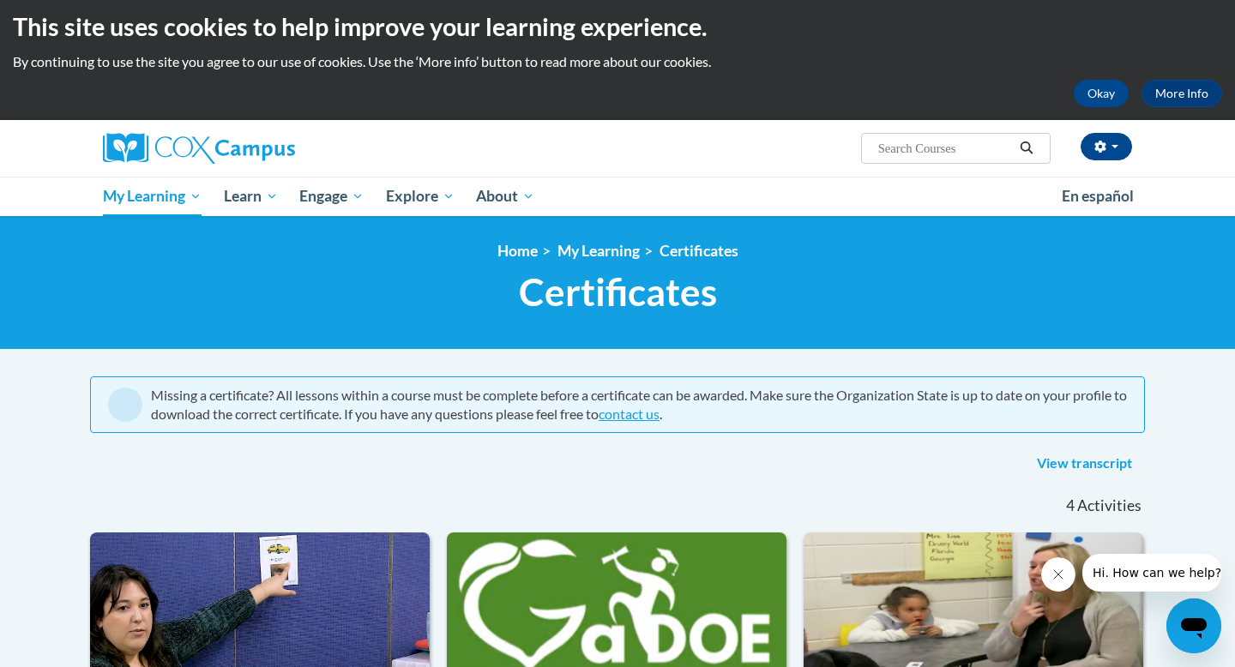
click at [982, 143] on input "Search..." at bounding box center [945, 148] width 137 height 21
click at [1107, 141] on button "button" at bounding box center [1106, 146] width 51 height 27
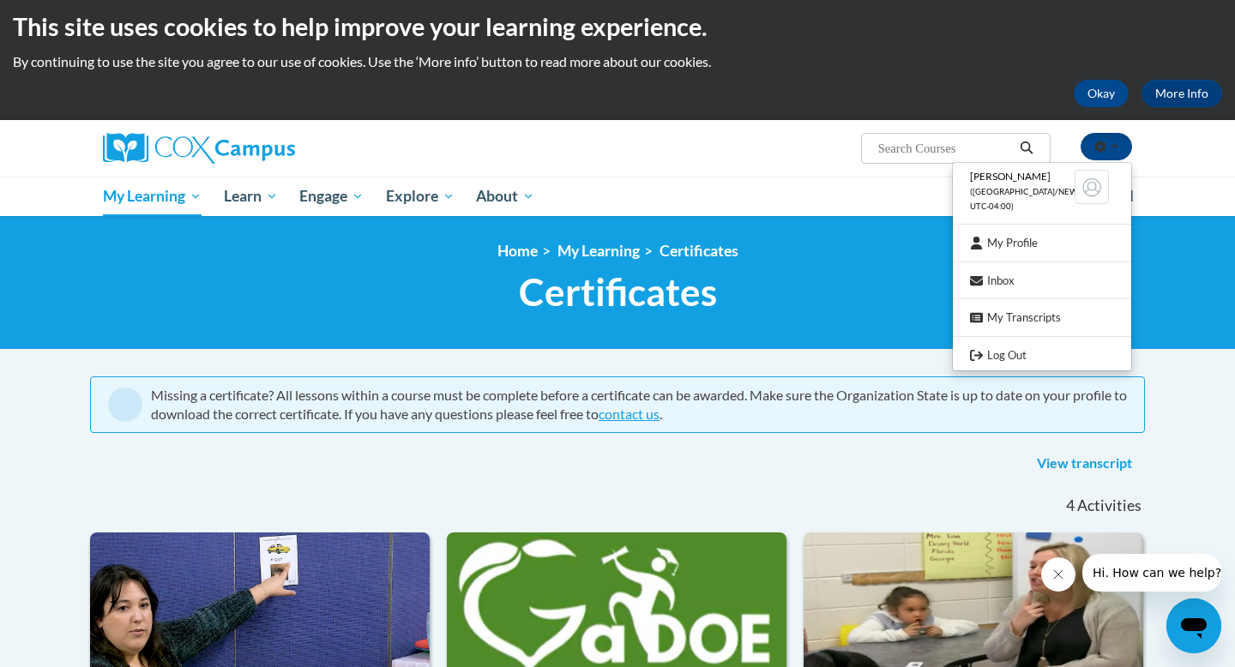
click at [1167, 248] on div "<en>Home</en><fr>Accueil</fr><de>Zuhause</de><it>Casa</it><es>Casa</es><pt>Casa…" at bounding box center [617, 283] width 1235 height 134
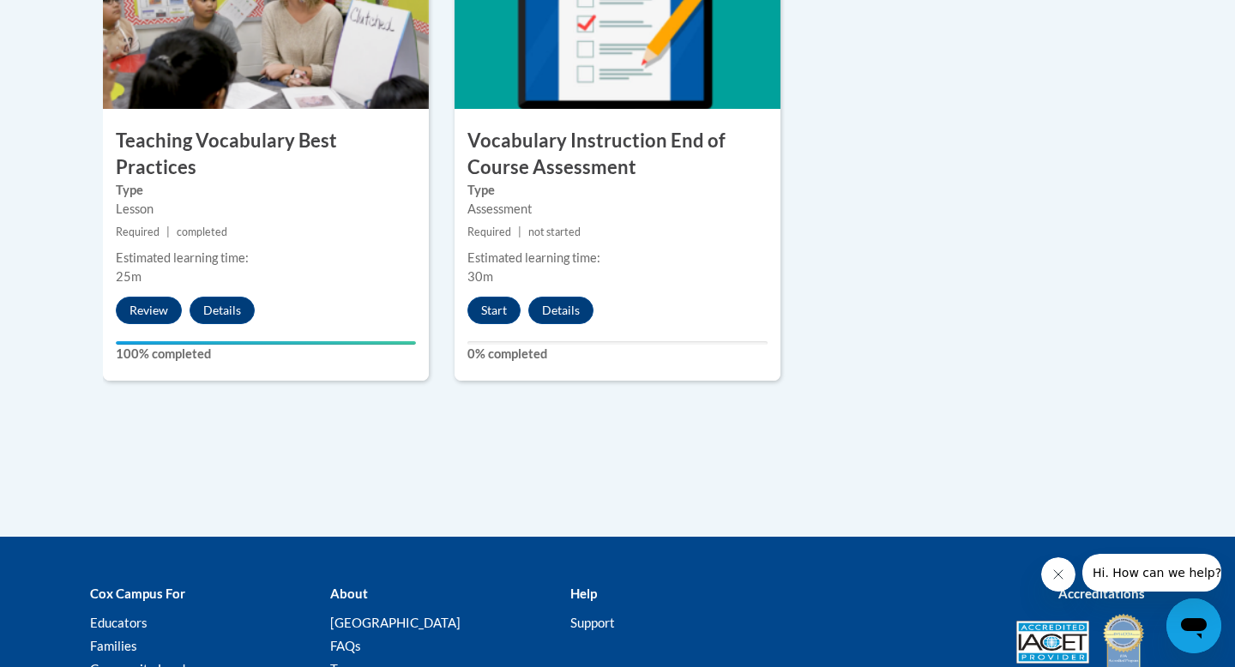
scroll to position [2060, 0]
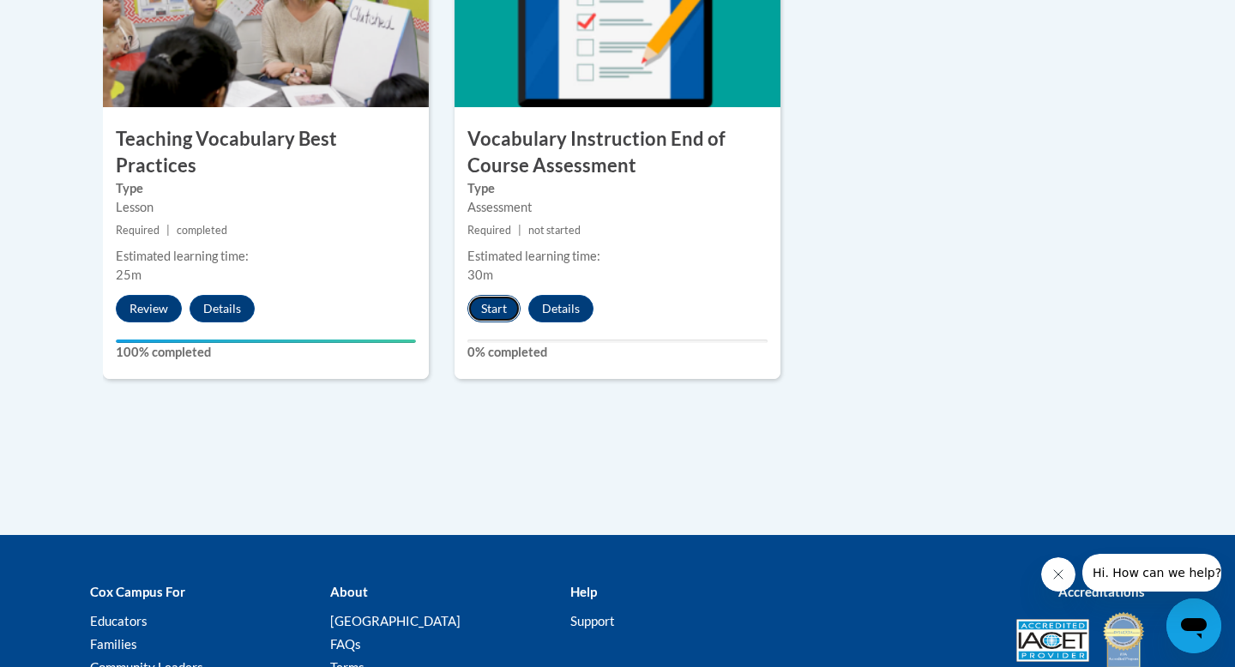
click at [487, 307] on button "Start" at bounding box center [493, 308] width 53 height 27
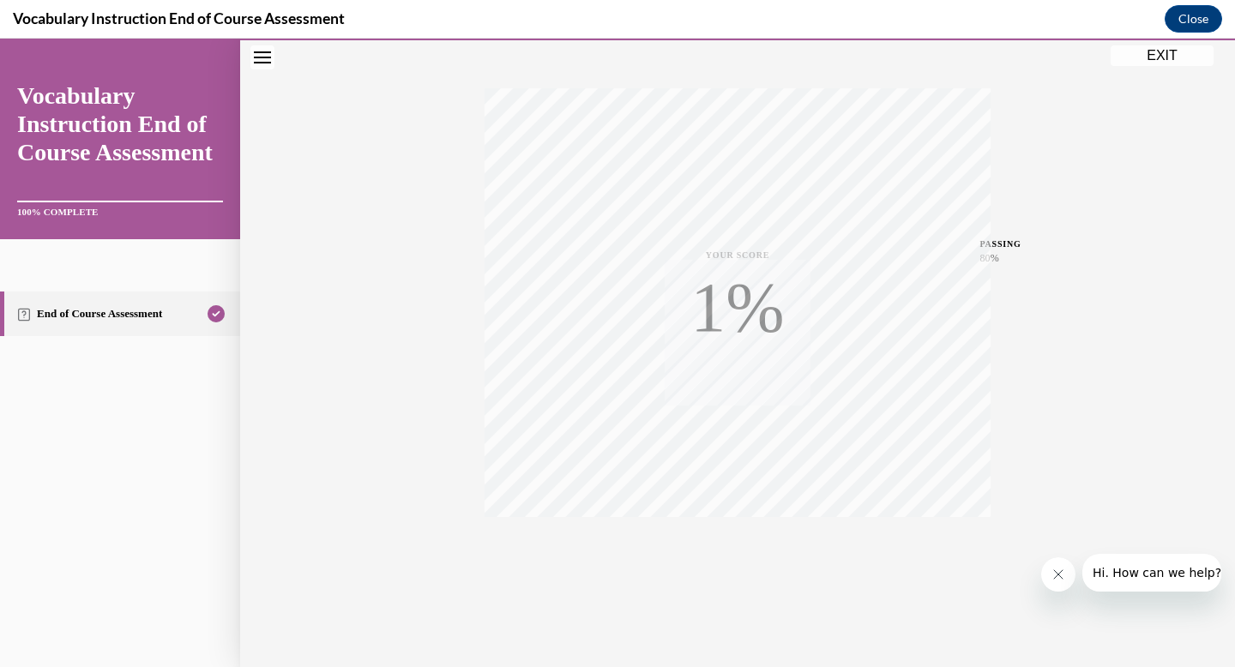
scroll to position [250, 0]
click at [101, 129] on link "Vocabulary Instruction End of Course Assessment" at bounding box center [120, 123] width 206 height 85
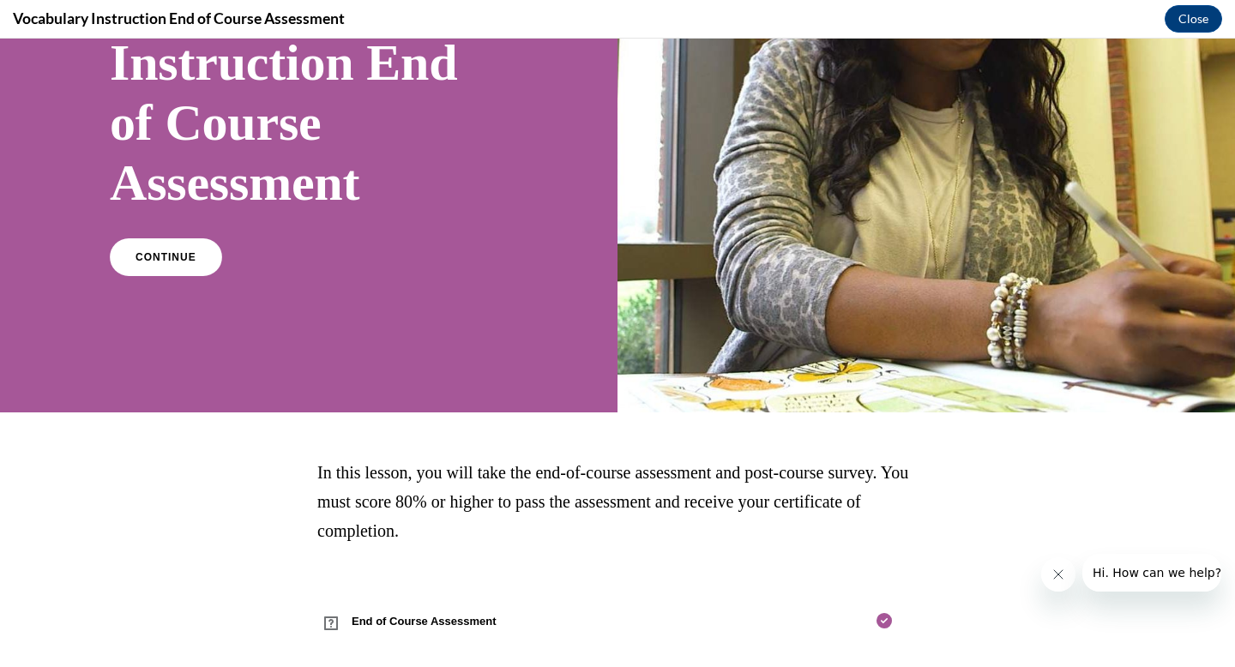
scroll to position [231, 0]
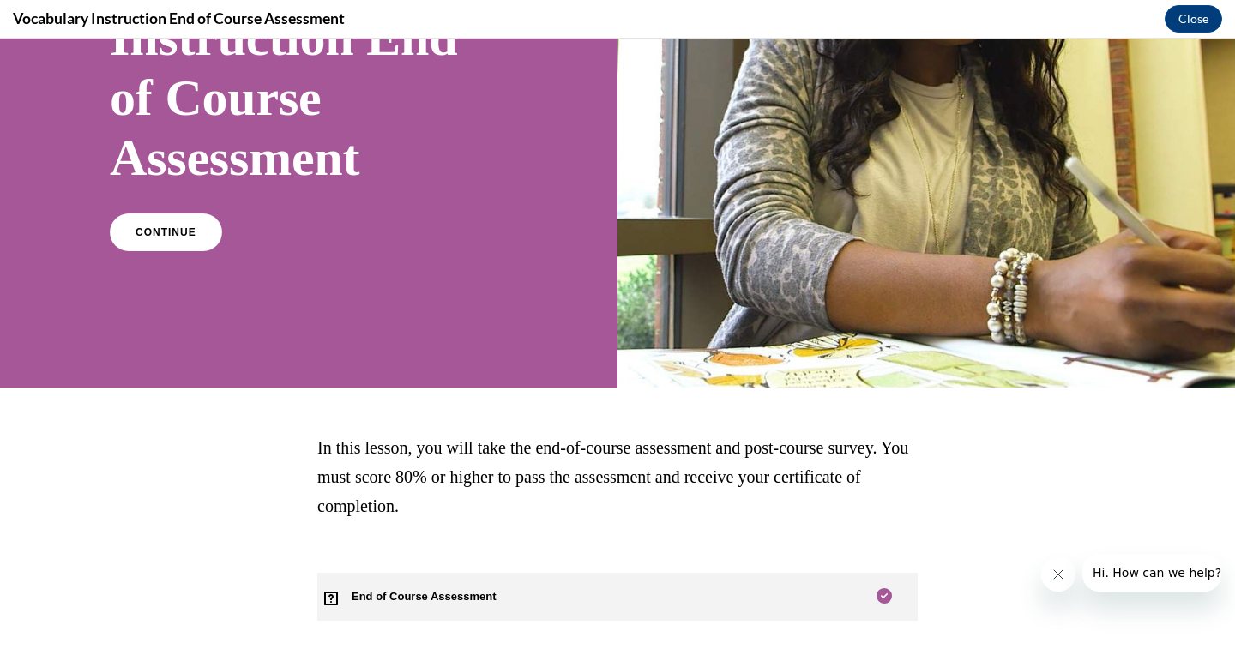
click at [381, 597] on span "End of Course Assessment" at bounding box center [433, 597] width 233 height 48
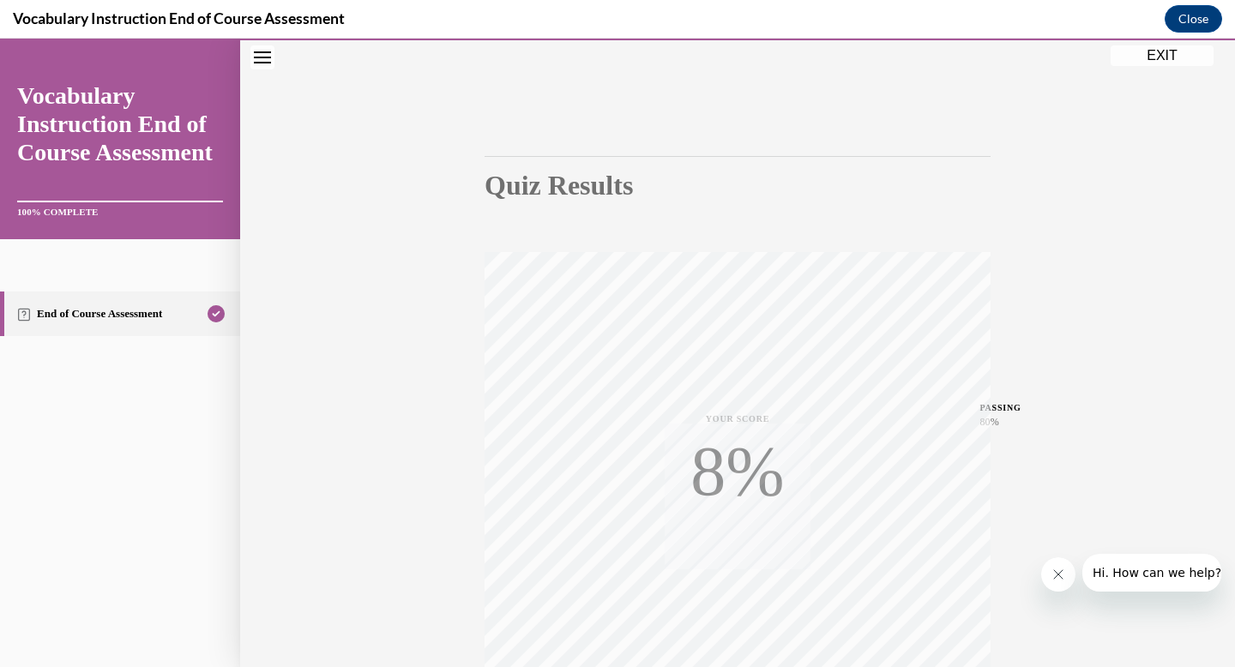
scroll to position [250, 0]
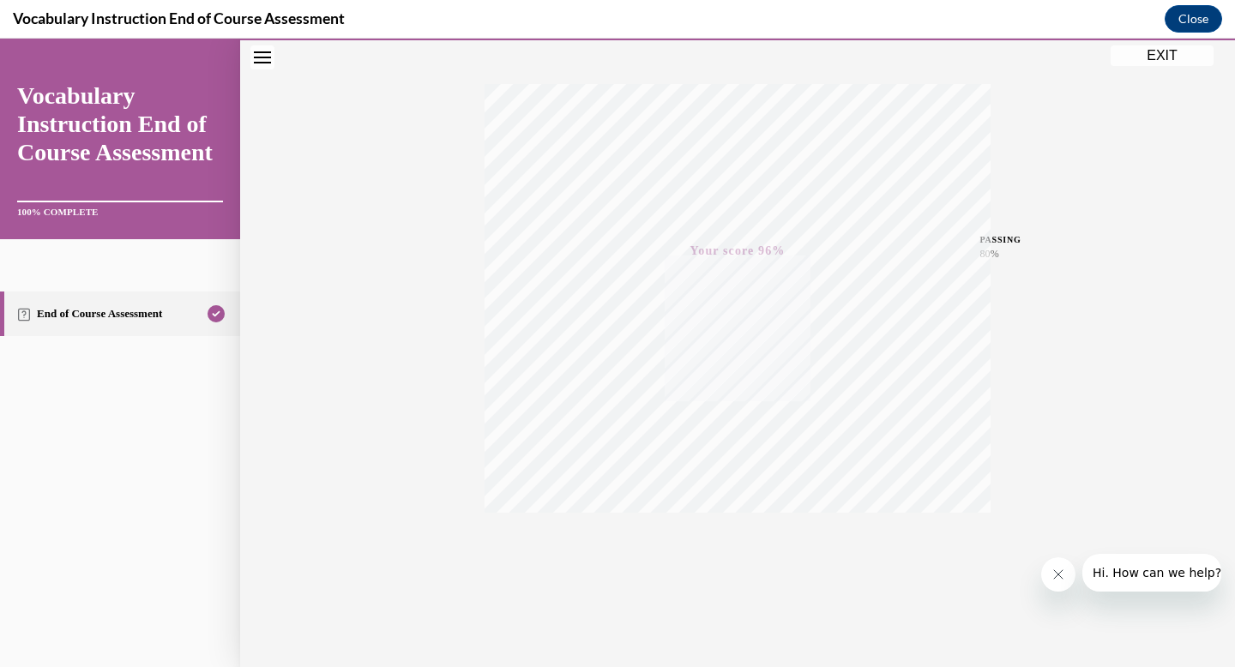
click at [1064, 588] on button "Close message from company" at bounding box center [1058, 575] width 34 height 34
click at [270, 64] on button "Close navigation menu" at bounding box center [262, 57] width 24 height 24
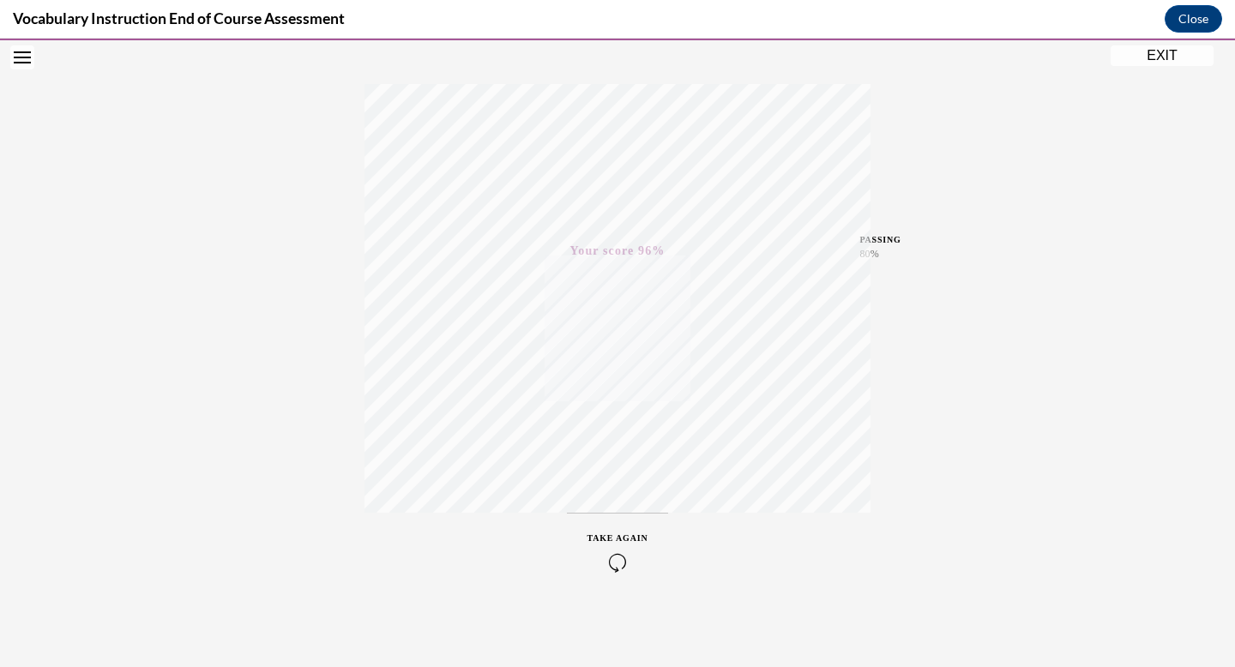
click at [1055, 172] on div "Quiz Results PASSING 80% Your score 96% Passed PASSING 80% Your score Your scor…" at bounding box center [617, 254] width 1235 height 825
click at [16, 66] on button "Open navigation menu" at bounding box center [22, 57] width 24 height 24
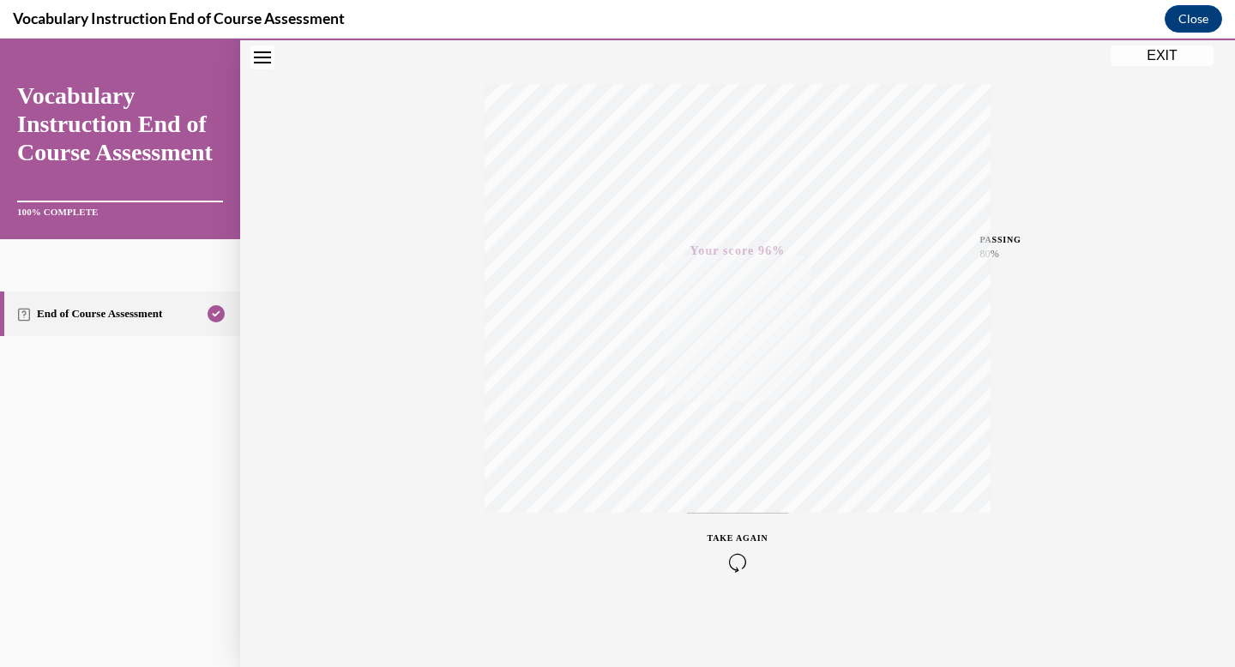
click at [260, 57] on icon "Close navigation menu" at bounding box center [262, 57] width 17 height 12
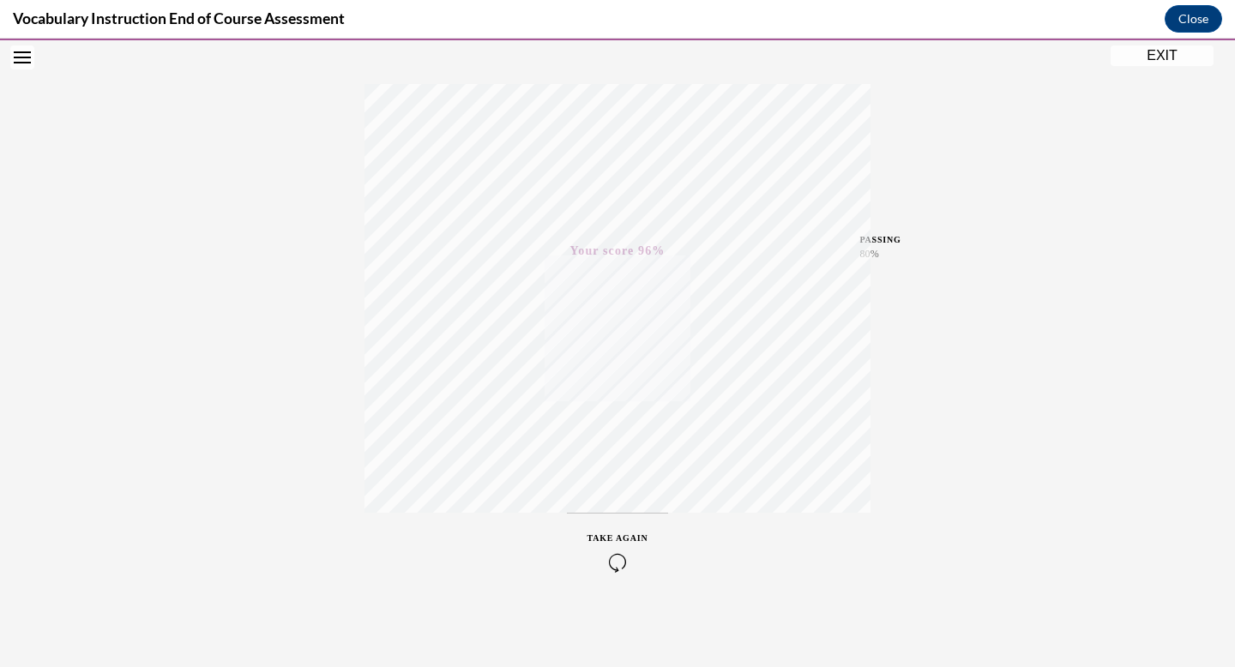
click at [617, 552] on div "TAKE AGAIN" at bounding box center [618, 552] width 61 height 40
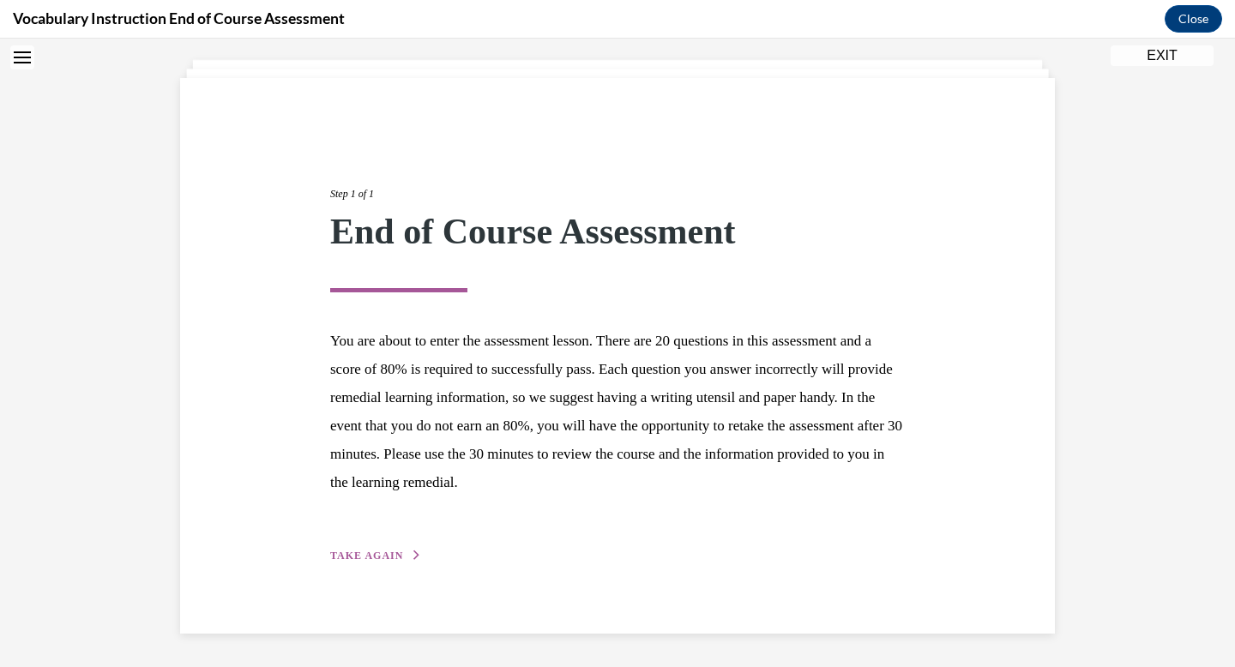
scroll to position [0, 0]
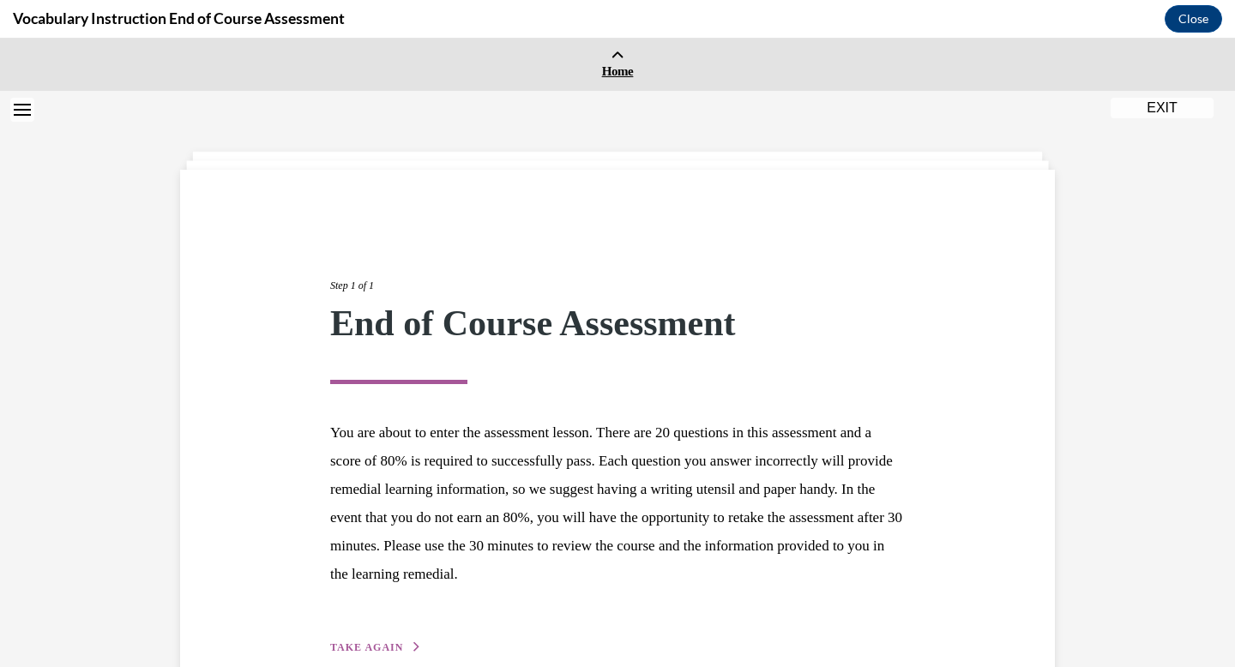
click at [630, 58] on link "Home" at bounding box center [617, 65] width 1235 height 52
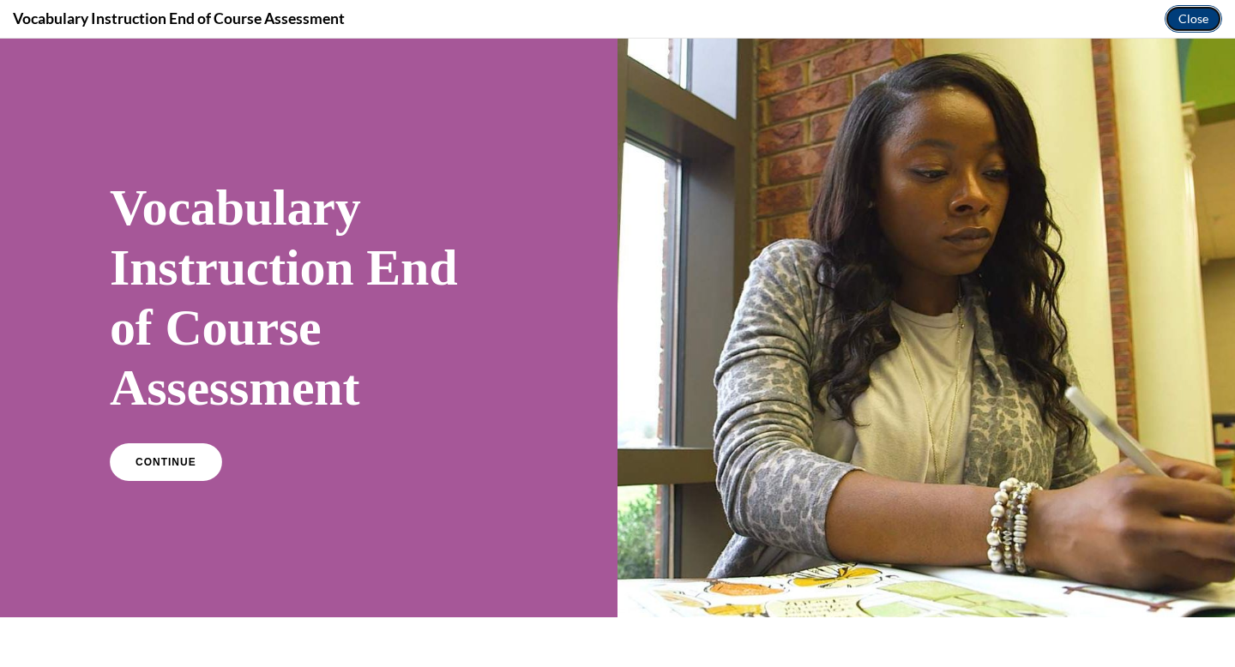
click at [1190, 15] on button "Close" at bounding box center [1193, 18] width 57 height 27
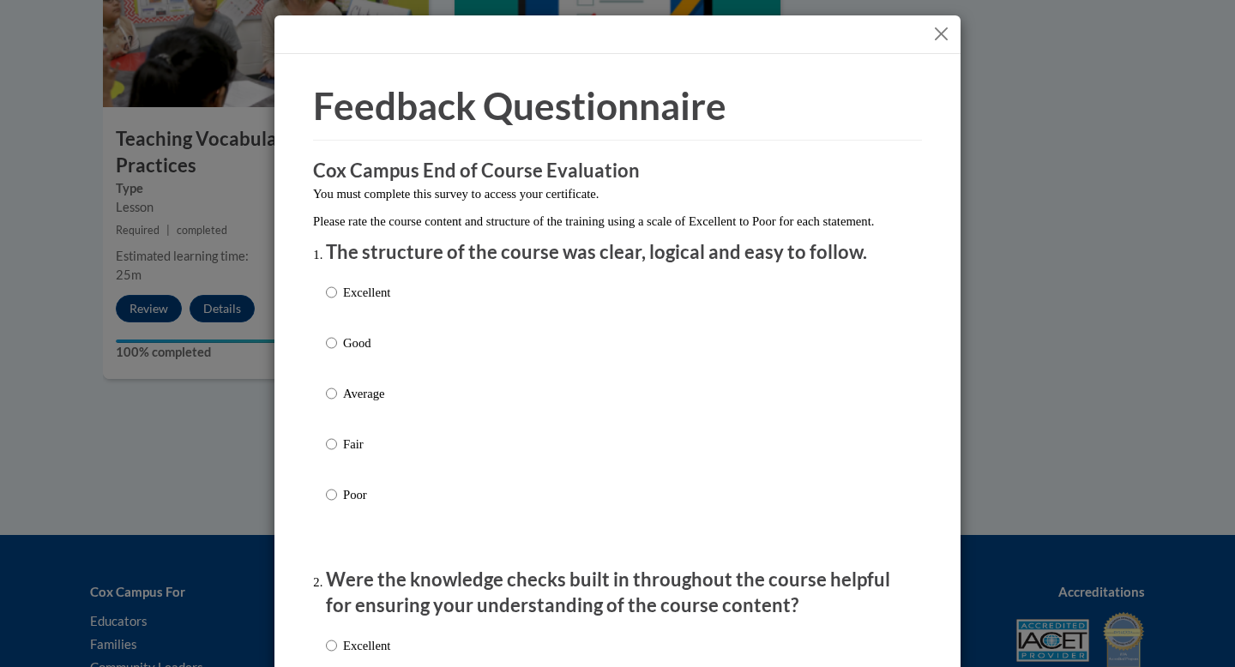
click at [354, 302] on p "Excellent" at bounding box center [366, 292] width 47 height 19
click at [337, 302] on input "Excellent" at bounding box center [331, 292] width 11 height 19
radio input "true"
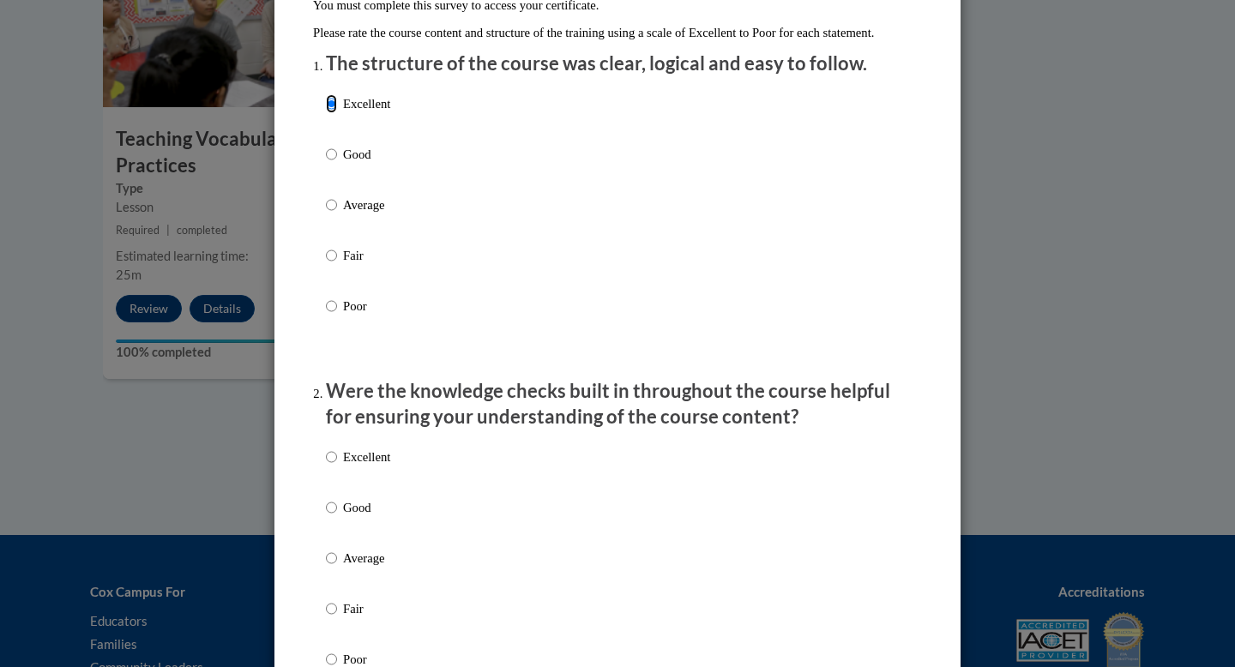
scroll to position [425, 0]
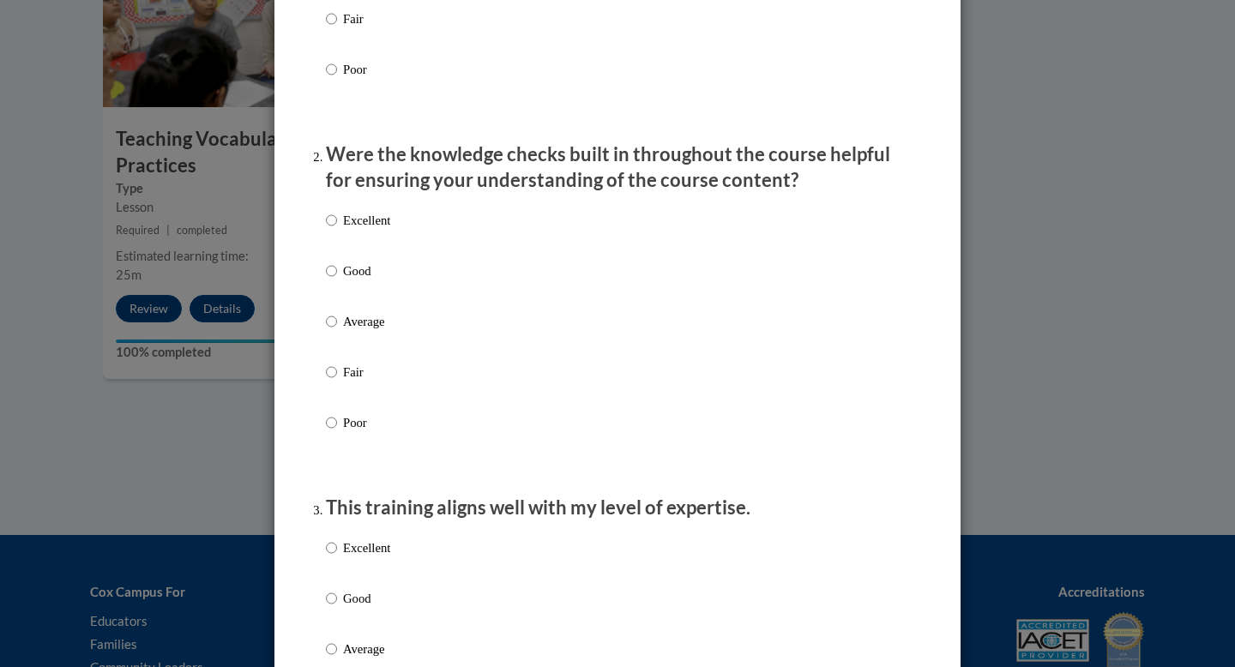
click at [371, 230] on p "Excellent" at bounding box center [366, 220] width 47 height 19
click at [337, 230] on input "Excellent" at bounding box center [331, 220] width 11 height 19
radio input "true"
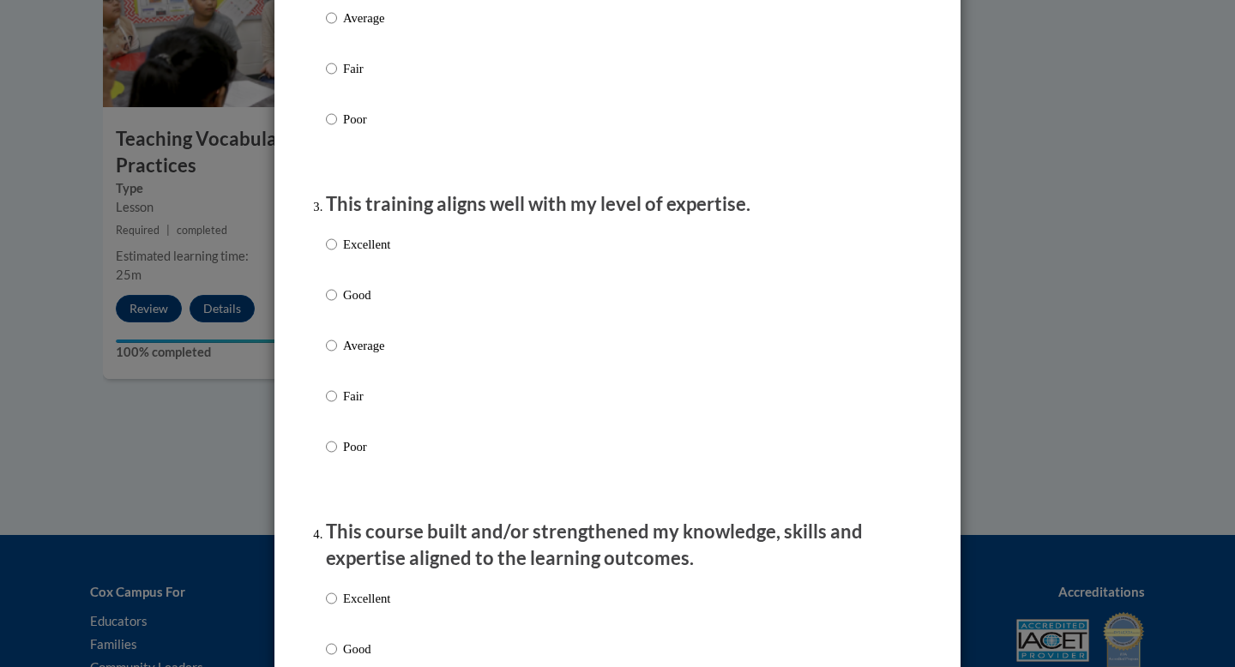
click at [350, 254] on p "Excellent" at bounding box center [366, 244] width 47 height 19
click at [337, 254] on input "Excellent" at bounding box center [331, 244] width 11 height 19
radio input "true"
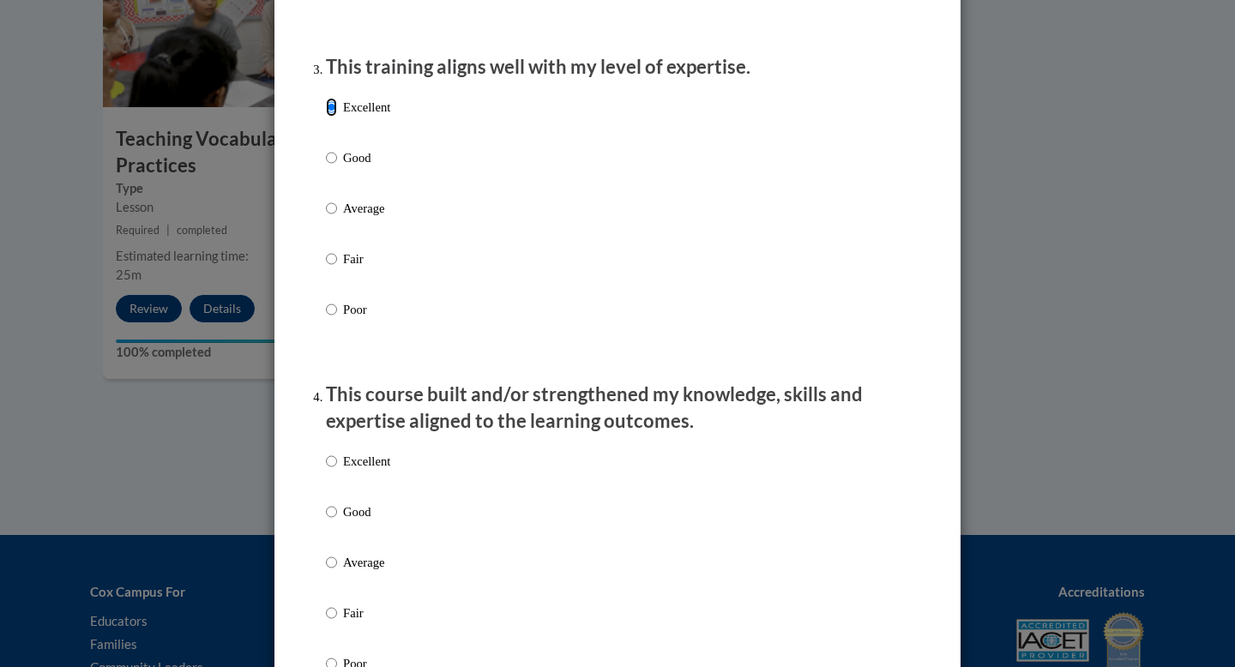
scroll to position [925, 0]
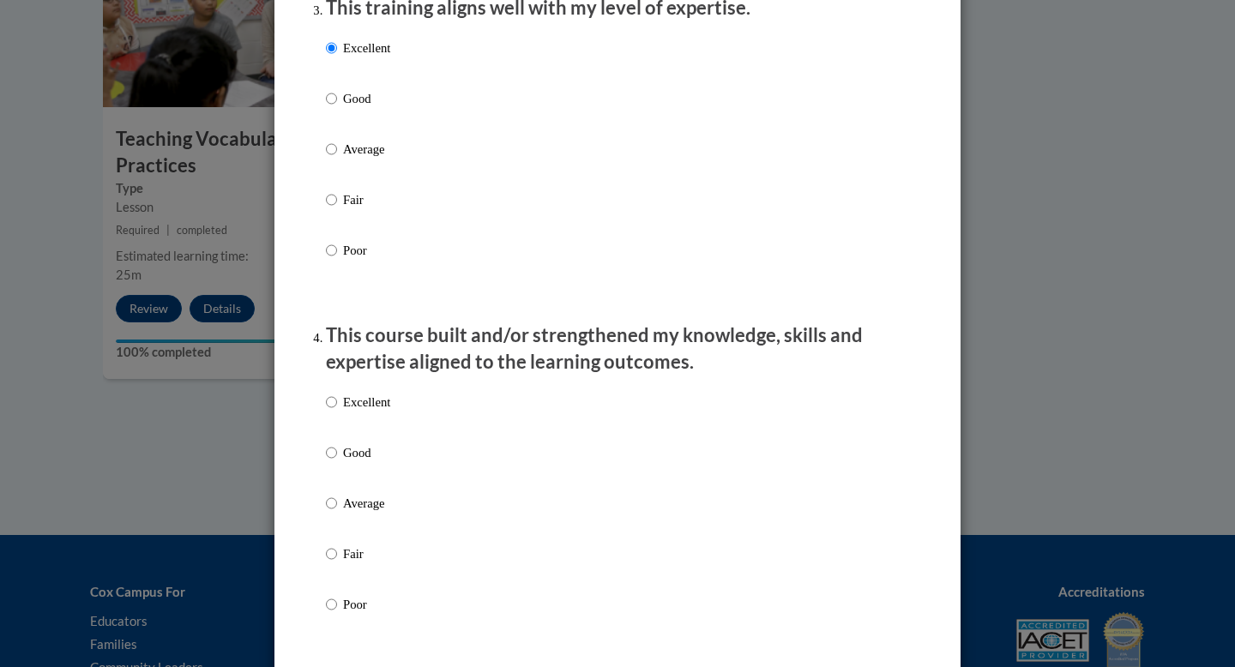
click at [353, 429] on label "Excellent" at bounding box center [358, 416] width 64 height 46
click at [337, 412] on input "Excellent" at bounding box center [331, 402] width 11 height 19
radio input "true"
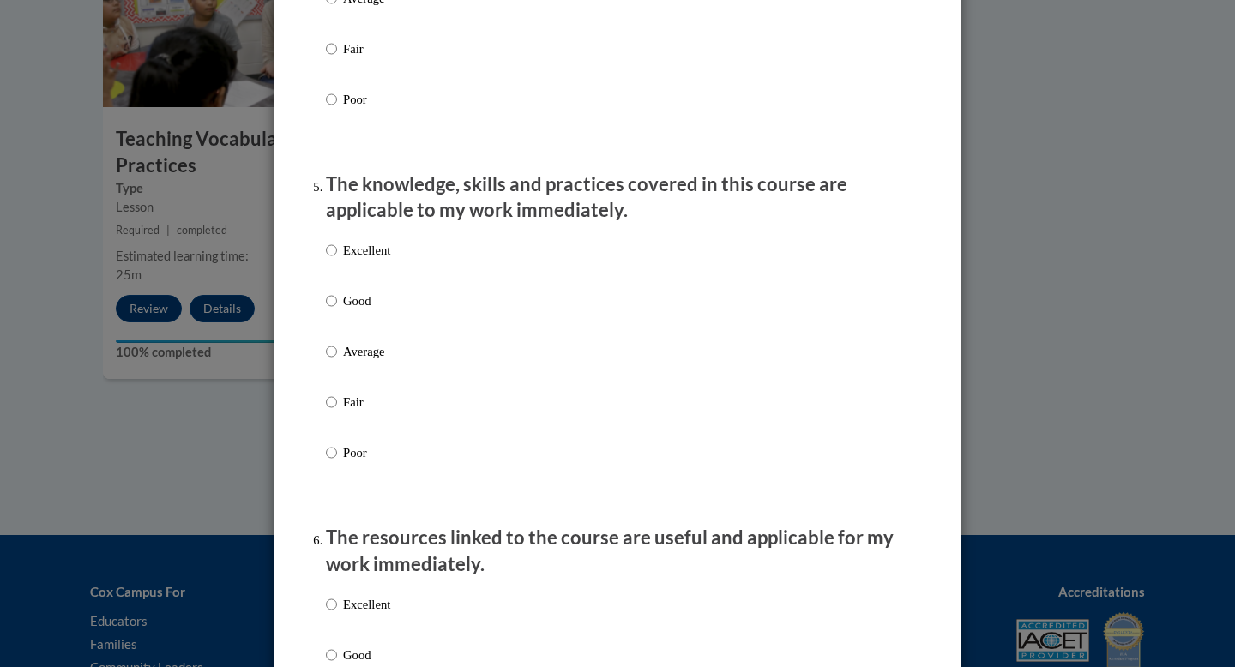
scroll to position [1467, 0]
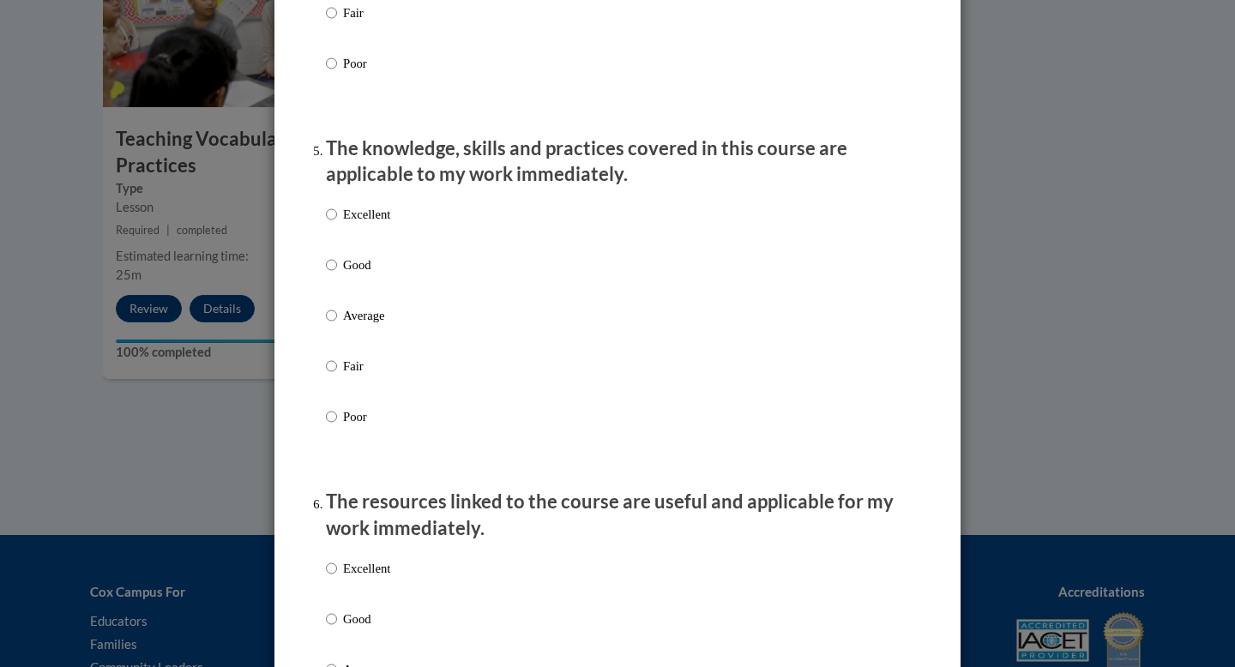
click at [369, 224] on p "Excellent" at bounding box center [366, 214] width 47 height 19
click at [337, 224] on input "Excellent" at bounding box center [331, 214] width 11 height 19
radio input "true"
click at [357, 600] on label "Excellent" at bounding box center [358, 582] width 64 height 46
click at [337, 578] on input "Excellent" at bounding box center [331, 568] width 11 height 19
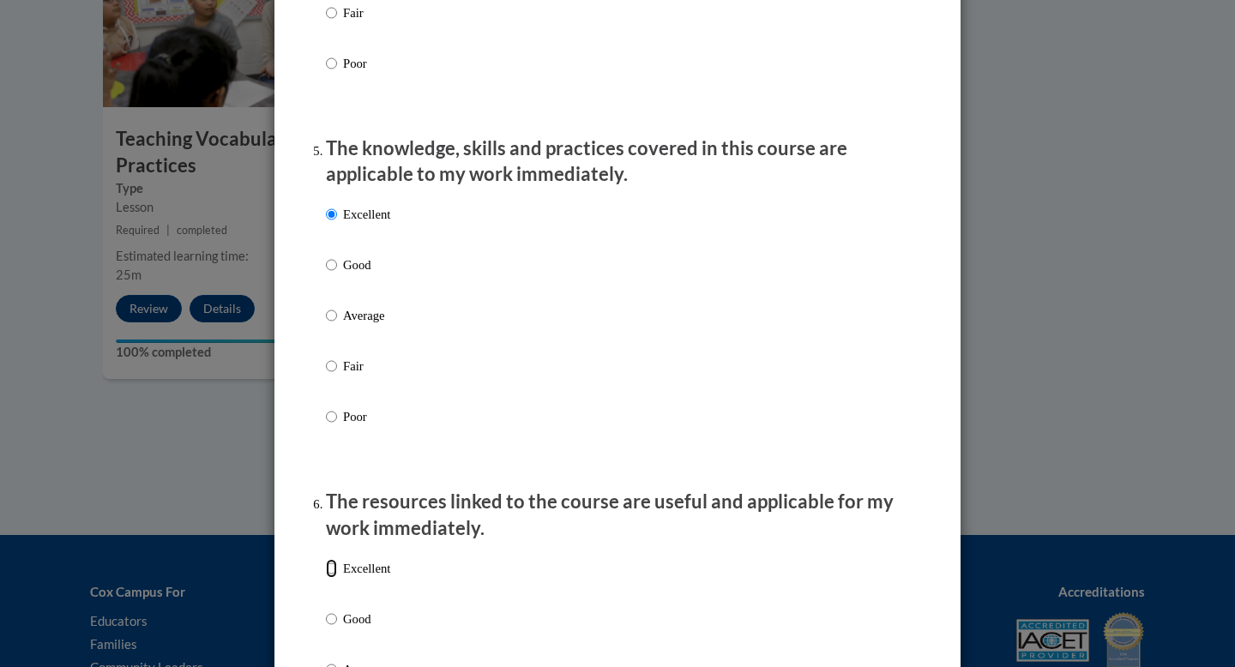
radio input "true"
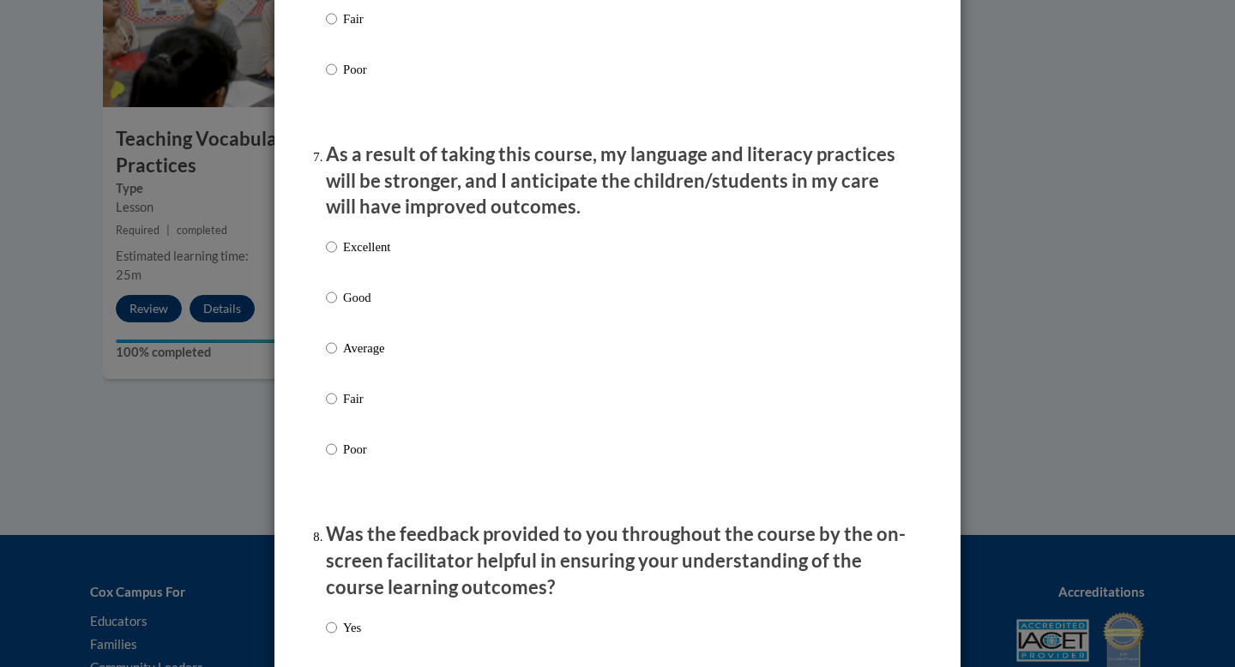
scroll to position [2173, 0]
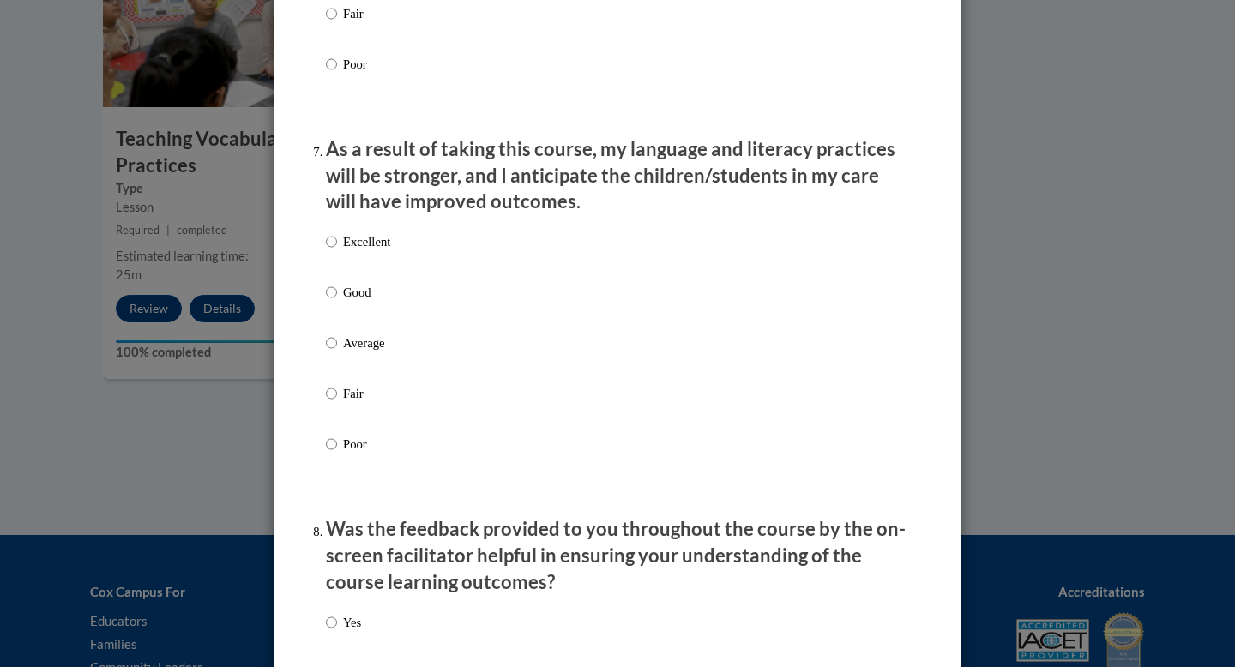
click at [389, 251] on p "Excellent" at bounding box center [366, 241] width 47 height 19
click at [337, 251] on input "Excellent" at bounding box center [331, 241] width 11 height 19
radio input "true"
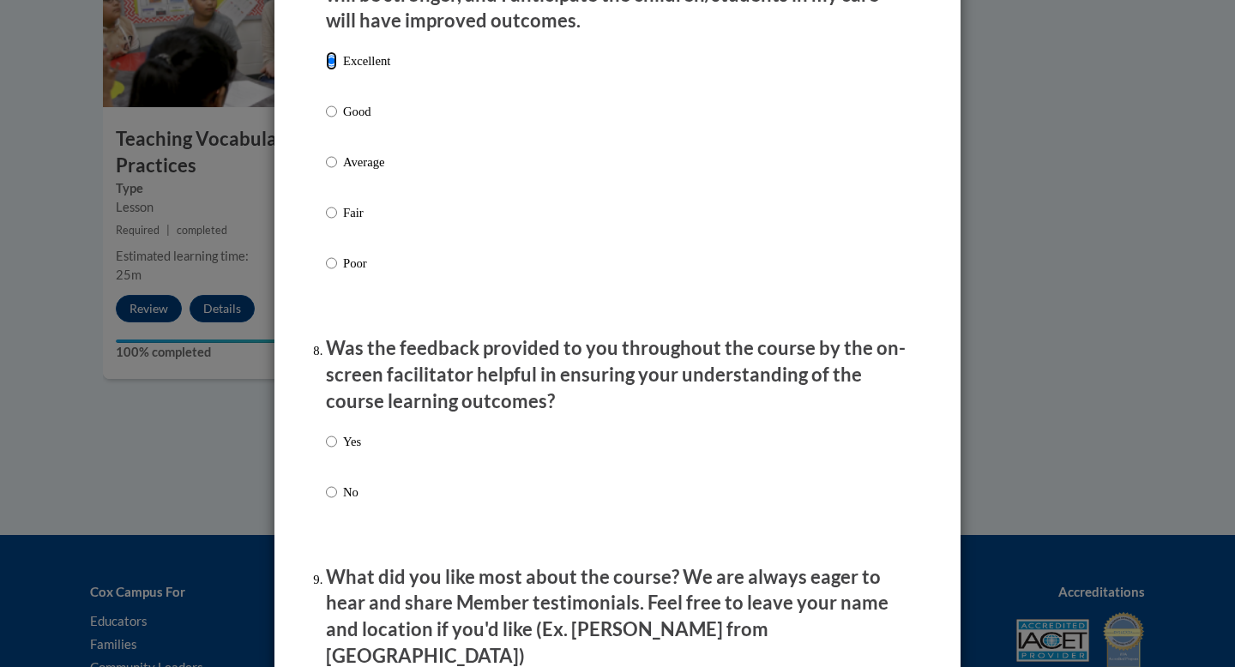
scroll to position [2373, 0]
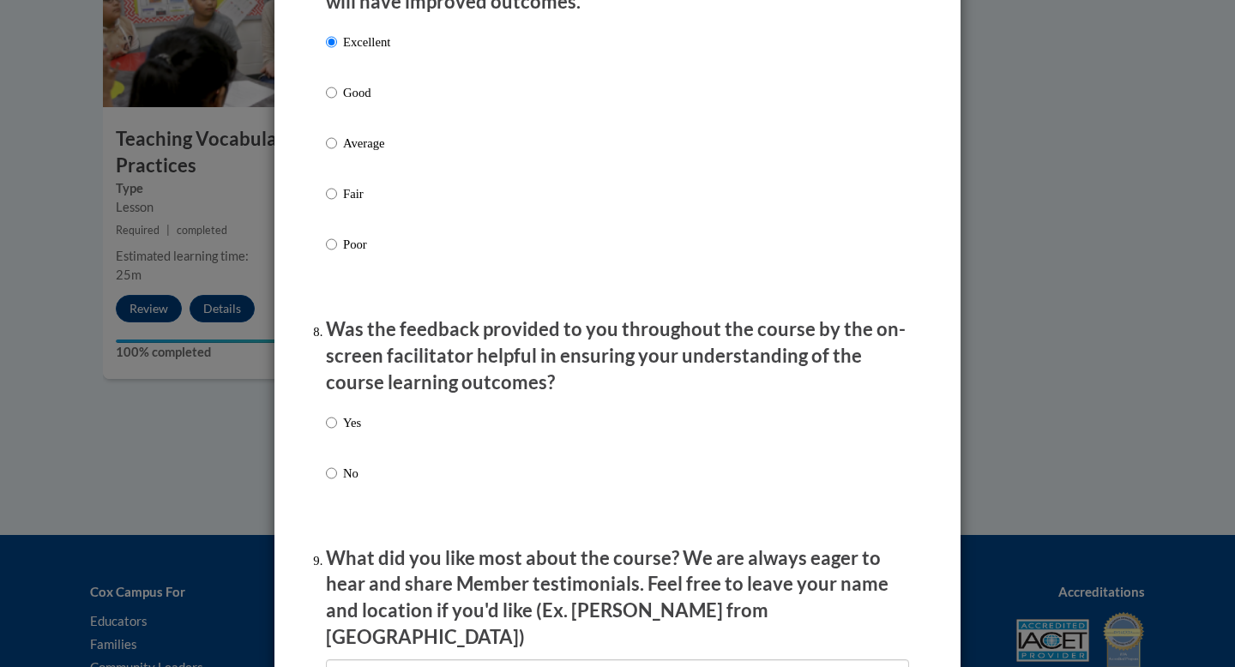
click at [354, 432] on p "Yes" at bounding box center [352, 422] width 18 height 19
click at [337, 432] on input "Yes" at bounding box center [331, 422] width 11 height 19
radio input "true"
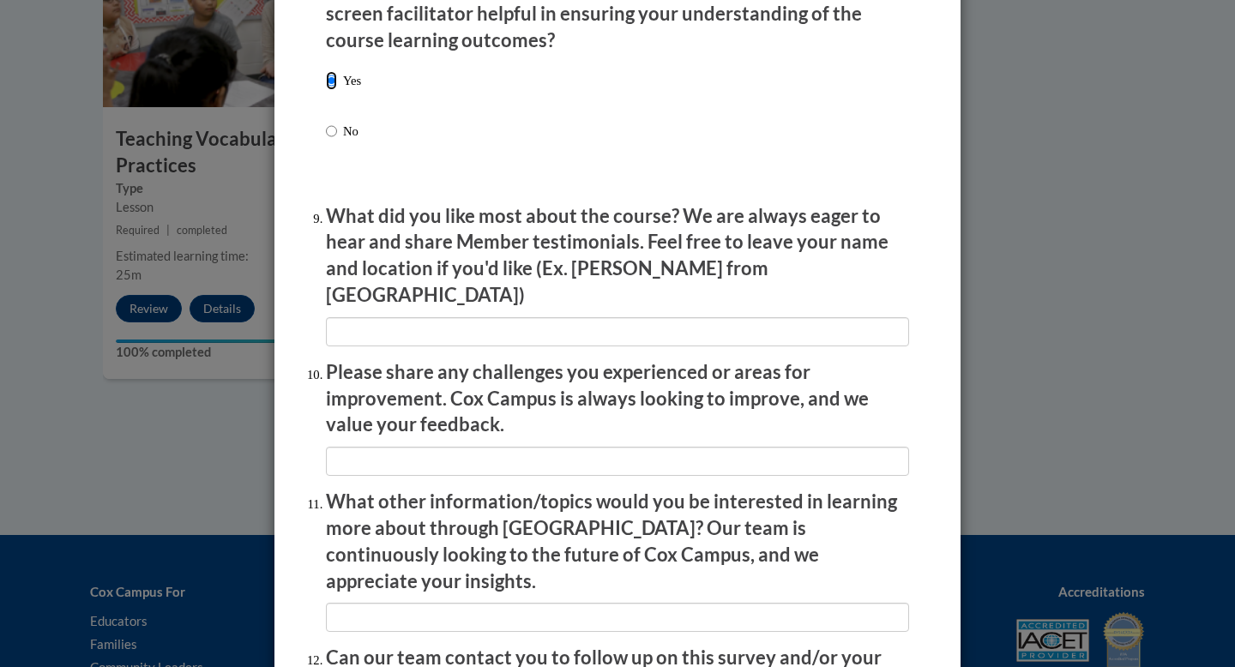
scroll to position [2901, 0]
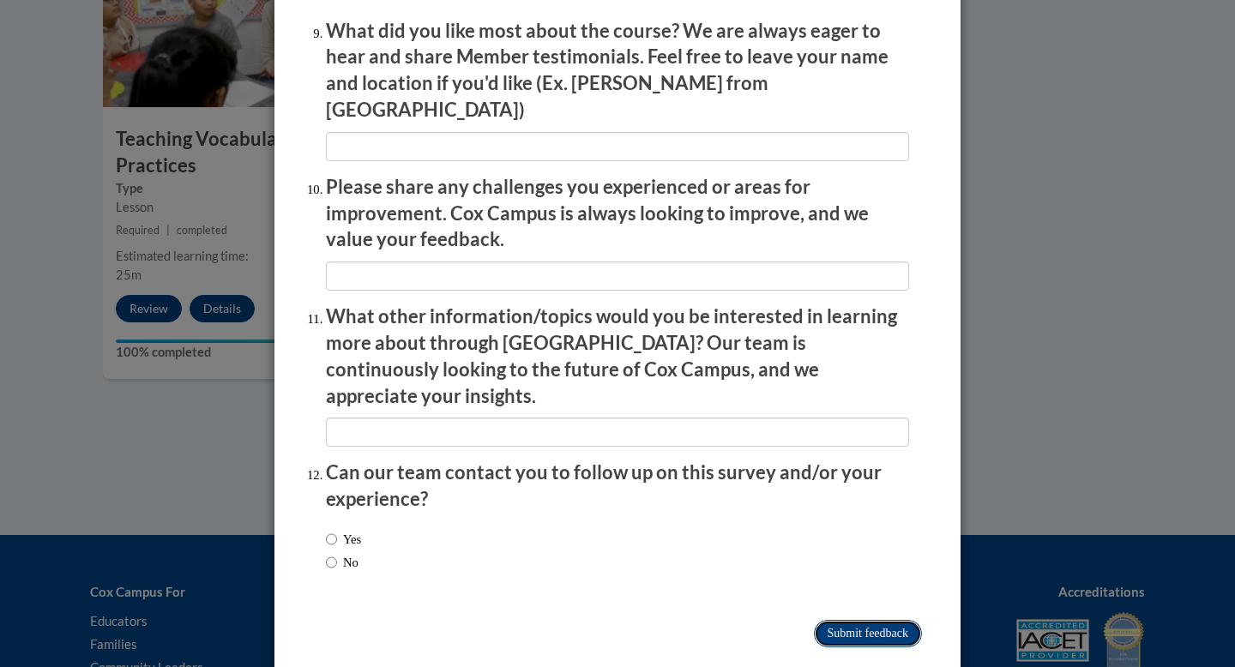
click at [885, 620] on input "Submit feedback" at bounding box center [868, 633] width 108 height 27
